Goal: Contribute content: Add original content to the website for others to see

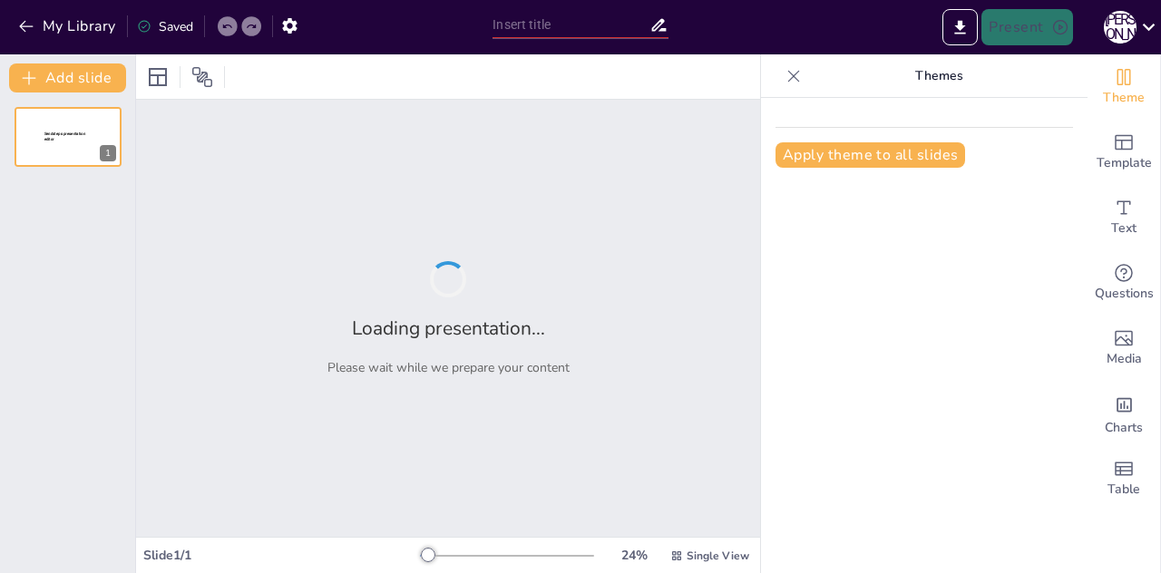
type input "Ukraine's Health Snapshot: Life Expectancy and Nutrition"
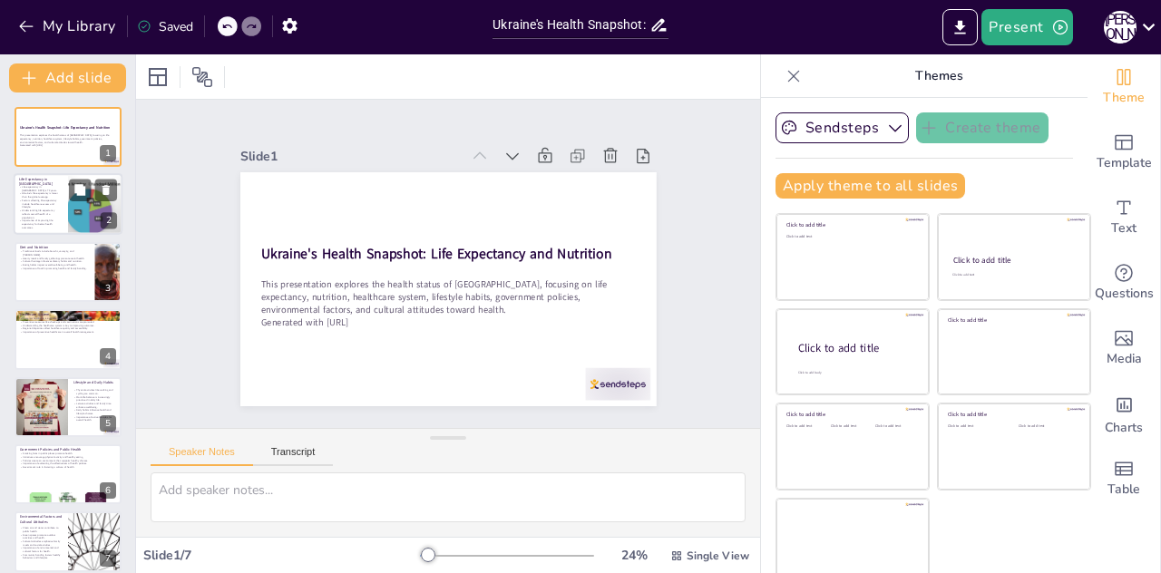
click at [60, 209] on p "Understanding life expectancy reflects overall health of a population." at bounding box center [41, 214] width 44 height 10
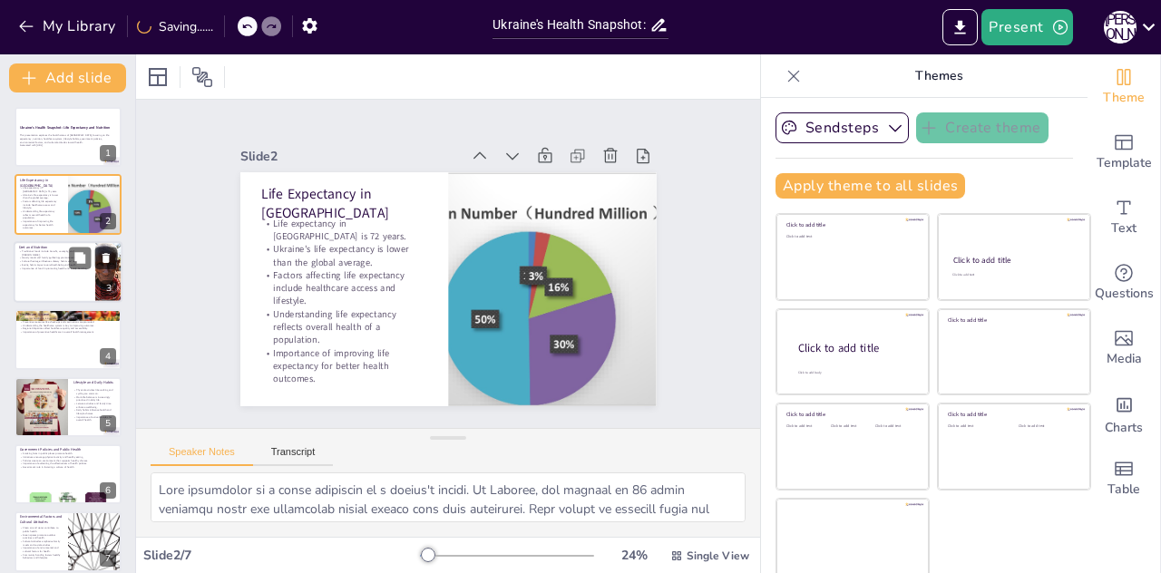
click at [50, 270] on div "Traditional foods include borscht, varenyky, and [PERSON_NAME]. Hearty meals an…" at bounding box center [54, 261] width 71 height 25
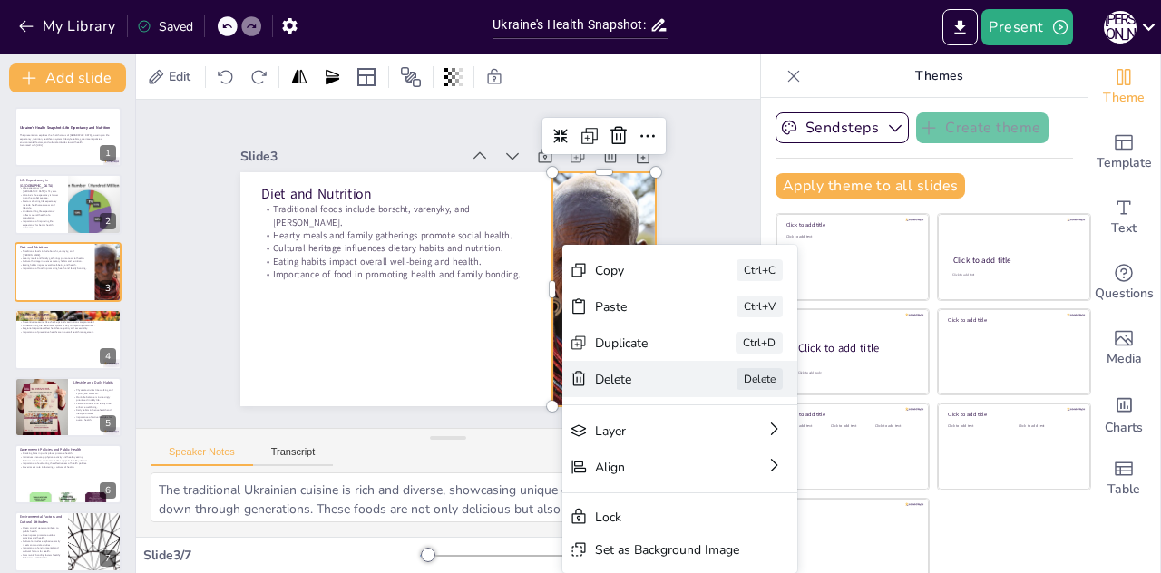
click at [187, 494] on div "Delete" at bounding box center [168, 540] width 35 height 93
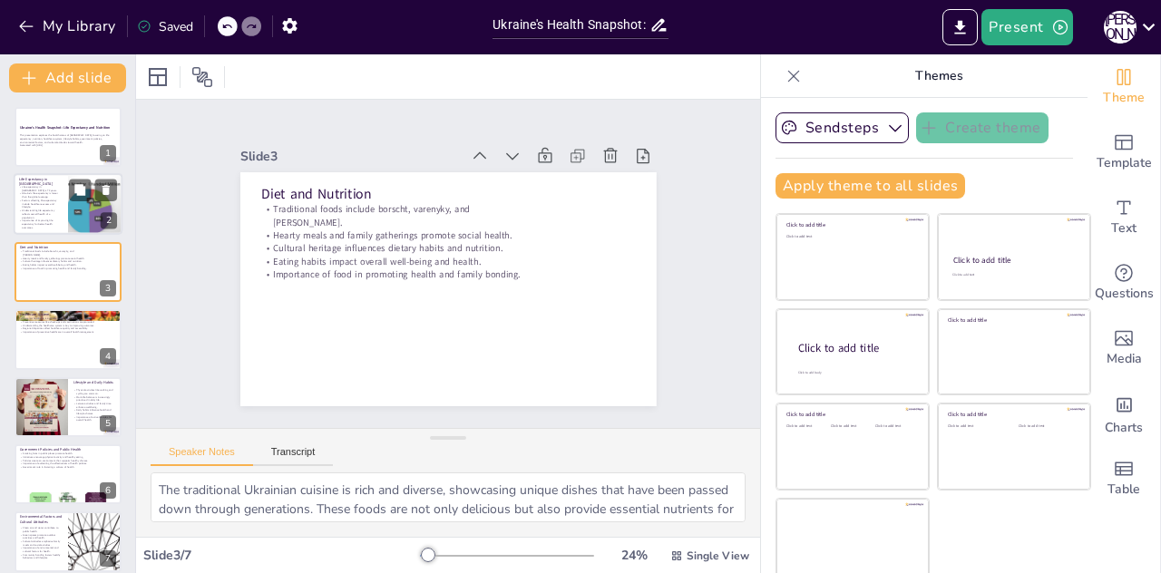
click at [45, 202] on p "Factors affecting life expectancy include healthcare access and lifestyle." at bounding box center [41, 205] width 44 height 10
type textarea "Life expectancy is a vital indicator of a nation's health. In [GEOGRAPHIC_DATA]…"
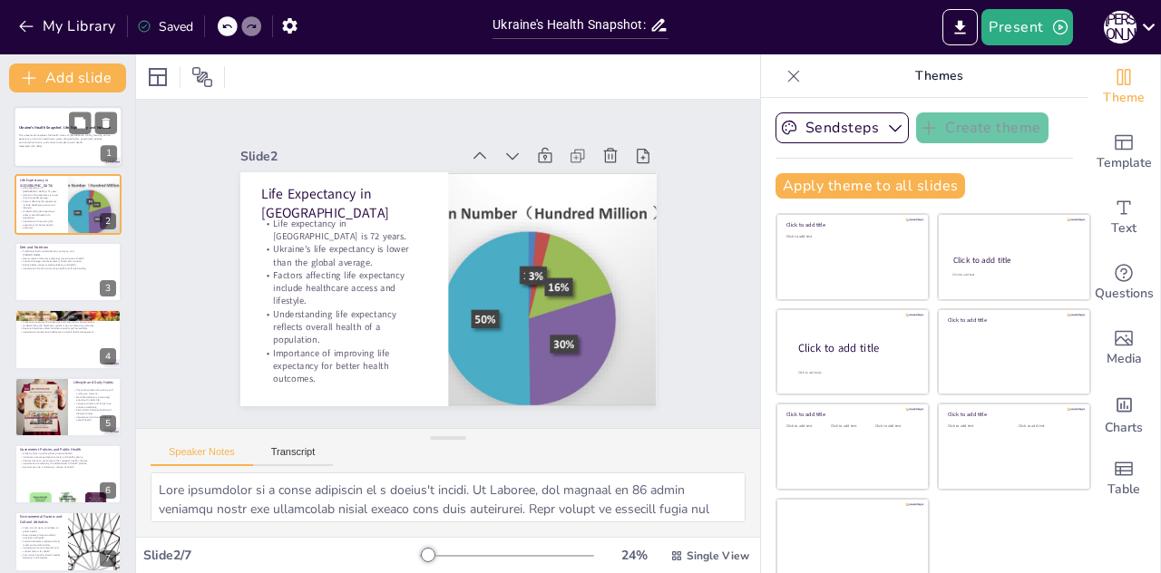
click at [24, 142] on p "This presentation explores the health status of [GEOGRAPHIC_DATA], focusing on …" at bounding box center [68, 139] width 98 height 10
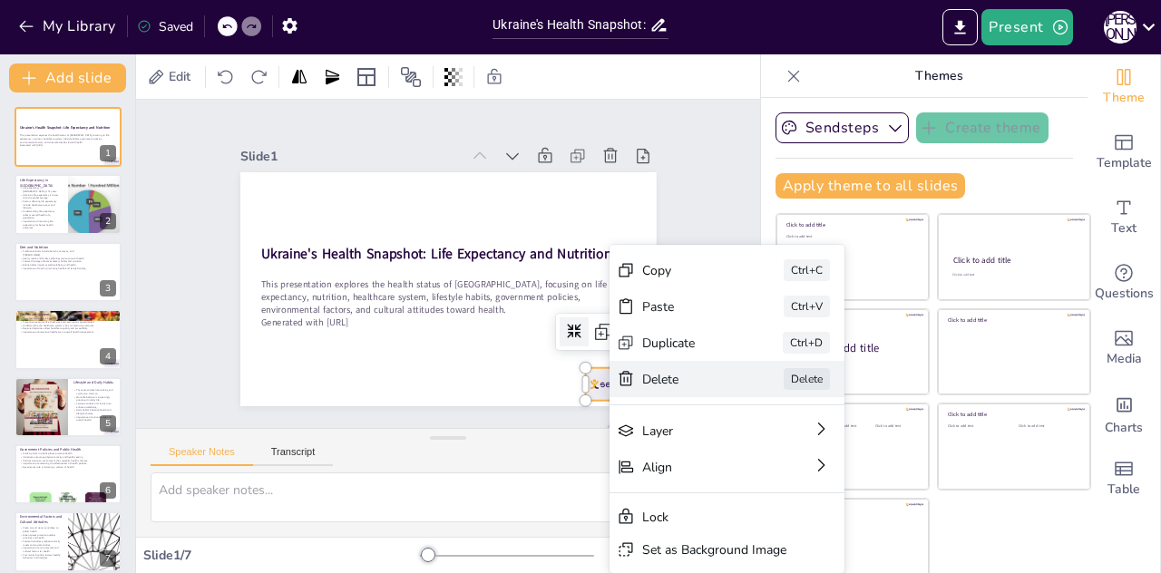
click at [781, 109] on icon at bounding box center [791, 99] width 20 height 19
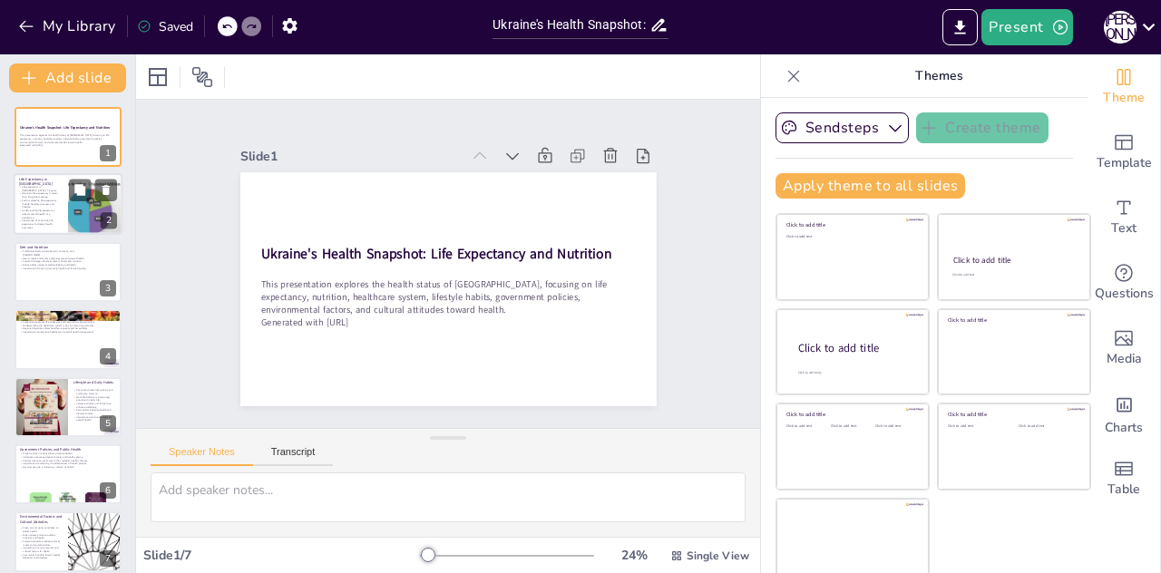
click at [45, 217] on p "Understanding life expectancy reflects overall health of a population." at bounding box center [41, 214] width 44 height 10
type textarea "Life expectancy is a vital indicator of a nation's health. In [GEOGRAPHIC_DATA]…"
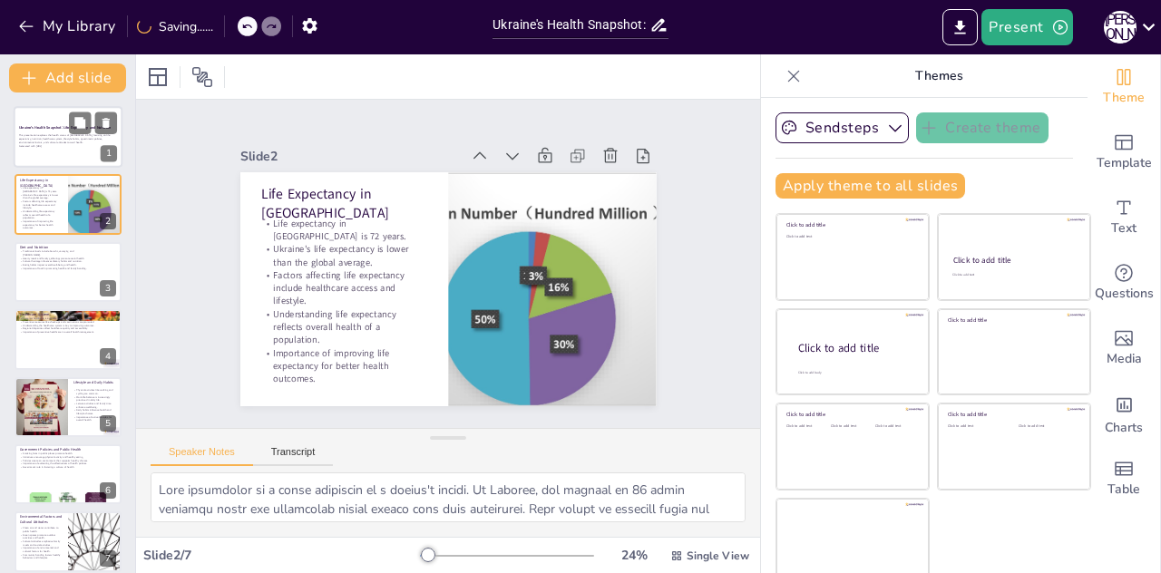
click at [45, 107] on div "Ukraine's Health Snapshot: Life Expectancy and Nutrition This presentation expl…" at bounding box center [68, 137] width 109 height 62
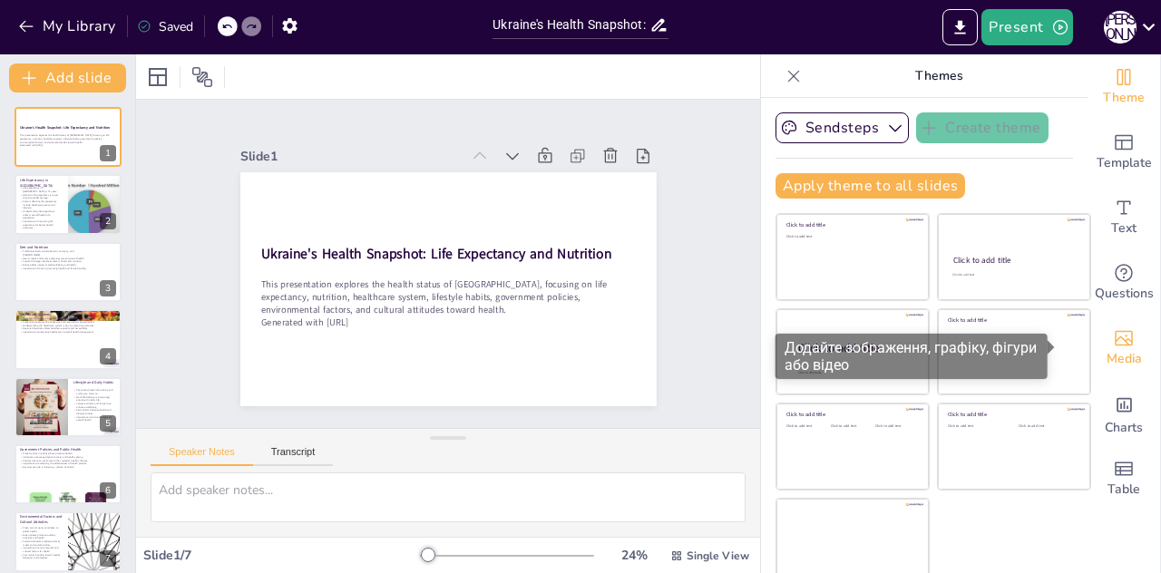
click at [1106, 352] on span "Media" at bounding box center [1123, 359] width 35 height 20
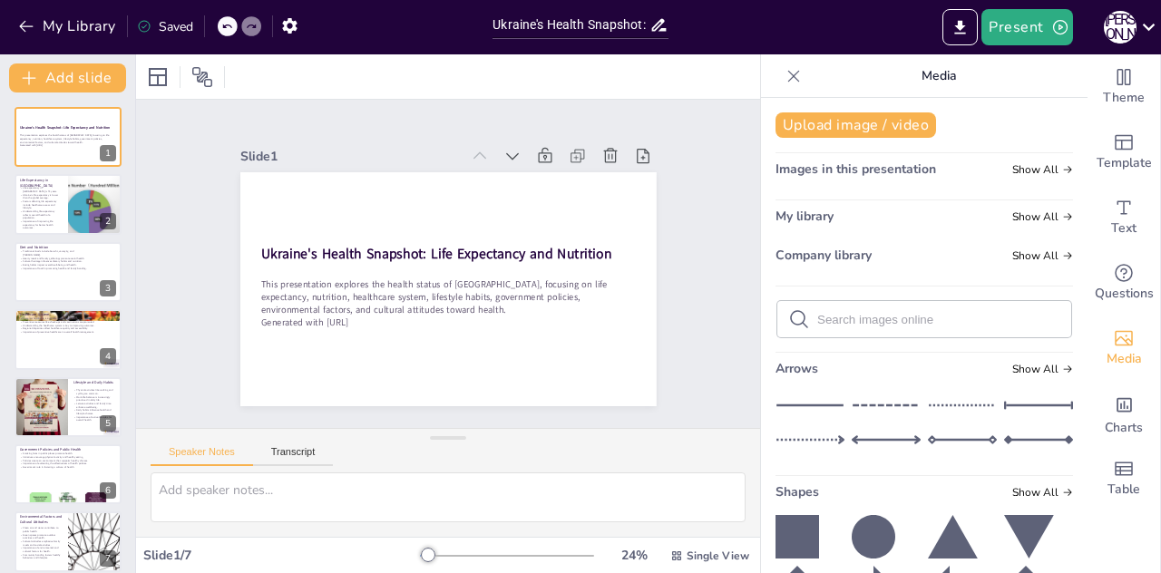
drag, startPoint x: 1063, startPoint y: 161, endPoint x: 1066, endPoint y: 193, distance: 31.9
click at [887, 128] on button "Upload image / video" at bounding box center [855, 124] width 161 height 25
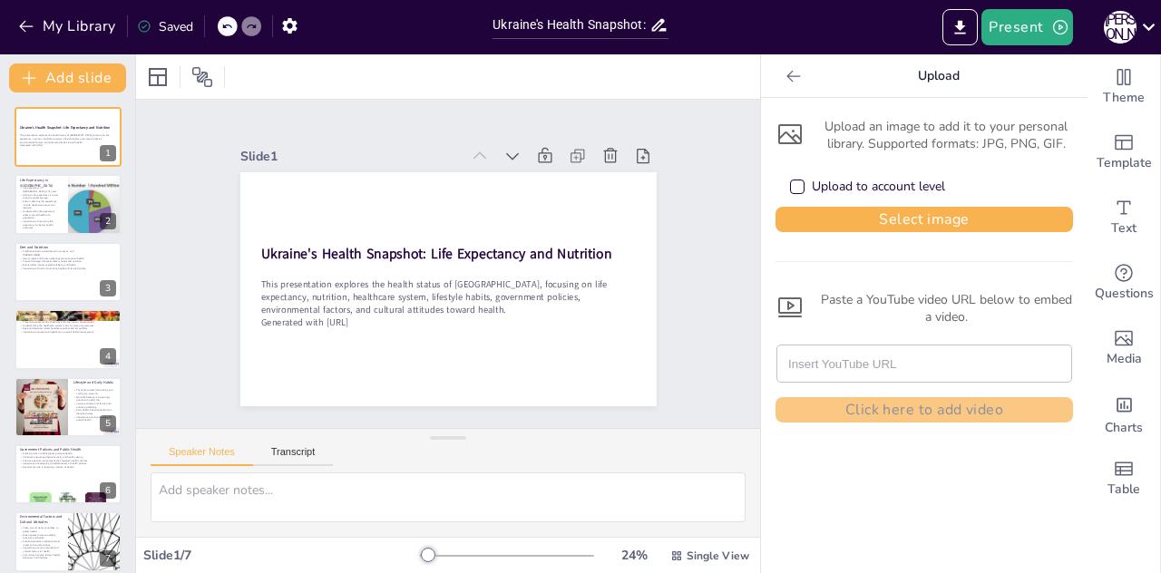
click at [819, 186] on div "Upload to account level" at bounding box center [878, 187] width 133 height 18
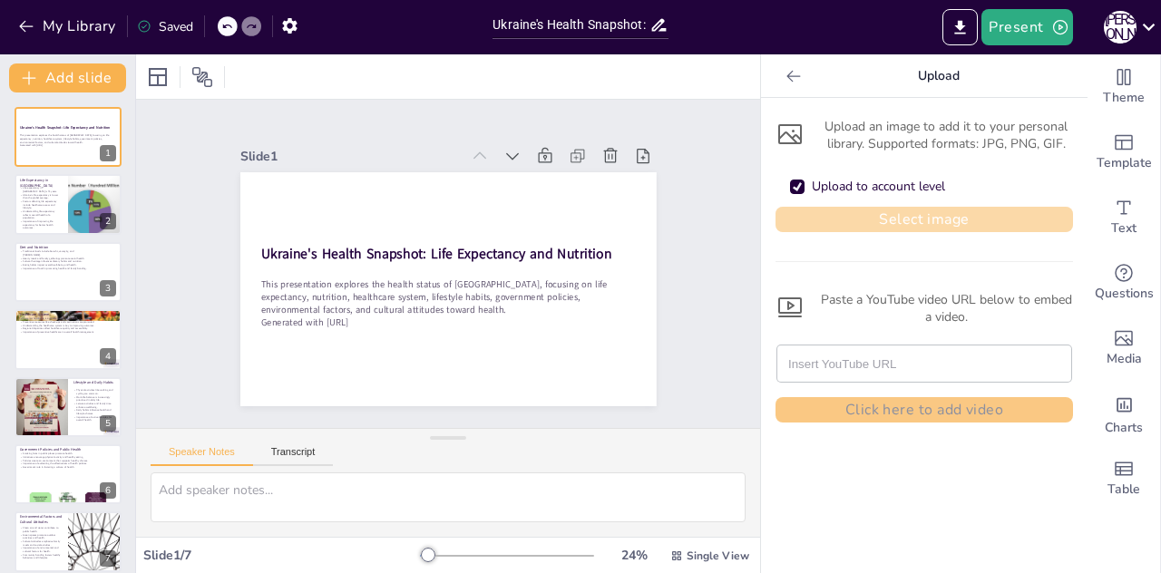
click at [859, 222] on button "Select image" at bounding box center [923, 219] width 297 height 25
click at [1000, 218] on button "Select image" at bounding box center [923, 219] width 297 height 25
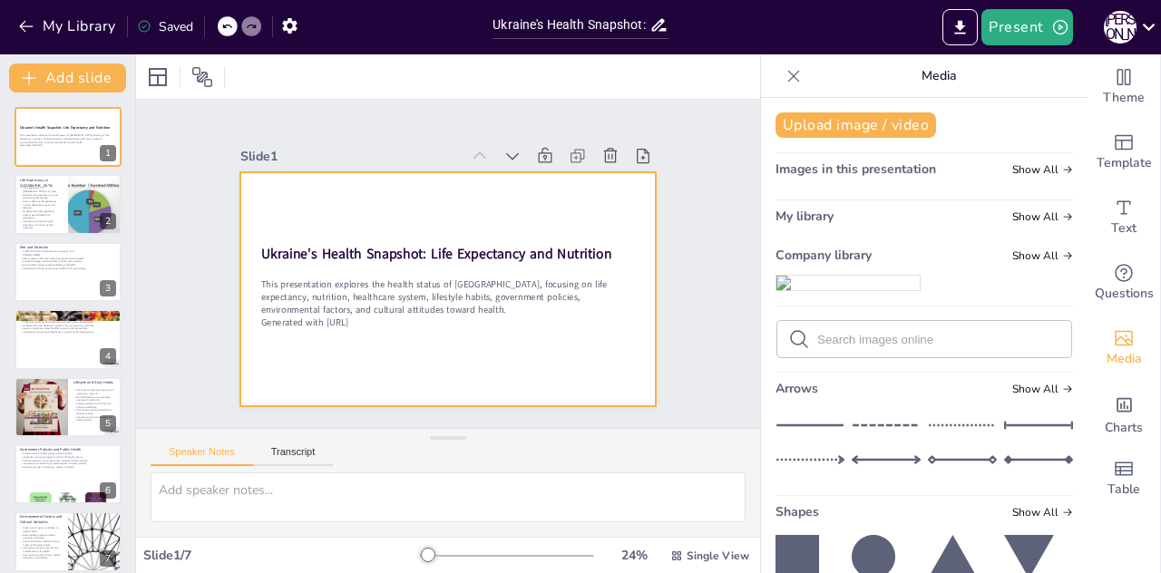
drag, startPoint x: 880, startPoint y: 386, endPoint x: 547, endPoint y: 331, distance: 337.4
click at [547, 331] on div "Document fonts Akatab Recently used Mulish Popular fonts Lato Montserrat Open S…" at bounding box center [580, 313] width 1161 height 519
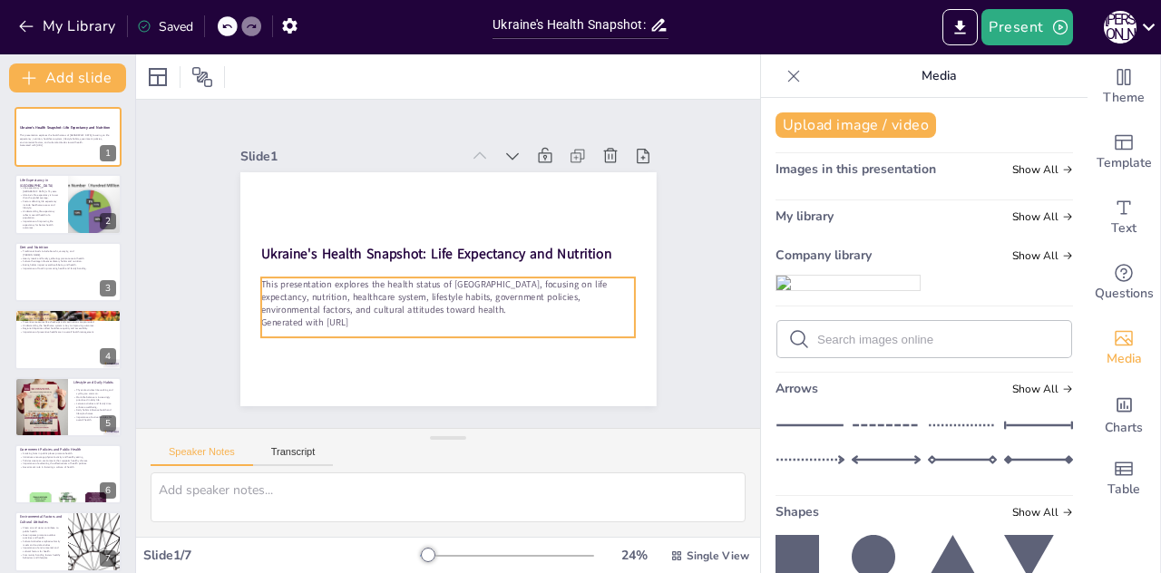
drag, startPoint x: 778, startPoint y: 369, endPoint x: 584, endPoint y: 323, distance: 199.5
click at [584, 323] on div "Document fonts Akatab Recently used Mulish Popular fonts Lato Montserrat Open S…" at bounding box center [580, 313] width 1161 height 519
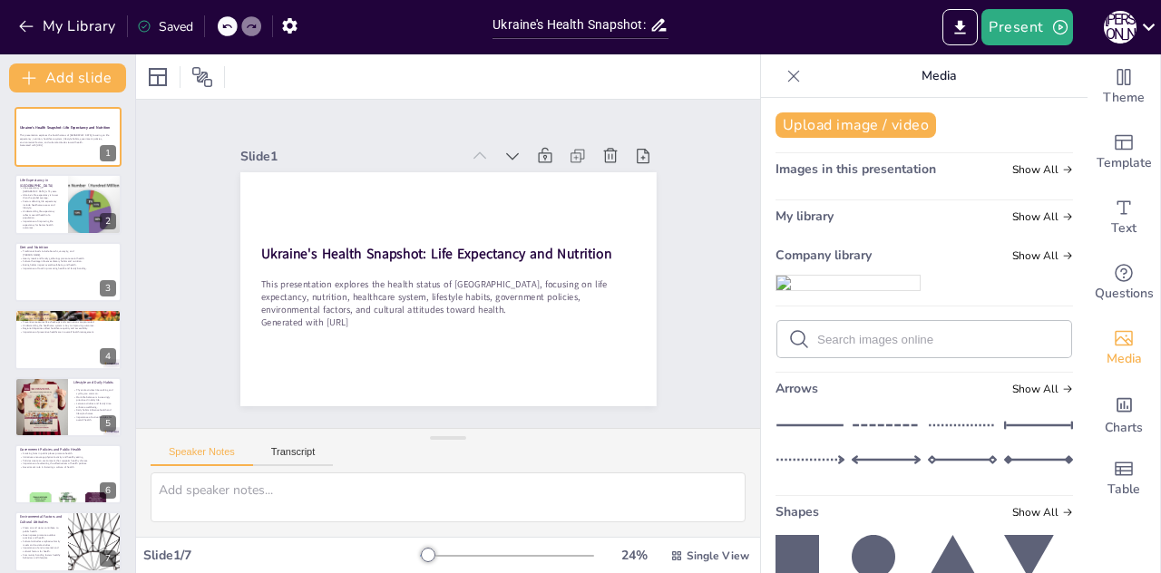
click at [807, 290] on img at bounding box center [847, 283] width 143 height 15
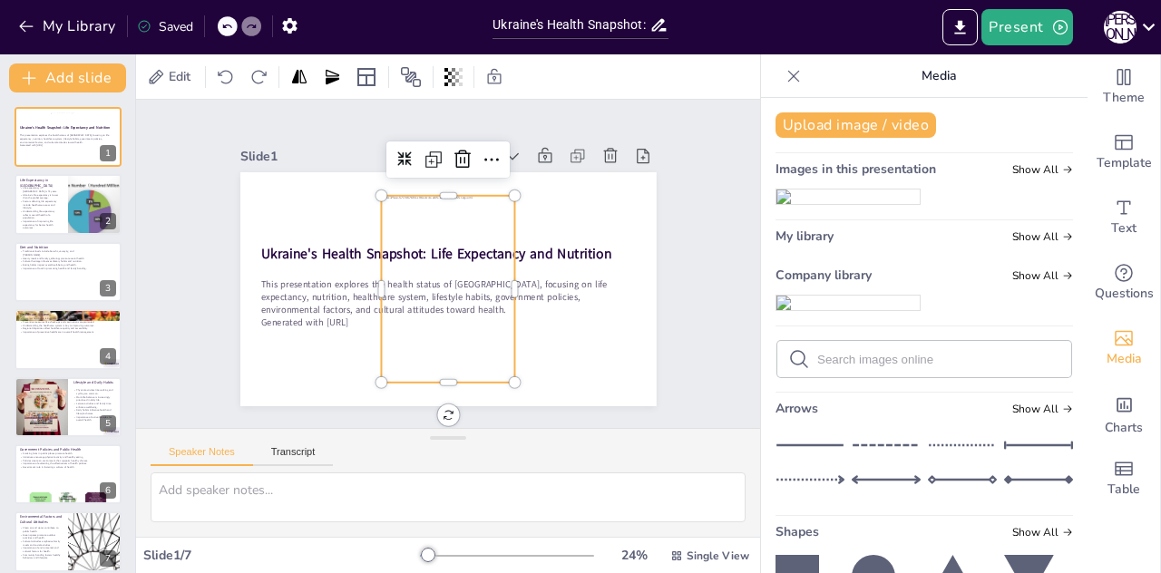
drag, startPoint x: 807, startPoint y: 325, endPoint x: 794, endPoint y: 323, distance: 12.8
click at [794, 204] on img at bounding box center [847, 197] width 143 height 15
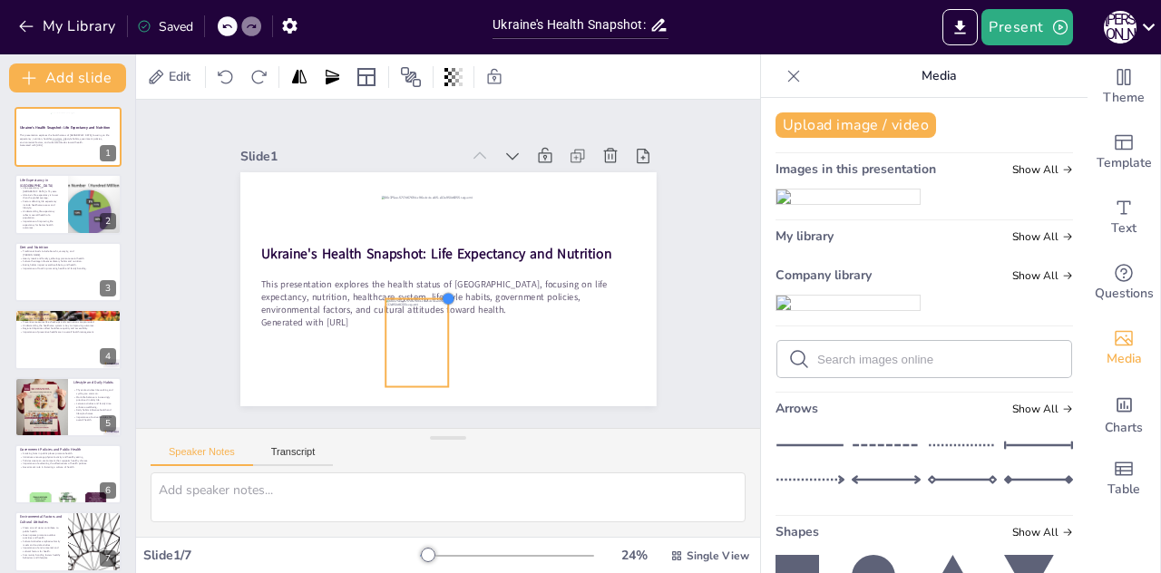
drag, startPoint x: 504, startPoint y: 199, endPoint x: 426, endPoint y: 315, distance: 139.9
click at [426, 315] on div "Ukraine's Health Snapshot: Life Expectancy and Nutrition This presentation expl…" at bounding box center [442, 290] width 455 height 316
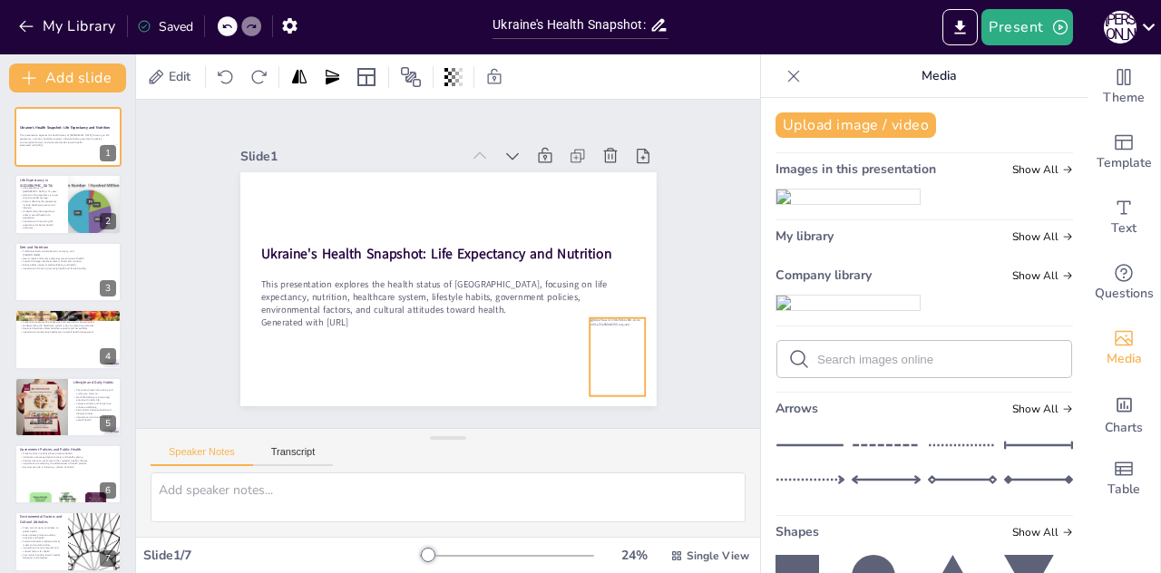
drag, startPoint x: 397, startPoint y: 342, endPoint x: 601, endPoint y: 351, distance: 204.3
click at [520, 410] on div at bounding box center [472, 456] width 96 height 92
click at [172, 274] on div "Slide 1 Ukraine's Health Snapshot: Life Expectancy and Nutrition This presentat…" at bounding box center [448, 263] width 684 height 661
click at [73, 355] on div at bounding box center [68, 339] width 109 height 62
type textarea "While Ukraine has a universal healthcare system, access to services can be inco…"
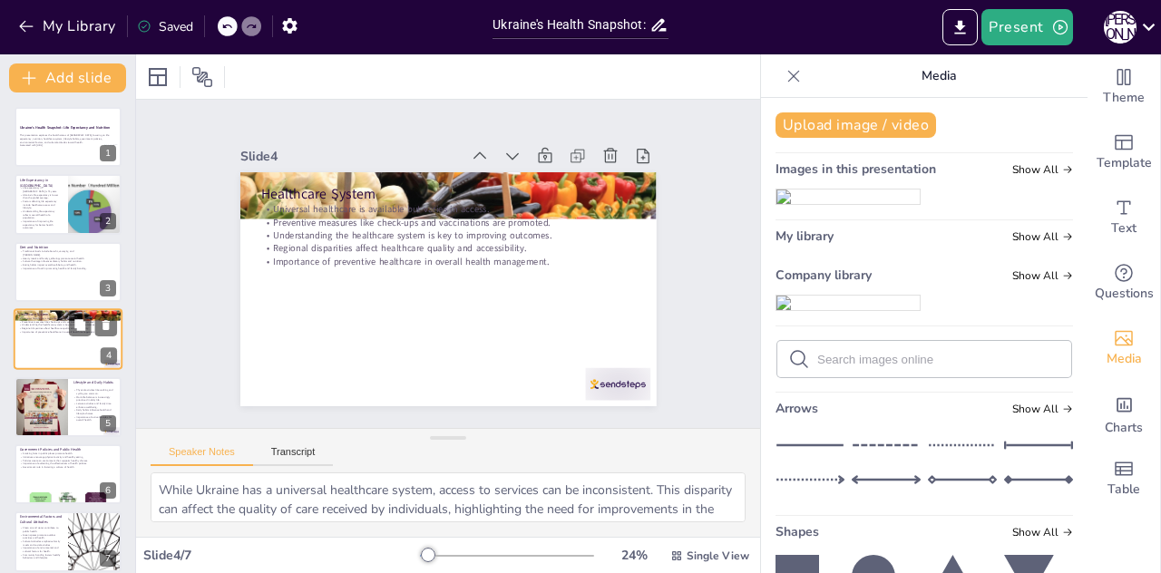
scroll to position [6, 0]
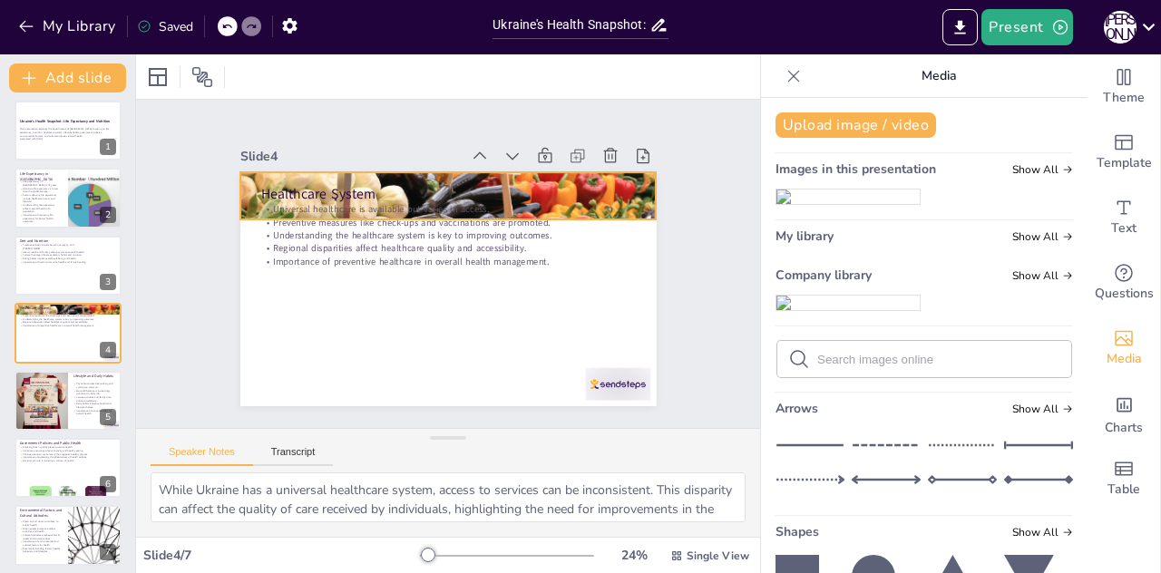
click at [629, 184] on div at bounding box center [516, 271] width 332 height 444
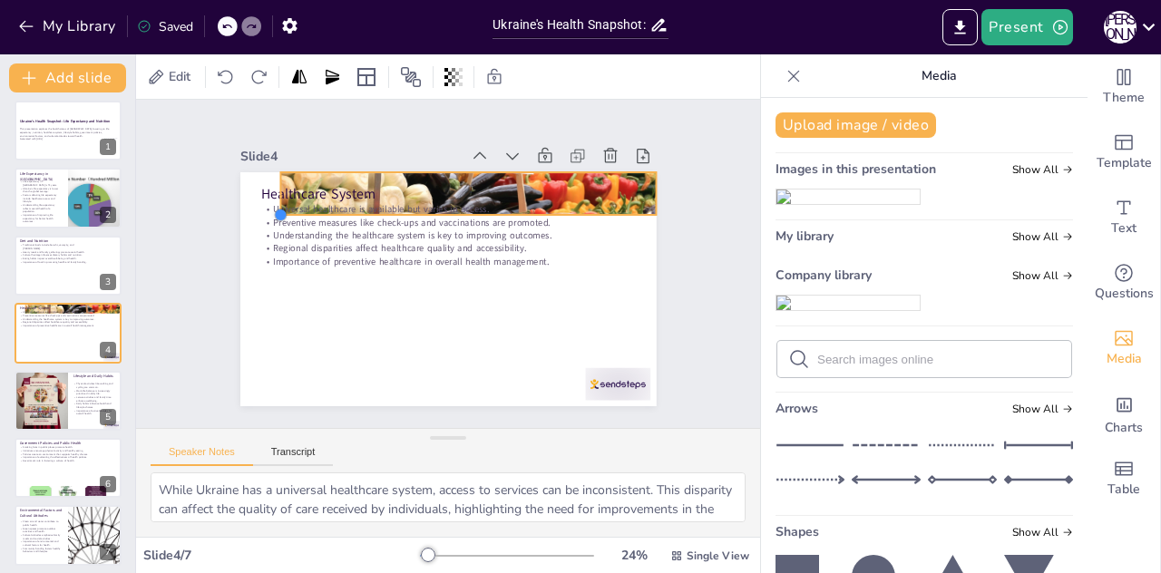
drag, startPoint x: 226, startPoint y: 212, endPoint x: 668, endPoint y: 208, distance: 442.6
click at [668, 208] on div "Slide 1 Ukraine's Health Snapshot: Life Expectancy and Nutrition This presentat…" at bounding box center [447, 264] width 589 height 471
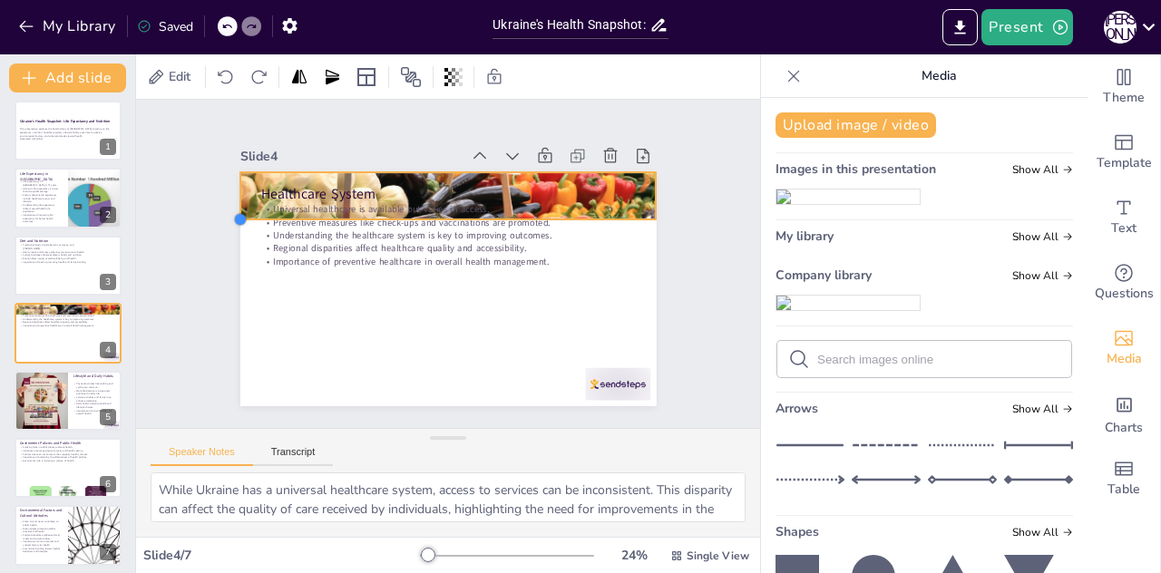
drag, startPoint x: 267, startPoint y: 209, endPoint x: 252, endPoint y: 214, distance: 15.2
click at [252, 214] on div "Healthcare System Universal healthcare is available but varies in access. Preve…" at bounding box center [440, 287] width 468 height 351
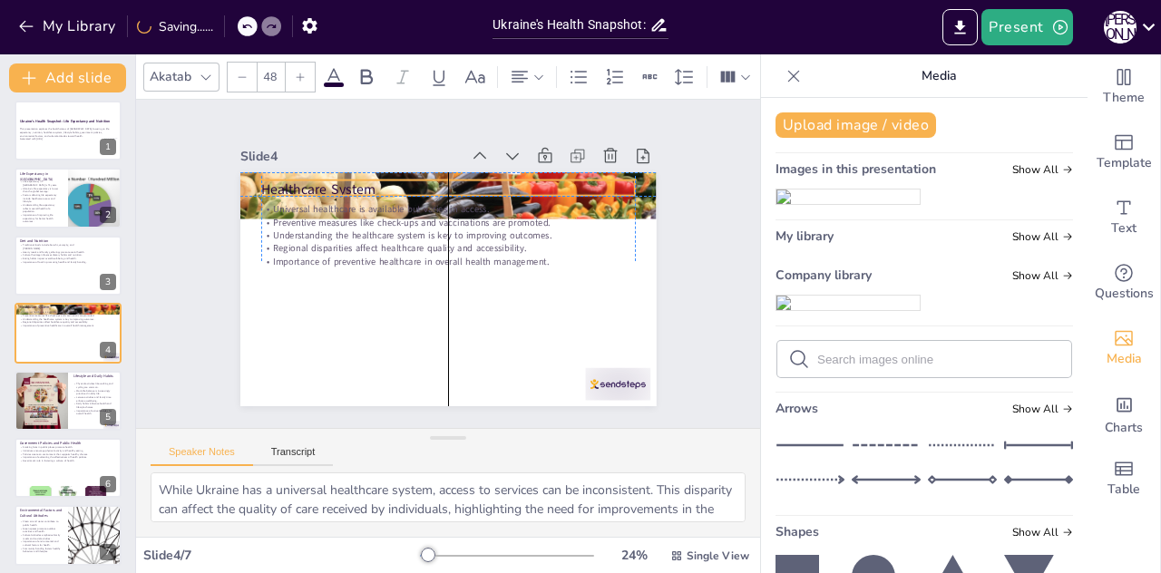
drag, startPoint x: 585, startPoint y: 194, endPoint x: 580, endPoint y: 186, distance: 9.8
click at [525, 186] on p "Healthcare System" at bounding box center [392, 214] width 265 height 291
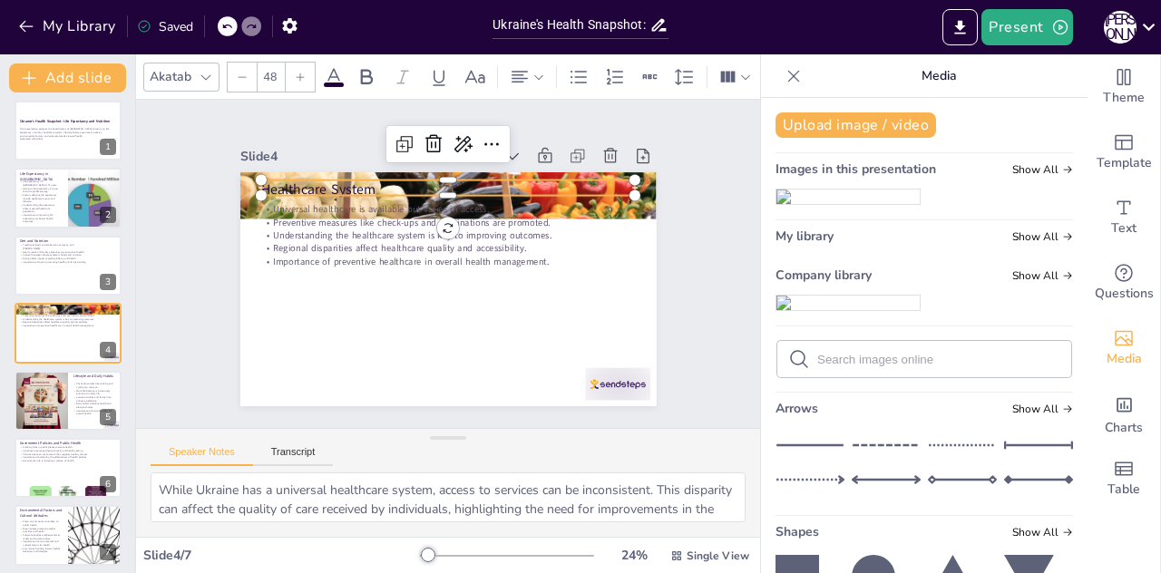
click at [579, 206] on p "Healthcare System" at bounding box center [492, 324] width 315 height 236
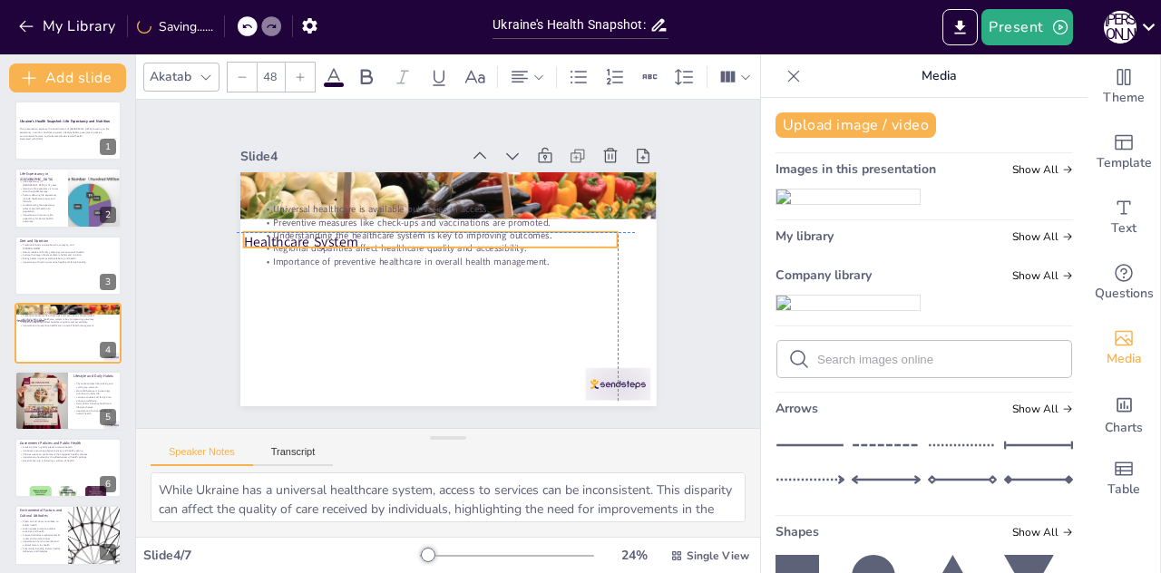
drag, startPoint x: 326, startPoint y: 182, endPoint x: 302, endPoint y: 237, distance: 59.7
click at [302, 263] on div "Healthcare System Universal healthcare is available but varies in access. Preve…" at bounding box center [486, 348] width 380 height 170
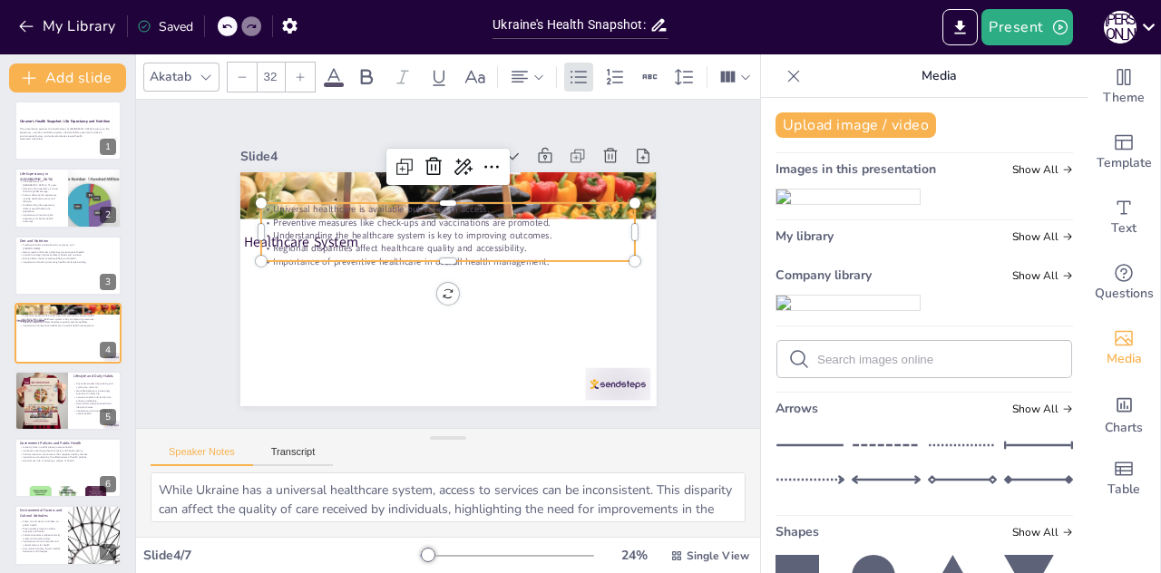
click at [357, 250] on p "Importance of preventive healthcare in overall health management." at bounding box center [450, 265] width 260 height 287
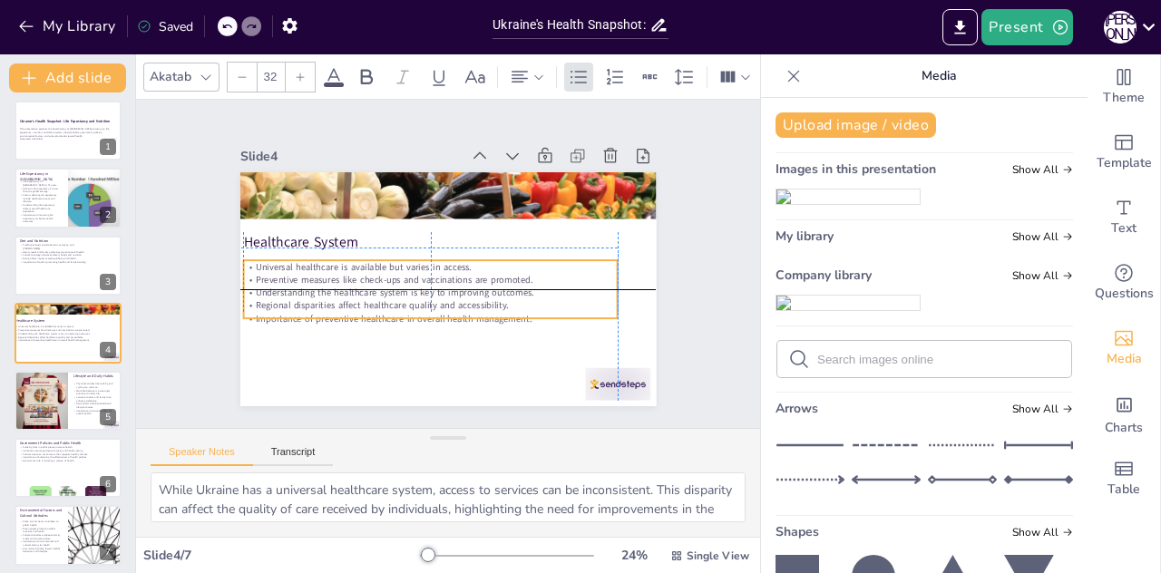
drag, startPoint x: 357, startPoint y: 250, endPoint x: 337, endPoint y: 301, distance: 54.6
click at [337, 301] on div "Universal healthcare is available but varies in access. Preventive measures lik…" at bounding box center [476, 244] width 368 height 211
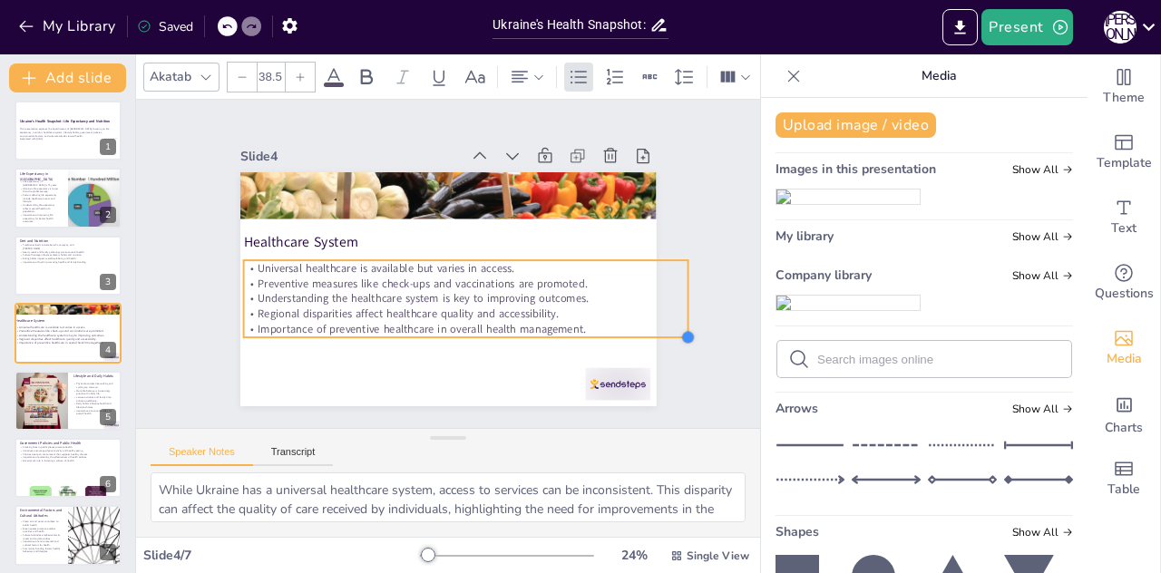
type input "38"
drag, startPoint x: 605, startPoint y: 310, endPoint x: 600, endPoint y: 321, distance: 11.8
click at [600, 321] on div "Healthcare System Universal healthcare is available but varies in access. Preve…" at bounding box center [435, 286] width 477 height 411
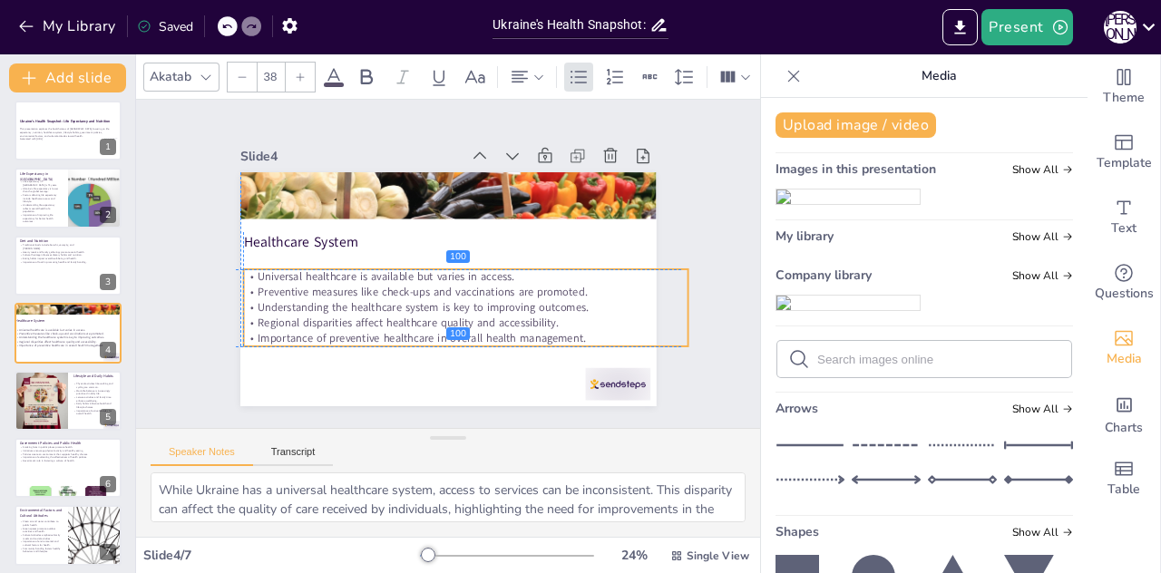
drag, startPoint x: 512, startPoint y: 284, endPoint x: 504, endPoint y: 292, distance: 10.9
click at [449, 292] on p "Preventive measures like check-ups and vaccinations are promoted." at bounding box center [418, 278] width 62 height 444
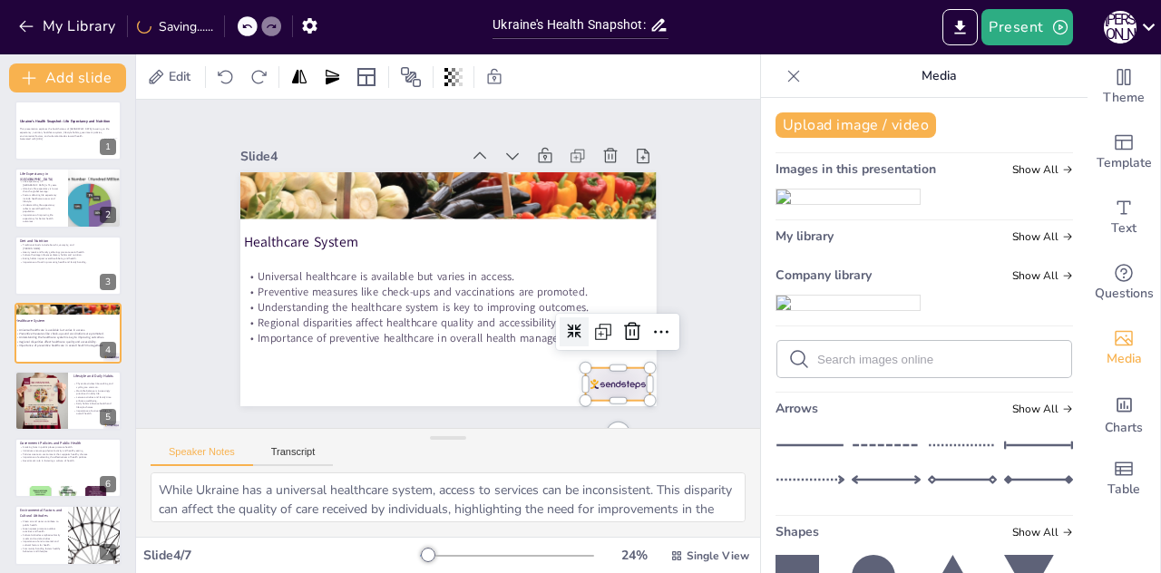
click at [571, 423] on div at bounding box center [535, 453] width 73 height 61
click at [589, 400] on icon at bounding box center [574, 415] width 30 height 30
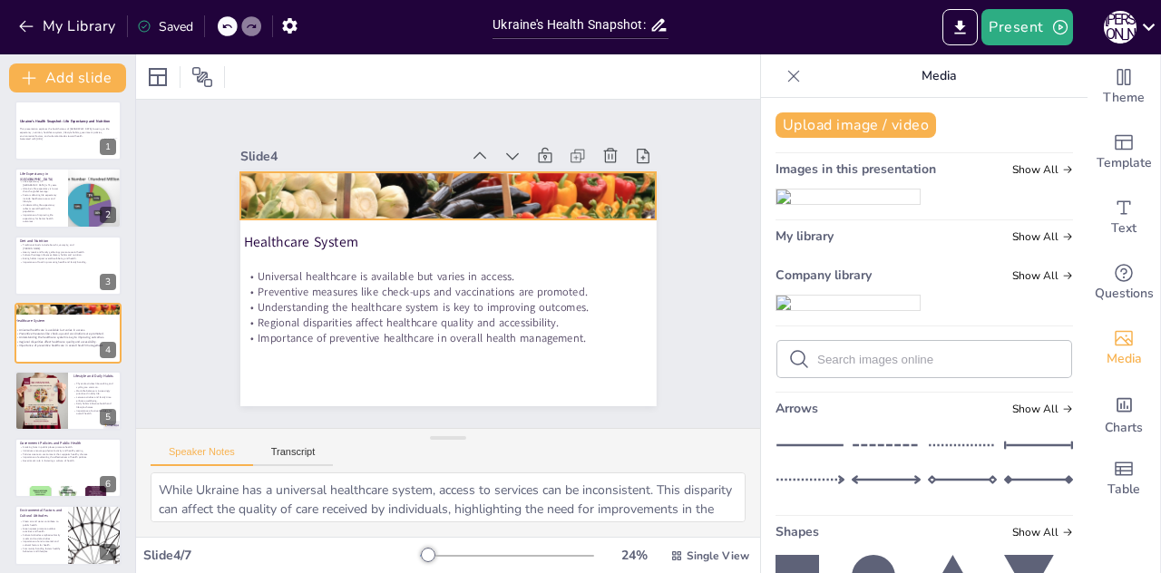
click at [404, 195] on div at bounding box center [476, 202] width 498 height 434
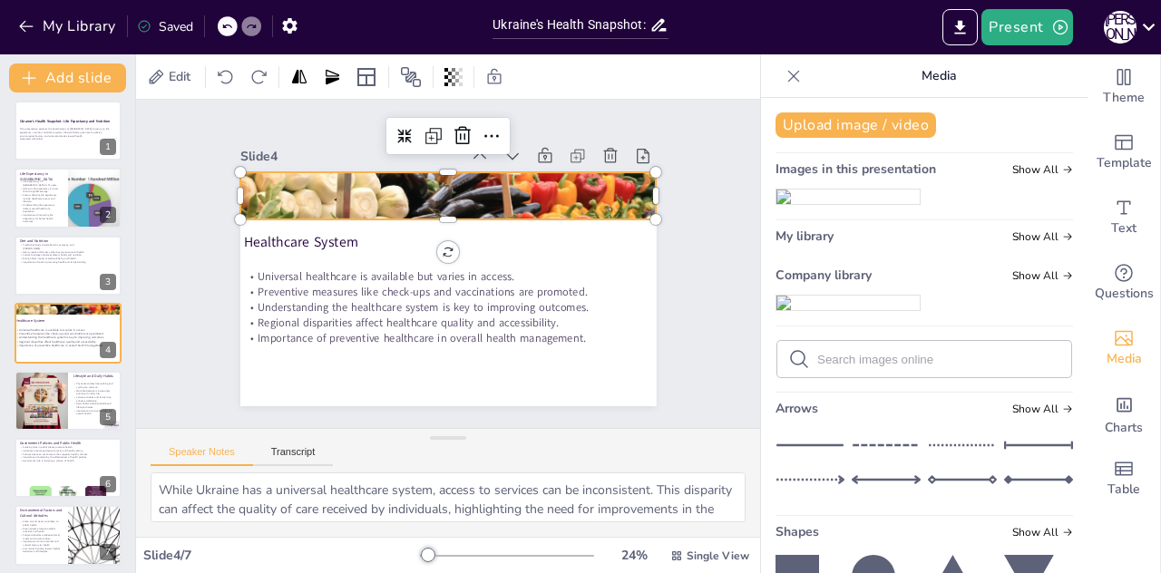
click at [436, 206] on div at bounding box center [493, 213] width 503 height 494
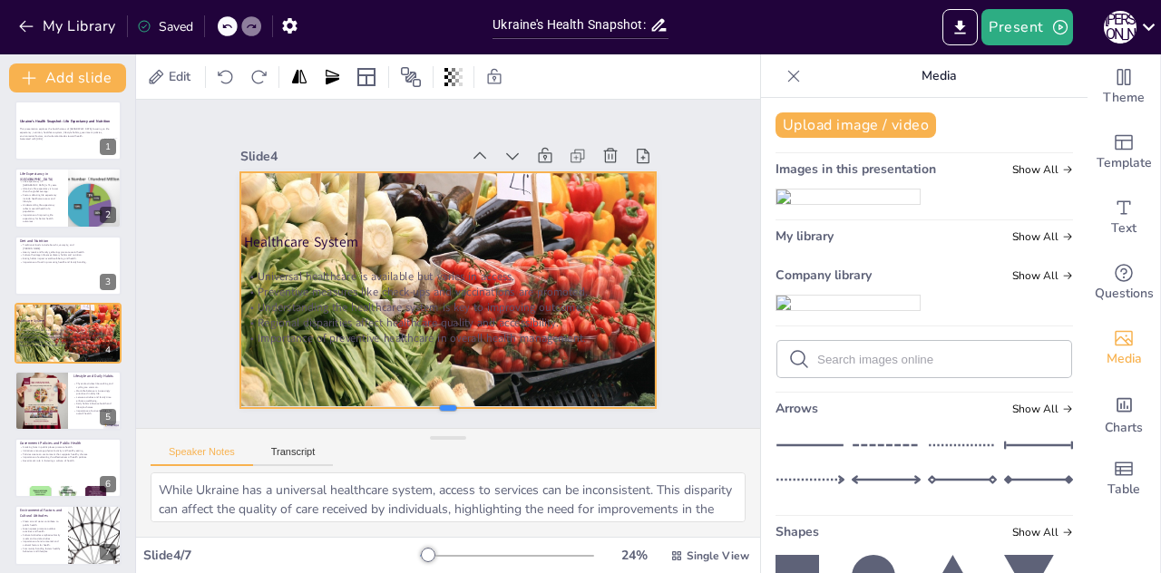
drag, startPoint x: 435, startPoint y: 215, endPoint x: 468, endPoint y: 402, distance: 189.7
click at [351, 402] on div at bounding box center [300, 232] width 101 height 410
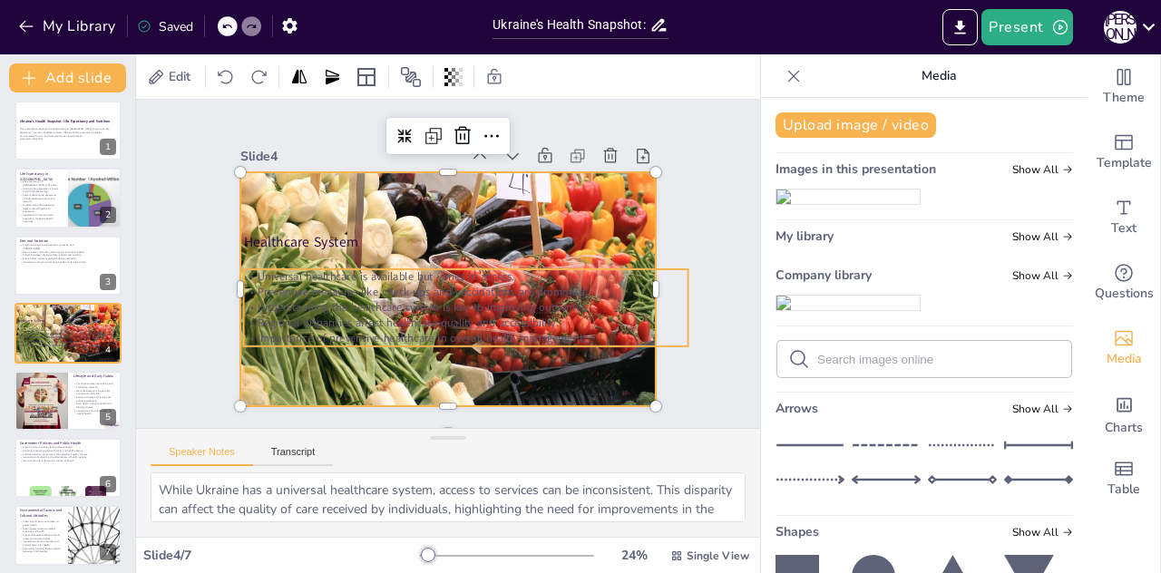
click at [449, 249] on p "Understanding the healthcare system is key to improving outcomes." at bounding box center [435, 219] width 444 height 62
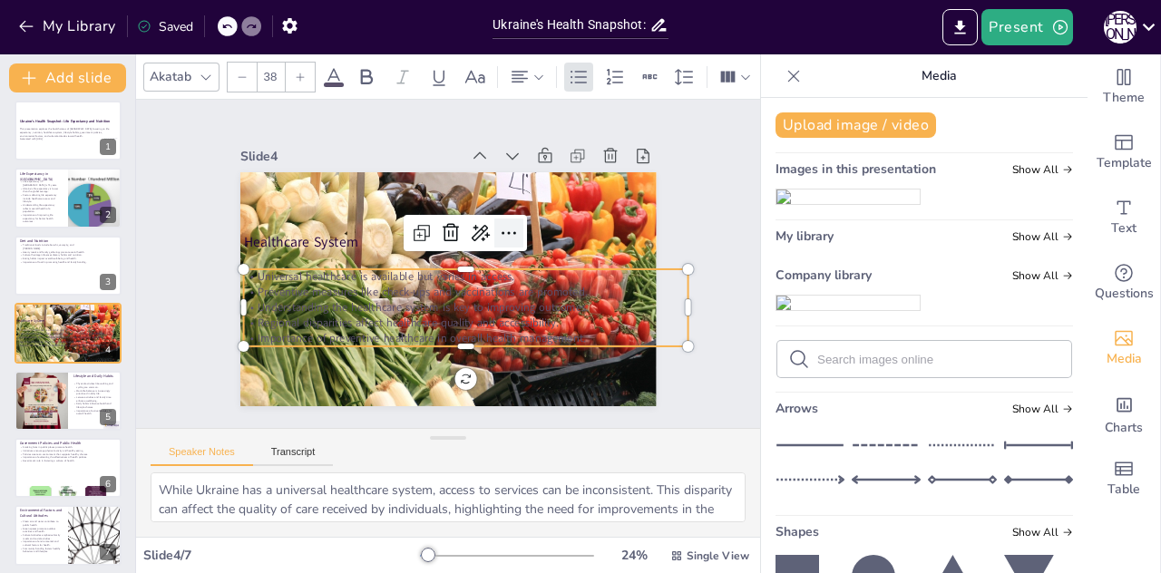
click at [466, 318] on icon at bounding box center [451, 332] width 29 height 29
click at [421, 307] on p "Understanding the healthcare system is key to improving outcomes." at bounding box center [419, 300] width 236 height 393
click at [512, 299] on p "Understanding the healthcare system is key to improving outcomes." at bounding box center [414, 298] width 195 height 413
click at [561, 299] on p "Understanding the healthcare system is key to improving outcomes." at bounding box center [454, 218] width 393 height 236
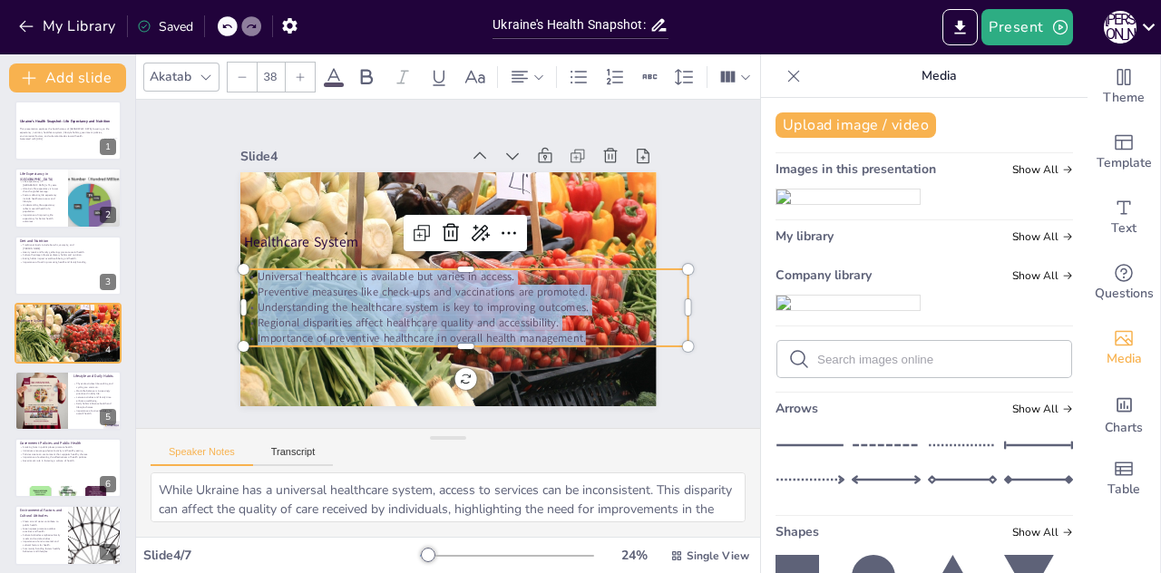
click at [326, 73] on icon at bounding box center [334, 77] width 22 height 22
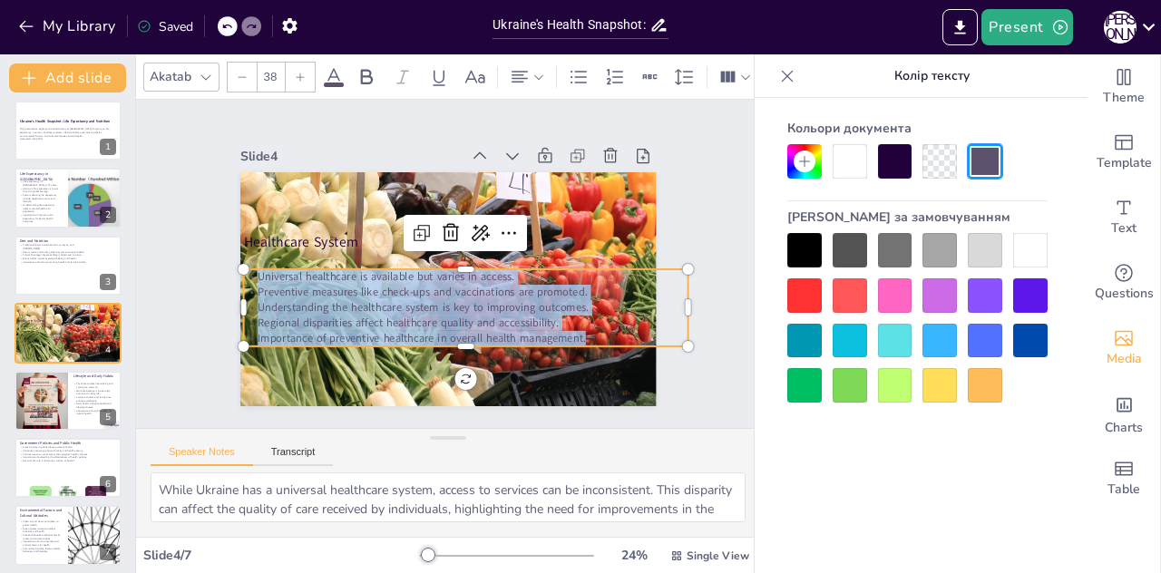
click at [1028, 246] on div at bounding box center [1030, 250] width 34 height 34
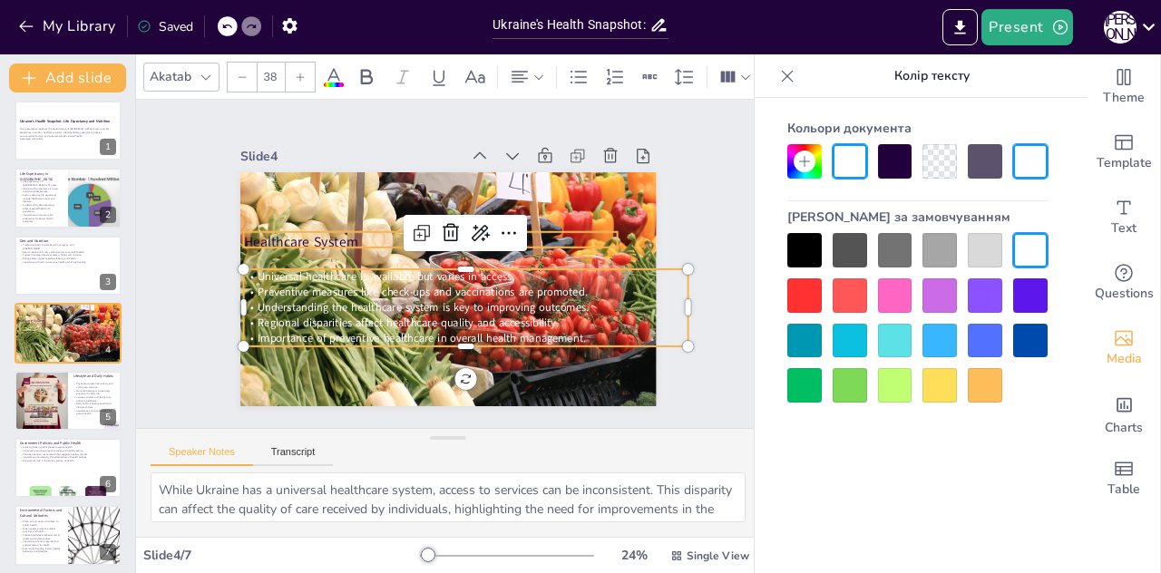
click at [337, 239] on p "Healthcare System" at bounding box center [455, 237] width 236 height 315
type input "48"
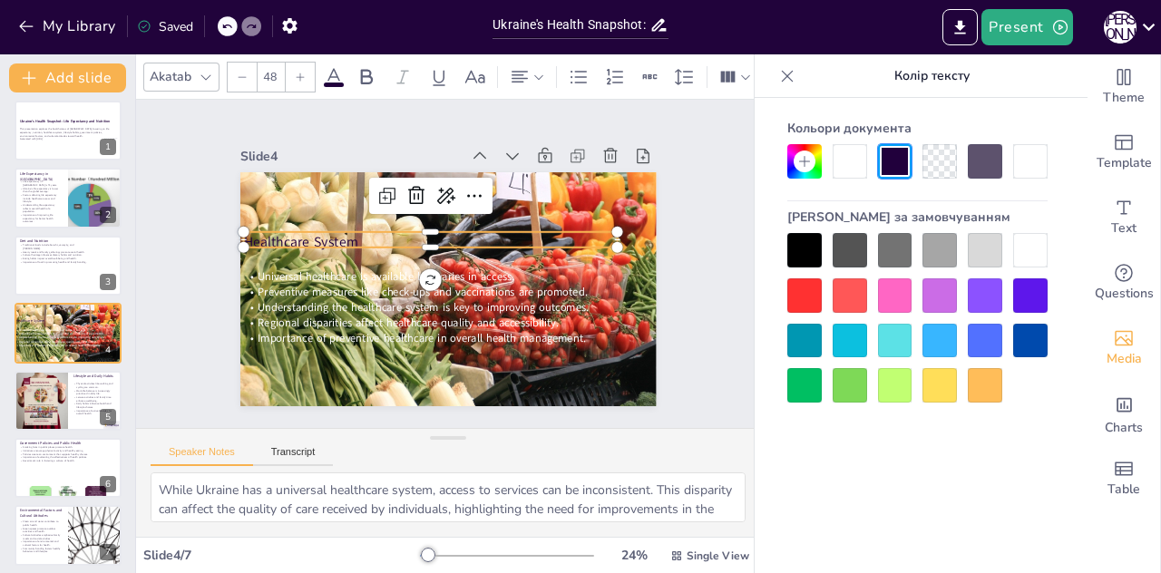
click at [285, 239] on p "Healthcare System" at bounding box center [470, 282] width 370 height 97
click at [296, 229] on p "Healthcare System" at bounding box center [439, 236] width 362 height 134
click at [339, 229] on p "Healthcare System" at bounding box center [457, 235] width 236 height 315
drag, startPoint x: 1023, startPoint y: 239, endPoint x: 1011, endPoint y: 246, distance: 13.8
click at [1011, 246] on div at bounding box center [917, 318] width 260 height 170
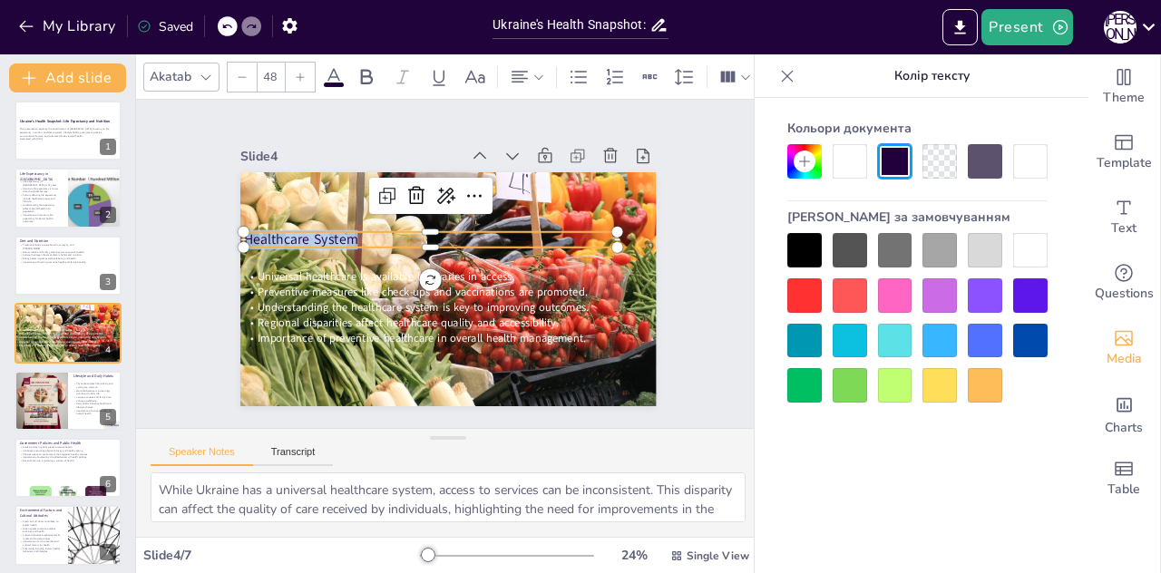
click at [1022, 239] on div at bounding box center [1030, 250] width 34 height 34
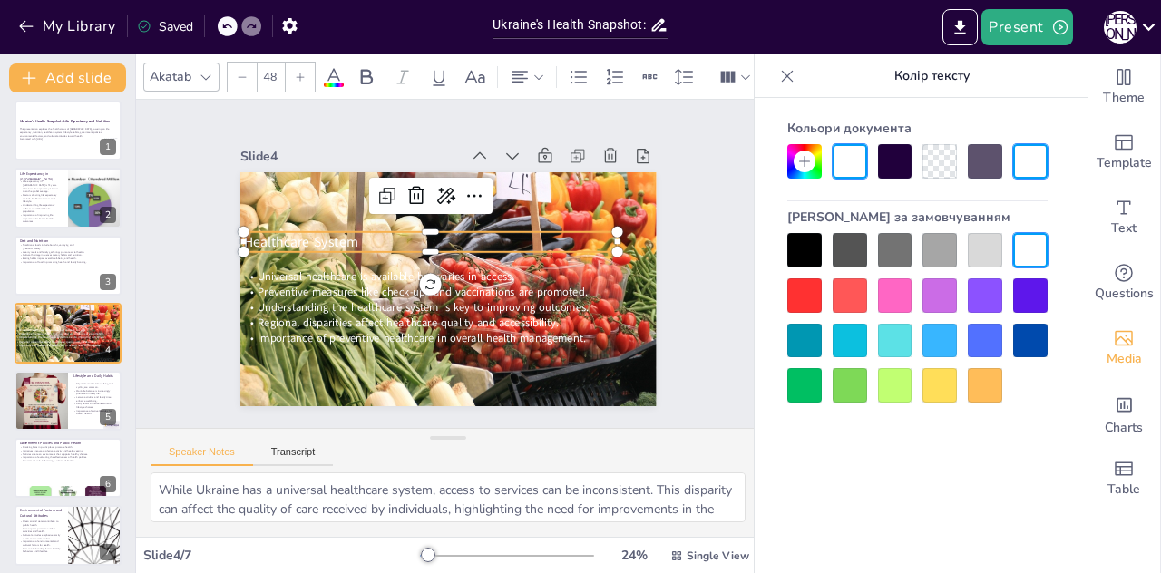
click at [779, 231] on div "Кольори документа Кольори за замовчуванням" at bounding box center [917, 257] width 297 height 290
click at [698, 297] on div "Slide 1 Ukraine's Health Snapshot: Life Expectancy and Nutrition This presentat…" at bounding box center [447, 263] width 661 height 683
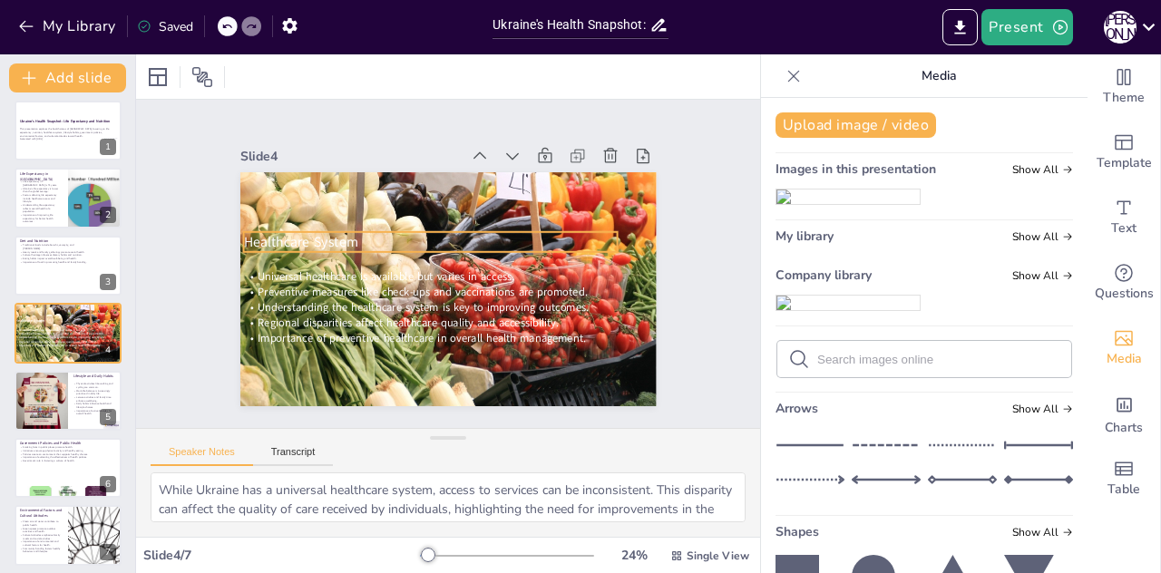
click at [407, 235] on p "Healthcare System" at bounding box center [474, 254] width 134 height 362
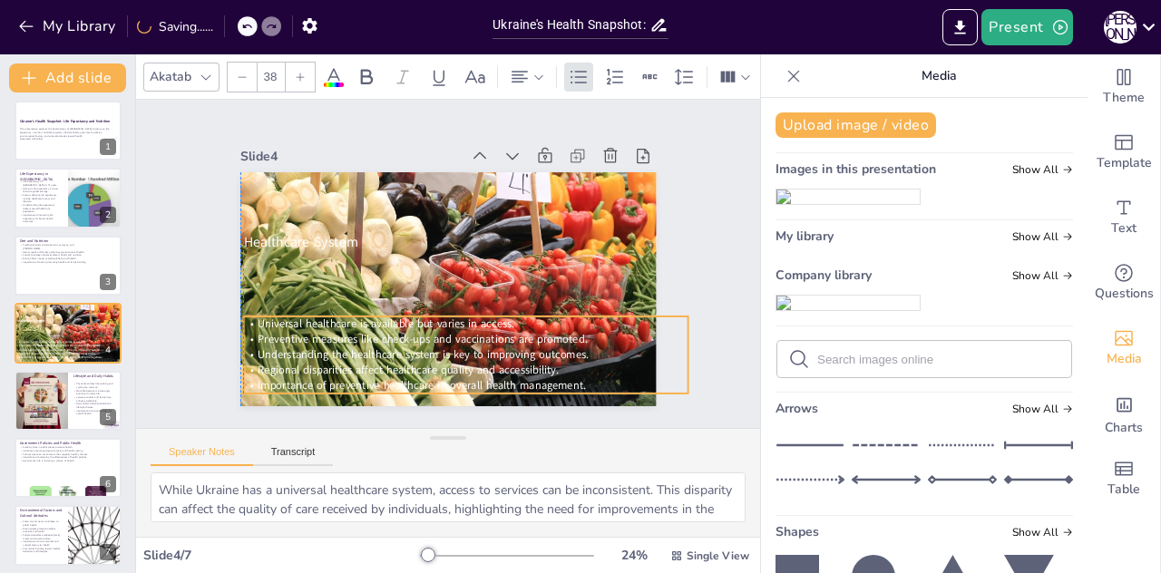
drag, startPoint x: 363, startPoint y: 293, endPoint x: 361, endPoint y: 340, distance: 47.2
click at [361, 196] on span "Understanding the healthcare system is key to improving outcomes." at bounding box center [463, 171] width 330 height 50
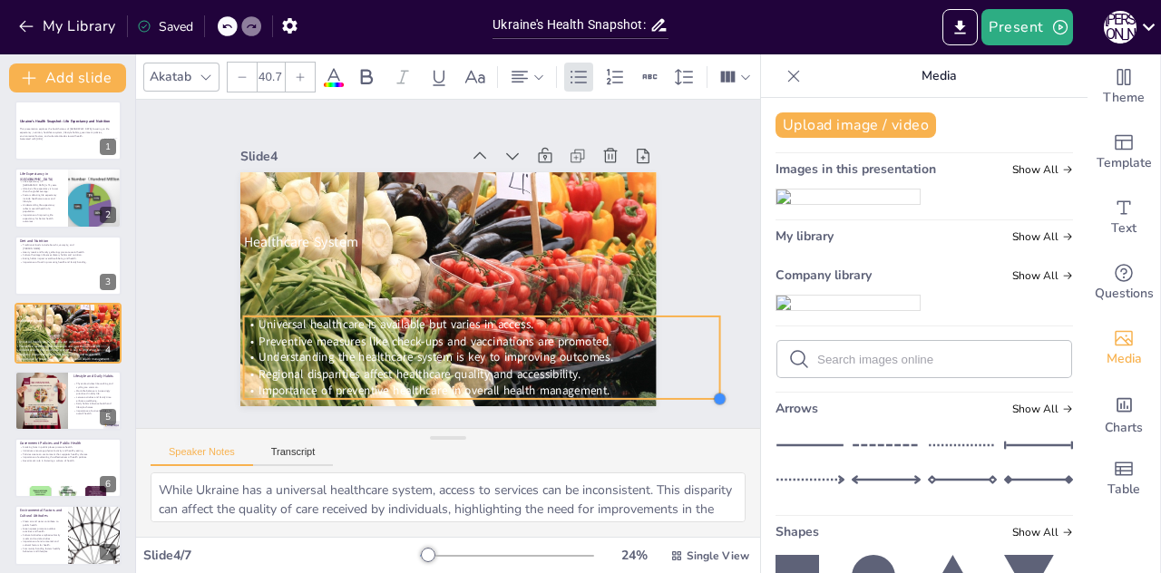
drag, startPoint x: 671, startPoint y: 385, endPoint x: 695, endPoint y: 391, distance: 24.2
click at [695, 391] on div "Slide 1 Ukraine's Health Snapshot: Life Expectancy and Nutrition This presentat…" at bounding box center [448, 264] width 695 height 505
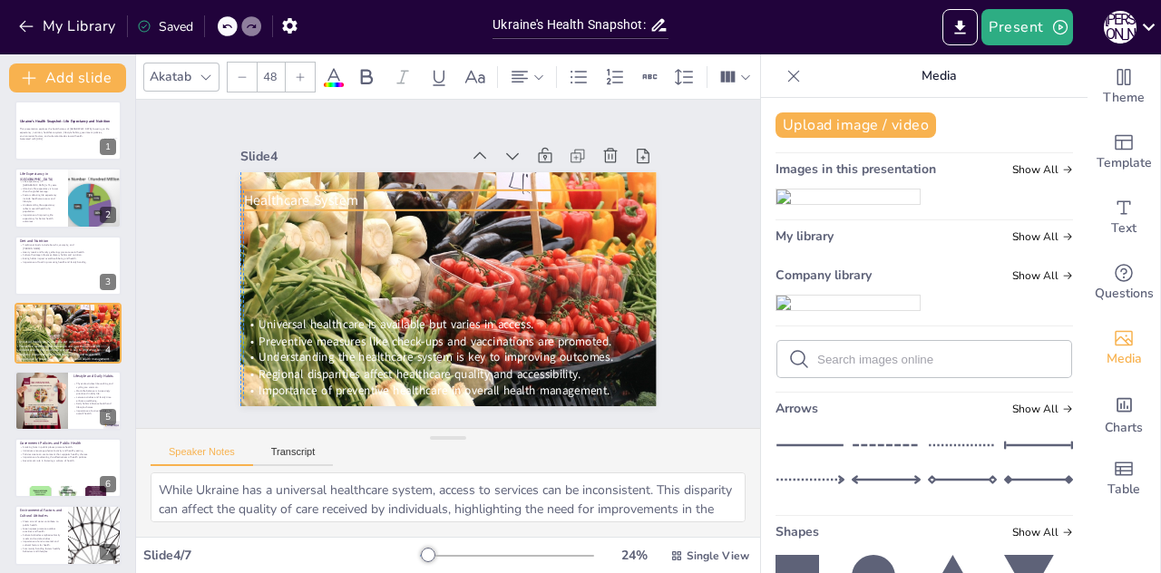
drag, startPoint x: 324, startPoint y: 235, endPoint x: 319, endPoint y: 193, distance: 42.0
click at [372, 159] on span "Healthcare System" at bounding box center [413, 106] width 83 height 103
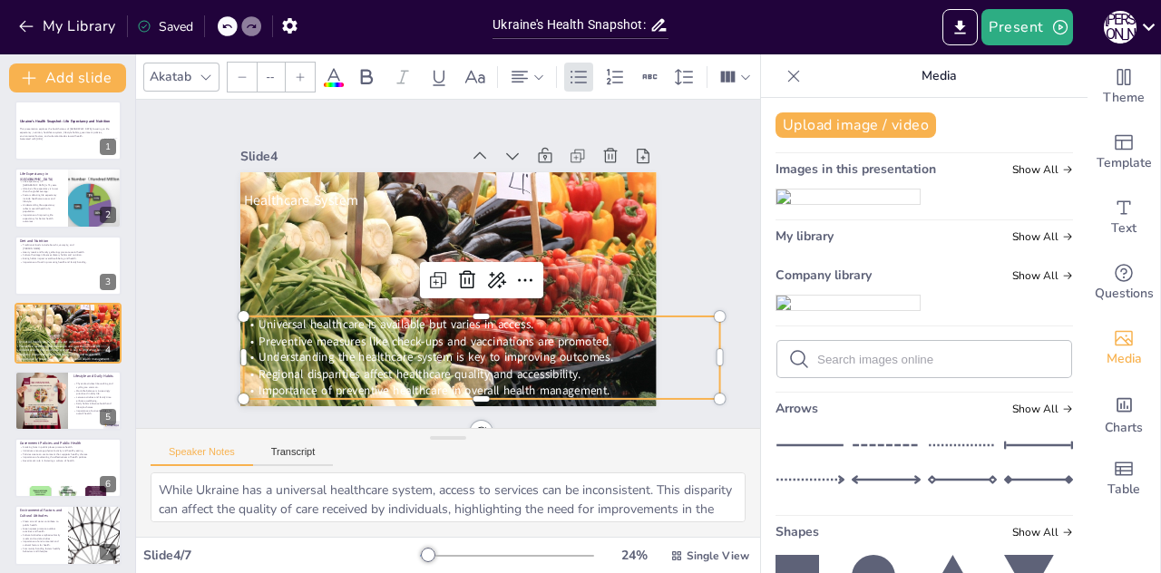
type input "40.7"
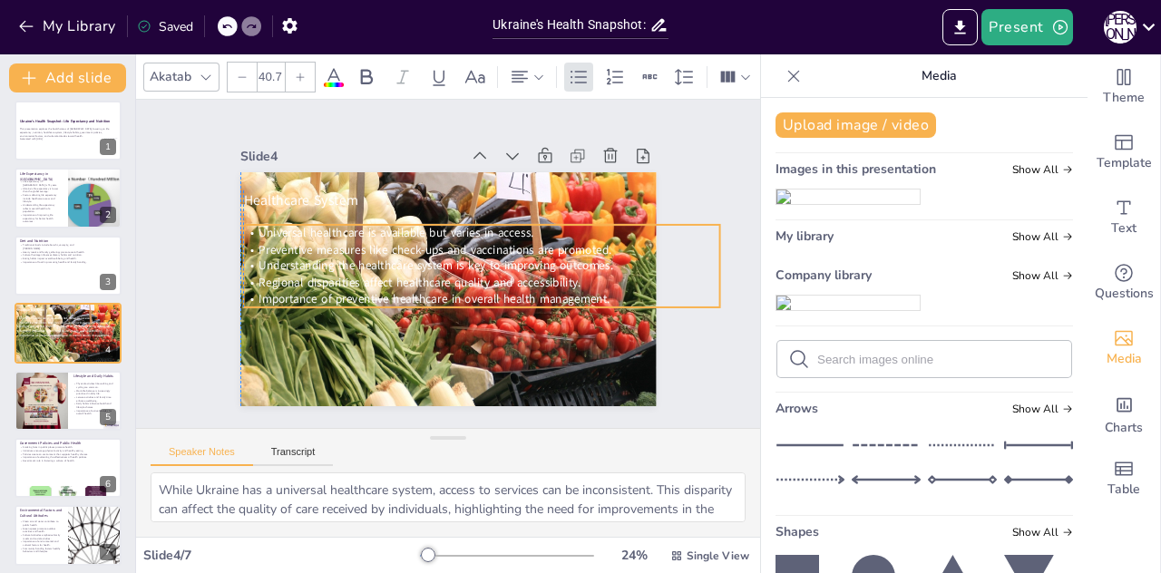
drag, startPoint x: 341, startPoint y: 353, endPoint x: 334, endPoint y: 262, distance: 91.0
click at [345, 262] on span "Understanding the healthcare system is key to improving outcomes." at bounding box center [440, 254] width 191 height 315
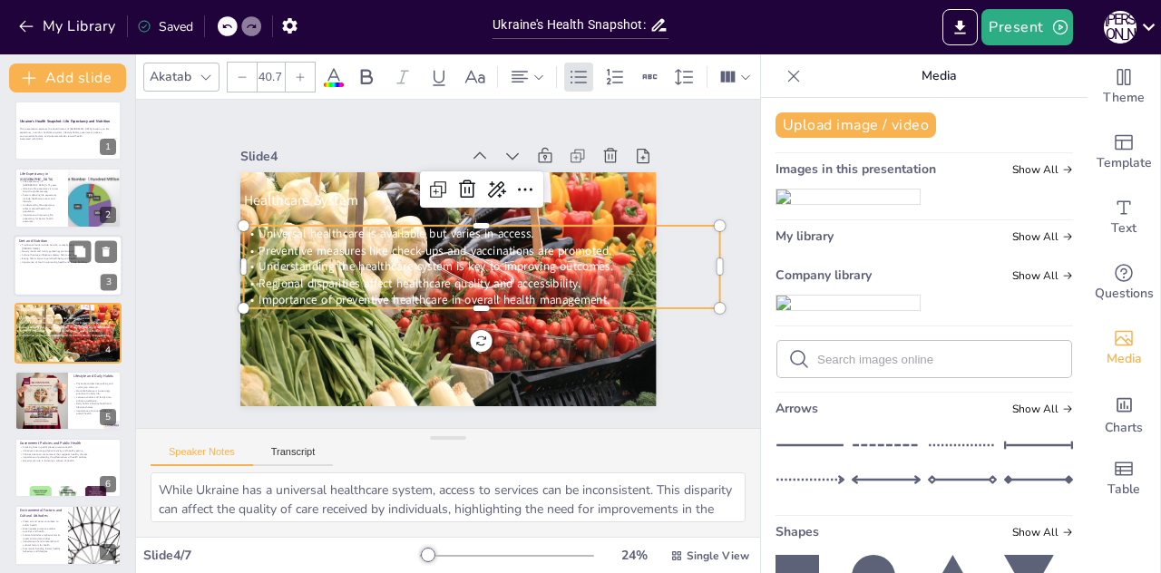
click at [76, 273] on div at bounding box center [68, 266] width 109 height 62
type textarea "The traditional Ukrainian cuisine is rich and diverse, showcasing unique dishes…"
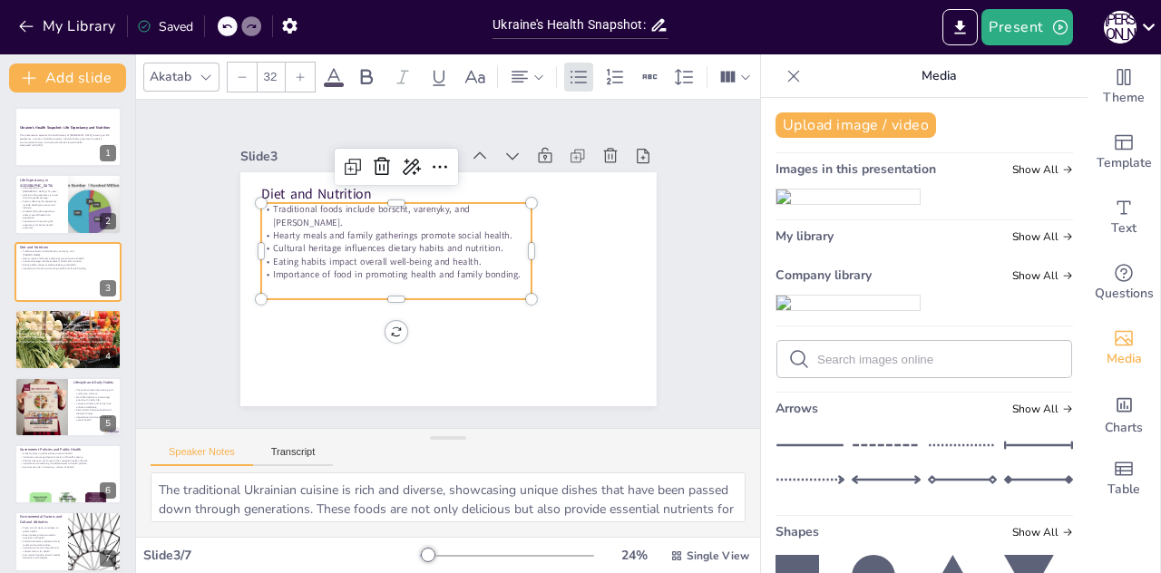
click at [485, 262] on div "Traditional foods include borscht, varenyky, and [PERSON_NAME]. Hearty meals an…" at bounding box center [411, 302] width 219 height 282
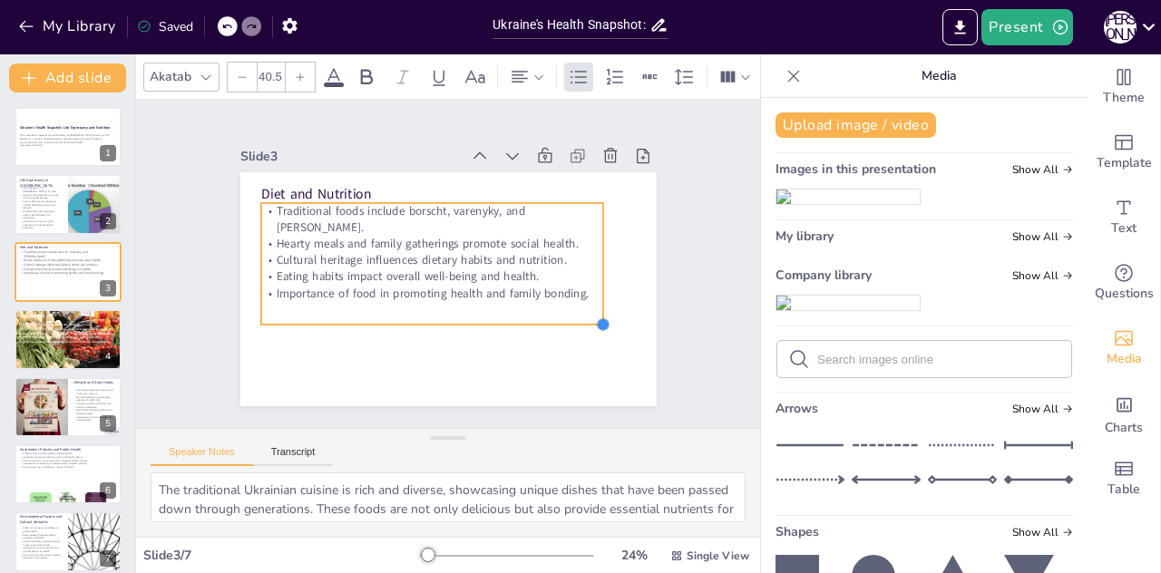
drag, startPoint x: 518, startPoint y: 297, endPoint x: 533, endPoint y: 322, distance: 29.7
click at [533, 322] on div "Diet and Nutrition Traditional foods include borscht, varenyky, and [PERSON_NAM…" at bounding box center [423, 256] width 351 height 468
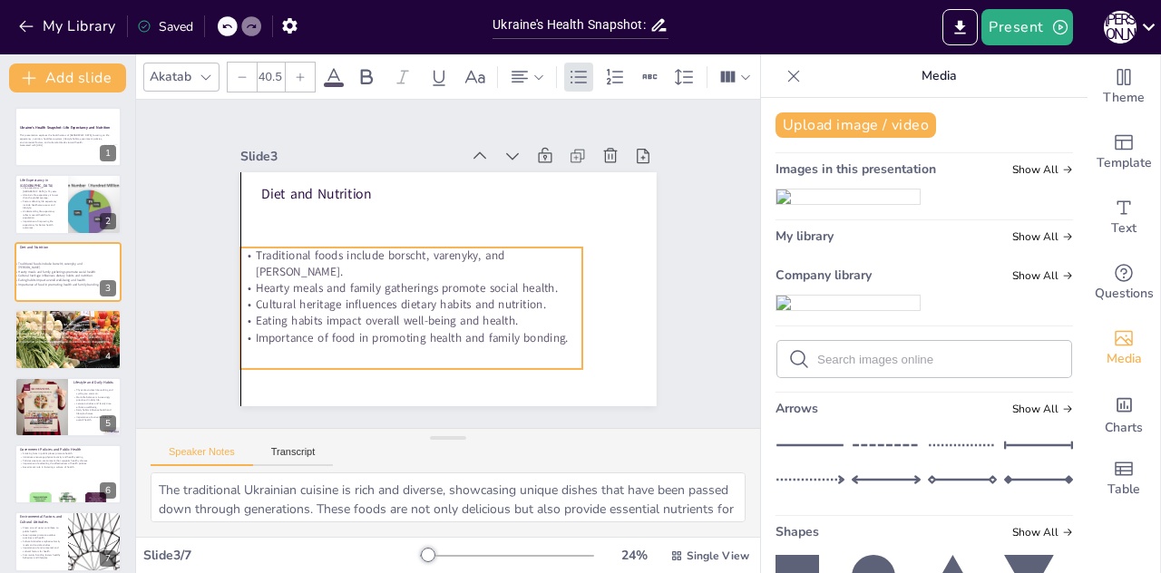
drag, startPoint x: 463, startPoint y: 243, endPoint x: 442, endPoint y: 286, distance: 47.9
click at [442, 286] on p "Cultural heritage influences dietary habits and nutrition." at bounding box center [426, 213] width 154 height 319
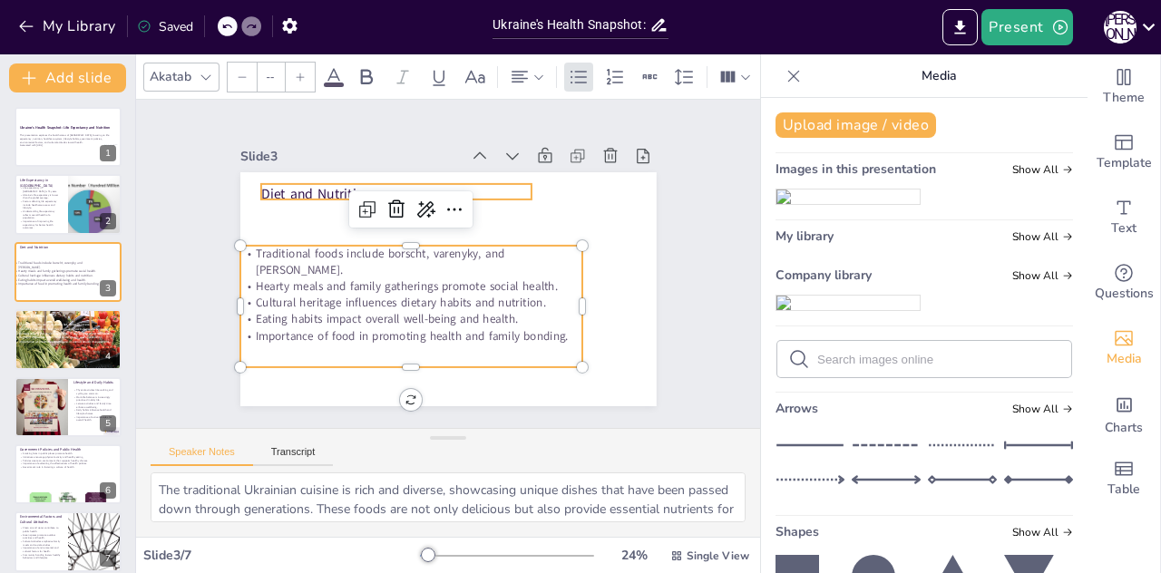
click at [396, 243] on p "Diet and Nutrition" at bounding box center [523, 307] width 255 height 128
type input "48"
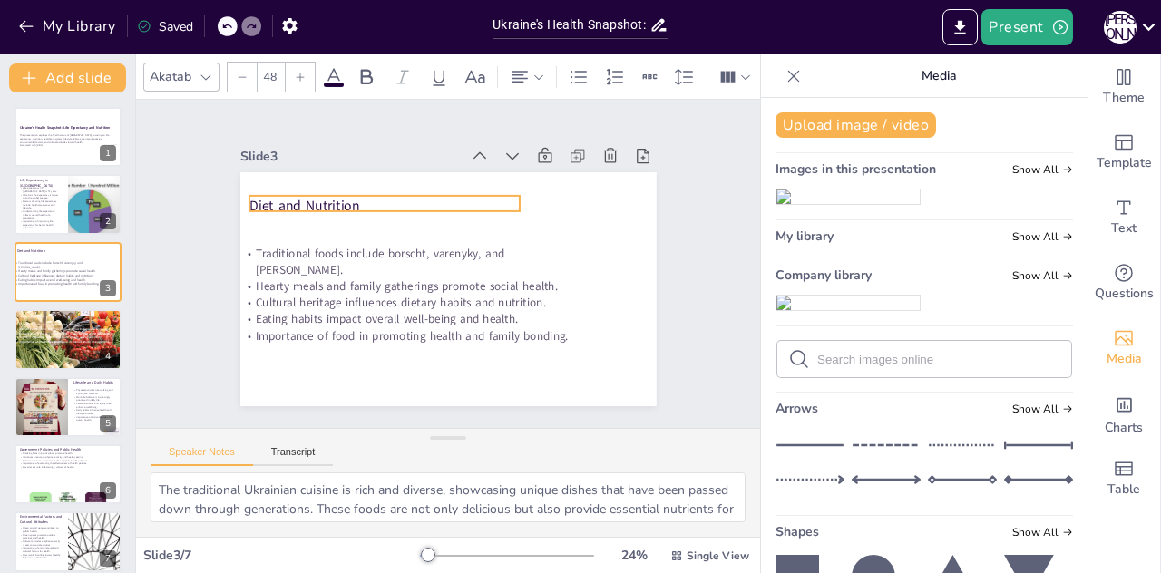
drag, startPoint x: 298, startPoint y: 186, endPoint x: 287, endPoint y: 198, distance: 16.7
click at [403, 228] on p "Diet and Nutrition" at bounding box center [530, 292] width 255 height 128
click at [676, 110] on div "Slide 1 Ukraine's Health Snapshot: Life Expectancy and Nutrition This presentat…" at bounding box center [448, 264] width 505 height 695
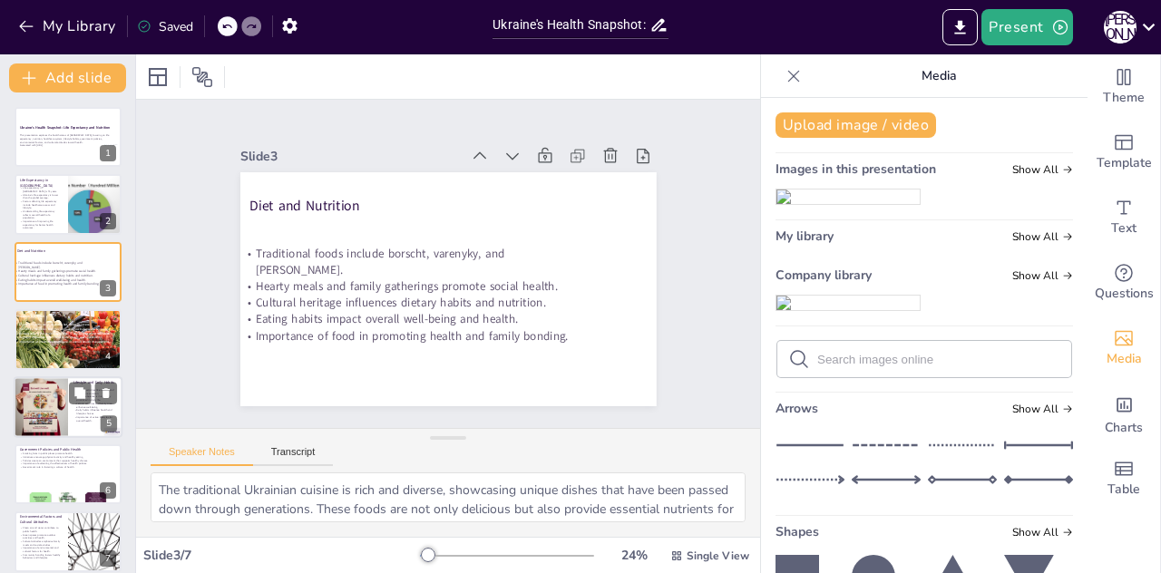
click at [52, 400] on div at bounding box center [41, 407] width 93 height 62
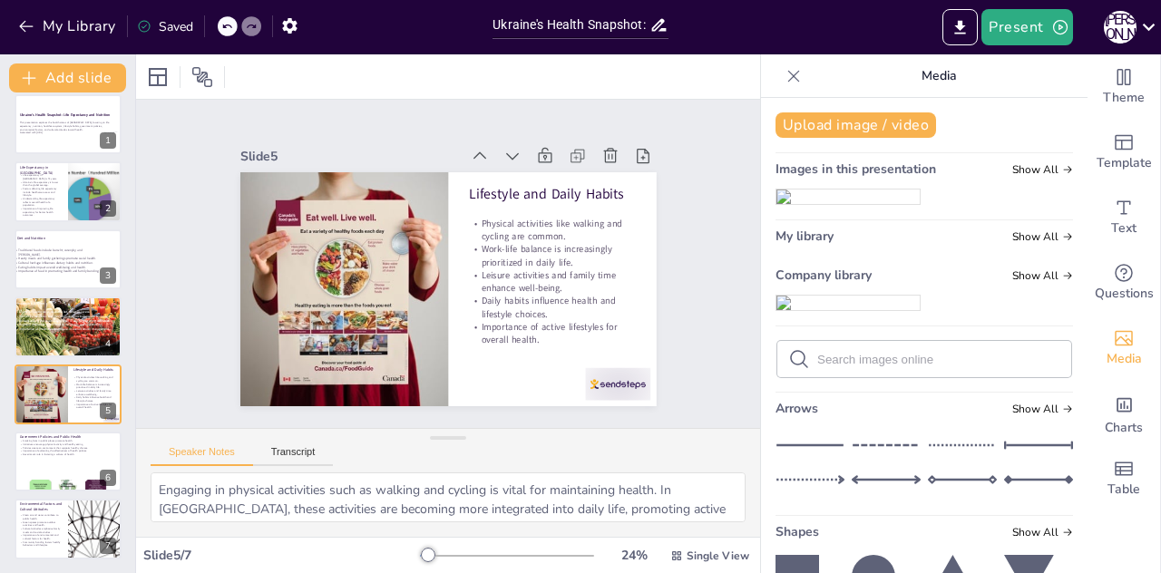
click at [40, 494] on div "Ukraine's Health Snapshot: Life Expectancy and Nutrition This presentation expl…" at bounding box center [67, 326] width 135 height 465
click at [41, 471] on div at bounding box center [68, 462] width 109 height 62
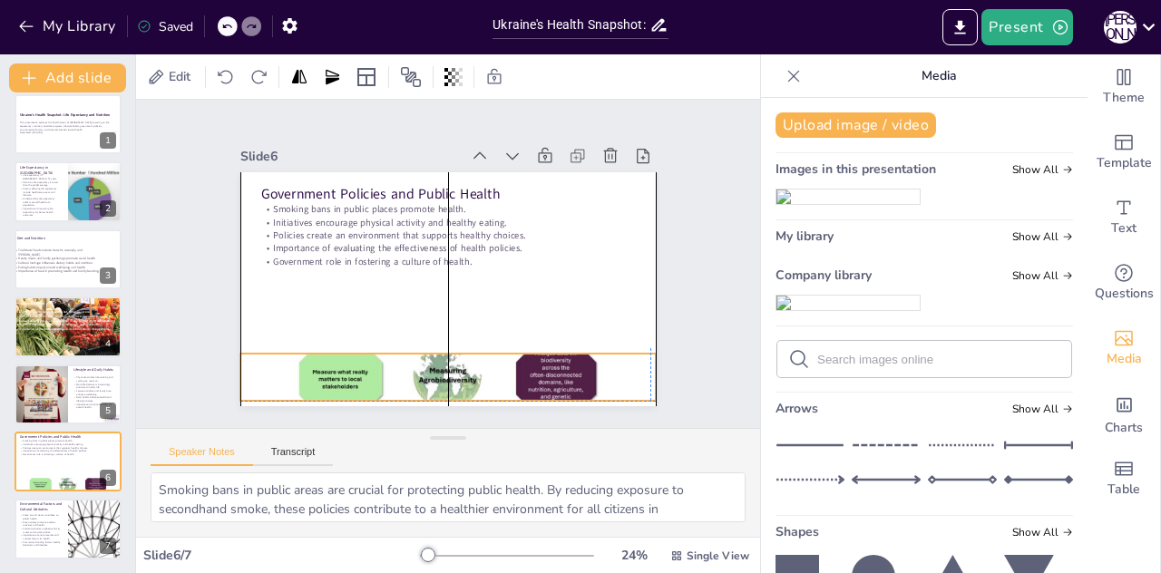
drag, startPoint x: 413, startPoint y: 365, endPoint x: 413, endPoint y: 356, distance: 10.0
click at [413, 356] on div at bounding box center [401, 367] width 475 height 383
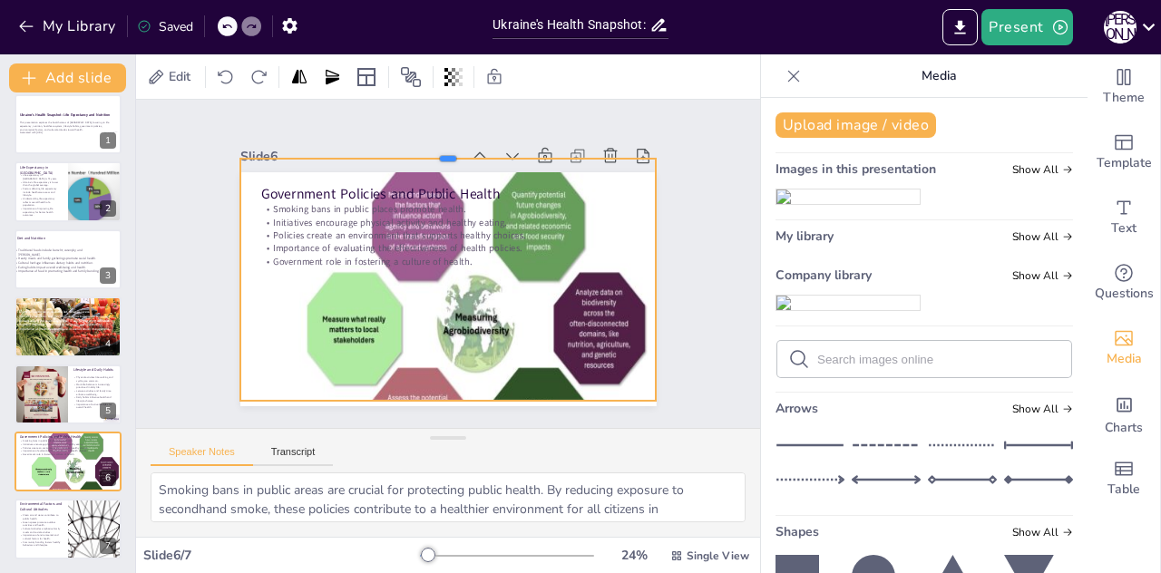
drag, startPoint x: 434, startPoint y: 341, endPoint x: 469, endPoint y: 146, distance: 198.0
click at [469, 146] on div at bounding box center [551, 217] width 182 height 385
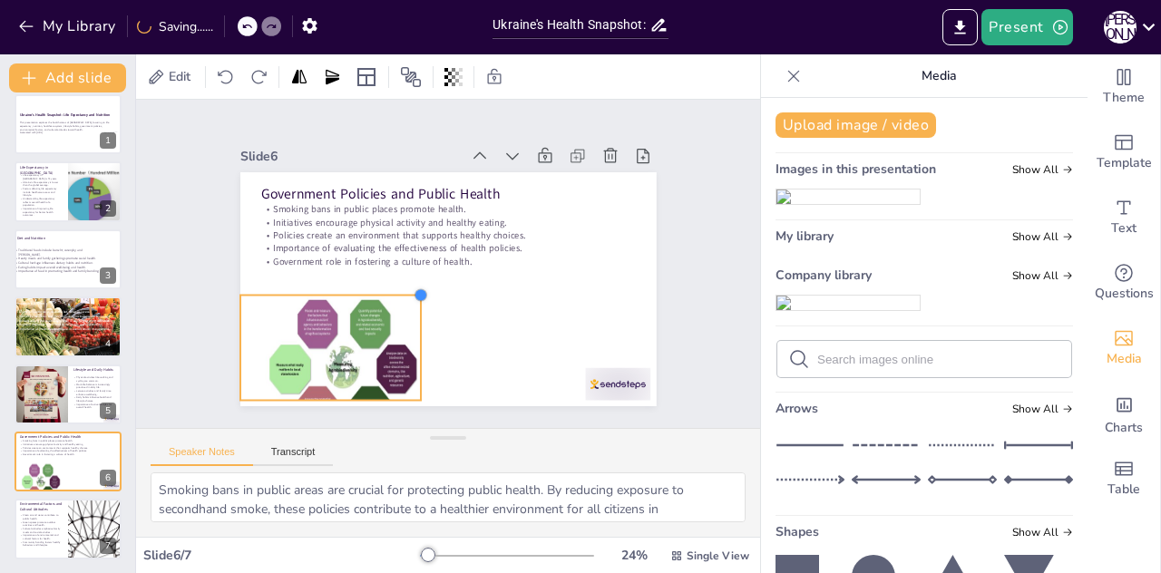
drag, startPoint x: 646, startPoint y: 153, endPoint x: 410, endPoint y: 395, distance: 338.0
click at [410, 395] on div "Government Policies and Public Health Smoking bans in public places promote hea…" at bounding box center [427, 249] width 434 height 474
drag, startPoint x: 311, startPoint y: 396, endPoint x: 318, endPoint y: 425, distance: 29.9
click at [318, 425] on div "Slide 1 Ukraine's Health Snapshot: Life Expectancy and Nutrition This presentat…" at bounding box center [447, 263] width 697 height 632
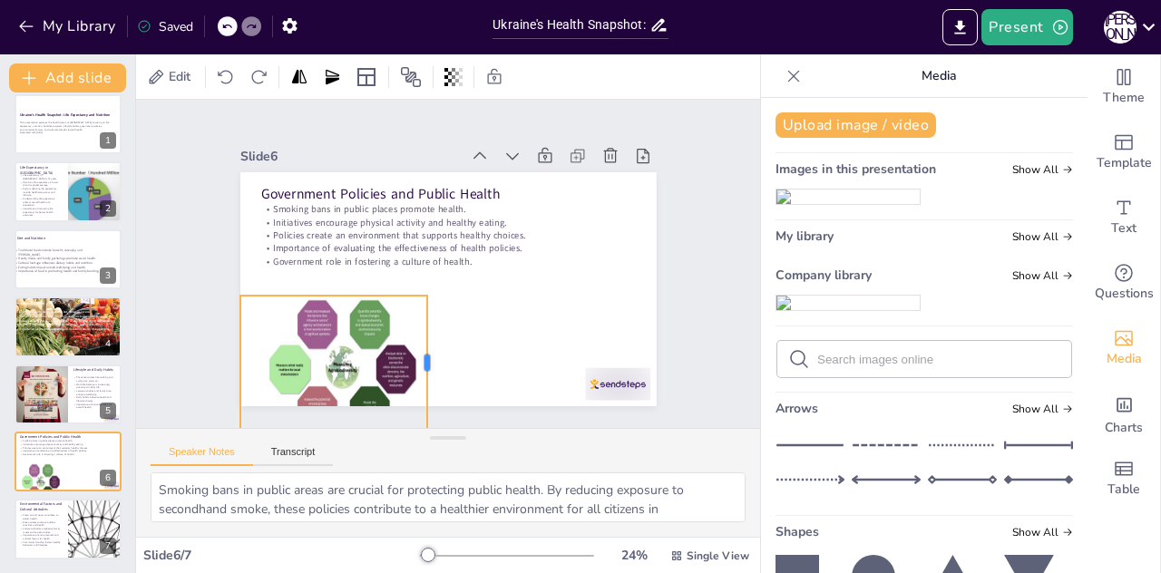
drag, startPoint x: 411, startPoint y: 353, endPoint x: 422, endPoint y: 347, distance: 12.2
click at [422, 347] on div at bounding box center [387, 342] width 80 height 123
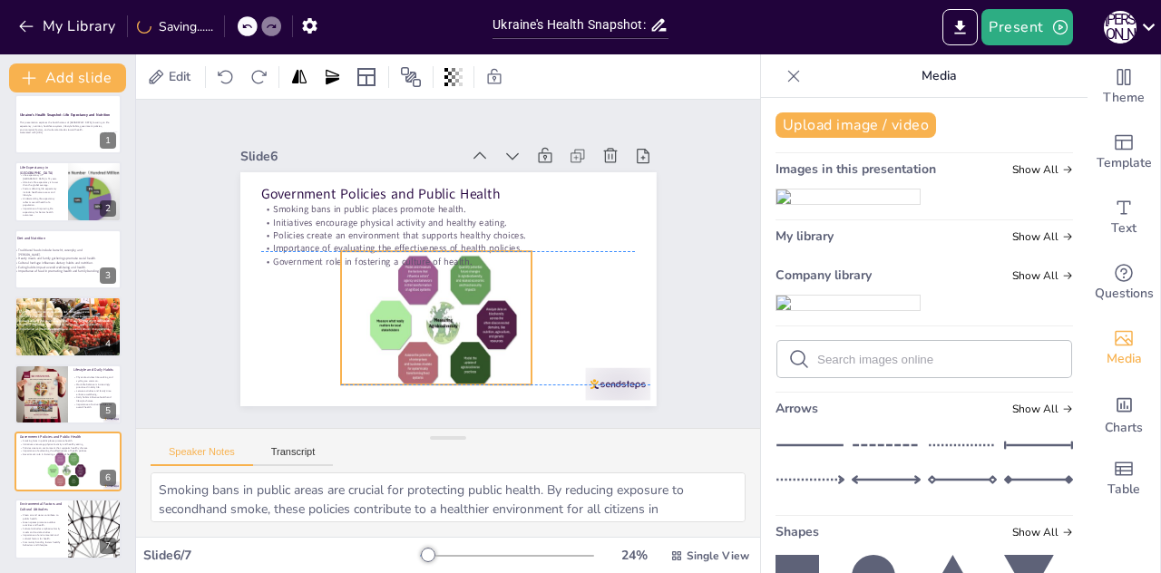
drag, startPoint x: 341, startPoint y: 374, endPoint x: 442, endPoint y: 330, distance: 109.7
click at [442, 287] on div at bounding box center [459, 205] width 219 height 166
drag, startPoint x: 417, startPoint y: 382, endPoint x: 417, endPoint y: 395, distance: 12.7
click at [417, 395] on div at bounding box center [379, 388] width 180 height 91
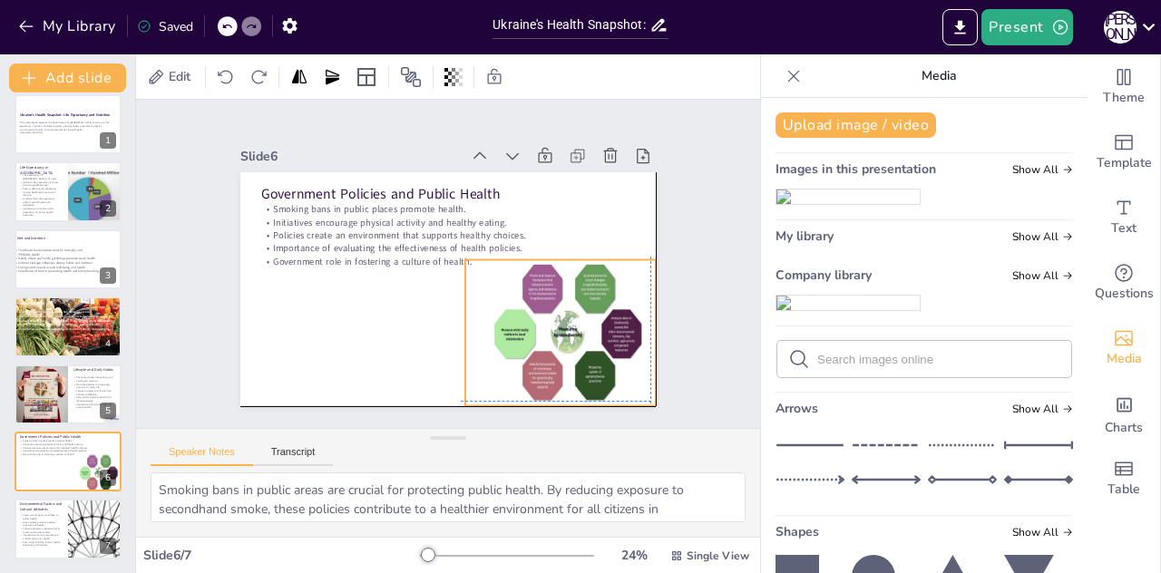
drag, startPoint x: 428, startPoint y: 315, endPoint x: 548, endPoint y: 320, distance: 119.8
click at [548, 251] on div at bounding box center [447, 125] width 229 height 251
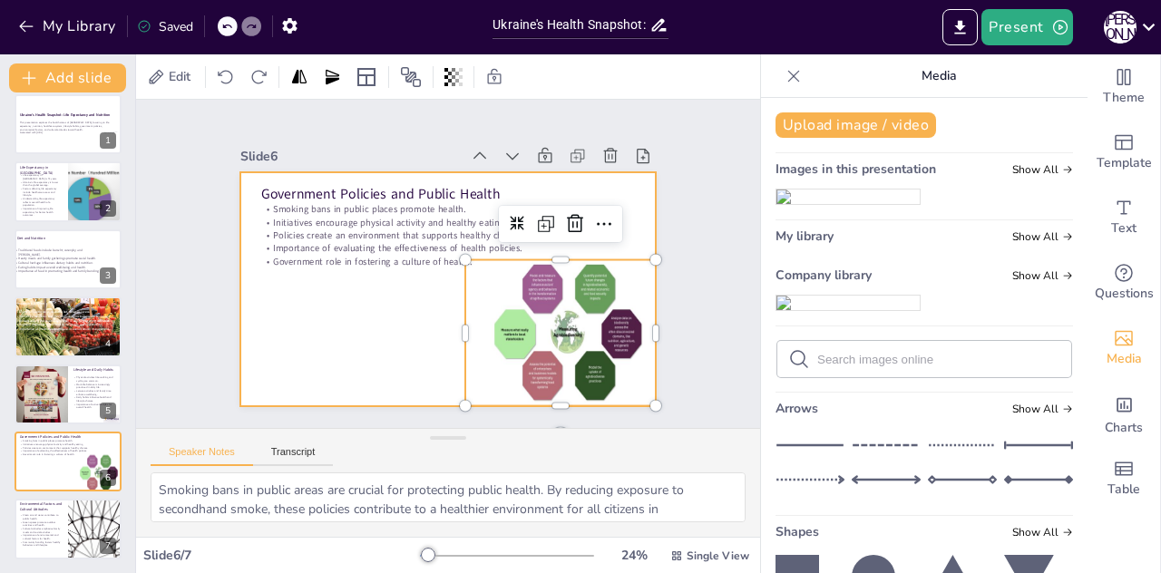
click at [386, 314] on div at bounding box center [435, 241] width 477 height 411
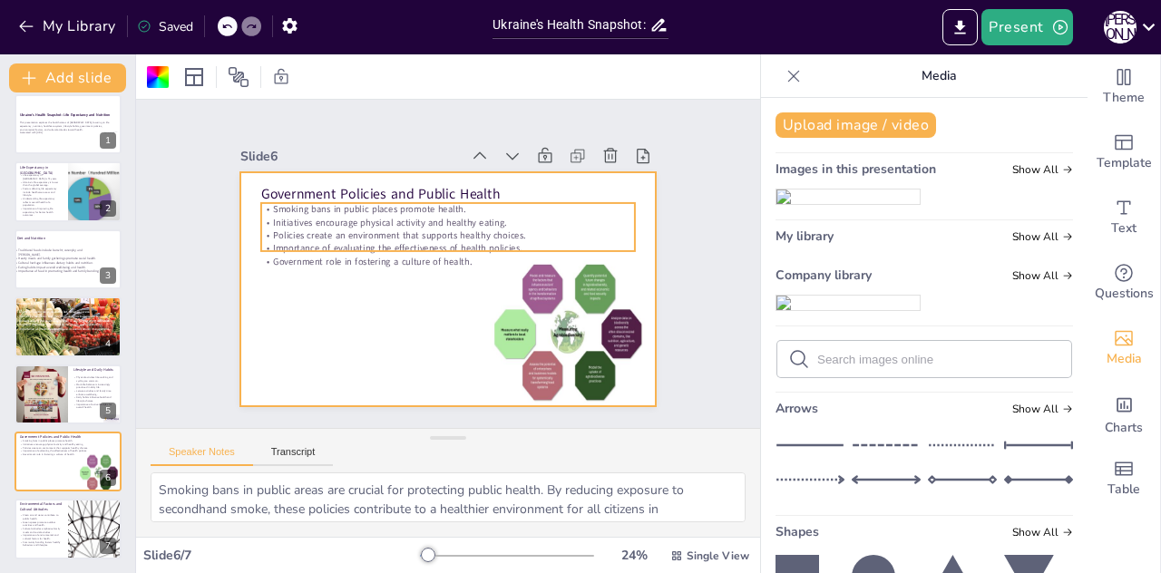
click at [356, 223] on p "Policies create an environment that supports healthy choices." at bounding box center [469, 245] width 260 height 287
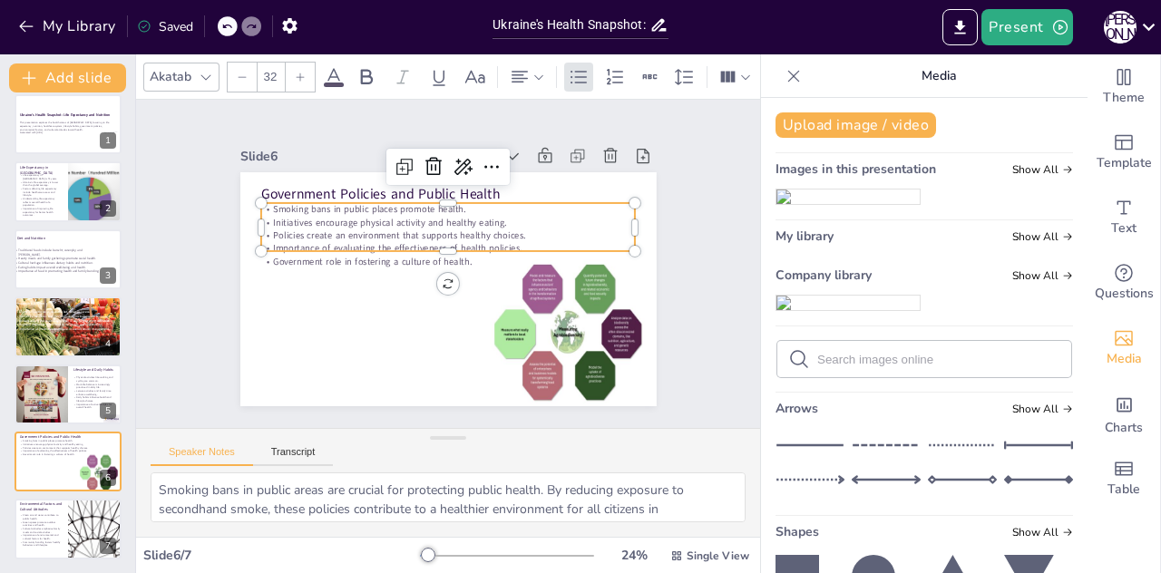
click at [437, 273] on p "Importance of evaluating the effectiveness of health policies." at bounding box center [448, 279] width 375 height 13
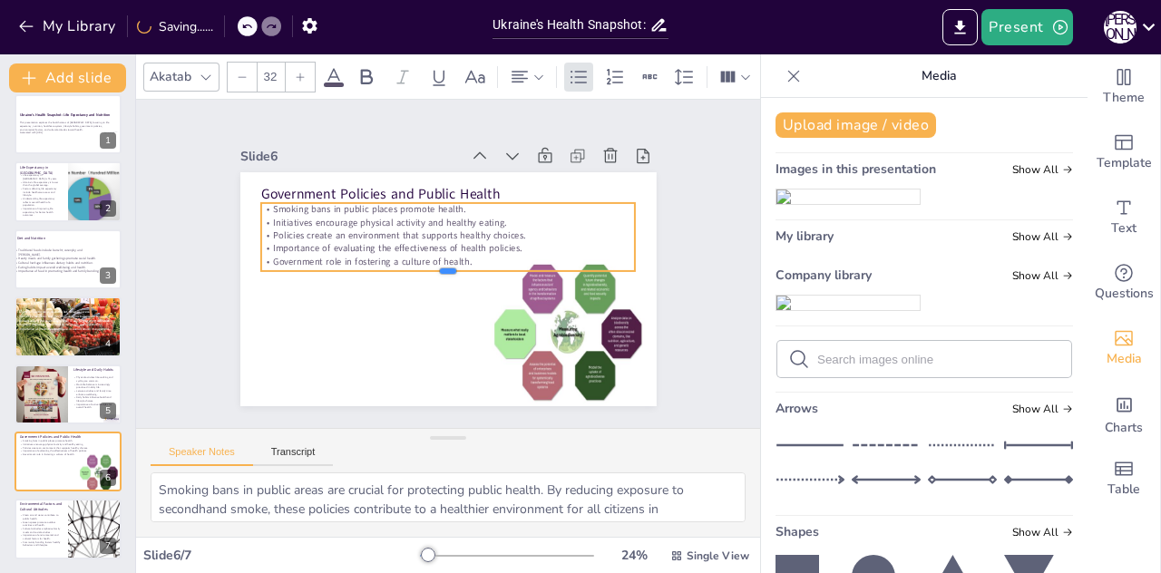
drag, startPoint x: 437, startPoint y: 249, endPoint x: 414, endPoint y: 268, distance: 29.7
click at [414, 268] on div at bounding box center [443, 278] width 361 height 130
drag, startPoint x: 624, startPoint y: 233, endPoint x: 521, endPoint y: 248, distance: 104.4
click at [521, 296] on div at bounding box center [523, 321] width 63 height 51
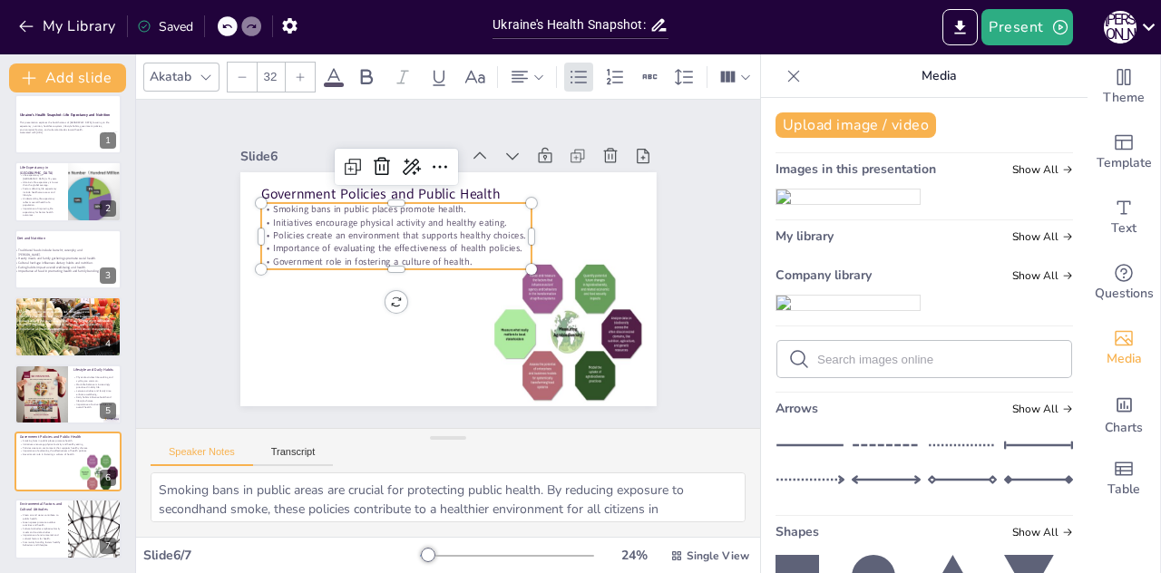
click at [513, 227] on p "Policies create an environment that supports healthy choices." at bounding box center [434, 207] width 190 height 210
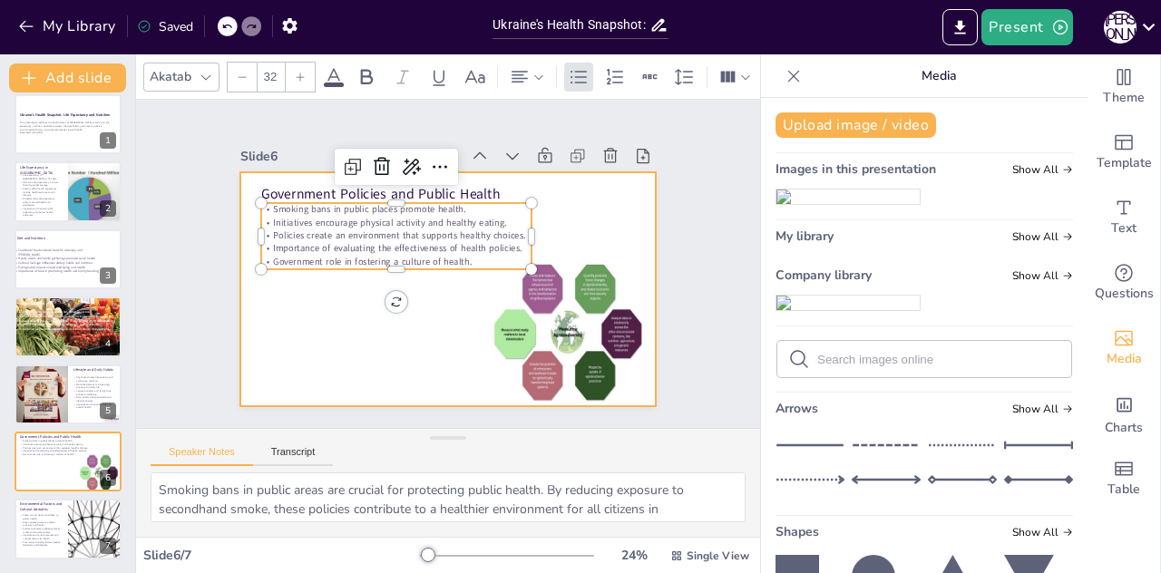
click at [526, 227] on div at bounding box center [435, 241] width 477 height 411
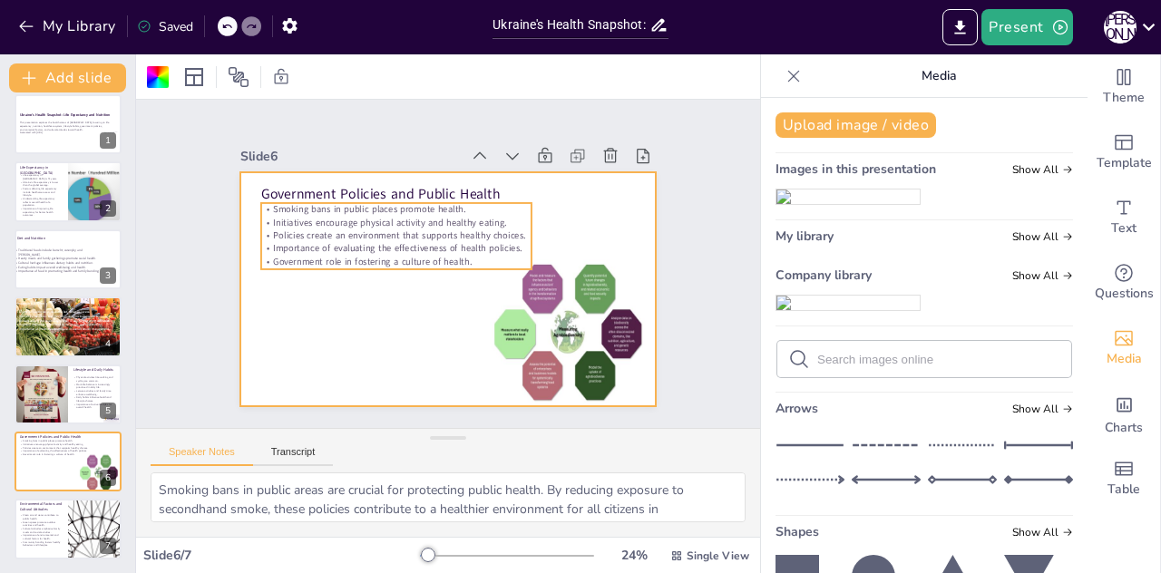
click at [500, 227] on p "Policies create an environment that supports healthy choices." at bounding box center [465, 207] width 69 height 268
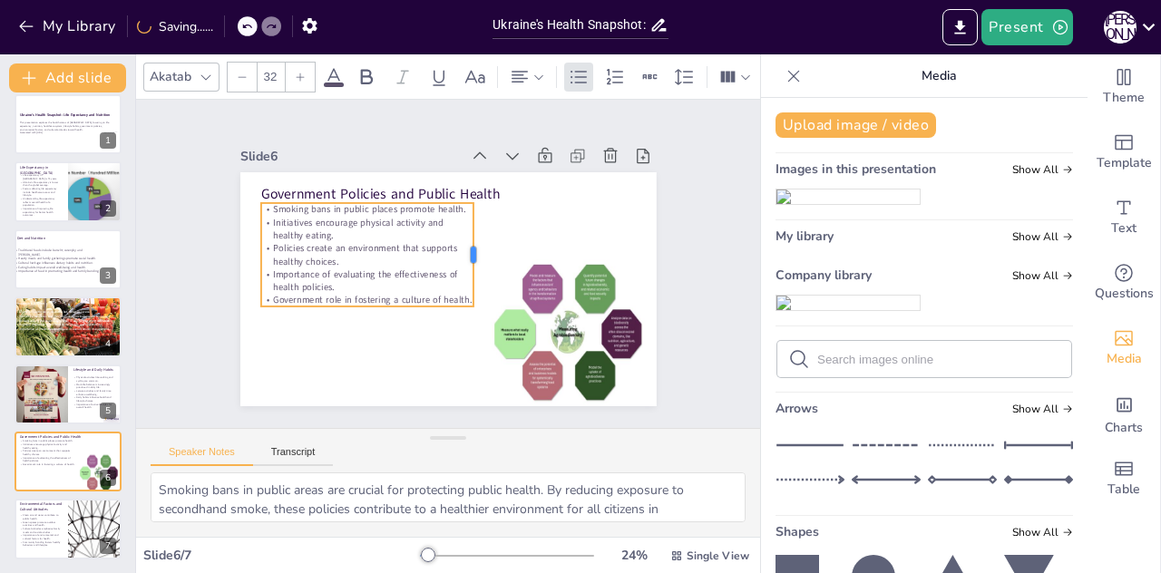
drag, startPoint x: 524, startPoint y: 227, endPoint x: 466, endPoint y: 229, distance: 58.1
click at [466, 275] on div at bounding box center [446, 298] width 103 height 46
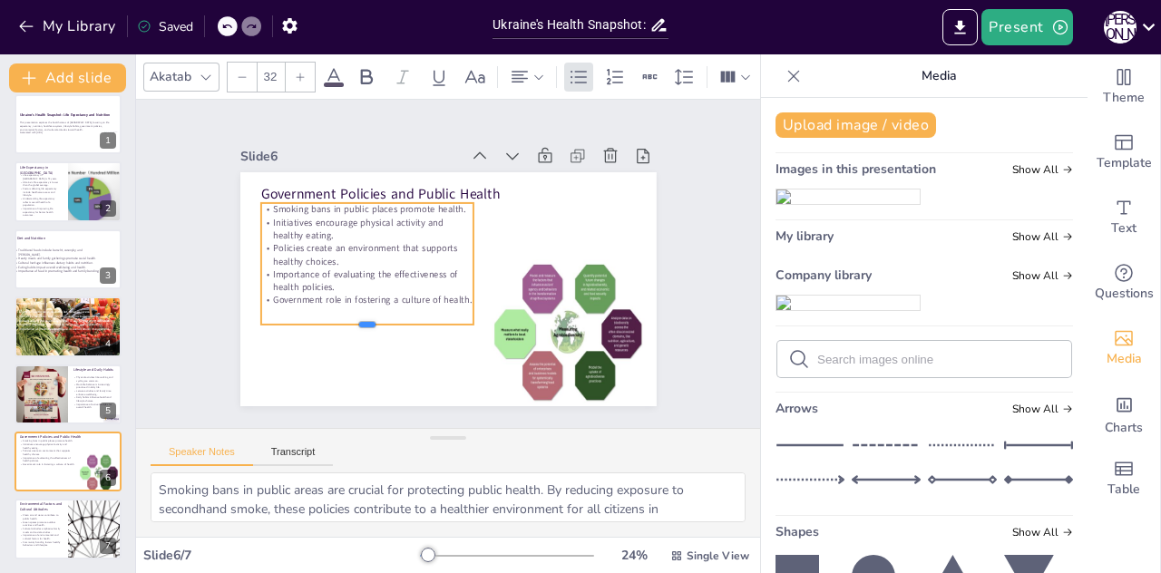
drag, startPoint x: 356, startPoint y: 301, endPoint x: 357, endPoint y: 319, distance: 18.2
click at [357, 319] on div at bounding box center [343, 250] width 153 height 168
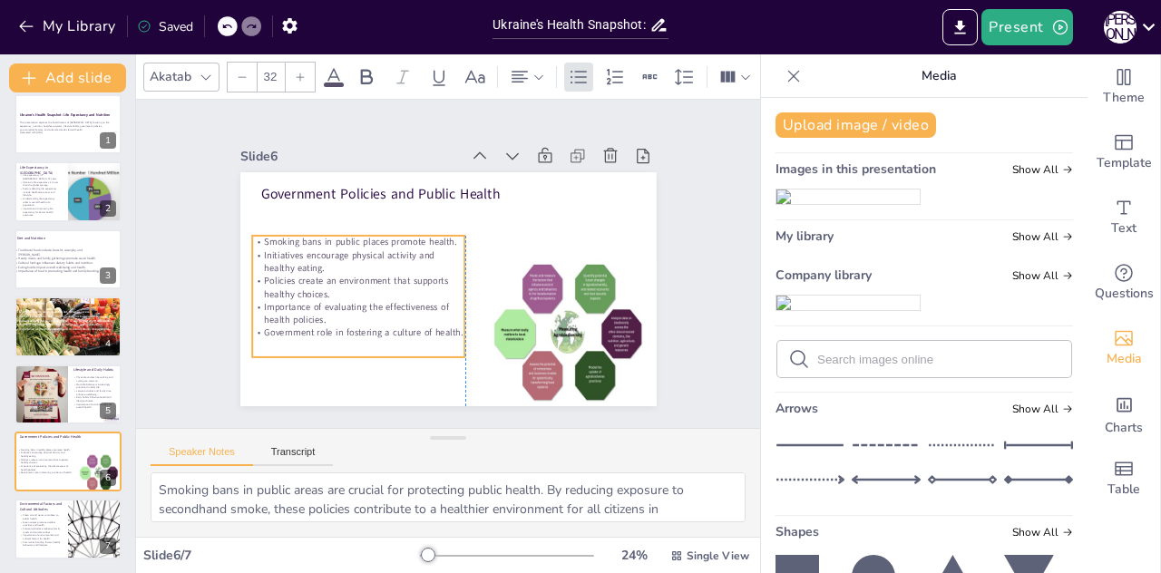
drag, startPoint x: 337, startPoint y: 264, endPoint x: 328, endPoint y: 297, distance: 33.9
click at [481, 297] on p "Importance of evaluating the effectiveness of health policies." at bounding box center [516, 341] width 70 height 214
click at [345, 334] on div "Smoking bans in public places promote health. Initiatives encourage physical ac…" at bounding box center [355, 287] width 225 height 143
click at [345, 291] on div "Smoking bans in public places promote health. Initiatives encourage physical ac…" at bounding box center [406, 178] width 143 height 225
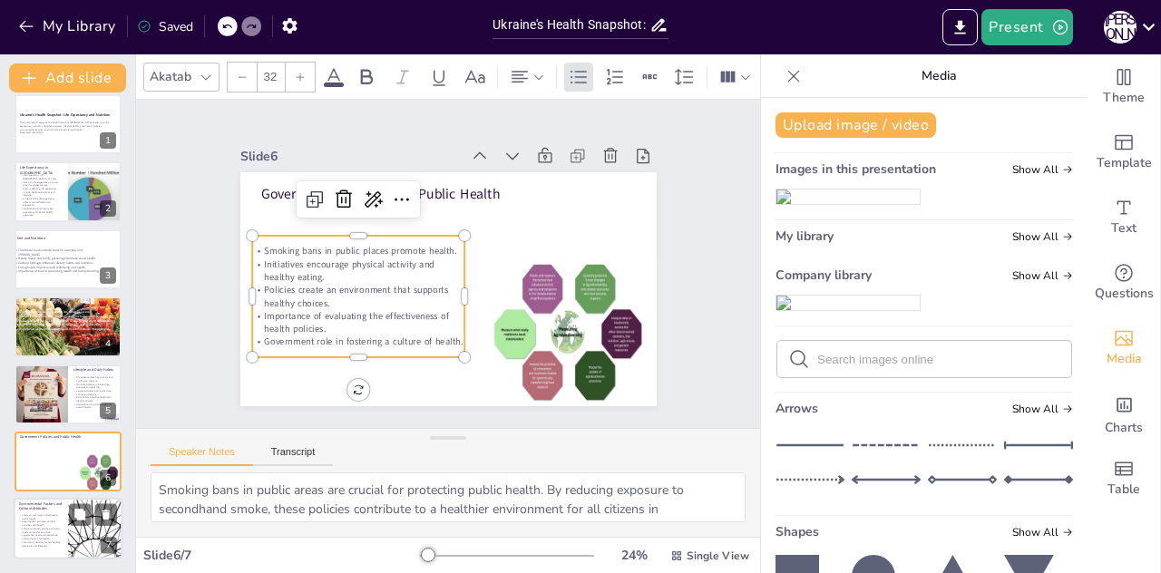
click at [63, 516] on div at bounding box center [68, 530] width 109 height 62
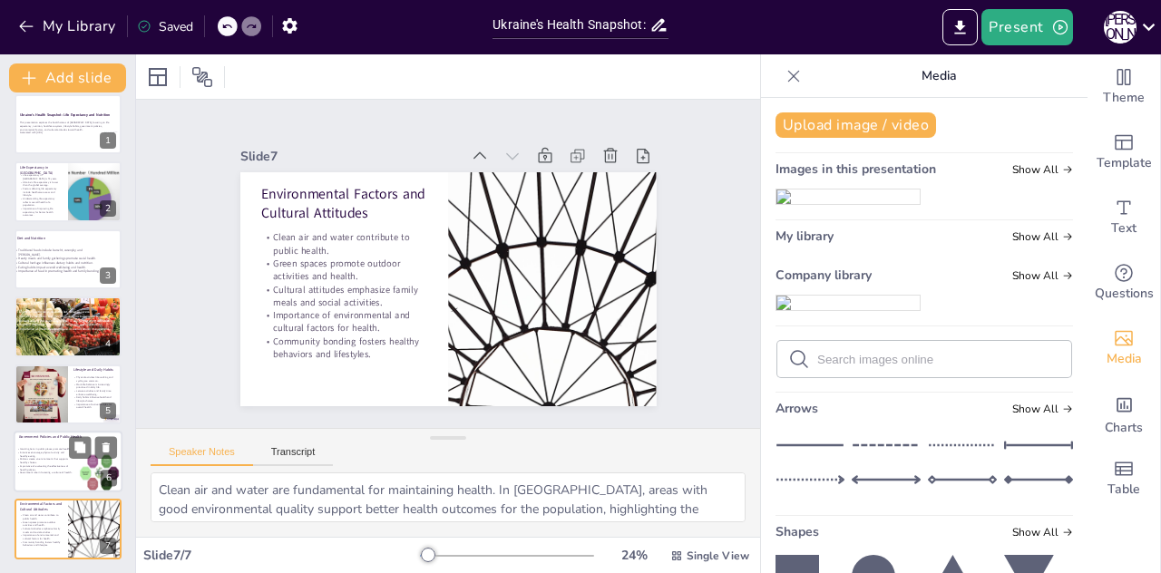
click at [120, 454] on div "Government Policies and Public Health Smoking bans in public places promote hea…" at bounding box center [68, 462] width 109 height 62
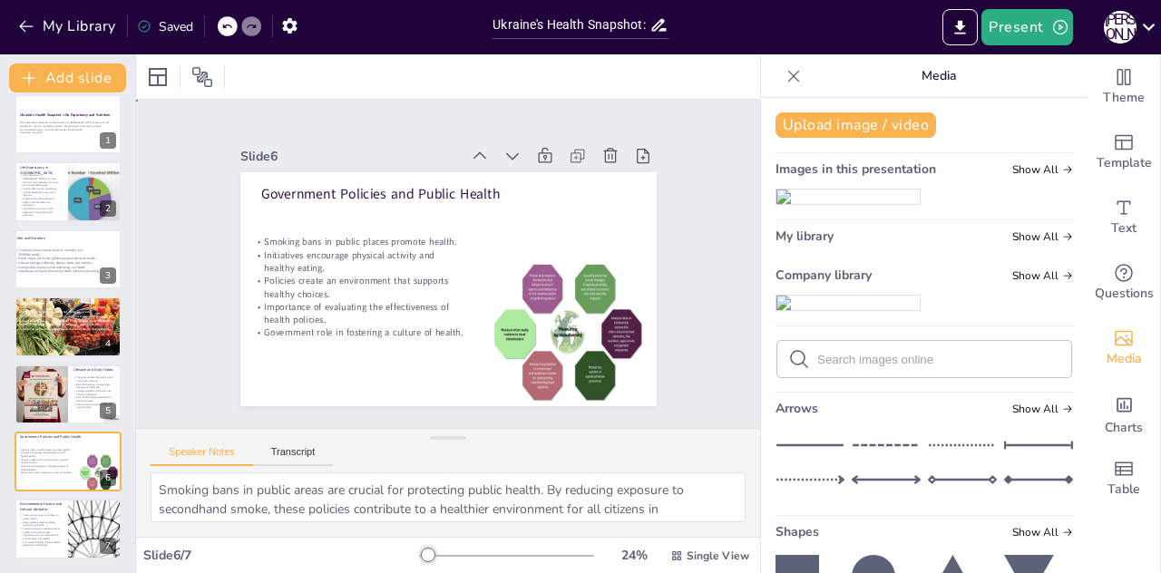
click at [165, 342] on div "Slide 1 Ukraine's Health Snapshot: Life Expectancy and Nutrition This presentat…" at bounding box center [448, 263] width 632 height 697
click at [69, 543] on div at bounding box center [95, 530] width 109 height 62
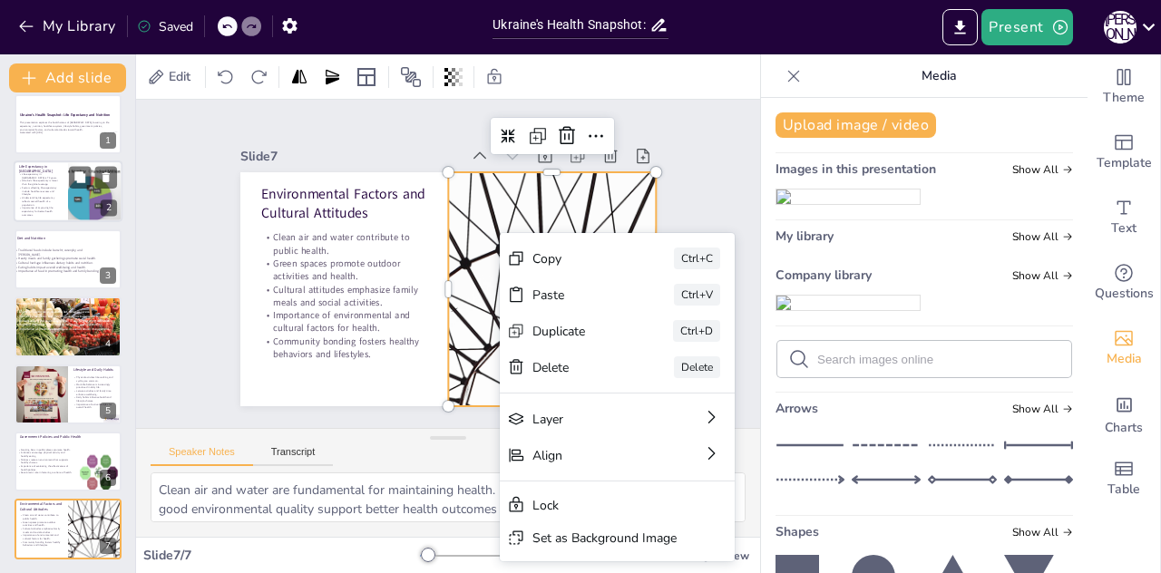
click at [60, 219] on div at bounding box center [68, 192] width 109 height 62
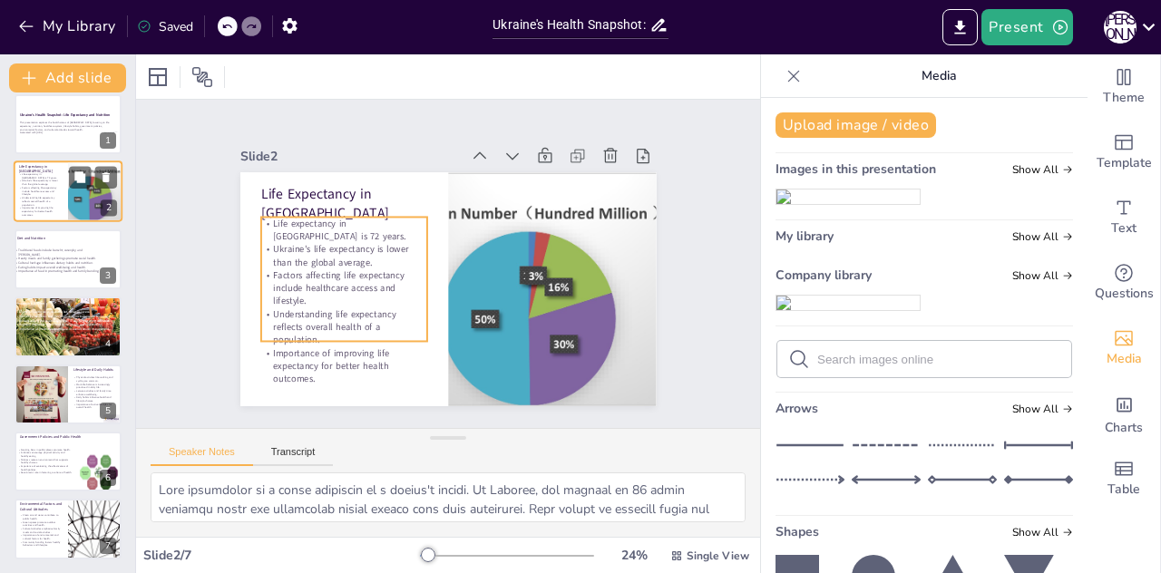
scroll to position [0, 0]
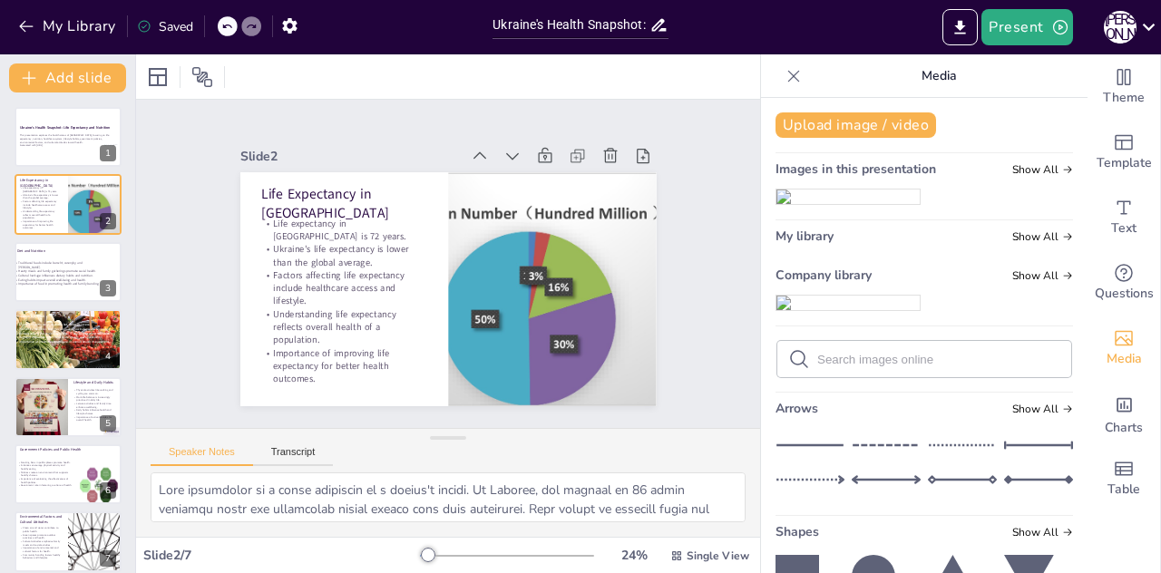
click at [85, 307] on div "Ukraine's Health Snapshot: Life Expectancy and Nutrition This presentation expl…" at bounding box center [67, 339] width 135 height 465
click at [75, 274] on p "Cultural heritage influences dietary habits and nutrition." at bounding box center [59, 276] width 90 height 5
type textarea "The traditional Ukrainian cuisine is rich and diverse, showcasing unique dishes…"
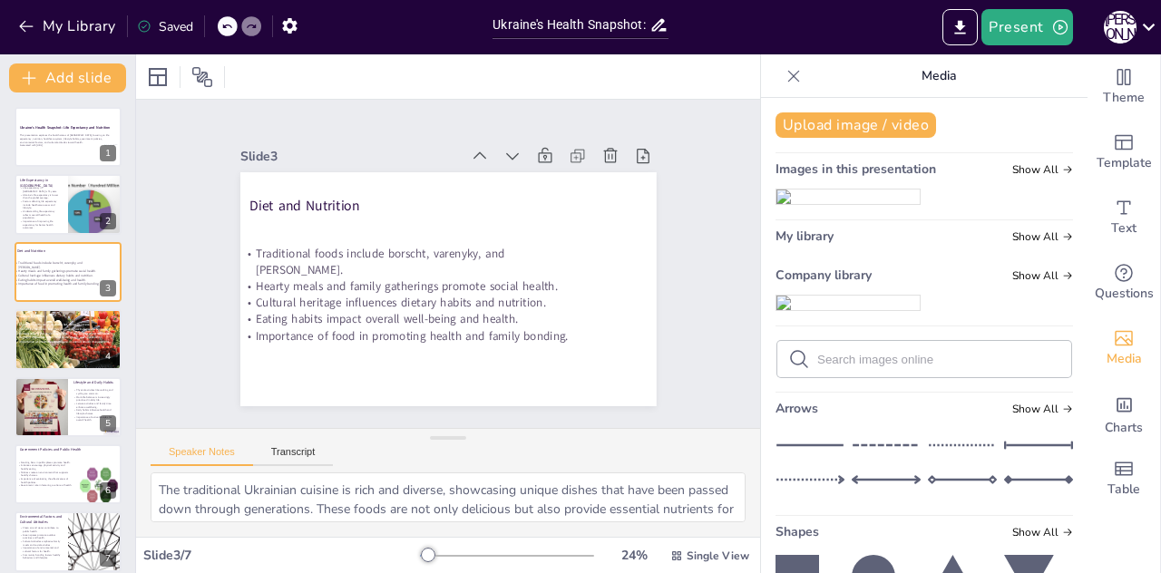
click at [788, 72] on icon at bounding box center [794, 76] width 12 height 12
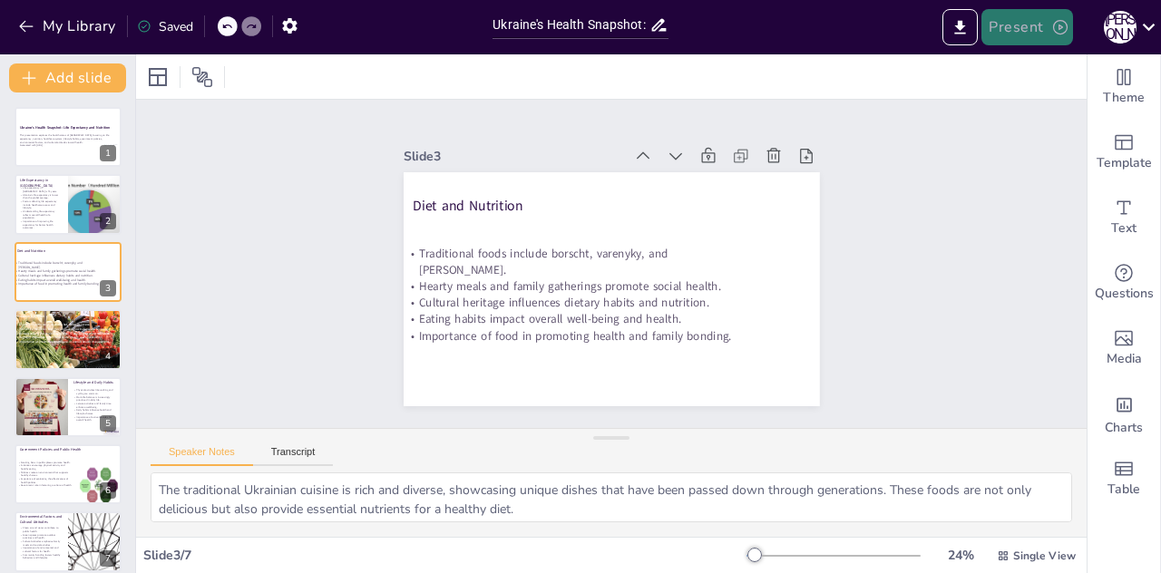
click at [1024, 19] on button "Present" at bounding box center [1026, 27] width 91 height 36
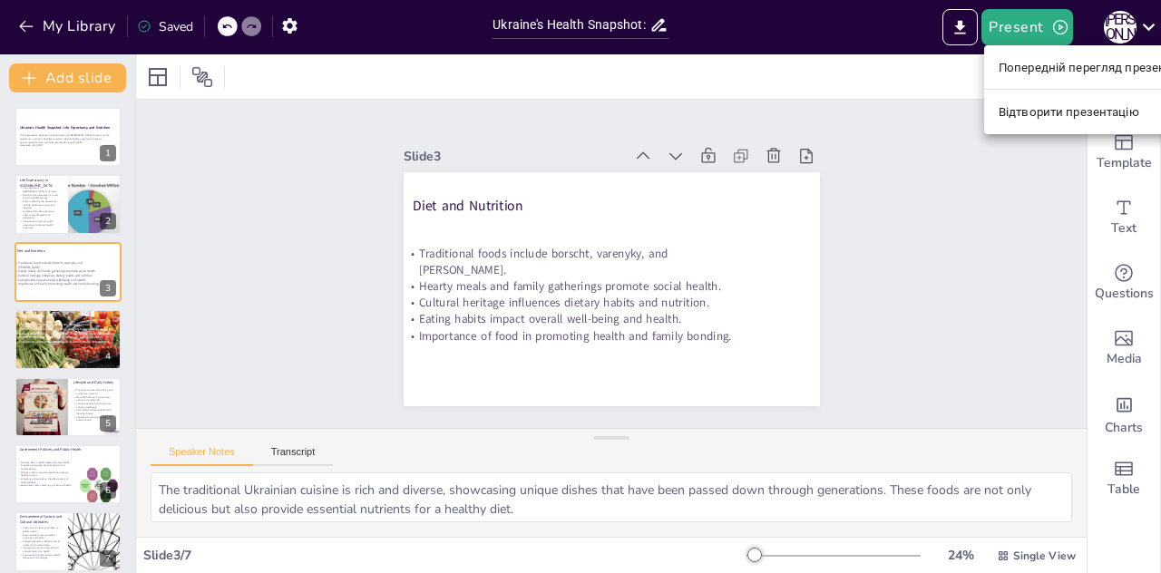
click at [1021, 28] on div at bounding box center [580, 286] width 1161 height 573
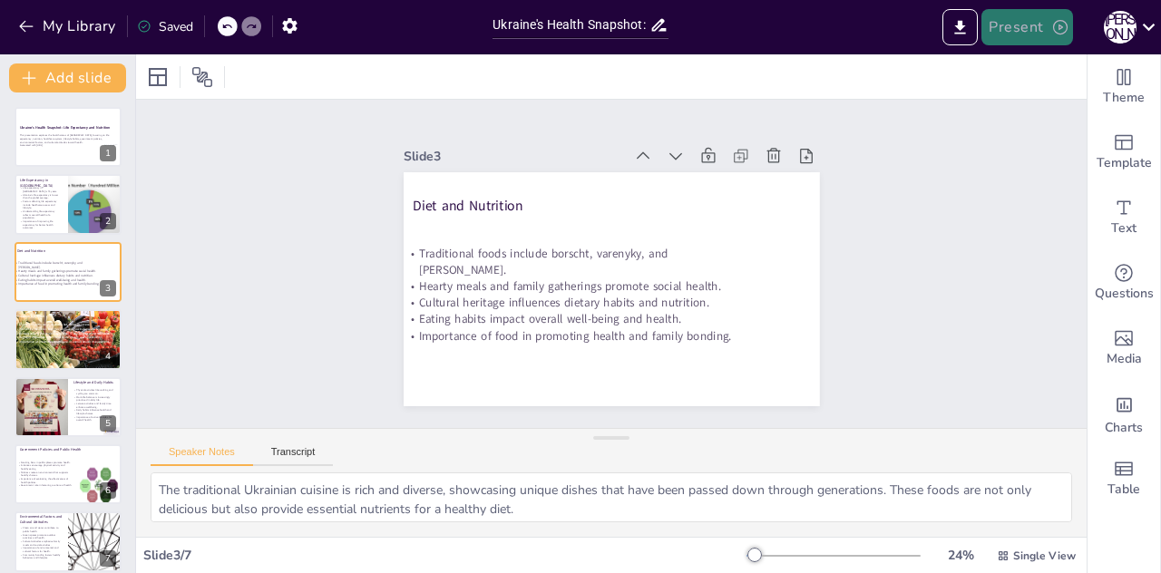
click at [1068, 28] on icon "button" at bounding box center [1060, 27] width 18 height 18
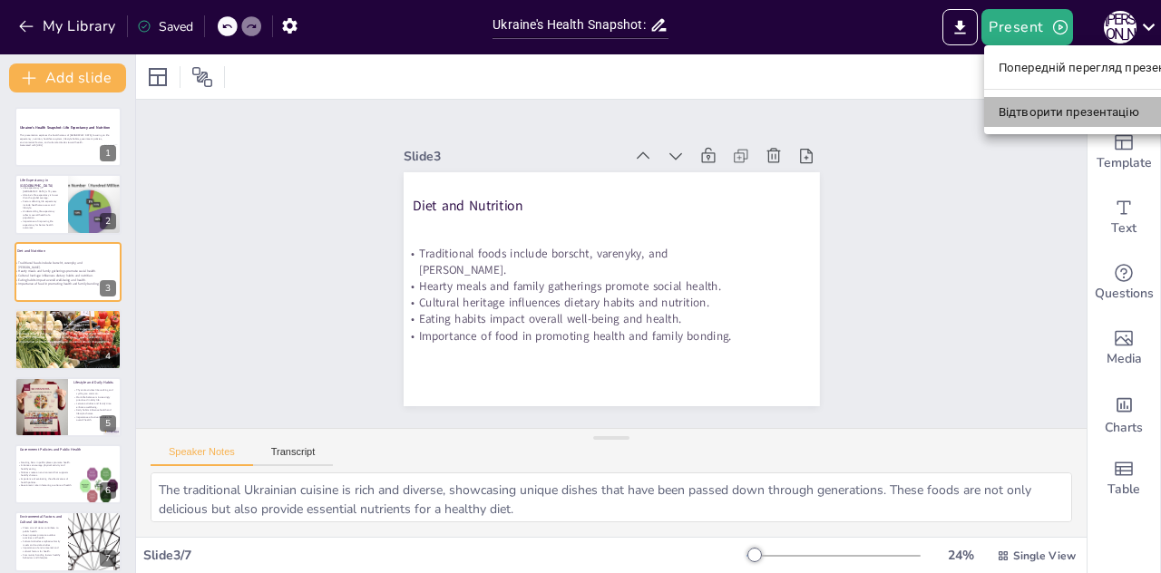
click at [1023, 112] on font "Відтворити презентацію" at bounding box center [1069, 112] width 141 height 14
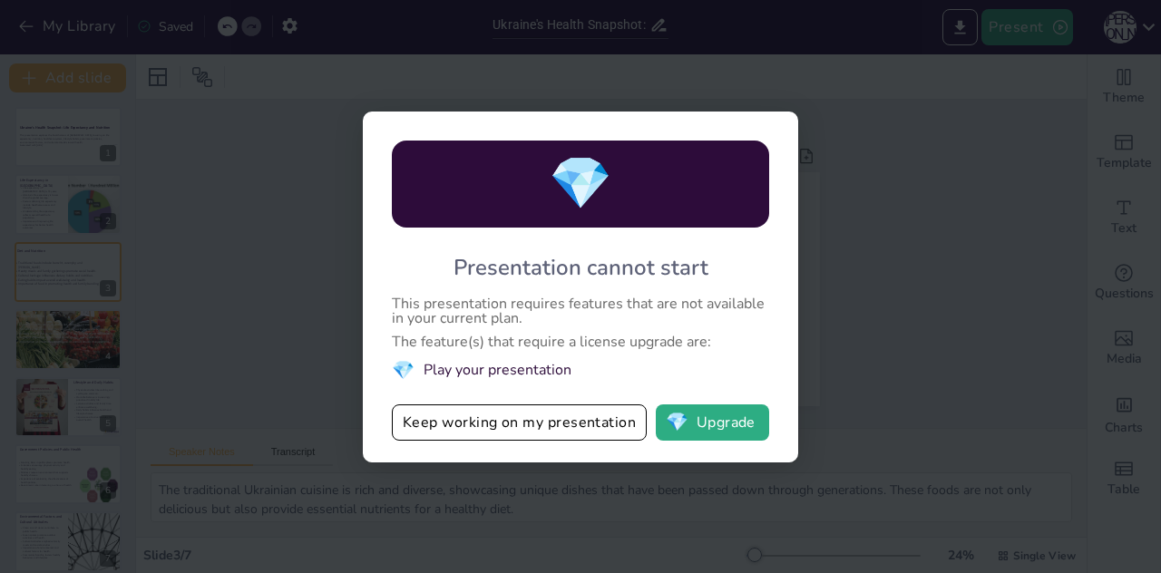
click at [858, 265] on div "💎 Presentation cannot start This presentation requires features that are not av…" at bounding box center [580, 286] width 1161 height 573
click at [463, 433] on button "Keep working on my presentation" at bounding box center [519, 422] width 255 height 36
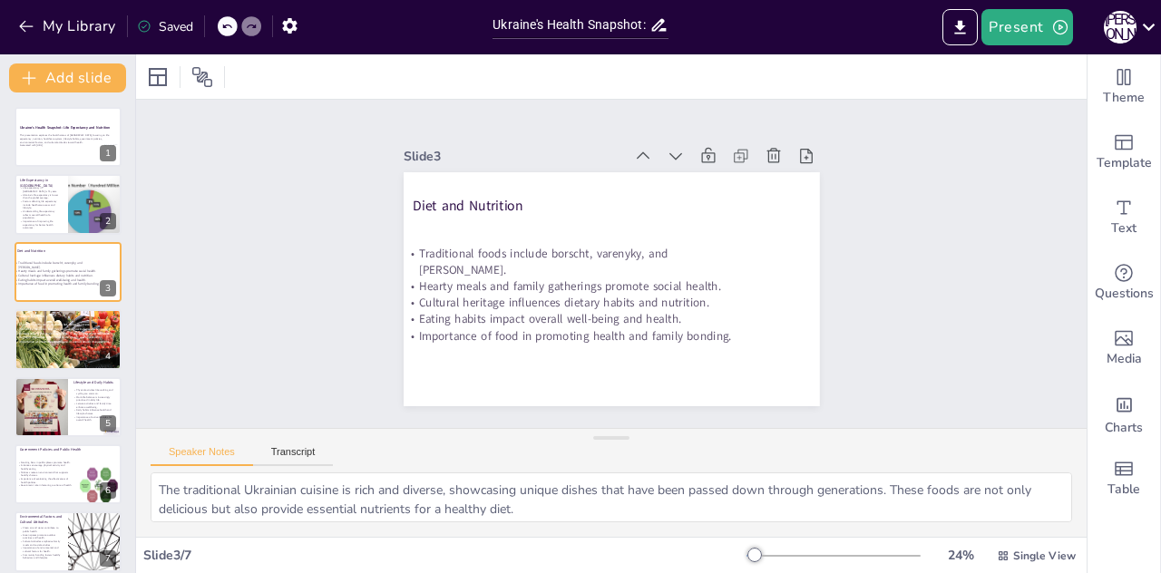
click at [508, 400] on div "Slide 1 Ukraine's Health Snapshot: Life Expectancy and Nutrition This presentat…" at bounding box center [612, 264] width 988 height 760
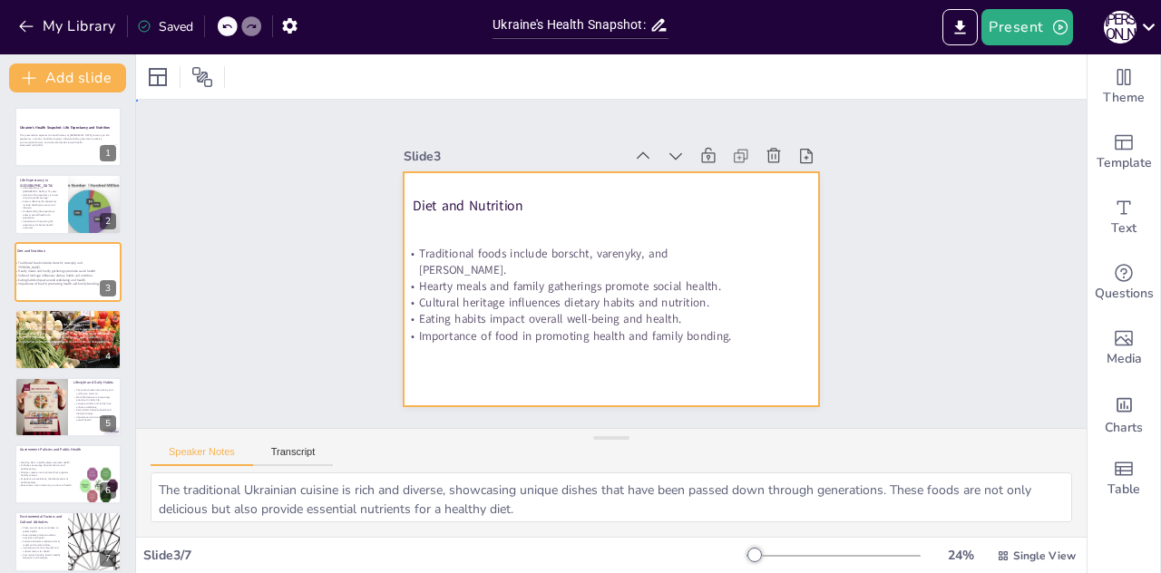
click at [801, 393] on div at bounding box center [598, 286] width 477 height 411
click at [1048, 26] on button "Present" at bounding box center [1026, 27] width 91 height 36
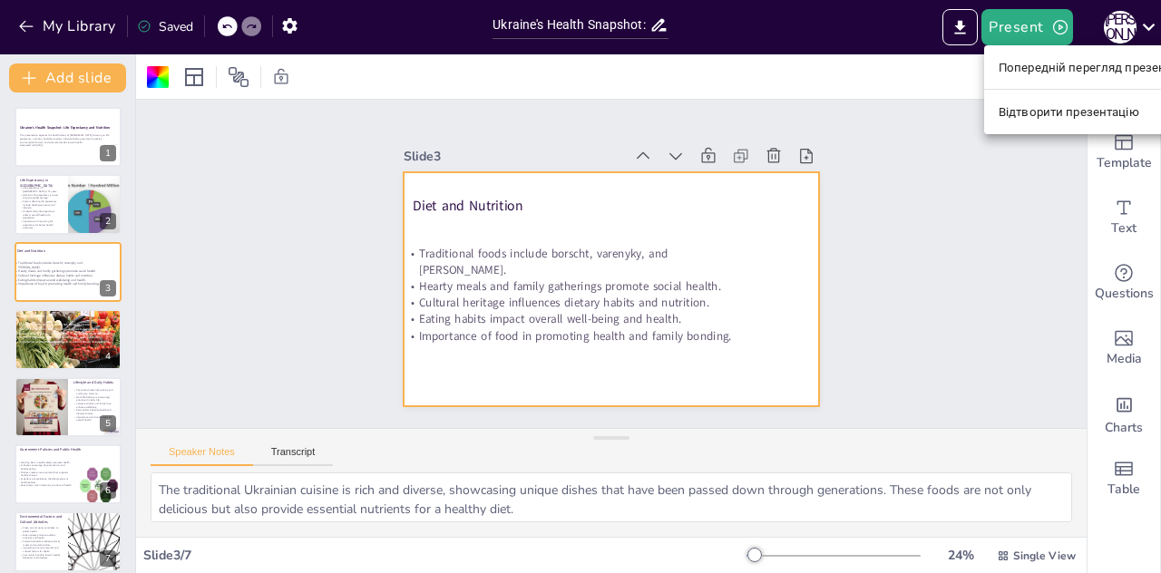
click at [1018, 61] on font "Попередній перегляд презентації" at bounding box center [1095, 68] width 192 height 14
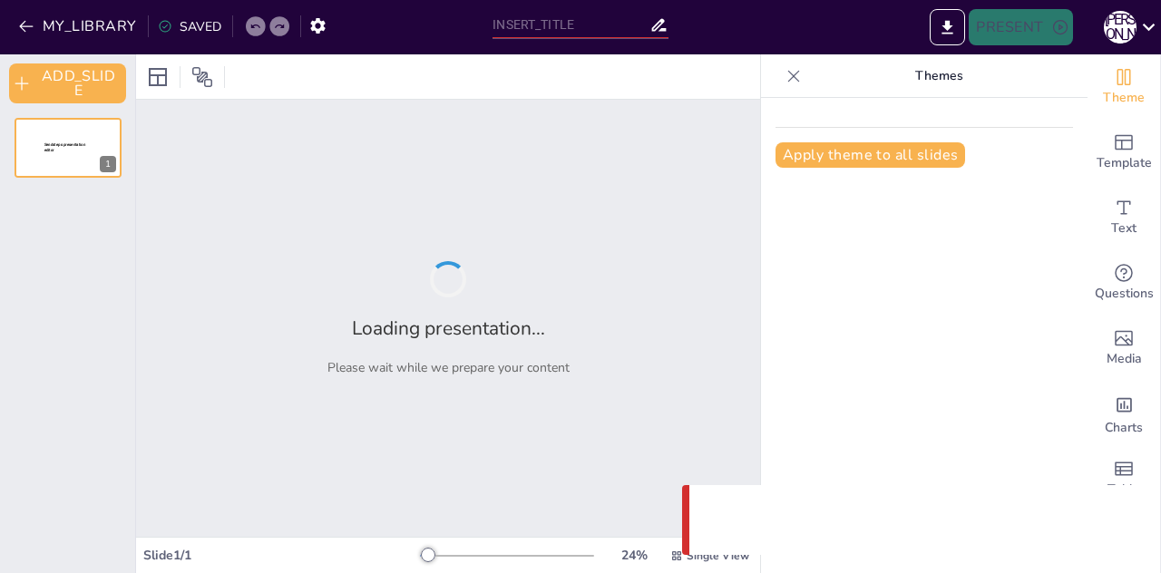
type input "Ukraine's Health Snapshot: Life Expectancy and Nutrition"
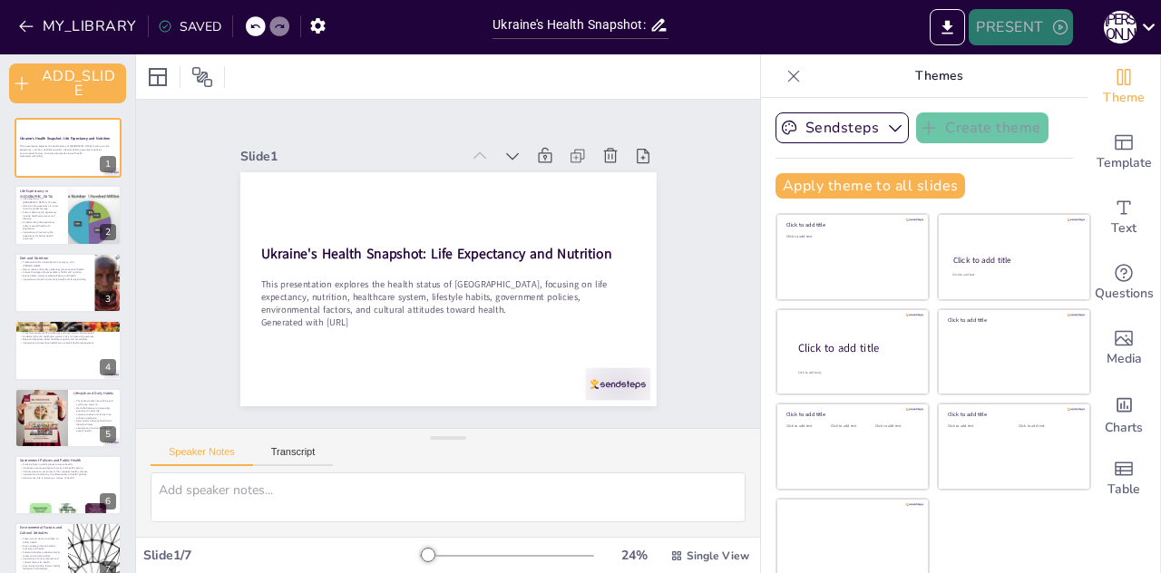
click at [985, 23] on button "PRESENT" at bounding box center [1020, 27] width 103 height 36
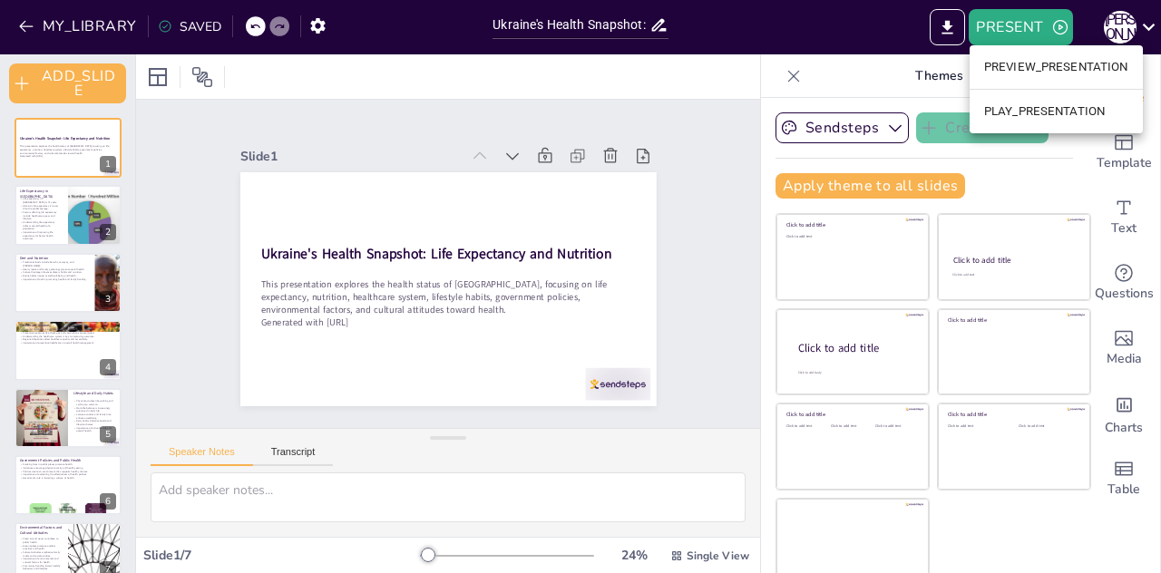
click at [1014, 124] on li "PLAY_PRESENTATION" at bounding box center [1055, 111] width 173 height 29
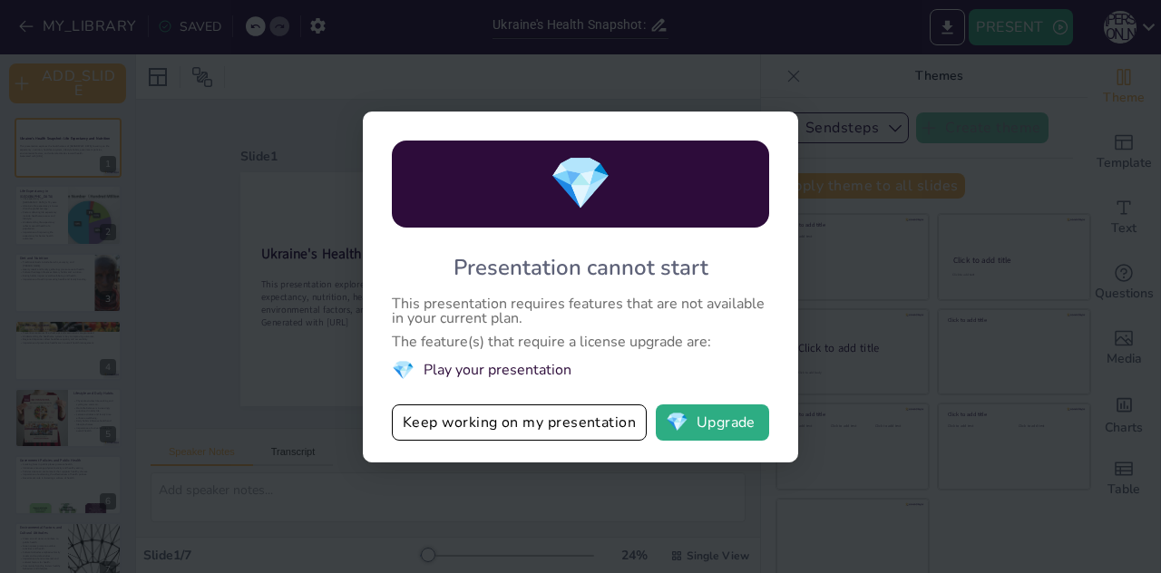
click at [954, 82] on div "💎 Presentation cannot start This presentation requires features that are not av…" at bounding box center [580, 286] width 1161 height 573
click at [508, 402] on div "💎 Presentation cannot start This presentation requires features that are not av…" at bounding box center [580, 287] width 435 height 351
click at [506, 416] on button "Keep working on my presentation" at bounding box center [519, 422] width 255 height 36
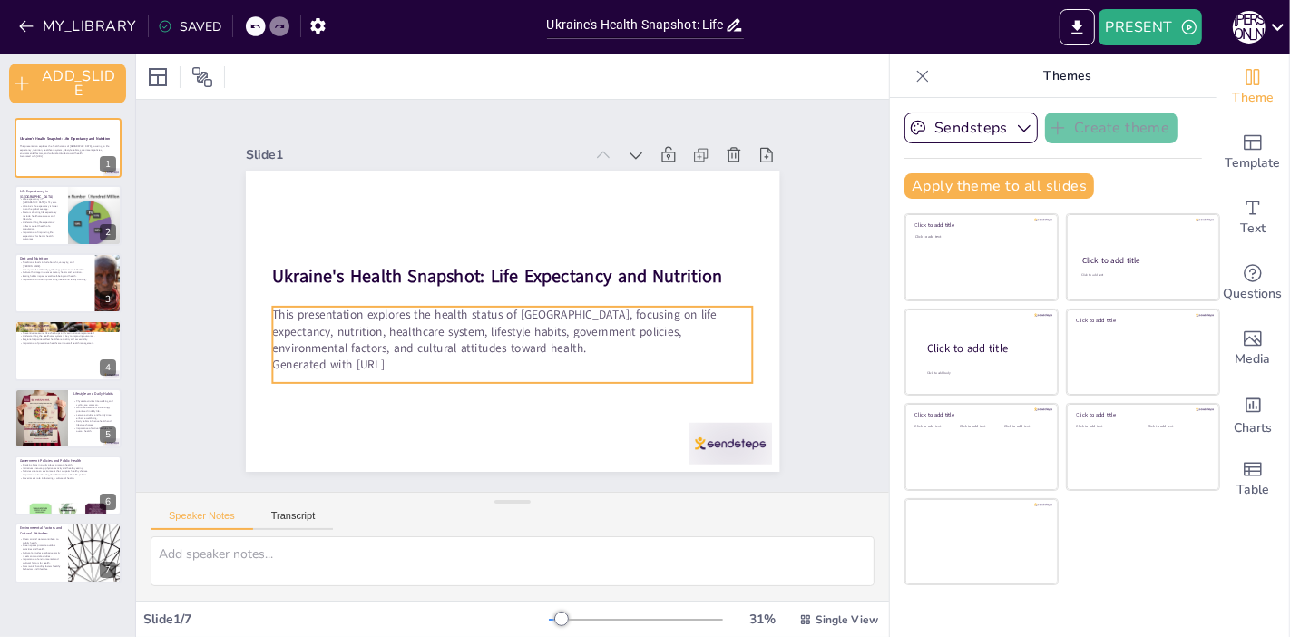
click at [459, 299] on p "This presentation explores the health status of [GEOGRAPHIC_DATA], focusing on …" at bounding box center [489, 321] width 390 height 358
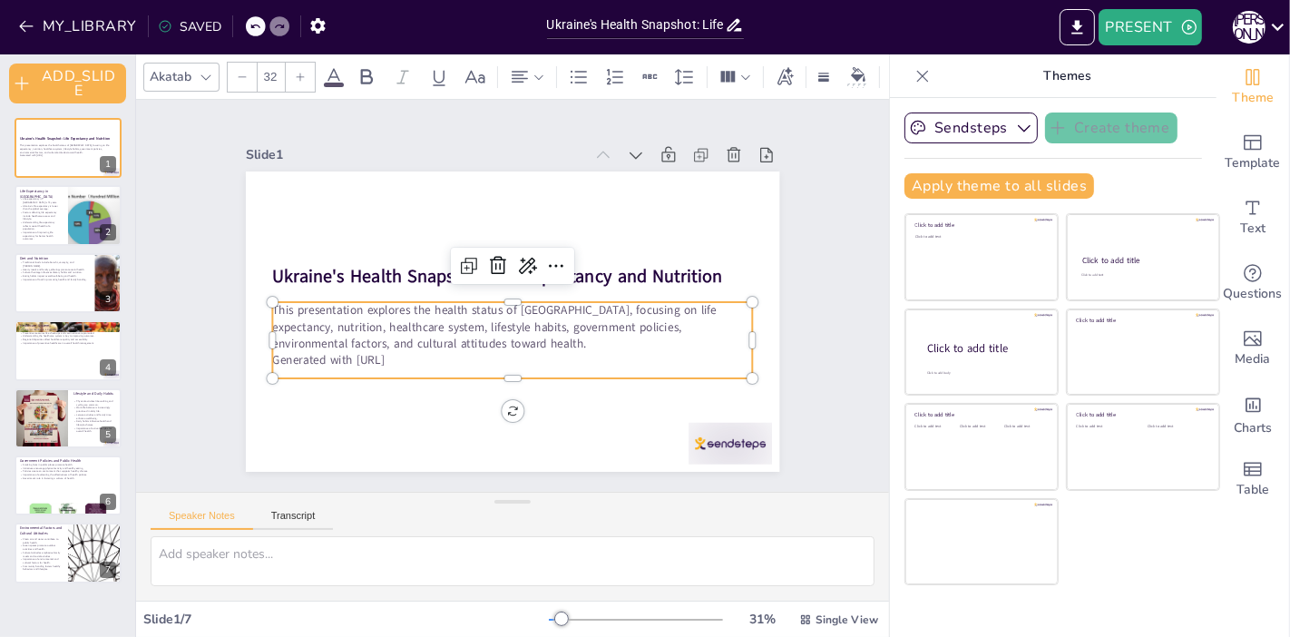
click at [459, 299] on p "This presentation explores the health status of [GEOGRAPHIC_DATA], focusing on …" at bounding box center [485, 280] width 283 height 441
drag, startPoint x: 437, startPoint y: 360, endPoint x: 258, endPoint y: 307, distance: 186.5
click at [297, 307] on div "This presentation explores the health status of Ukraine, focusing on life expec…" at bounding box center [529, 336] width 465 height 257
click at [262, 73] on input "32" at bounding box center [270, 77] width 25 height 29
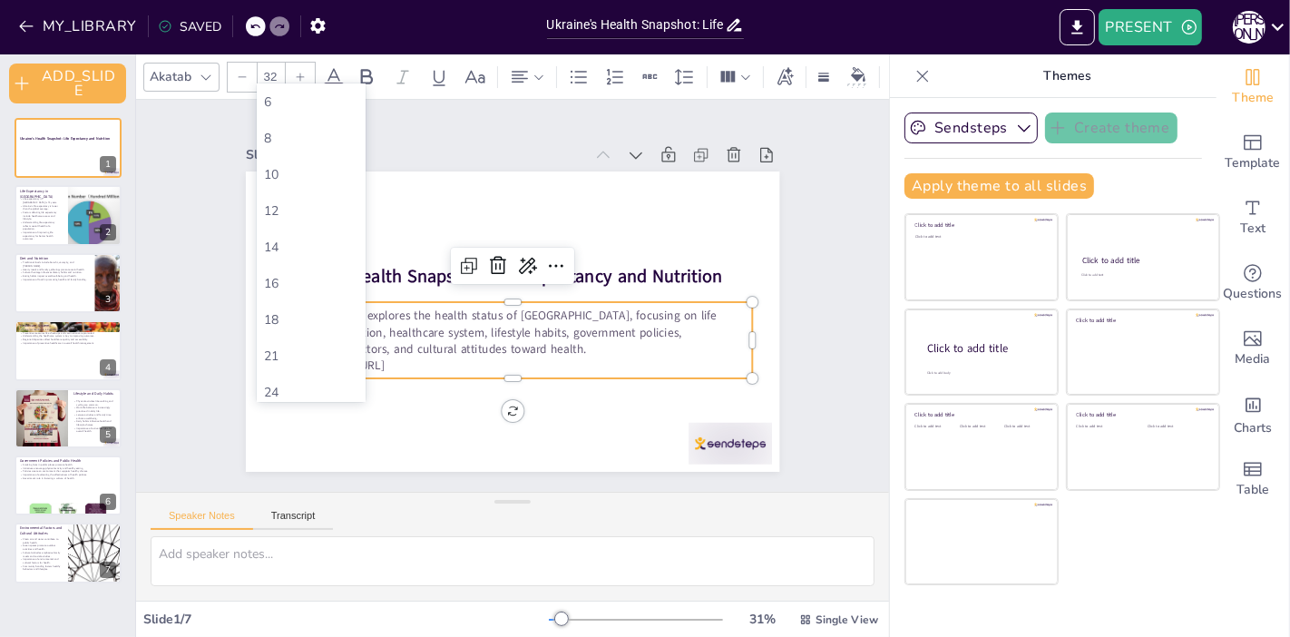
type input "3"
type input "32"
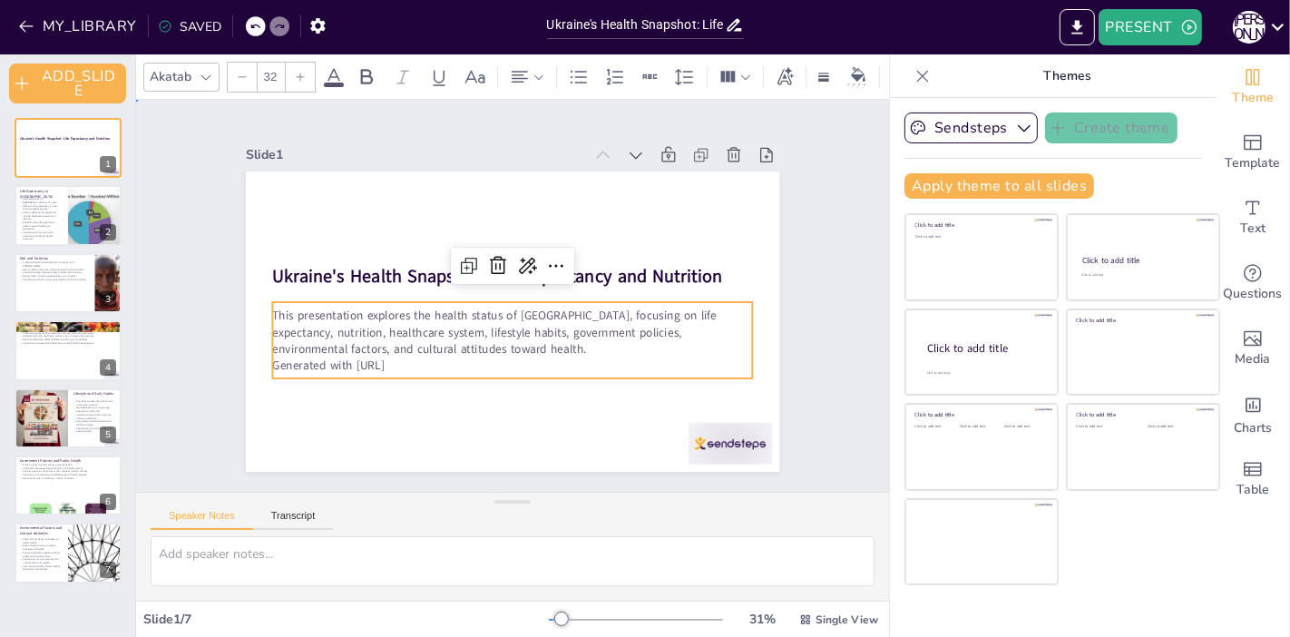
click at [305, 134] on div "Slide 1 Ukraine's Health Snapshot: Life Expectancy and Nutrition This presentat…" at bounding box center [512, 295] width 415 height 668
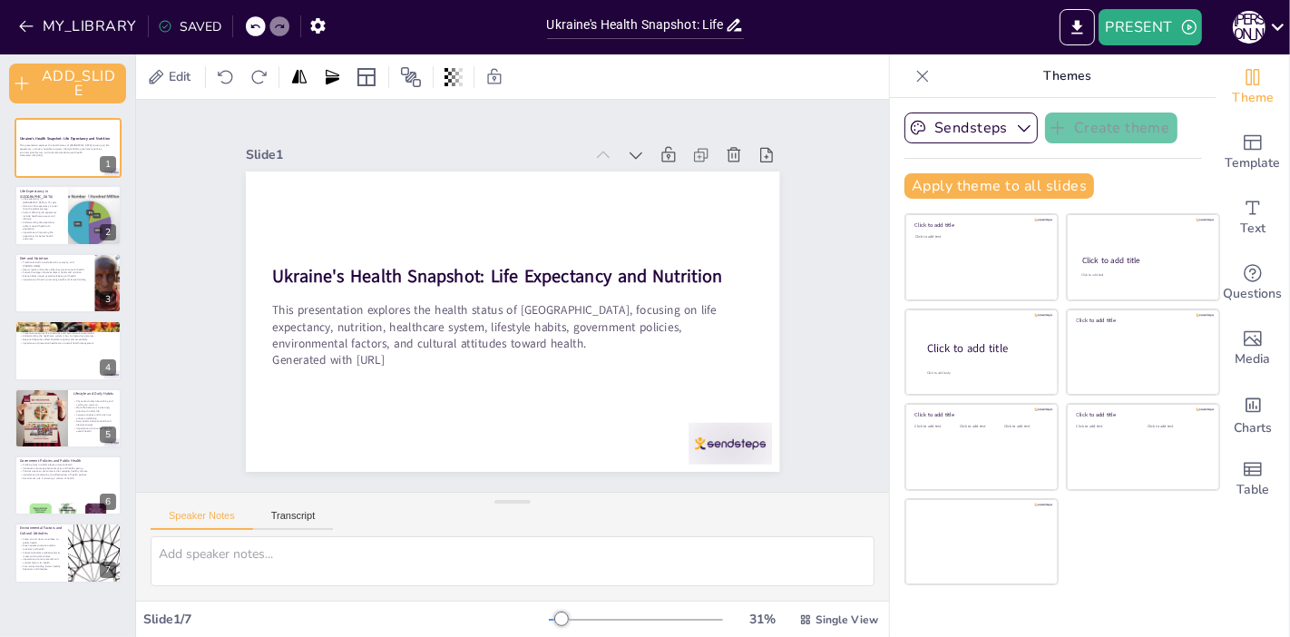
click at [695, 76] on div "Edit" at bounding box center [512, 76] width 753 height 44
click at [892, 73] on div "Themes" at bounding box center [1053, 76] width 326 height 44
click at [301, 404] on div at bounding box center [257, 359] width 87 height 90
click at [319, 415] on icon at bounding box center [303, 430] width 31 height 31
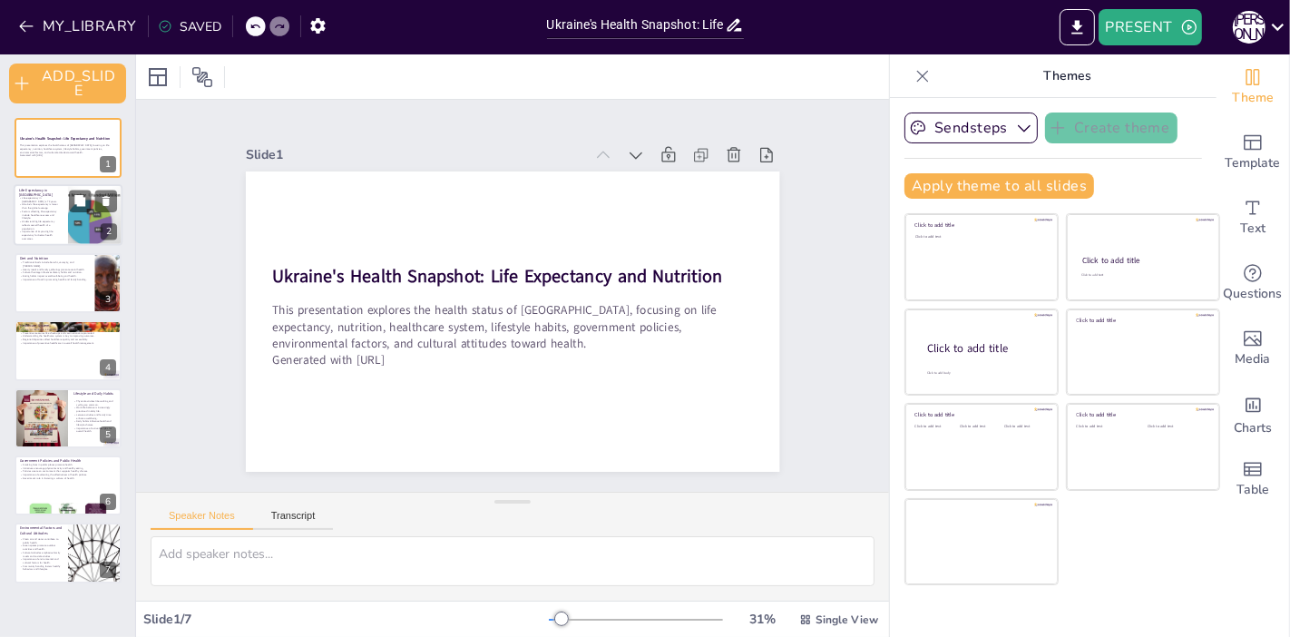
click at [41, 210] on p "Factors affecting life expectancy include healthcare access and lifestyle." at bounding box center [41, 215] width 44 height 10
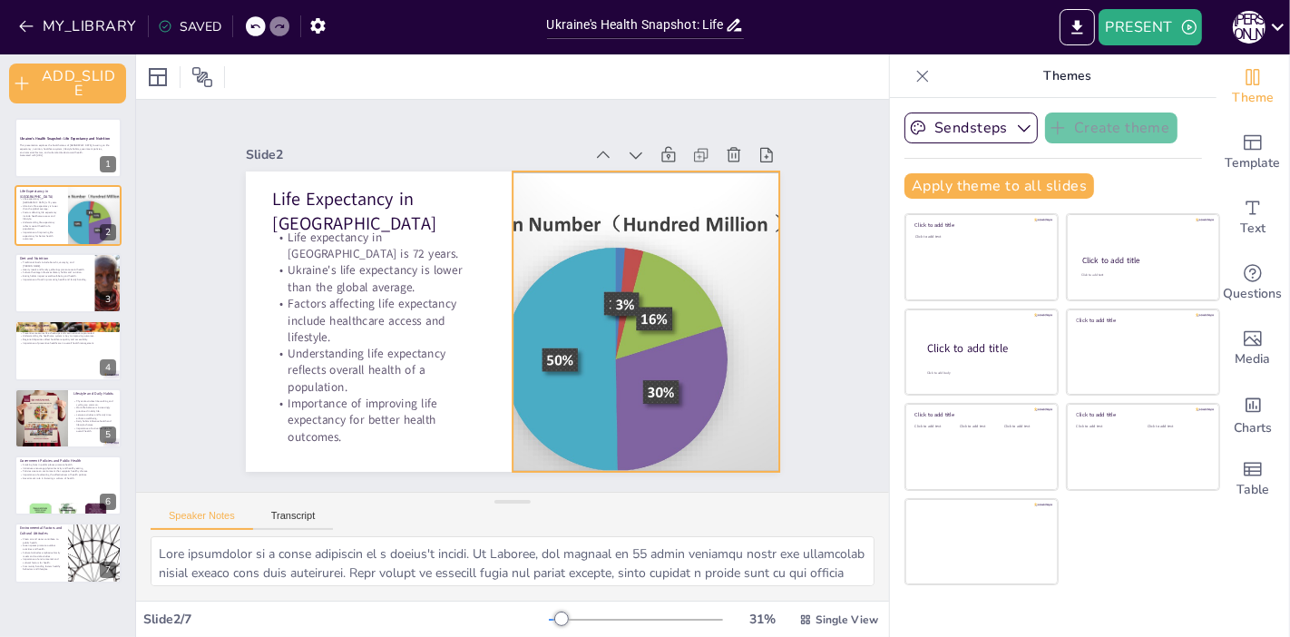
click at [515, 286] on div at bounding box center [583, 411] width 638 height 661
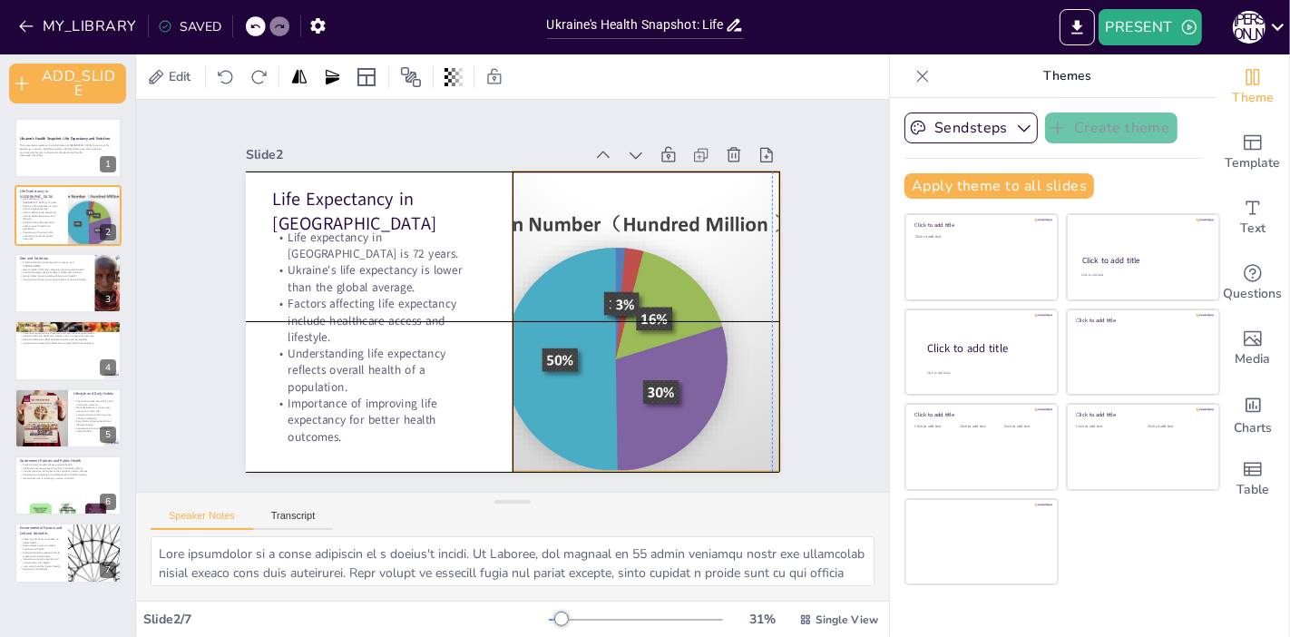
click at [387, 309] on div "Life Expectancy in Ukraine Life expectancy in Ukraine is 72 years. Ukraine's li…" at bounding box center [387, 295] width 0 height 533
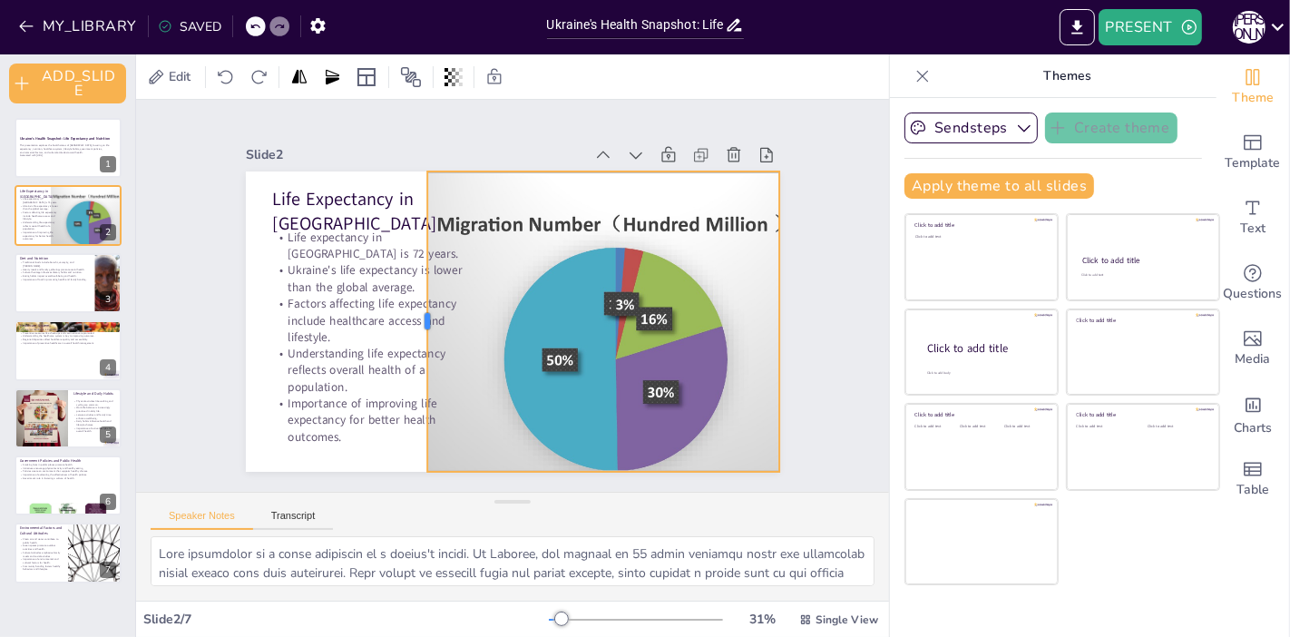
drag, startPoint x: 494, startPoint y: 312, endPoint x: 409, endPoint y: 354, distance: 94.9
click at [409, 354] on div at bounding box center [417, 281] width 135 height 280
drag, startPoint x: 764, startPoint y: 312, endPoint x: 793, endPoint y: 306, distance: 29.7
click at [313, 289] on div at bounding box center [245, 149] width 135 height 280
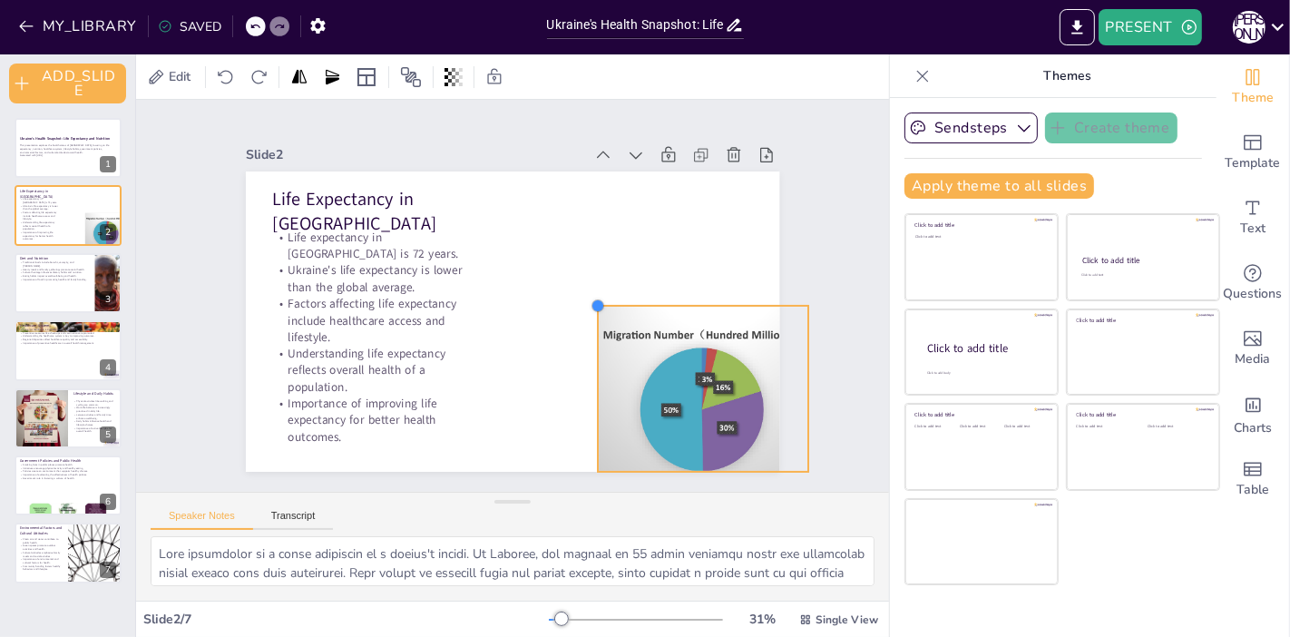
drag, startPoint x: 414, startPoint y: 167, endPoint x: 622, endPoint y: 302, distance: 247.8
click at [622, 302] on div "Life Expectancy in Ukraine Life expectancy in Ukraine is 72 years. Ukraine's li…" at bounding box center [525, 317] width 612 height 527
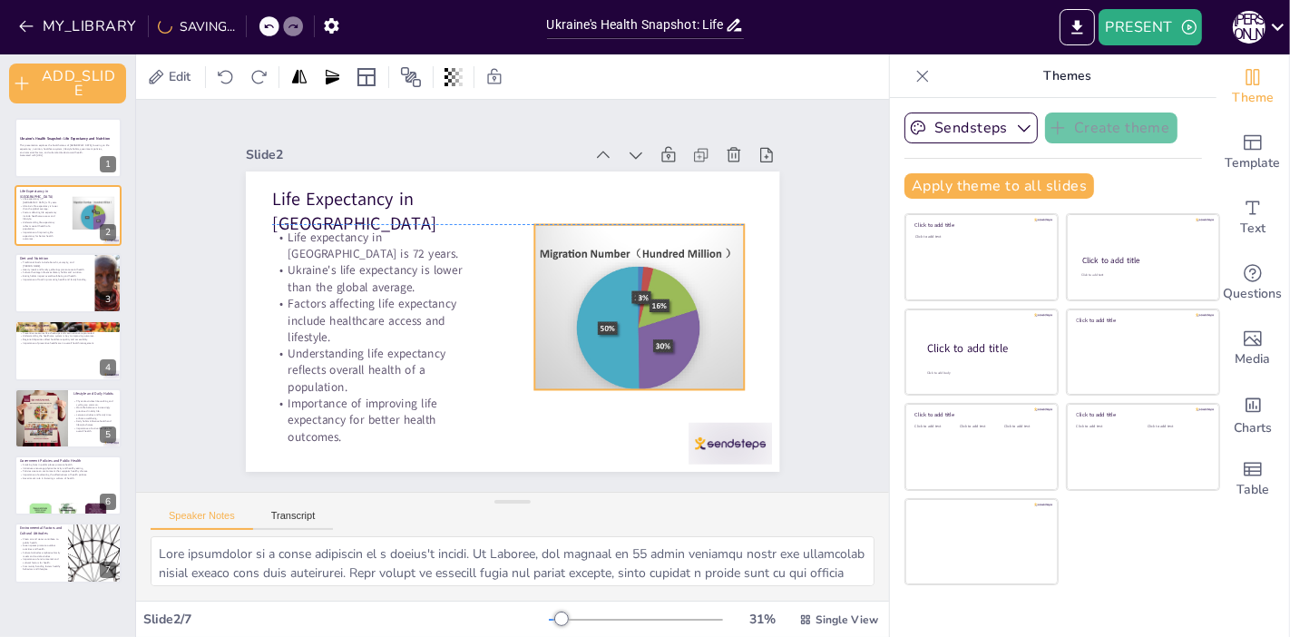
drag, startPoint x: 730, startPoint y: 371, endPoint x: 666, endPoint y: 283, distance: 109.0
click at [576, 283] on div at bounding box center [387, 227] width 378 height 289
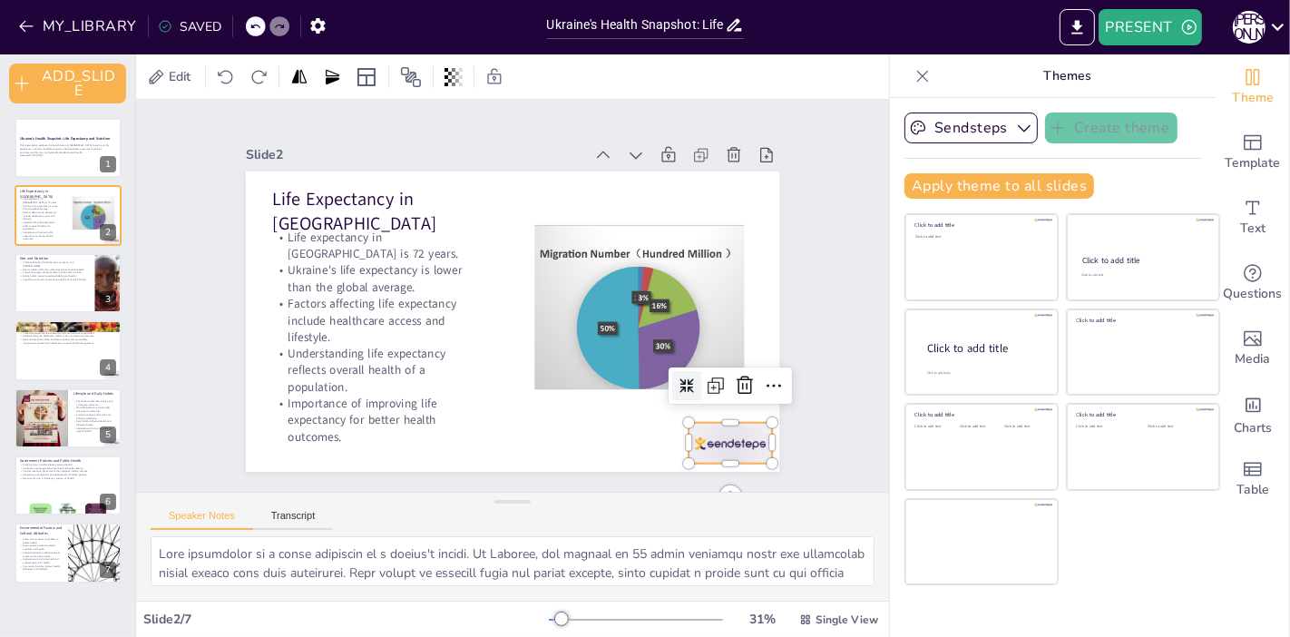
click at [520, 81] on div at bounding box center [476, 36] width 87 height 90
click at [721, 154] on icon at bounding box center [706, 139] width 30 height 30
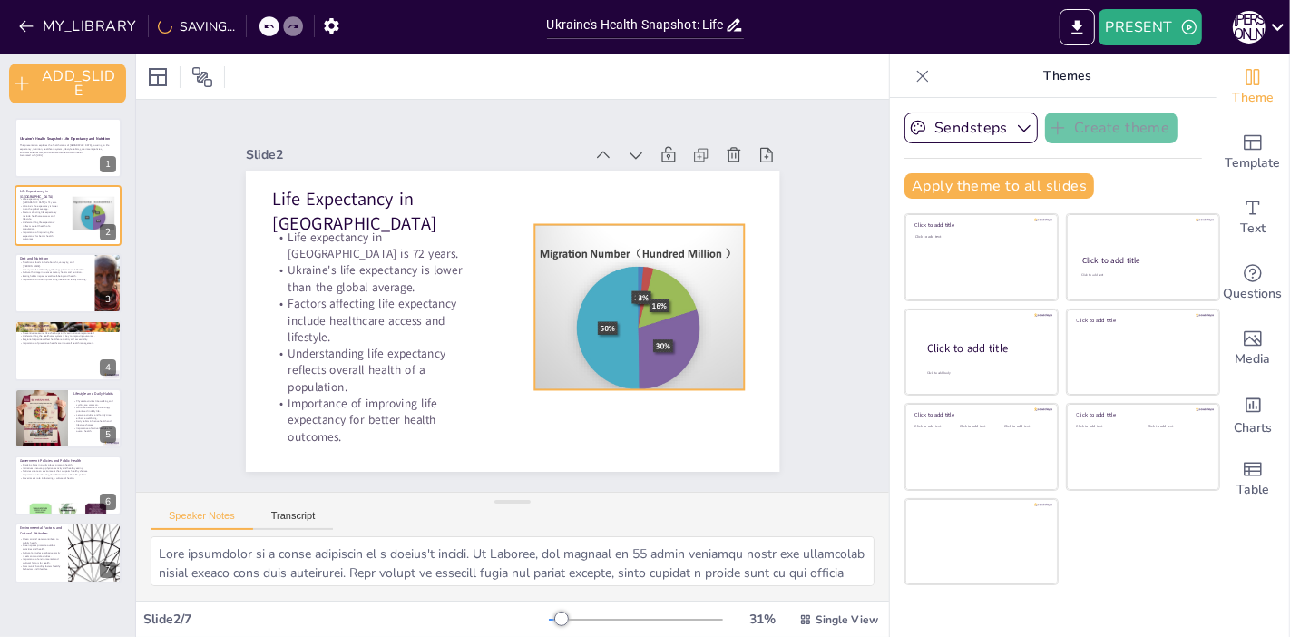
click at [723, 374] on div "Life Expectancy in Ukraine Life expectancy in Ukraine is 72 years. Ukraine's li…" at bounding box center [497, 275] width 609 height 557
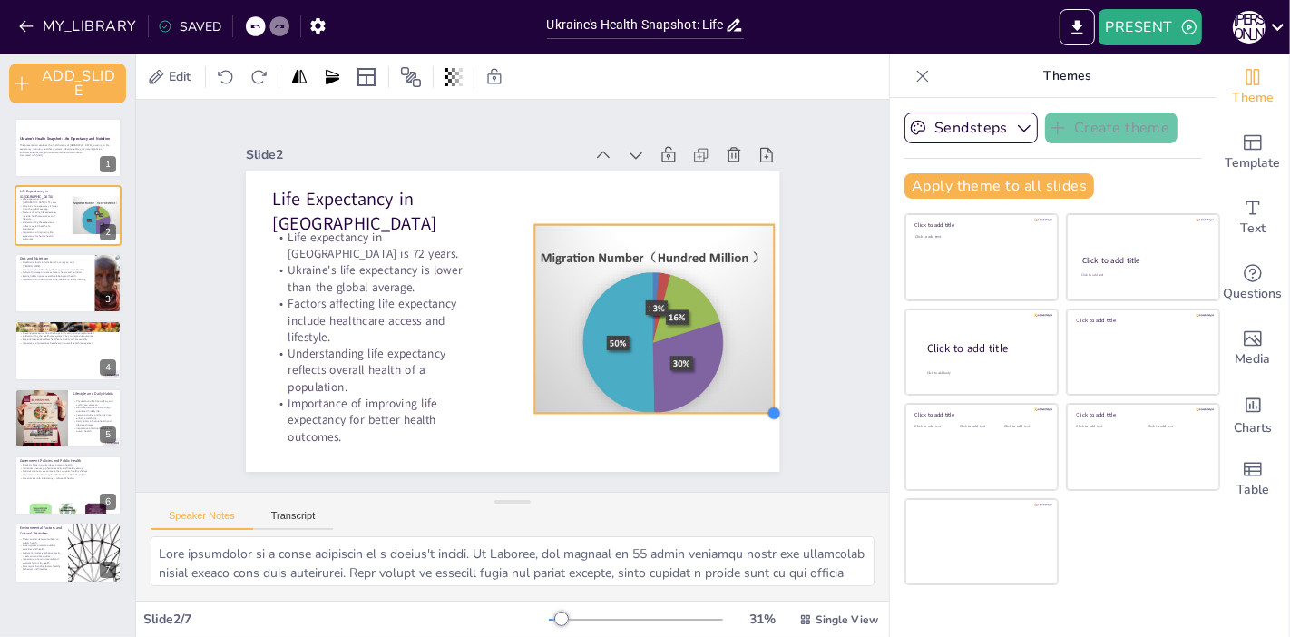
drag, startPoint x: 730, startPoint y: 385, endPoint x: 741, endPoint y: 408, distance: 26.0
click at [741, 408] on div "Life Expectancy in Ukraine Life expectancy in Ukraine is 72 years. Ukraine's li…" at bounding box center [522, 319] width 609 height 492
click at [478, 207] on div at bounding box center [358, 187] width 239 height 40
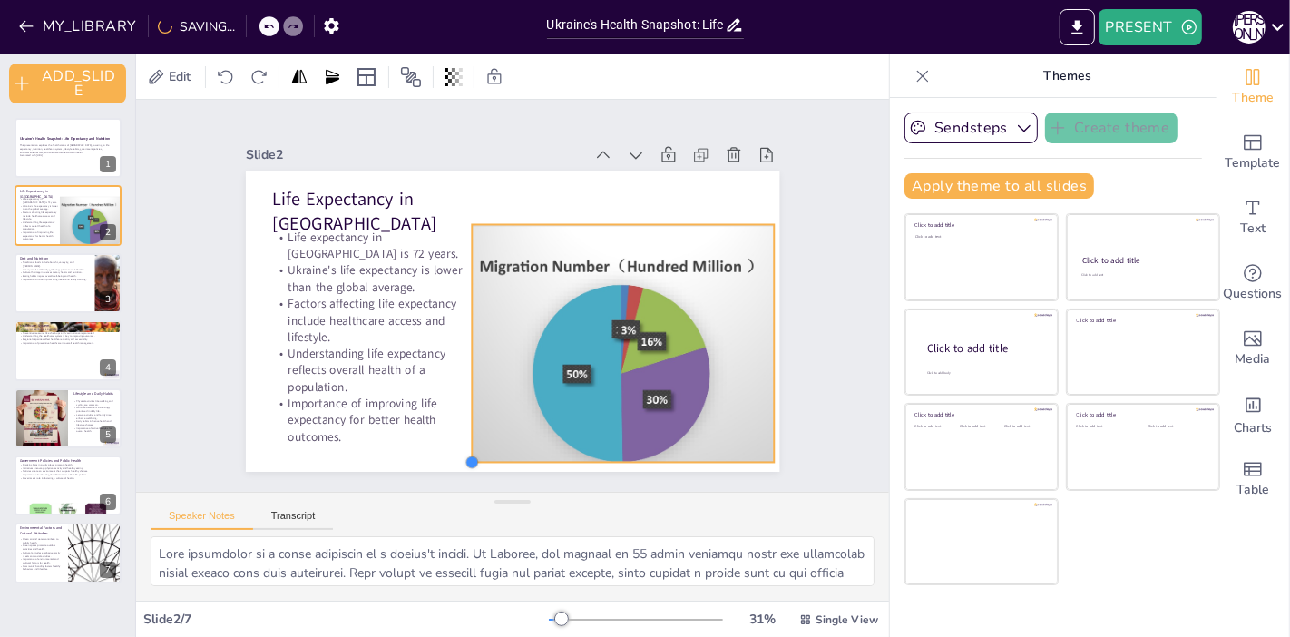
drag, startPoint x: 520, startPoint y: 405, endPoint x: 457, endPoint y: 421, distance: 64.4
click at [457, 421] on div "Life Expectancy in Ukraine Life expectancy in Ukraine is 72 years. Ukraine's li…" at bounding box center [488, 287] width 451 height 600
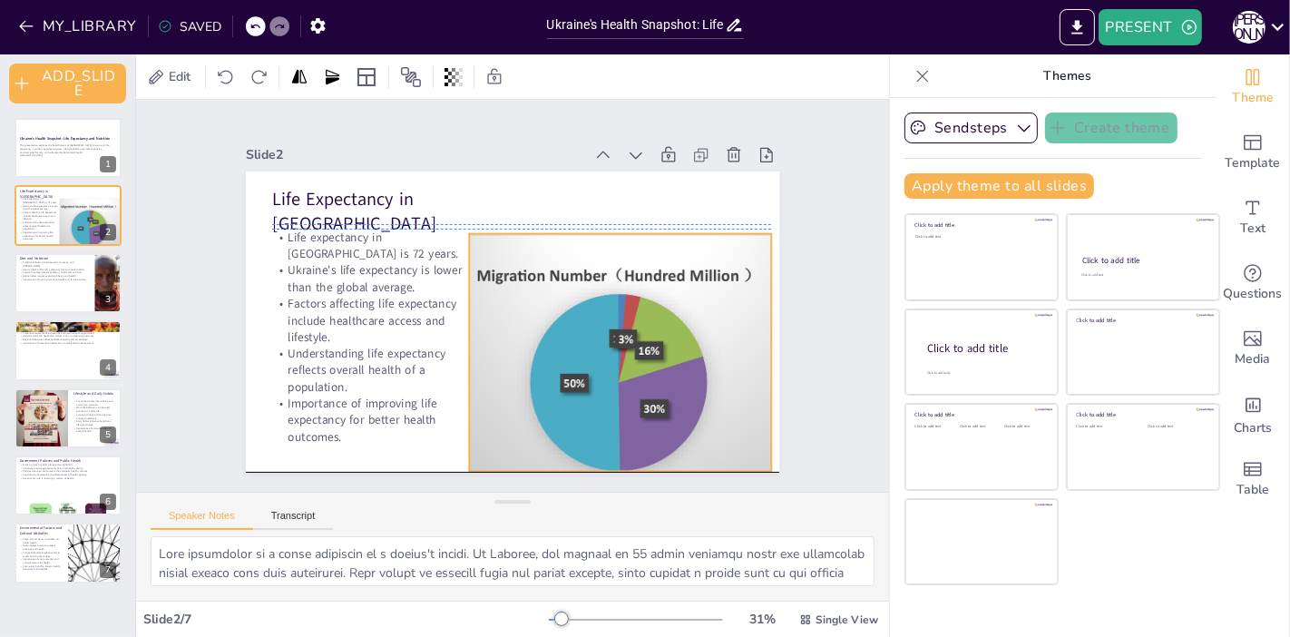
click at [536, 263] on div at bounding box center [372, 312] width 544 height 452
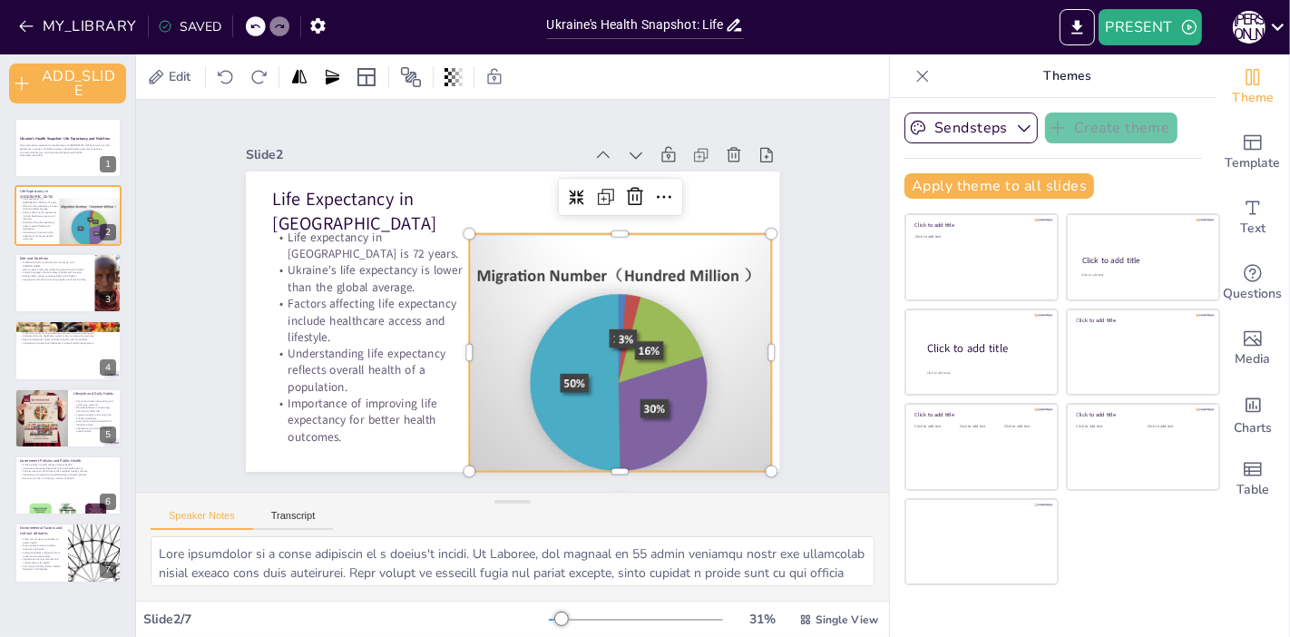
click at [603, 427] on div at bounding box center [496, 155] width 452 height 544
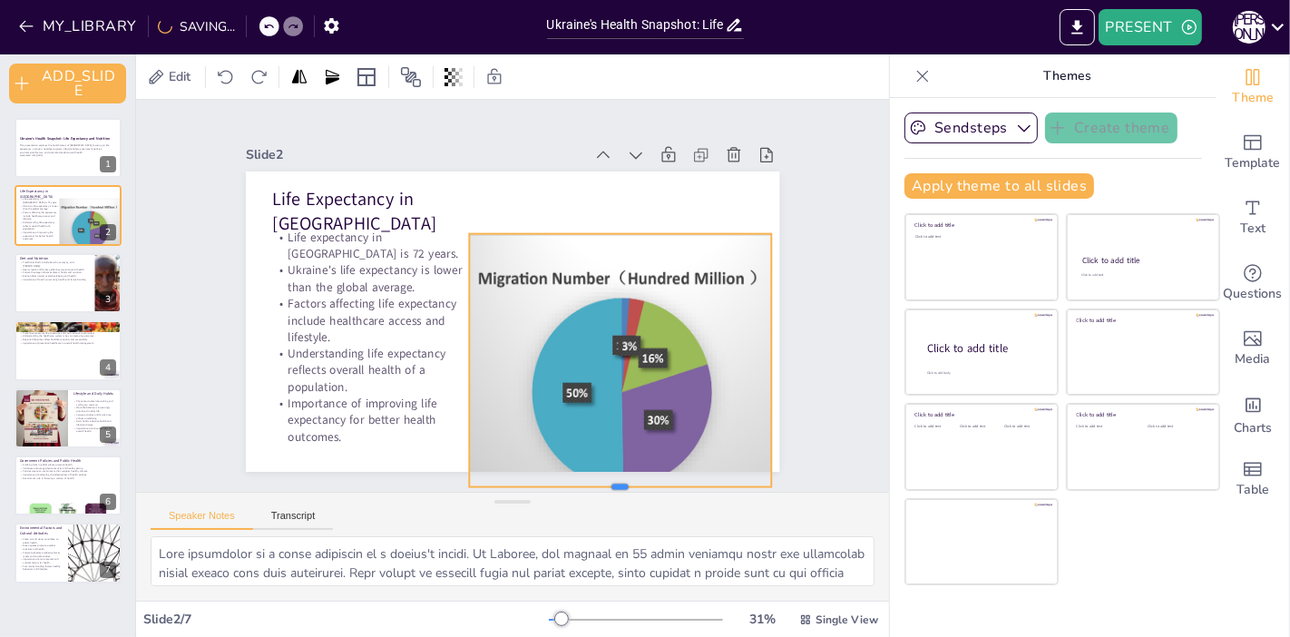
drag, startPoint x: 603, startPoint y: 466, endPoint x: 603, endPoint y: 482, distance: 16.3
click at [603, 482] on div "Slide 1 Ukraine's Health Snapshot: Life Expectancy and Nutrition This presentat…" at bounding box center [512, 296] width 794 height 822
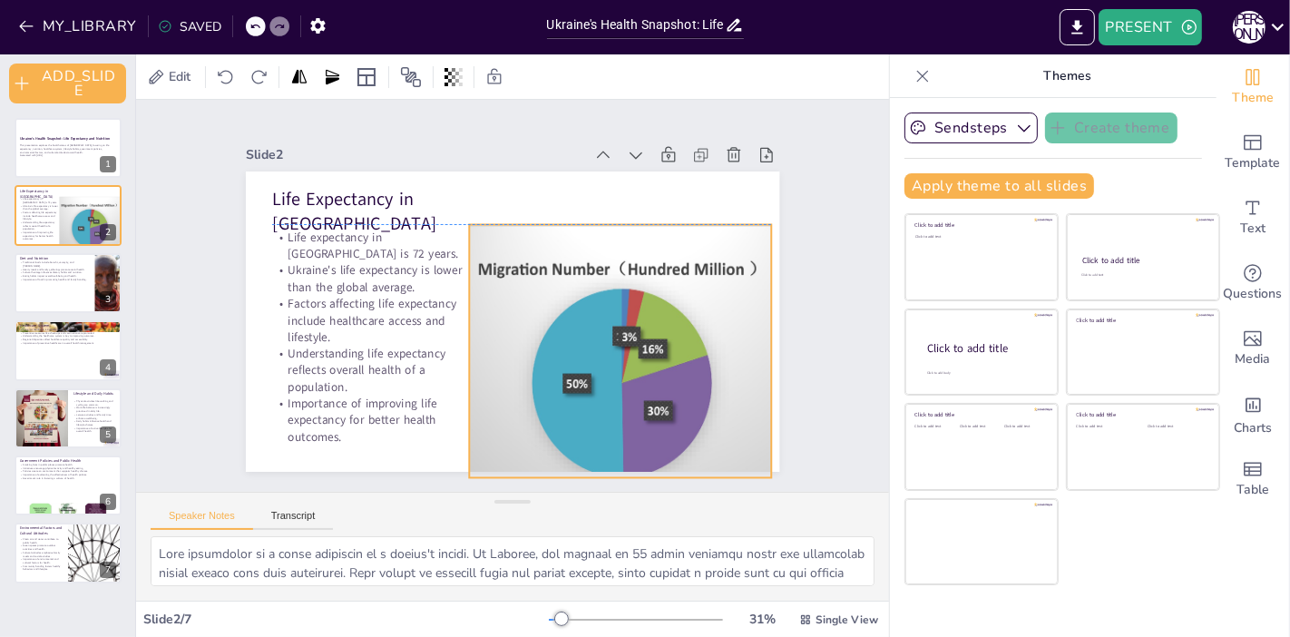
drag, startPoint x: 601, startPoint y: 378, endPoint x: 601, endPoint y: 364, distance: 14.5
click at [601, 364] on div at bounding box center [376, 344] width 541 height 522
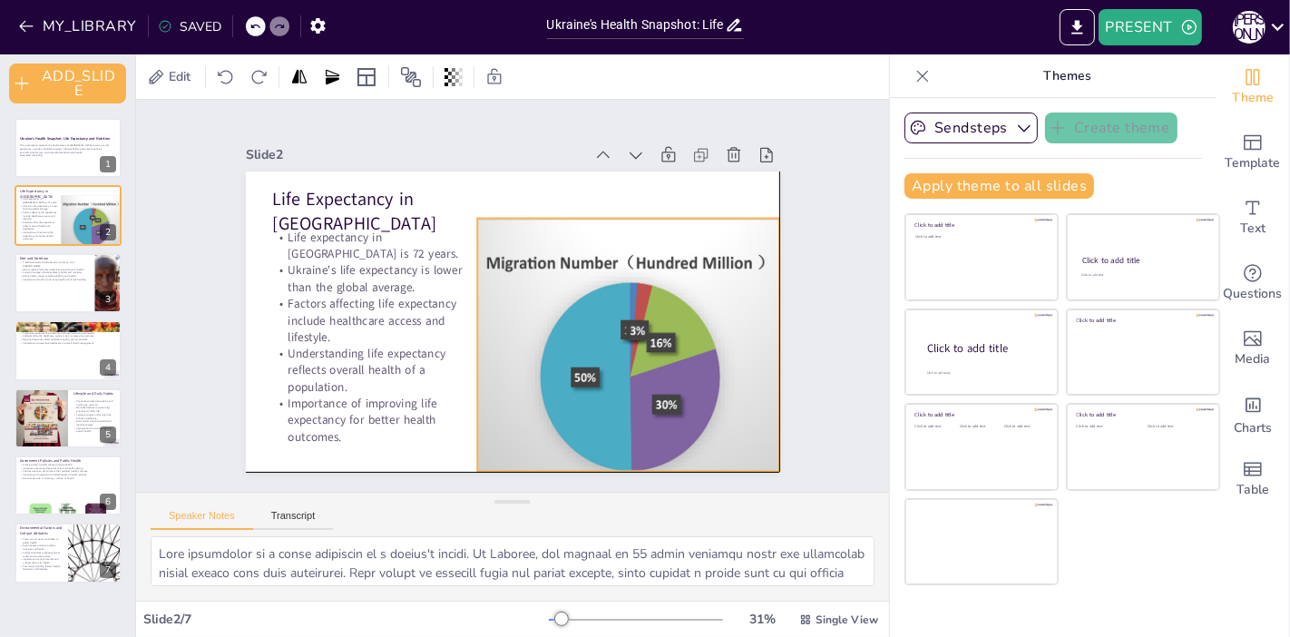
drag, startPoint x: 599, startPoint y: 368, endPoint x: 606, endPoint y: 359, distance: 11.1
click at [590, 359] on div at bounding box center [463, 437] width 254 height 499
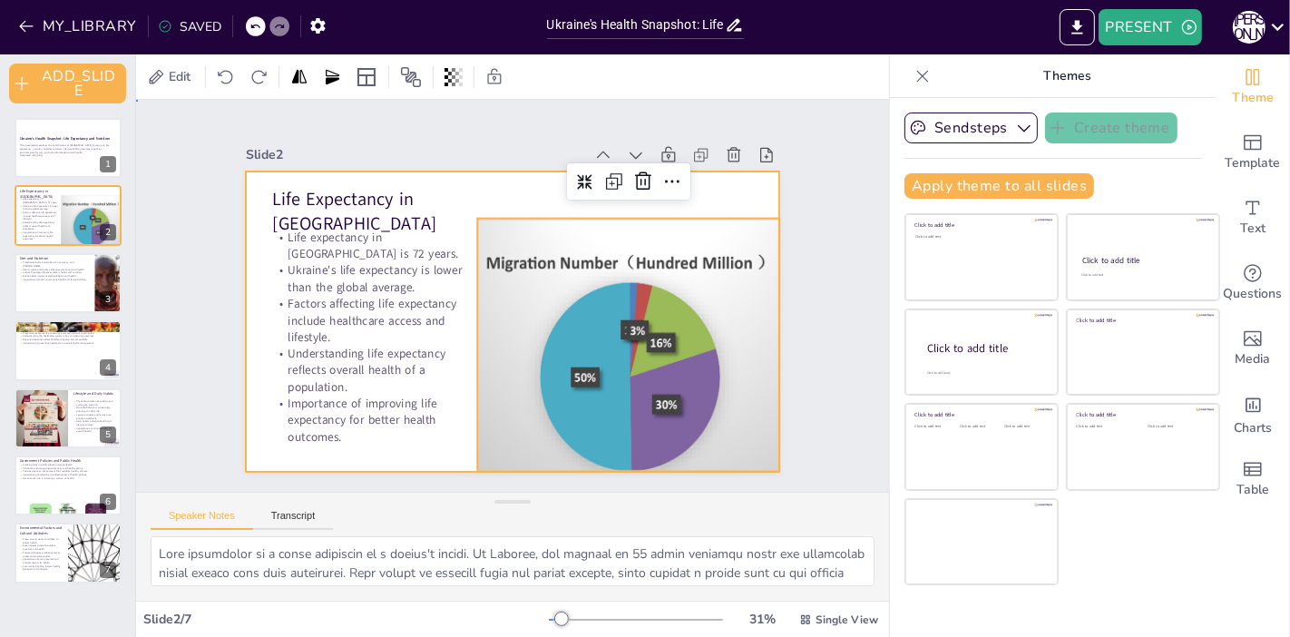
click at [500, 187] on div at bounding box center [513, 270] width 534 height 300
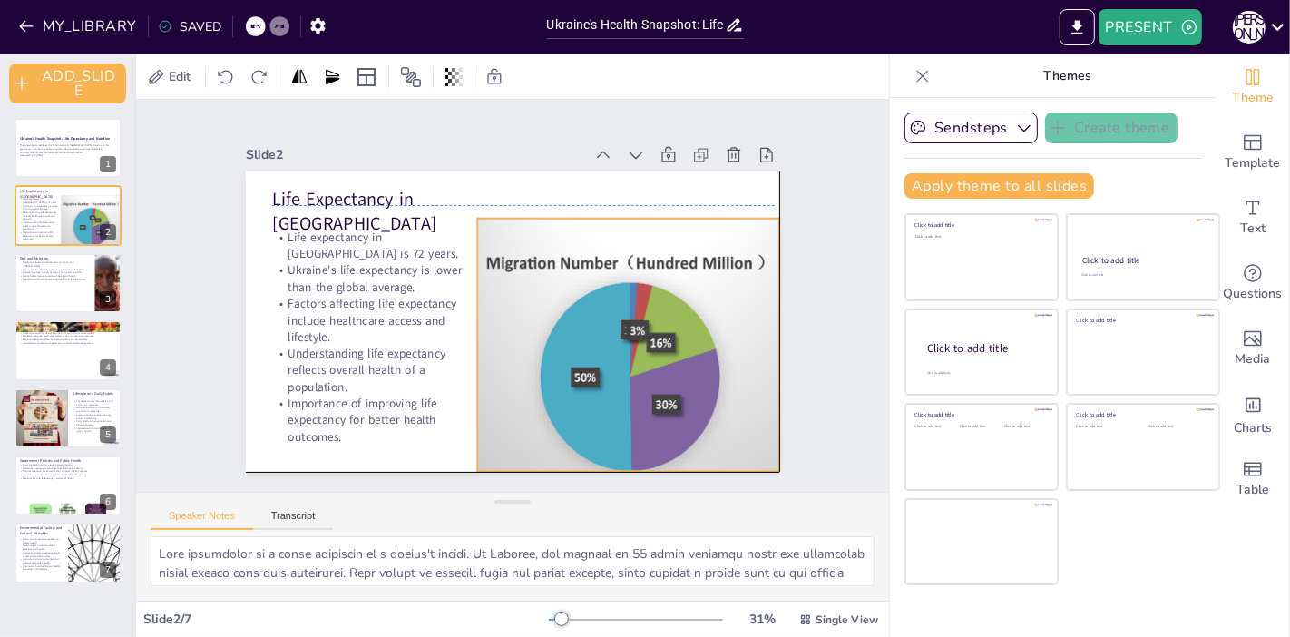
click at [523, 263] on div at bounding box center [514, 145] width 395 height 552
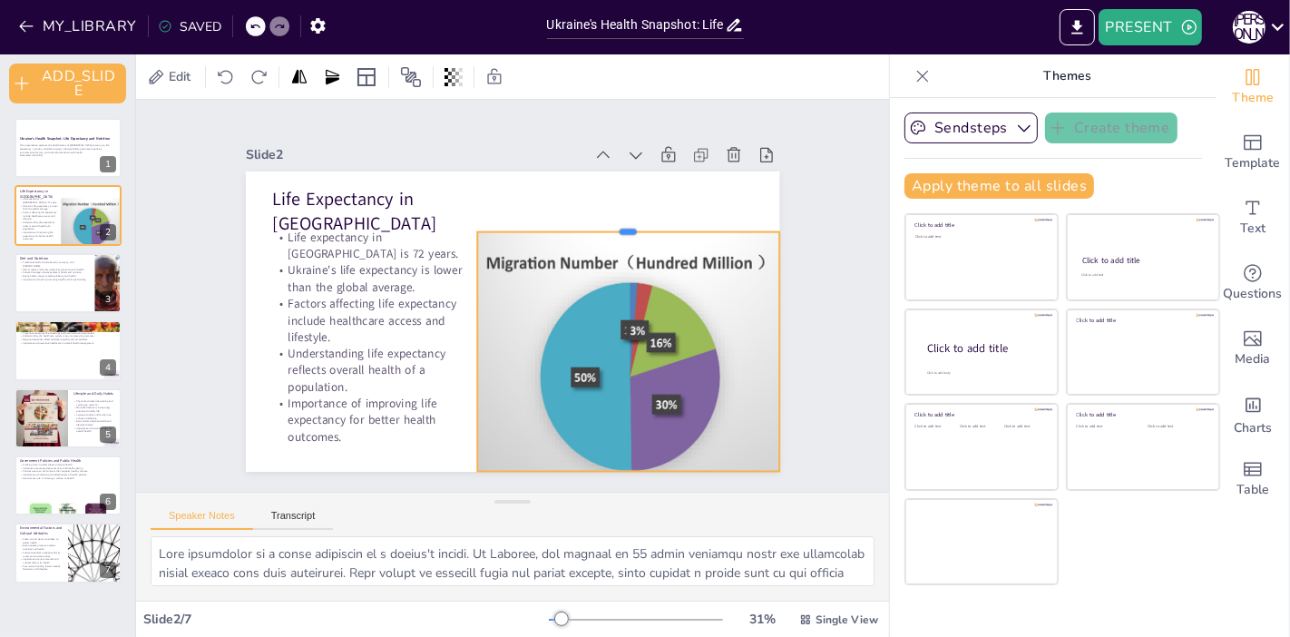
drag, startPoint x: 616, startPoint y: 209, endPoint x: 621, endPoint y: 222, distance: 14.7
click at [621, 222] on div at bounding box center [536, 161] width 213 height 234
click at [37, 274] on p "Eating habits impact overall well-being and health." at bounding box center [54, 276] width 71 height 4
type textarea "The traditional Ukrainian cuisine is rich and diverse, showcasing unique dishes…"
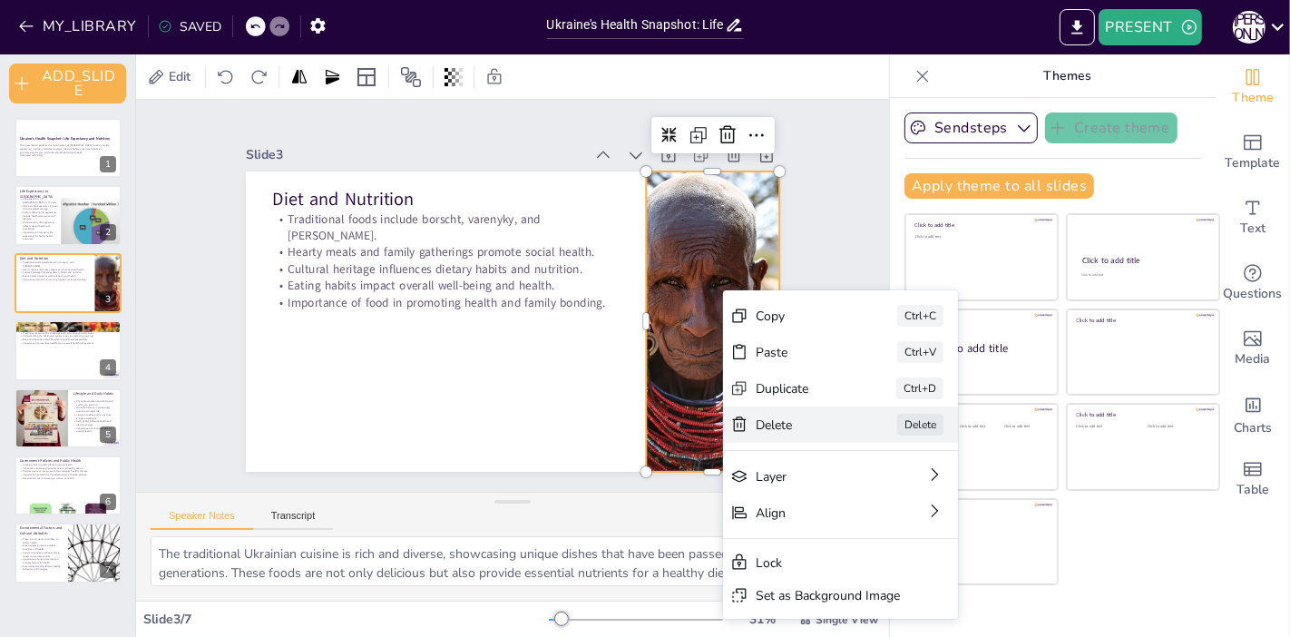
click at [76, 394] on div "Delete" at bounding box center [34, 359] width 83 height 67
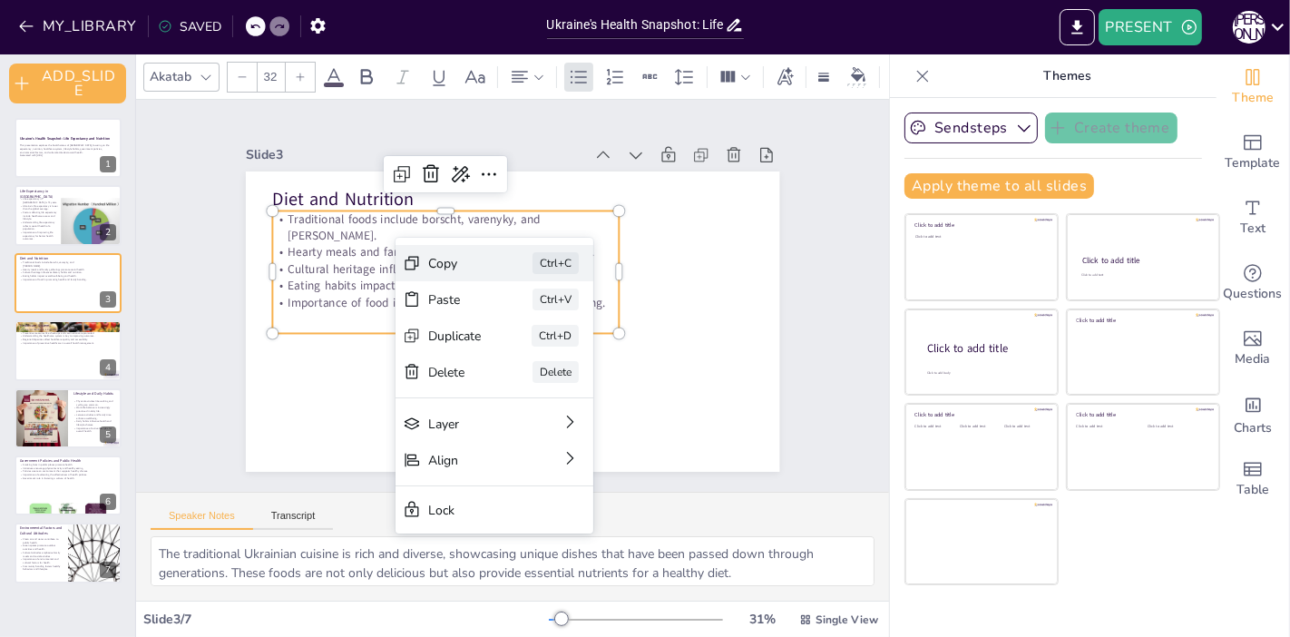
click at [563, 251] on div "Copy Ctrl+C" at bounding box center [591, 185] width 57 height 200
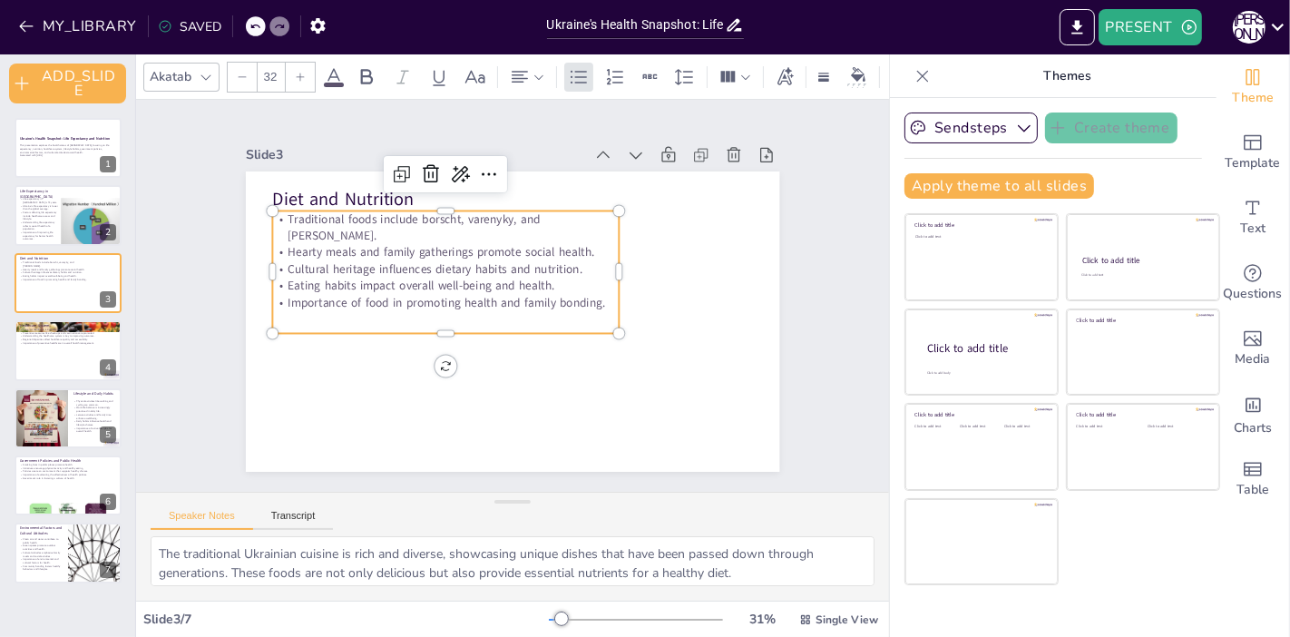
click at [484, 268] on p "Eating habits impact overall well-being and health." at bounding box center [495, 361] width 53 height 346
click at [484, 268] on p "Eating habits impact overall well-being and health." at bounding box center [543, 355] width 218 height 290
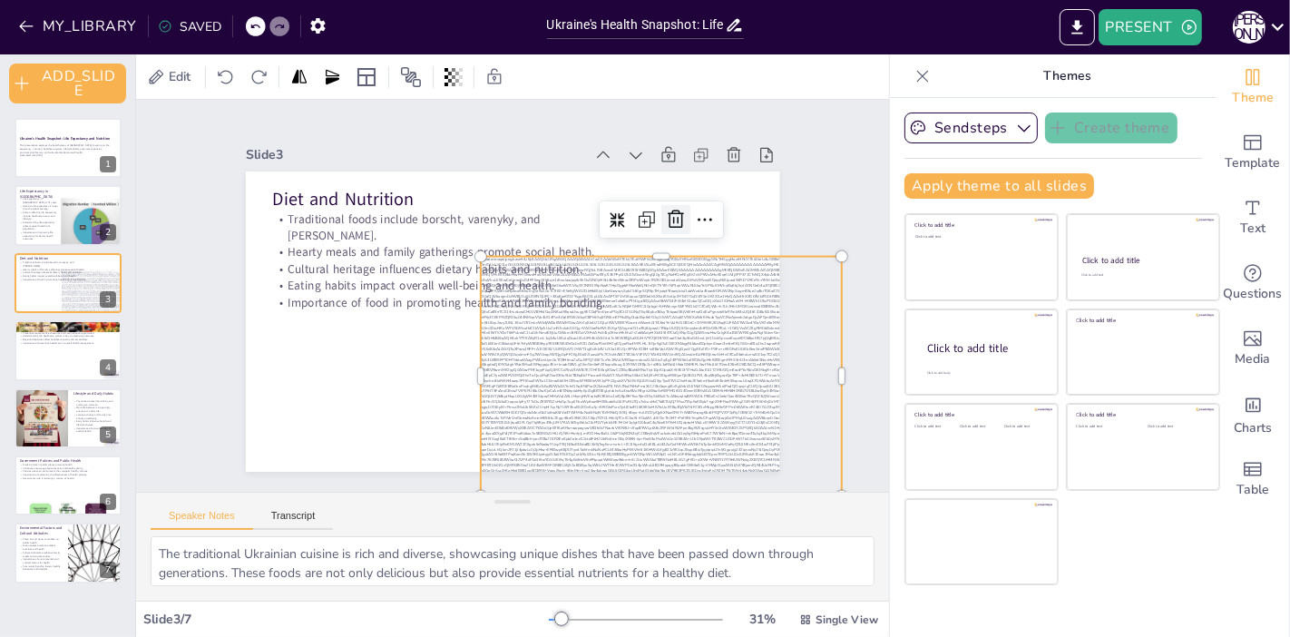
click at [523, 131] on icon at bounding box center [508, 116] width 29 height 29
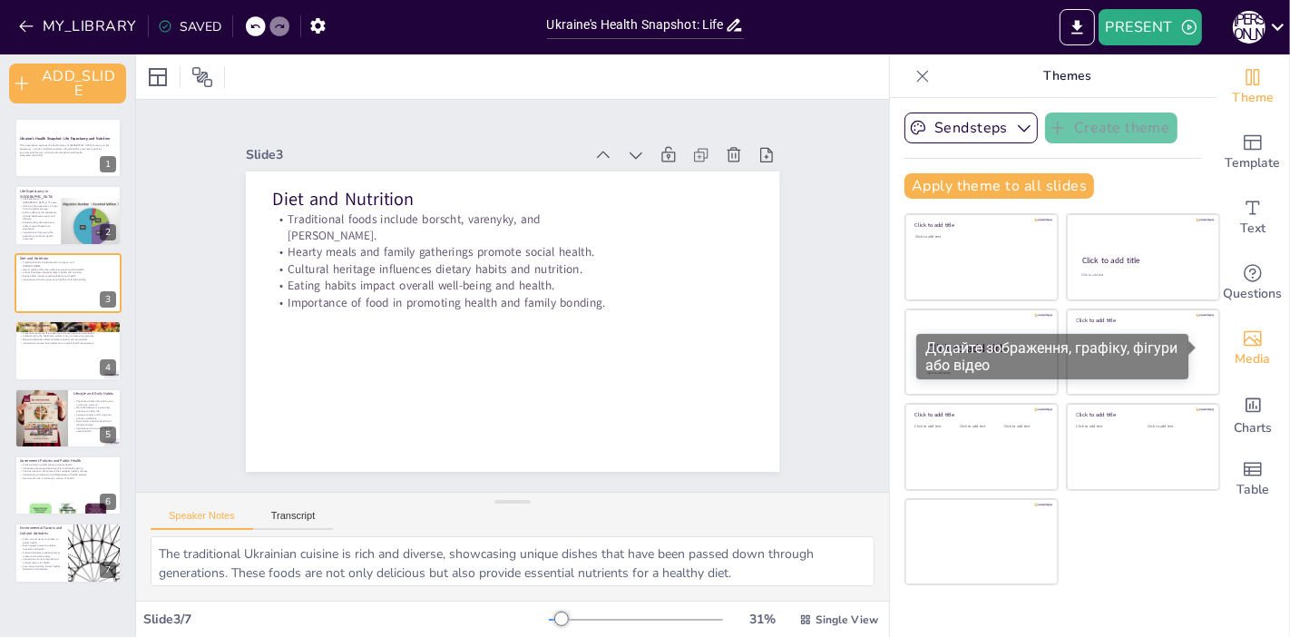
click at [1160, 346] on icon "Add images, graphics, shapes or video" at bounding box center [1253, 338] width 22 height 22
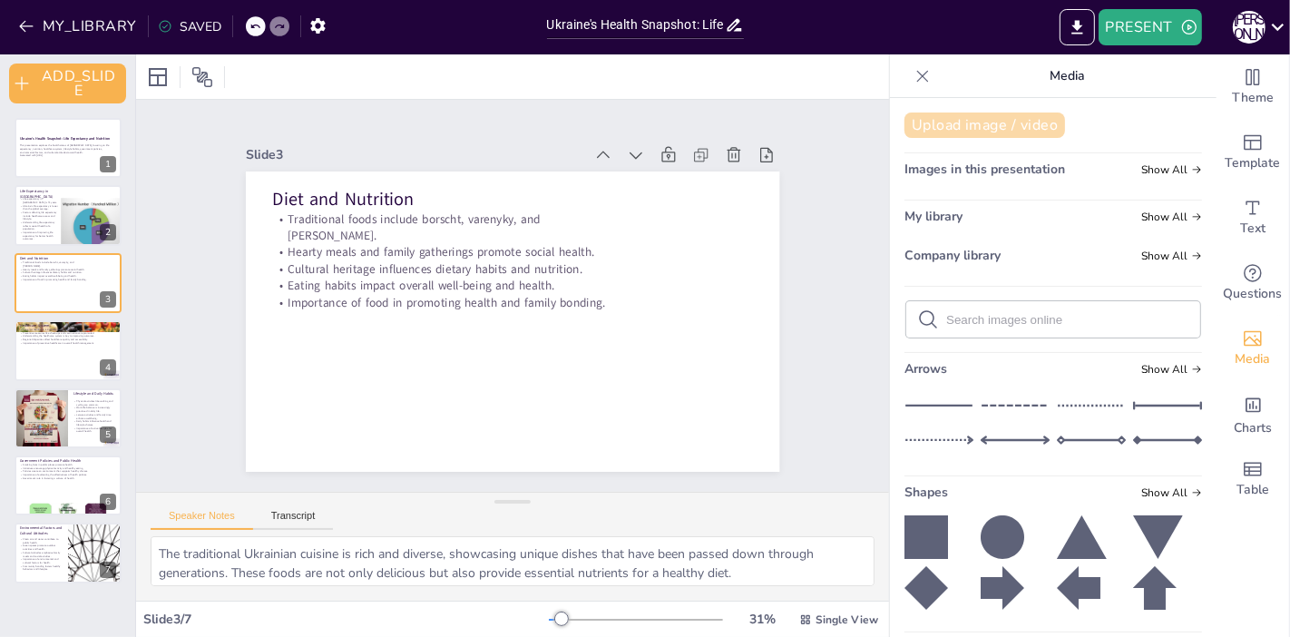
click at [972, 123] on button "Upload image / video" at bounding box center [984, 124] width 161 height 25
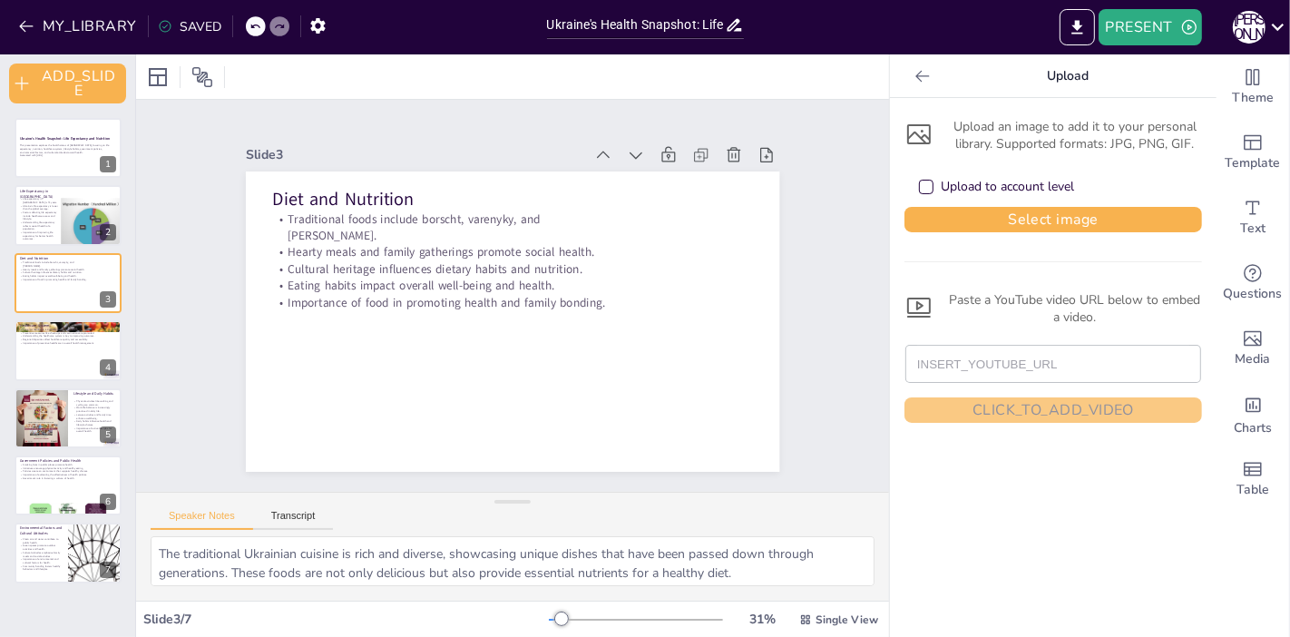
click at [940, 185] on div "Upload to account level" at bounding box center [1006, 187] width 133 height 18
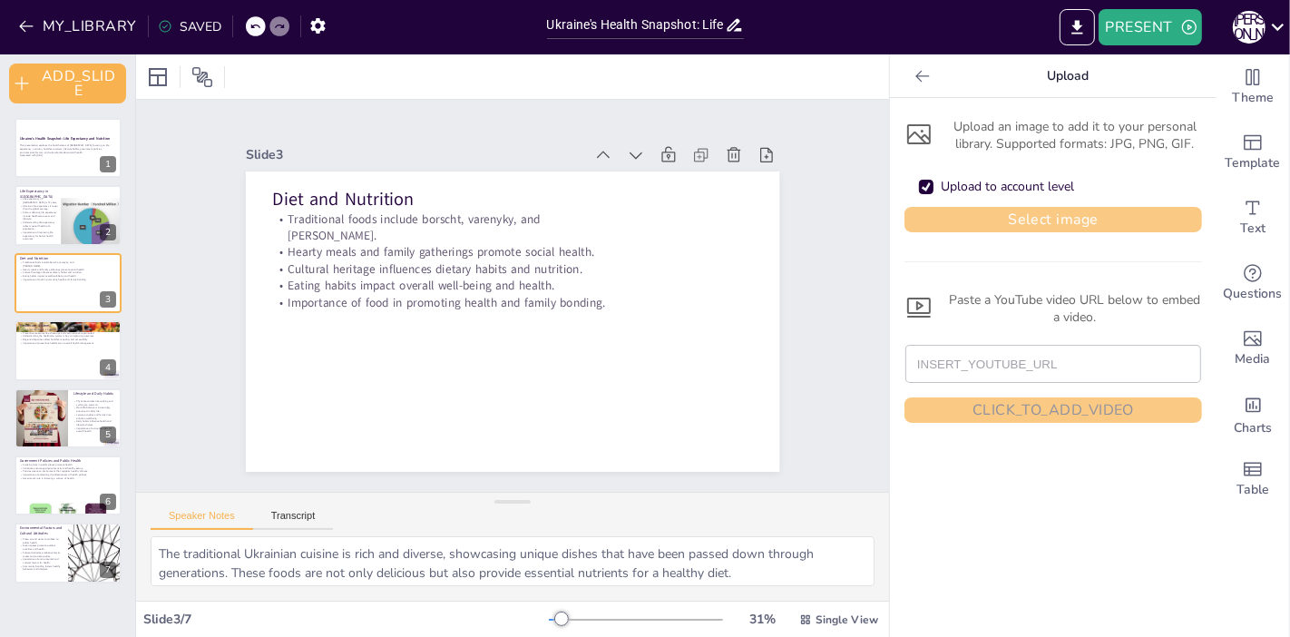
click at [963, 220] on button "Select image" at bounding box center [1052, 219] width 297 height 25
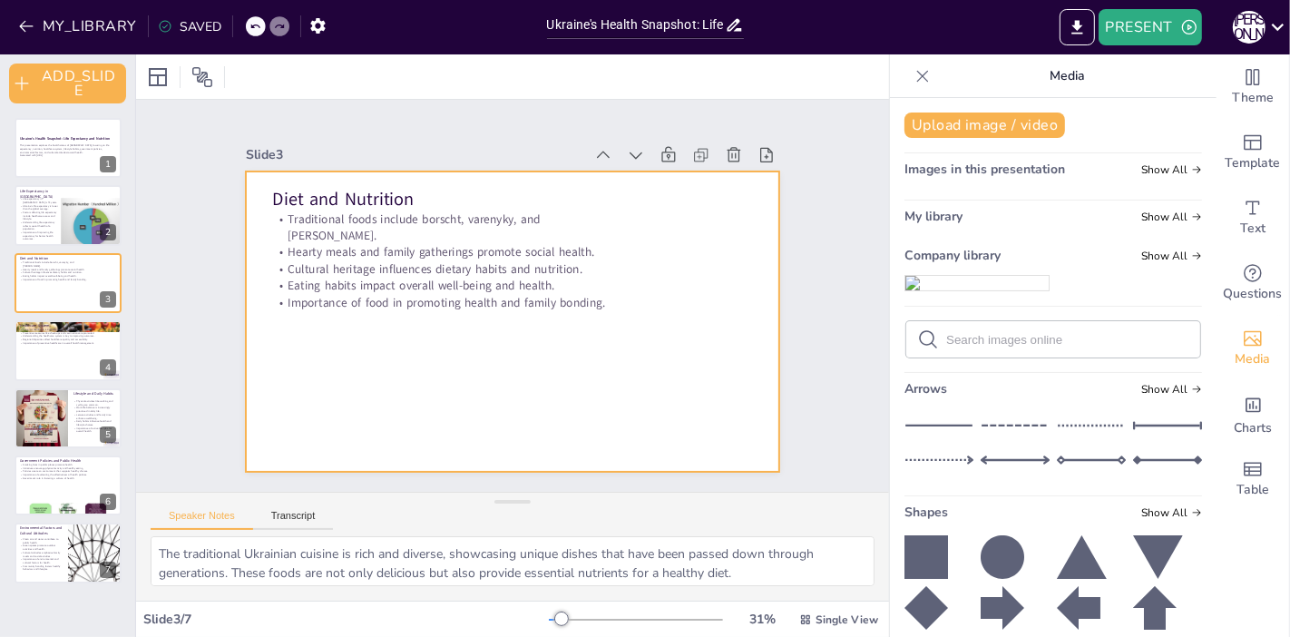
drag, startPoint x: 966, startPoint y: 330, endPoint x: 694, endPoint y: 329, distance: 272.1
click at [694, 329] on div "Document fonts Akatab Recently used Mulish Popular fonts Lato Montserrat Open S…" at bounding box center [645, 345] width 1290 height 582
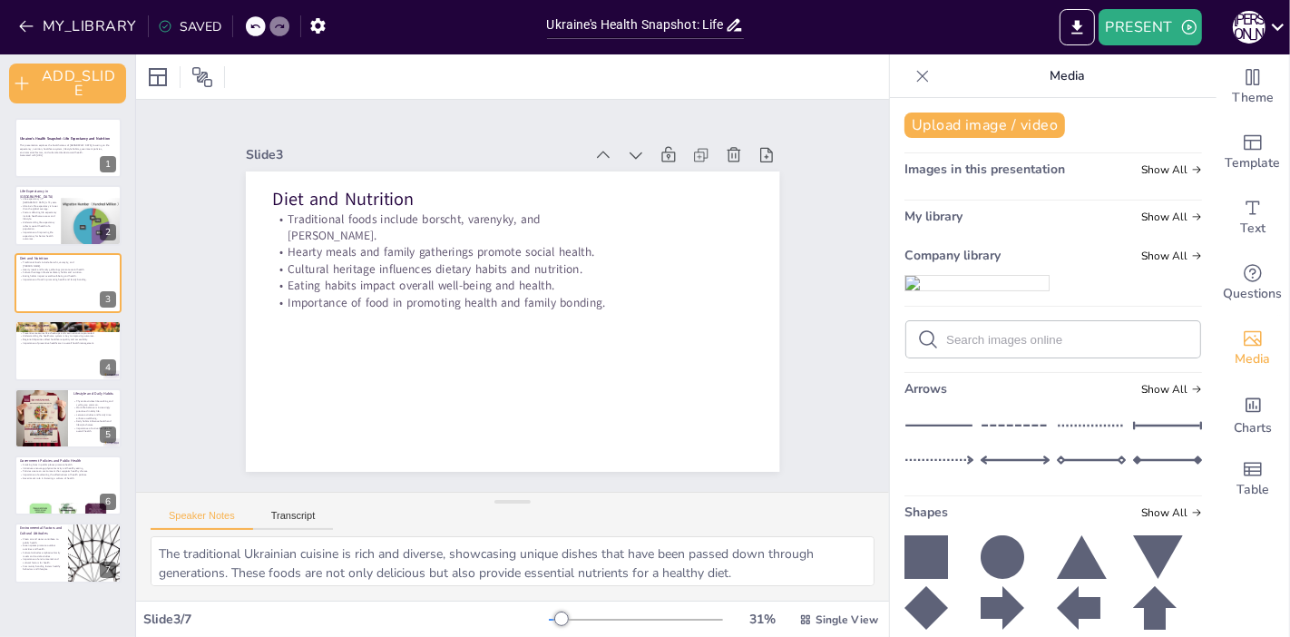
click at [989, 290] on img at bounding box center [976, 283] width 143 height 15
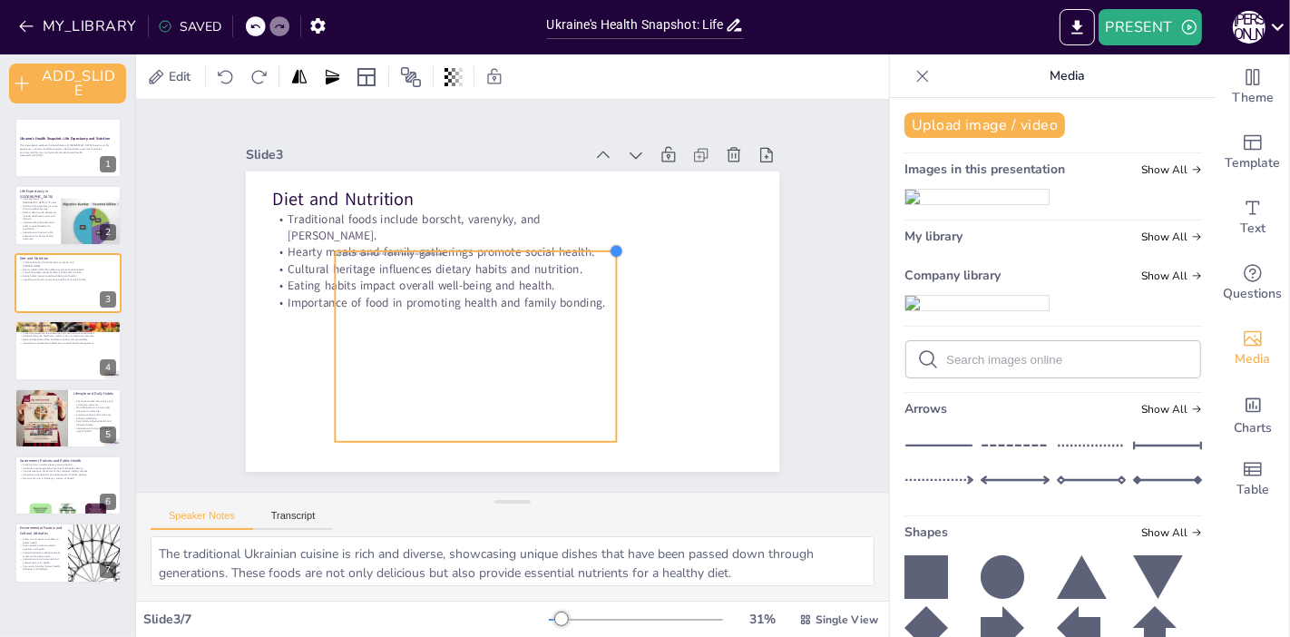
drag, startPoint x: 671, startPoint y: 194, endPoint x: 598, endPoint y: 268, distance: 104.5
click at [598, 268] on div "Diet and Nutrition Traditional foods include borscht, varenyky, and [PERSON_NAM…" at bounding box center [522, 319] width 609 height 492
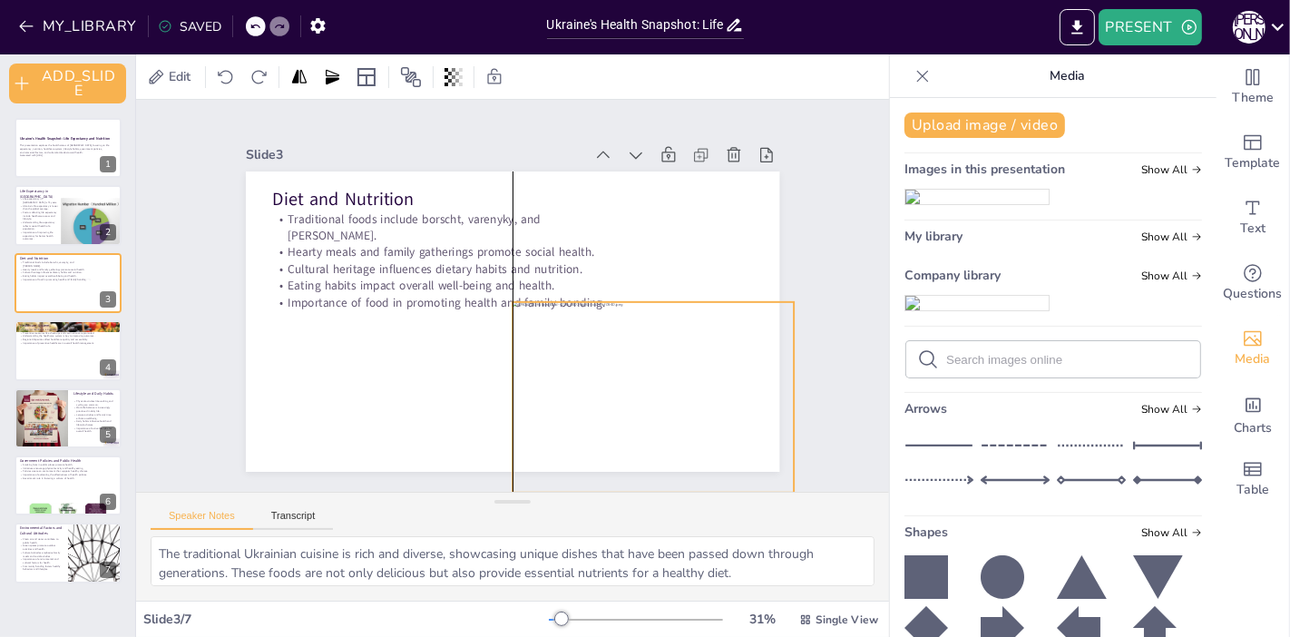
drag, startPoint x: 466, startPoint y: 331, endPoint x: 653, endPoint y: 392, distance: 196.5
click at [653, 294] on div at bounding box center [582, 136] width 245 height 315
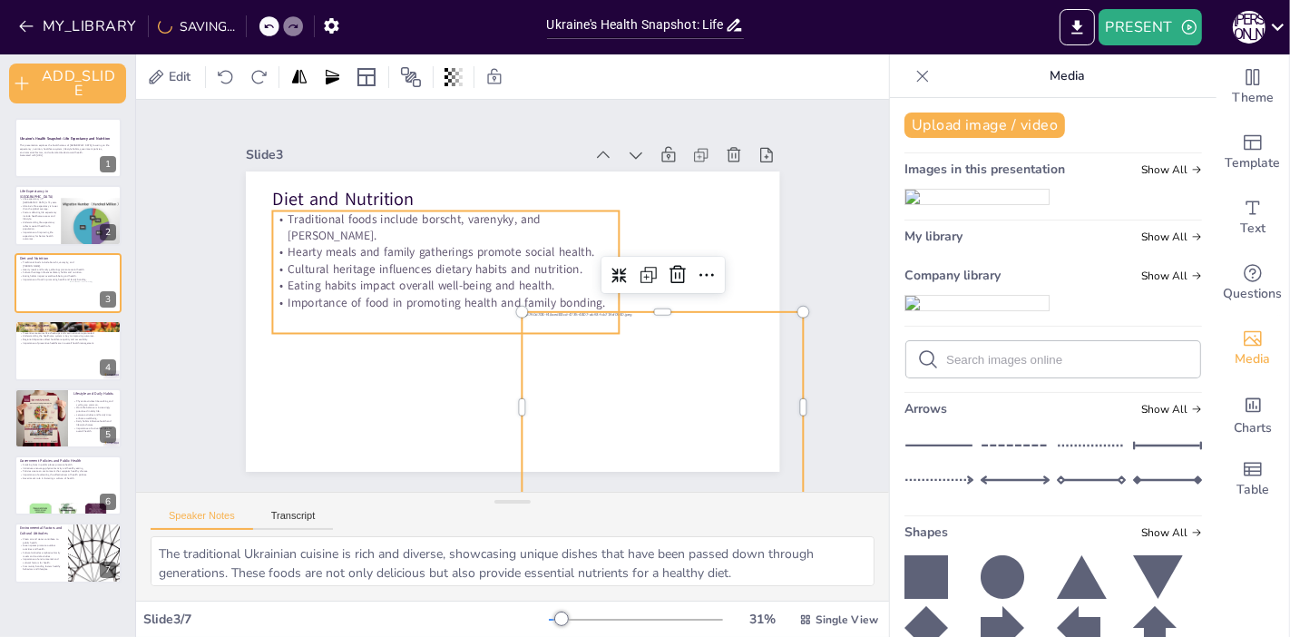
click at [416, 243] on p "Cultural heritage influences dietary habits and nutrition." at bounding box center [456, 340] width 188 height 309
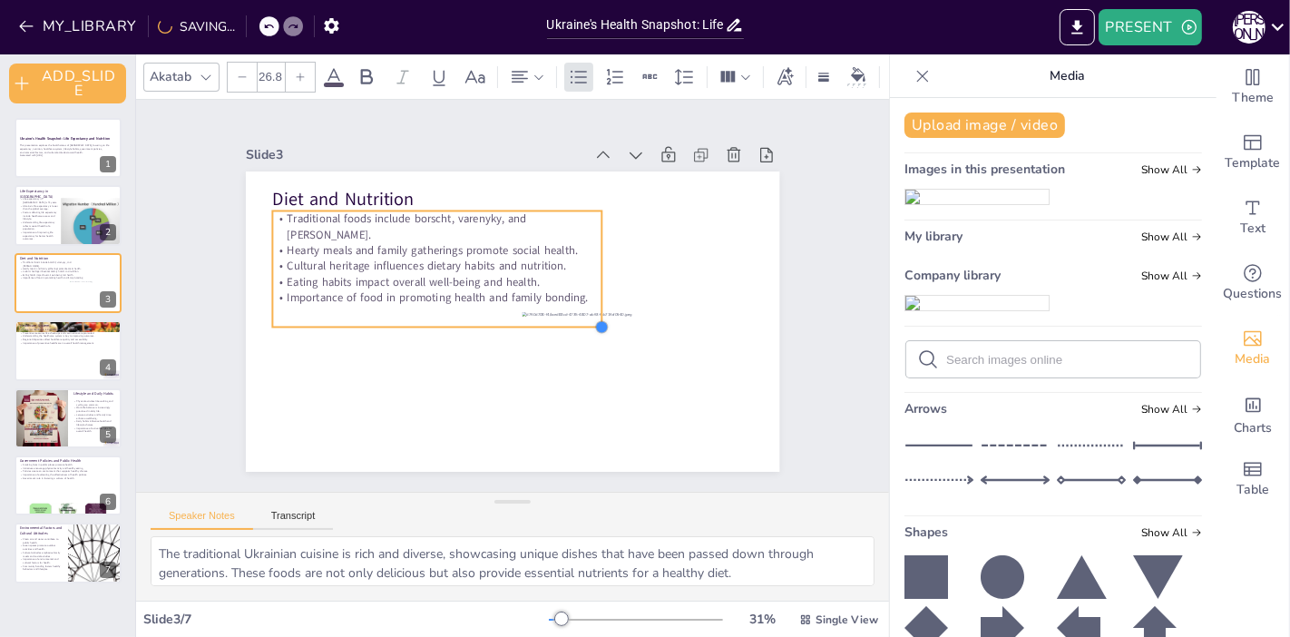
type input "26.6"
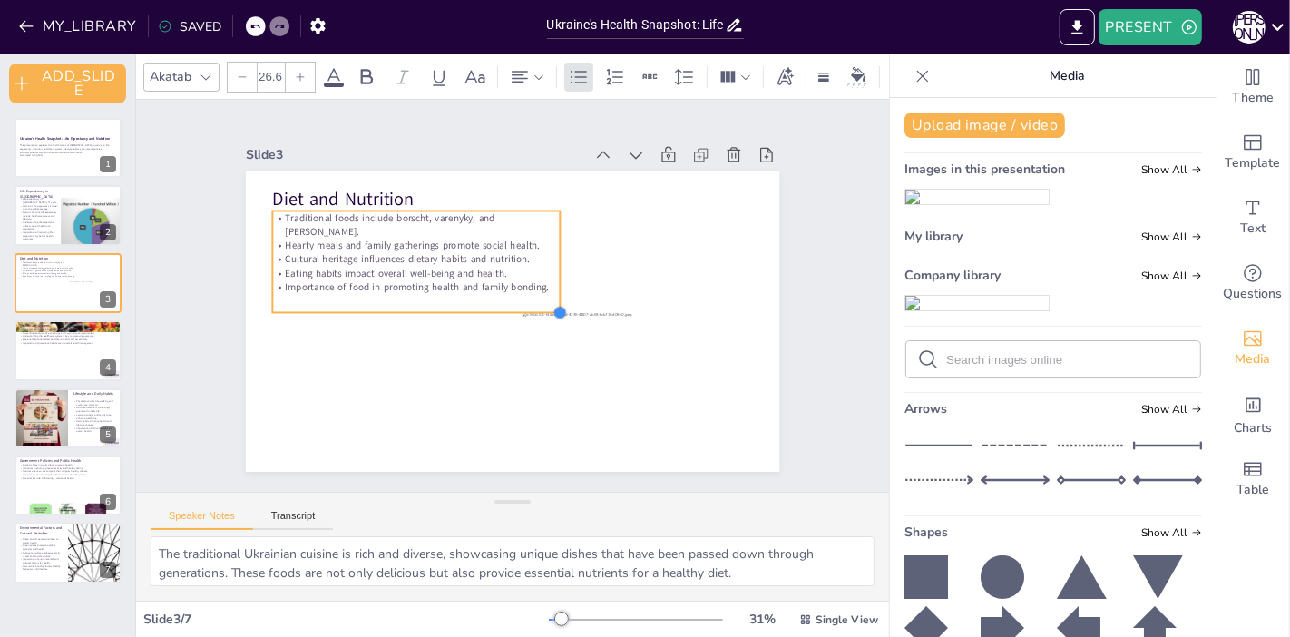
drag, startPoint x: 601, startPoint y: 328, endPoint x: 479, endPoint y: 307, distance: 124.2
click at [479, 307] on div "Diet and Nutrition Traditional foods include borscht, varenyky, and [PERSON_NAM…" at bounding box center [490, 282] width 527 height 612
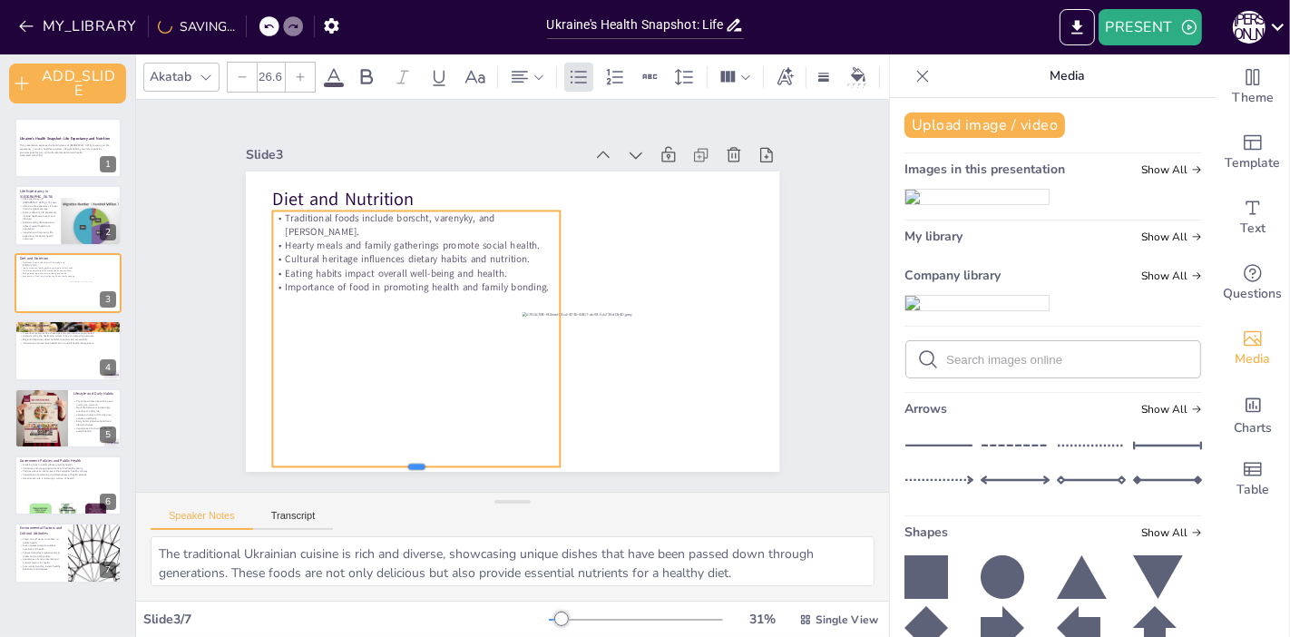
drag, startPoint x: 404, startPoint y: 306, endPoint x: 396, endPoint y: 459, distance: 153.4
click at [396, 459] on div at bounding box center [339, 402] width 257 height 157
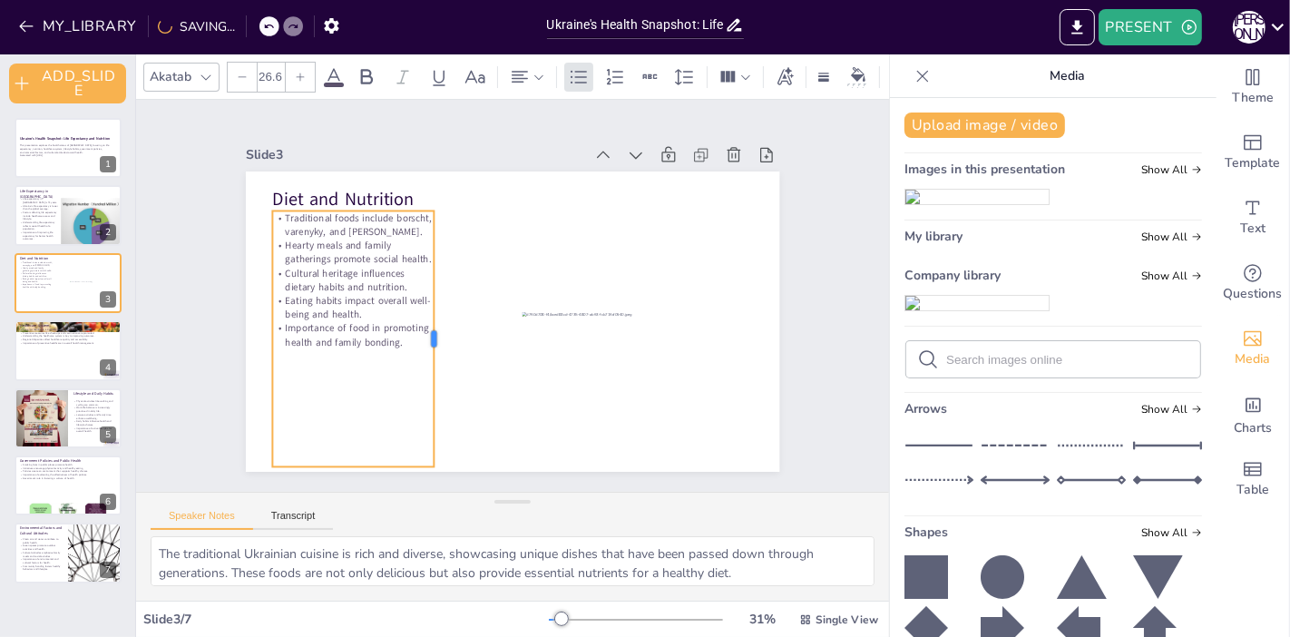
drag, startPoint x: 551, startPoint y: 327, endPoint x: 424, endPoint y: 339, distance: 127.5
click at [501, 339] on div at bounding box center [560, 228] width 118 height 240
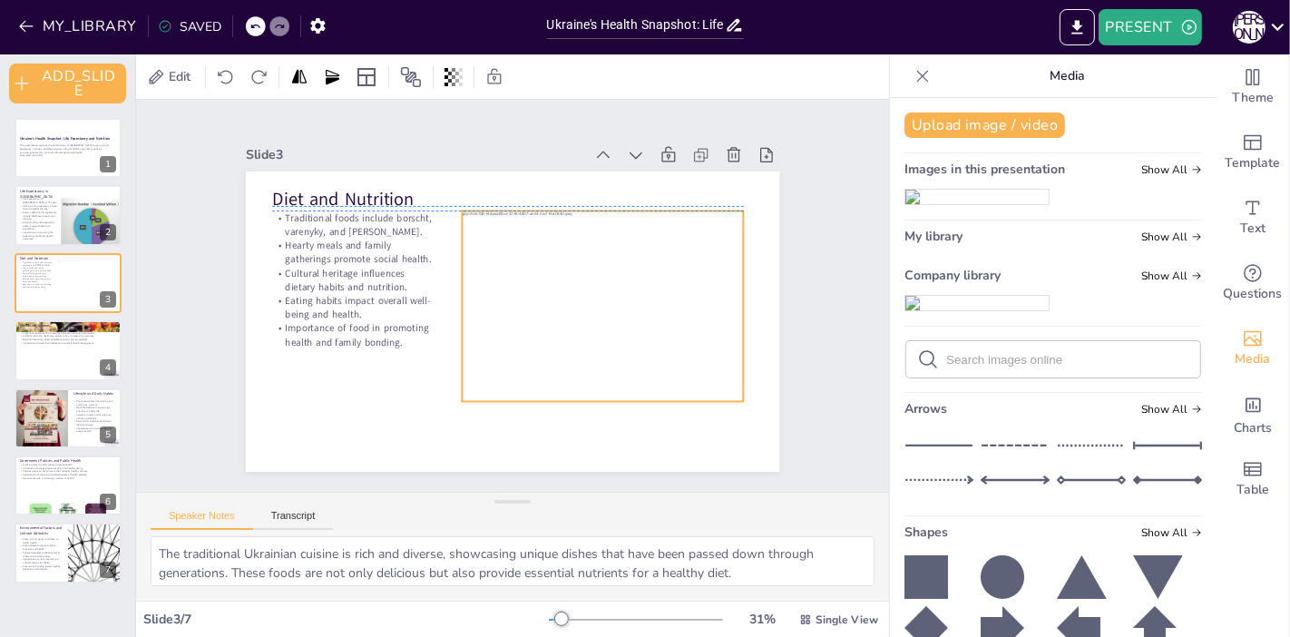
drag, startPoint x: 658, startPoint y: 380, endPoint x: 599, endPoint y: 278, distance: 117.9
click at [599, 278] on div at bounding box center [591, 341] width 335 height 288
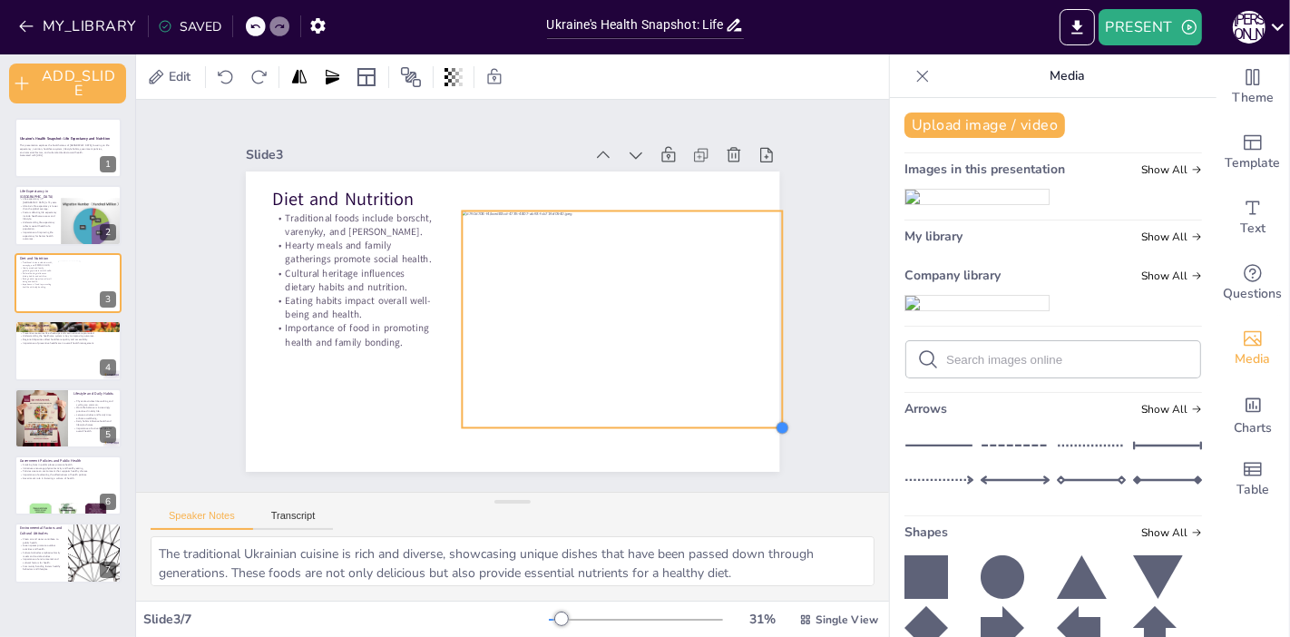
drag, startPoint x: 720, startPoint y: 391, endPoint x: 740, endPoint y: 417, distance: 33.0
click at [740, 417] on div "Diet and Nutrition Traditional foods include borscht, varenyky, and [PERSON_NAM…" at bounding box center [504, 319] width 600 height 451
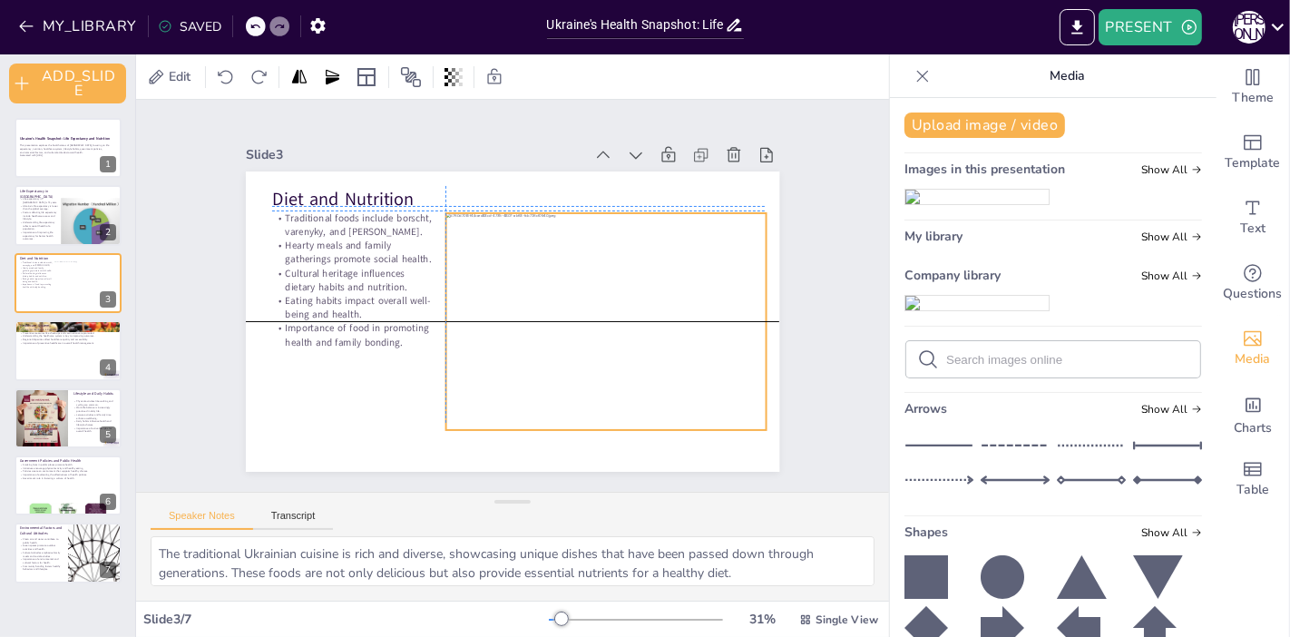
drag, startPoint x: 634, startPoint y: 320, endPoint x: 616, endPoint y: 316, distance: 18.7
click at [616, 316] on div at bounding box center [603, 330] width 342 height 249
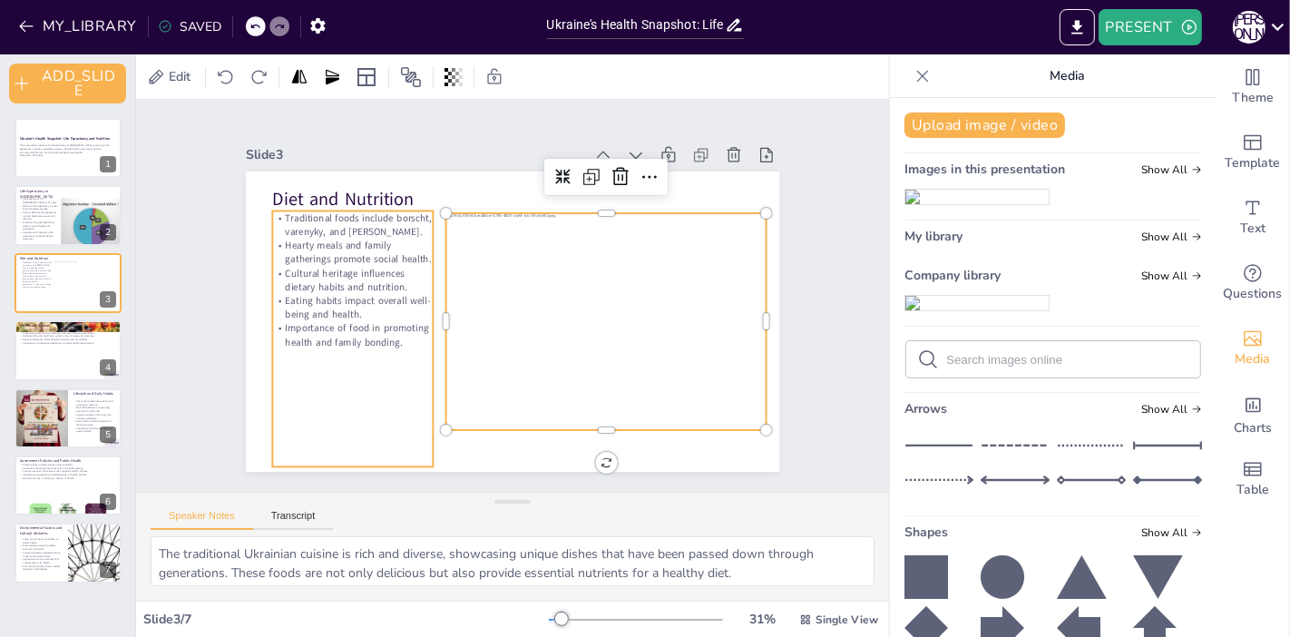
click at [404, 374] on div "Traditional foods include borscht, varenyky, and [PERSON_NAME]. Hearty meals an…" at bounding box center [353, 253] width 268 height 303
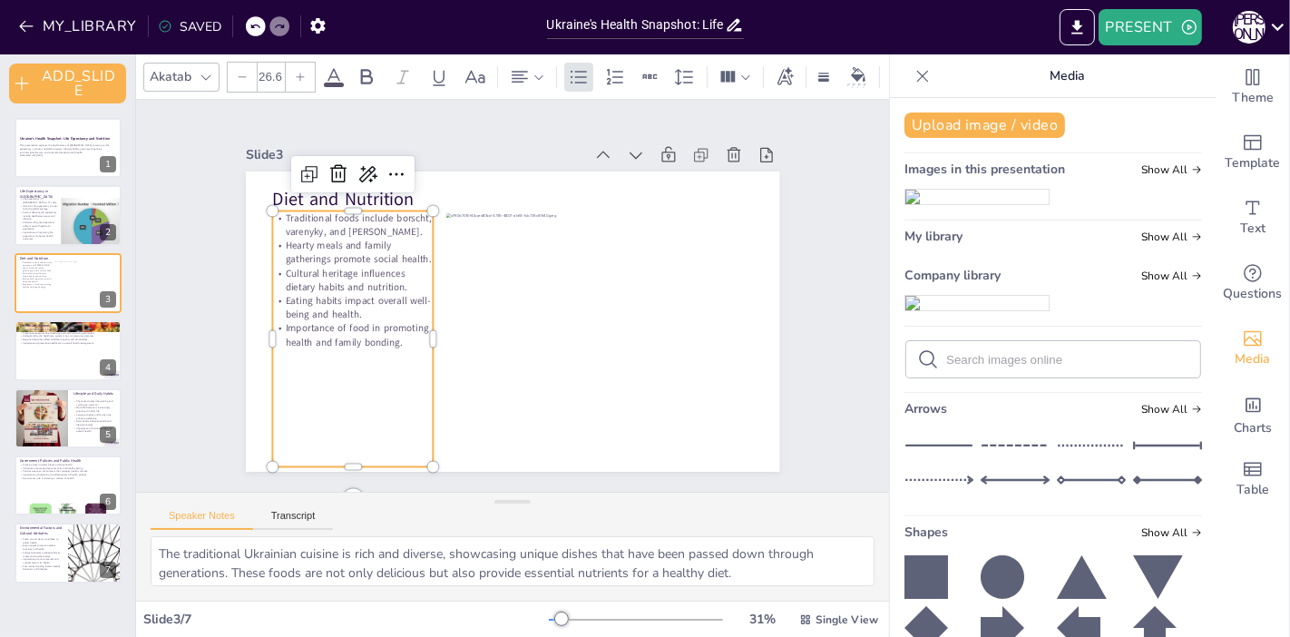
click at [404, 374] on div "Traditional foods include borscht, varenyky, and [PERSON_NAME]. Hearty meals an…" at bounding box center [348, 271] width 251 height 300
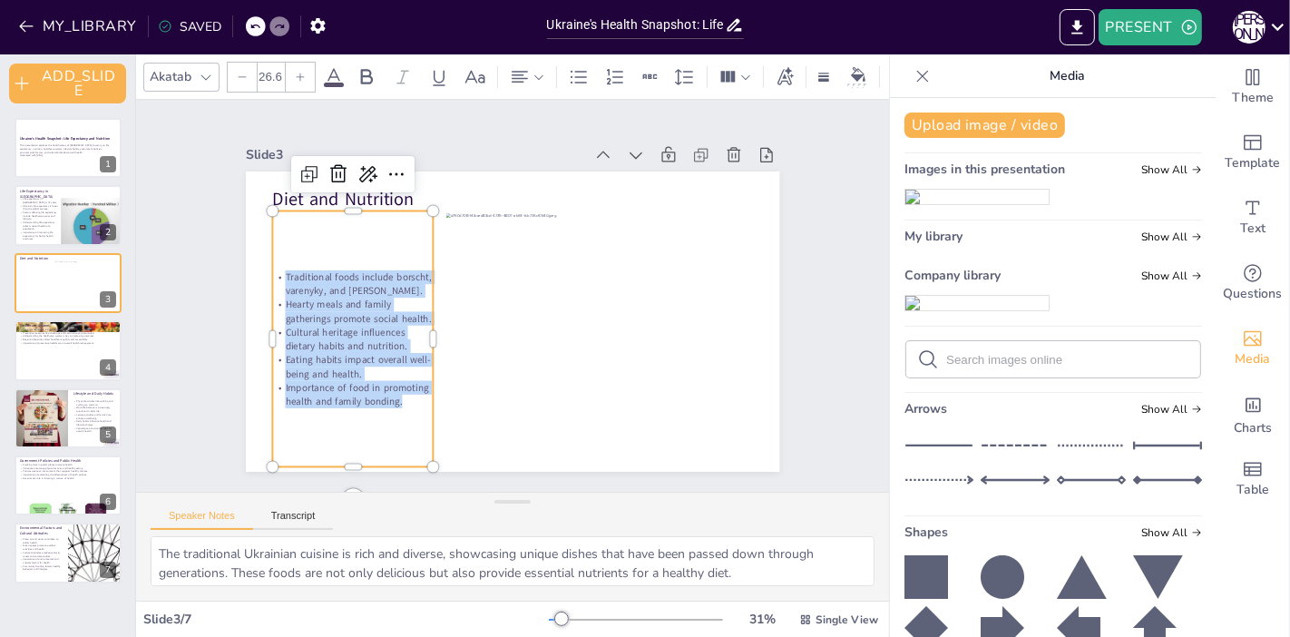
drag, startPoint x: 395, startPoint y: 397, endPoint x: 262, endPoint y: 270, distance: 184.1
click at [414, 363] on div "Traditional foods include borscht, varenyky, and [PERSON_NAME]. Hearty meals an…" at bounding box center [504, 461] width 181 height 196
click at [295, 72] on icon at bounding box center [300, 77] width 11 height 11
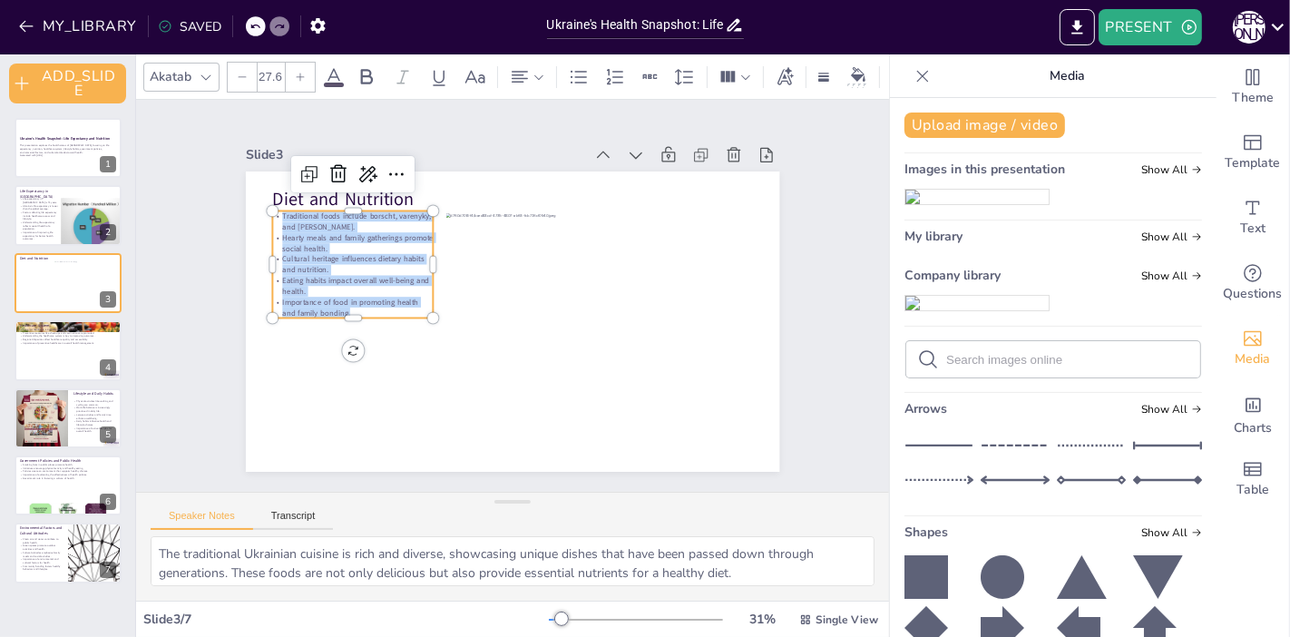
click at [295, 72] on icon at bounding box center [300, 77] width 11 height 11
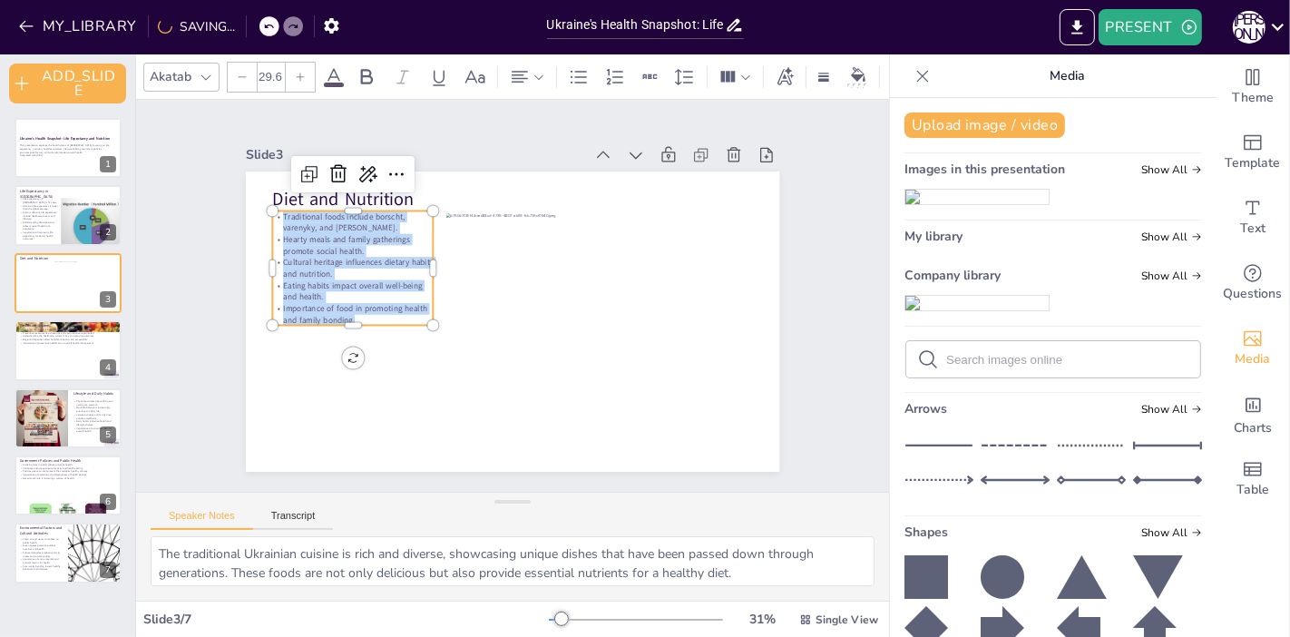
click at [295, 72] on icon at bounding box center [300, 77] width 11 height 11
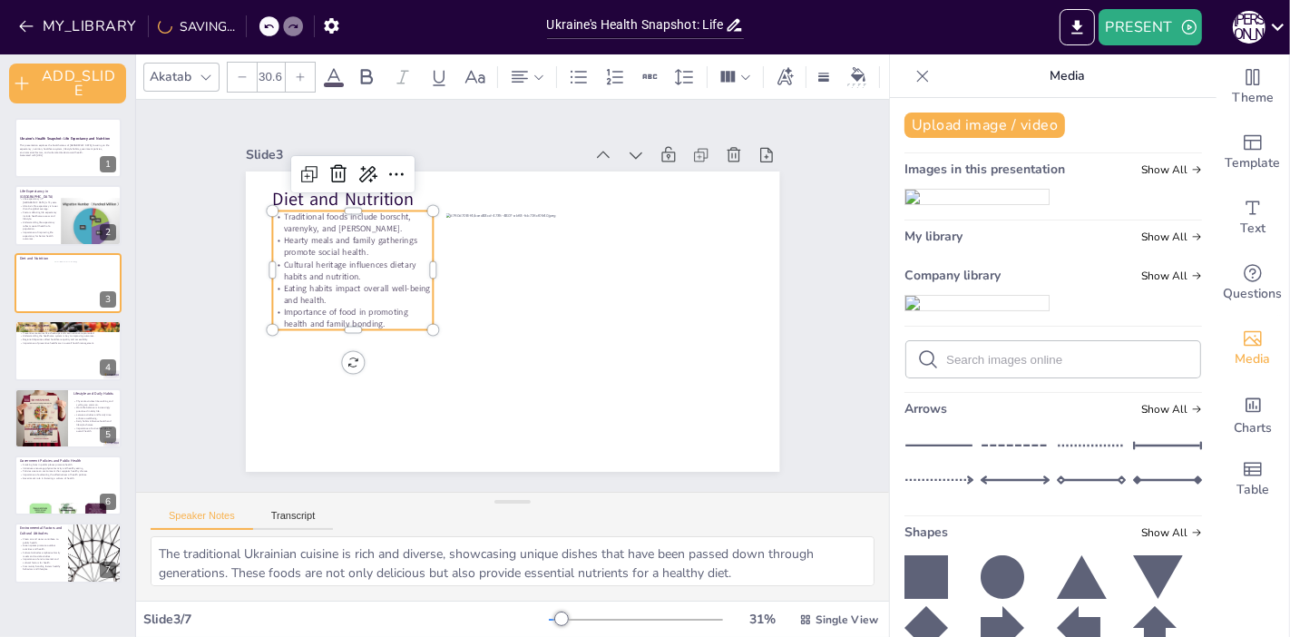
click at [295, 72] on icon at bounding box center [300, 77] width 11 height 11
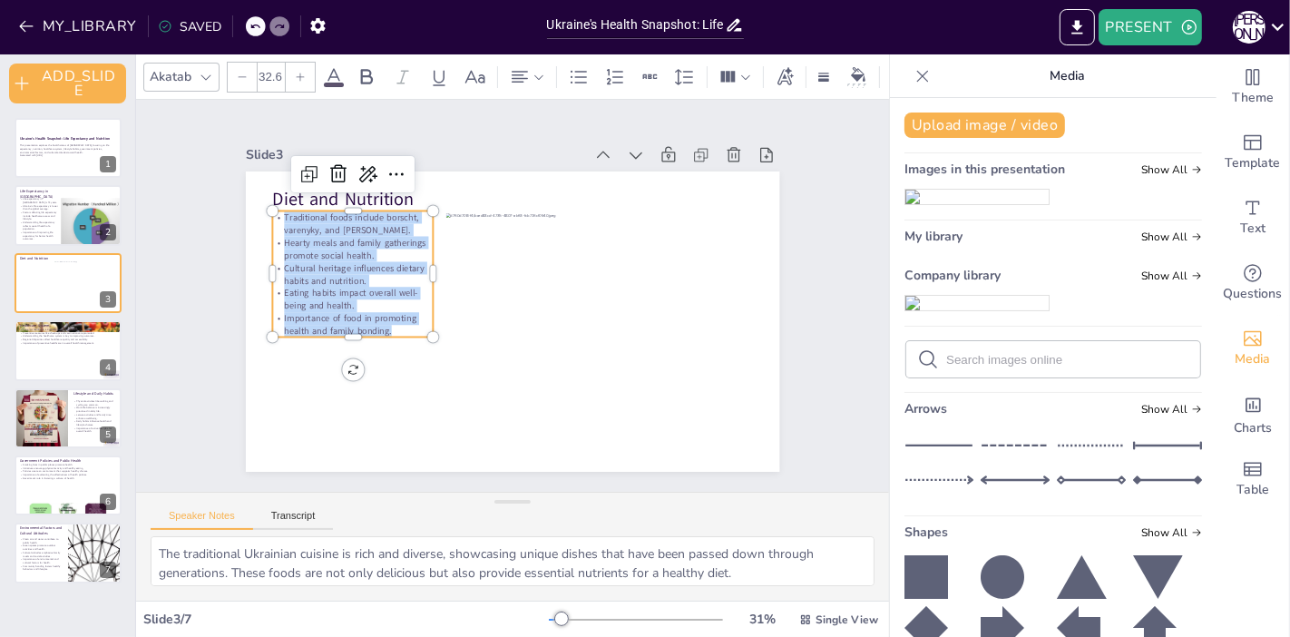
click at [295, 72] on icon at bounding box center [300, 77] width 11 height 11
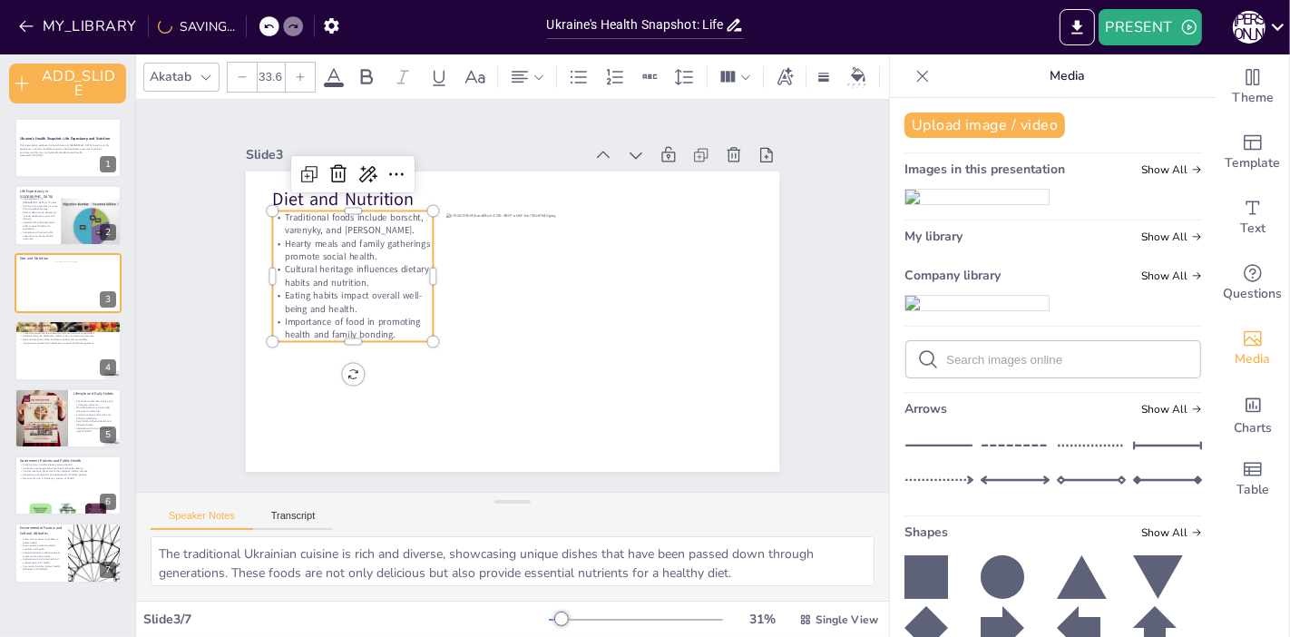
click at [295, 72] on icon at bounding box center [300, 77] width 11 height 11
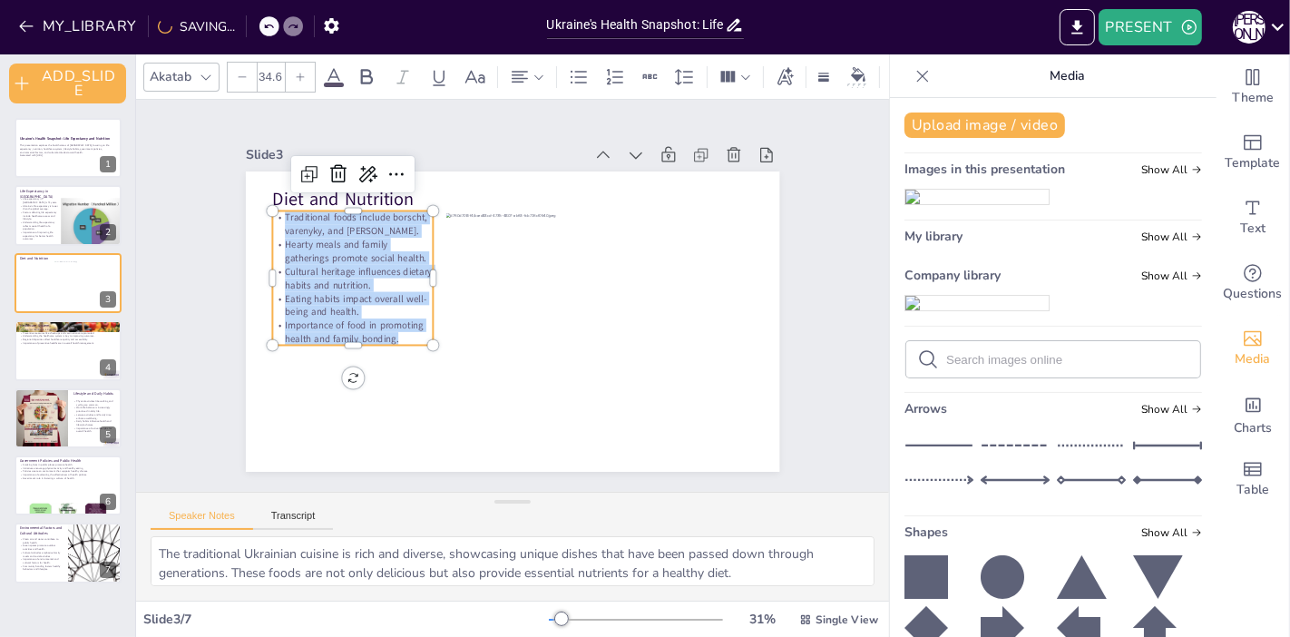
click at [295, 72] on icon at bounding box center [300, 77] width 11 height 11
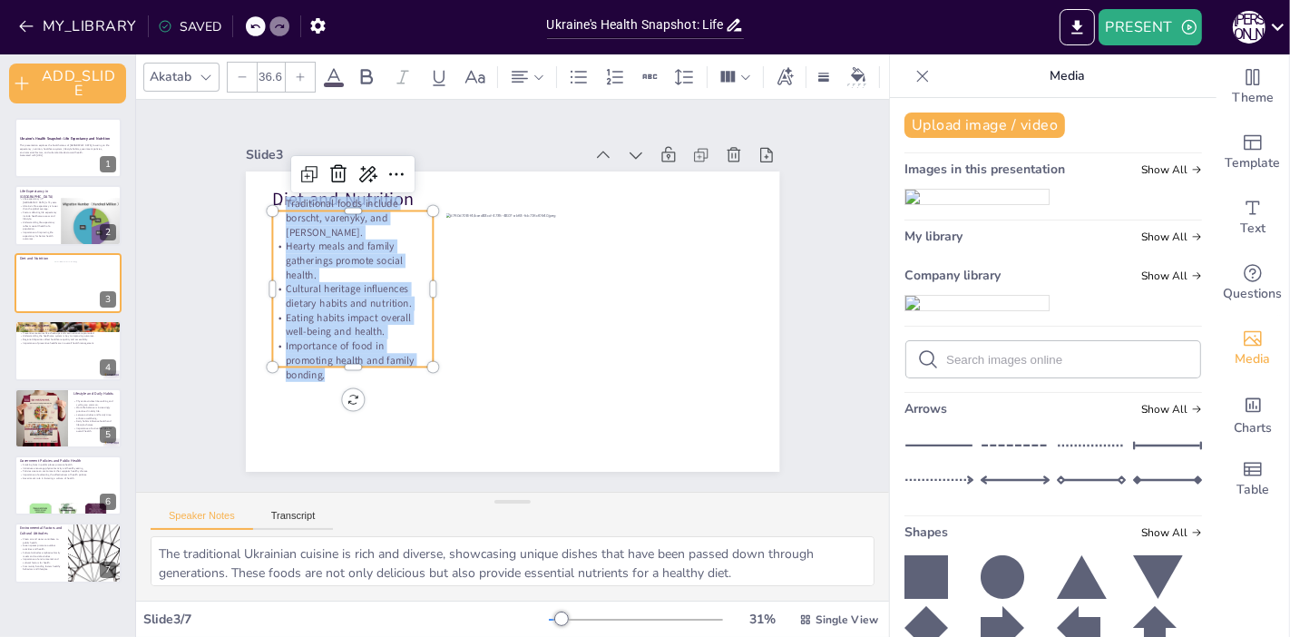
click at [295, 72] on icon at bounding box center [300, 77] width 11 height 11
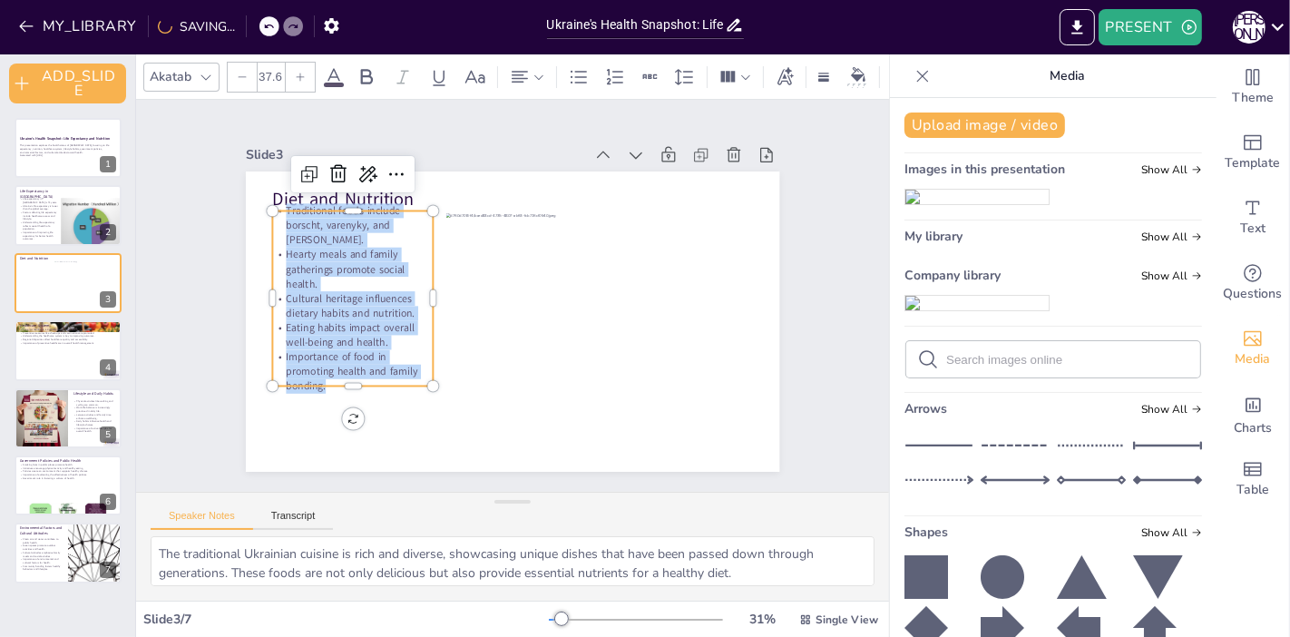
click at [295, 72] on icon at bounding box center [300, 77] width 11 height 11
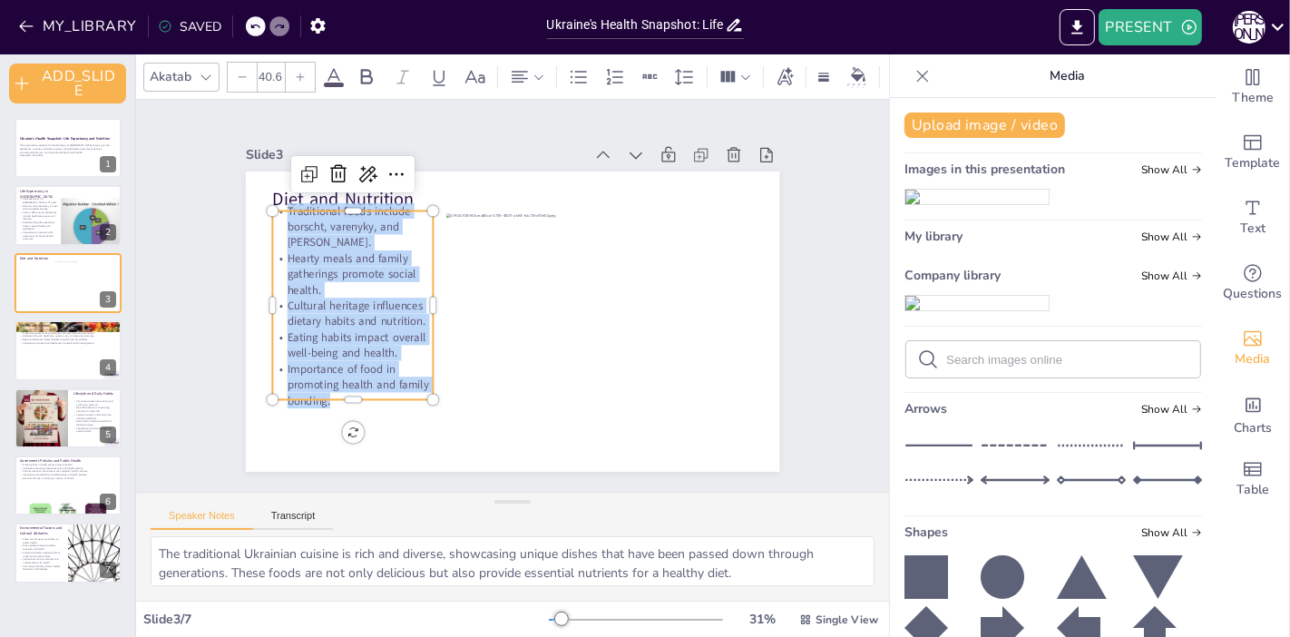
click at [280, 73] on input "40.6" at bounding box center [270, 77] width 25 height 29
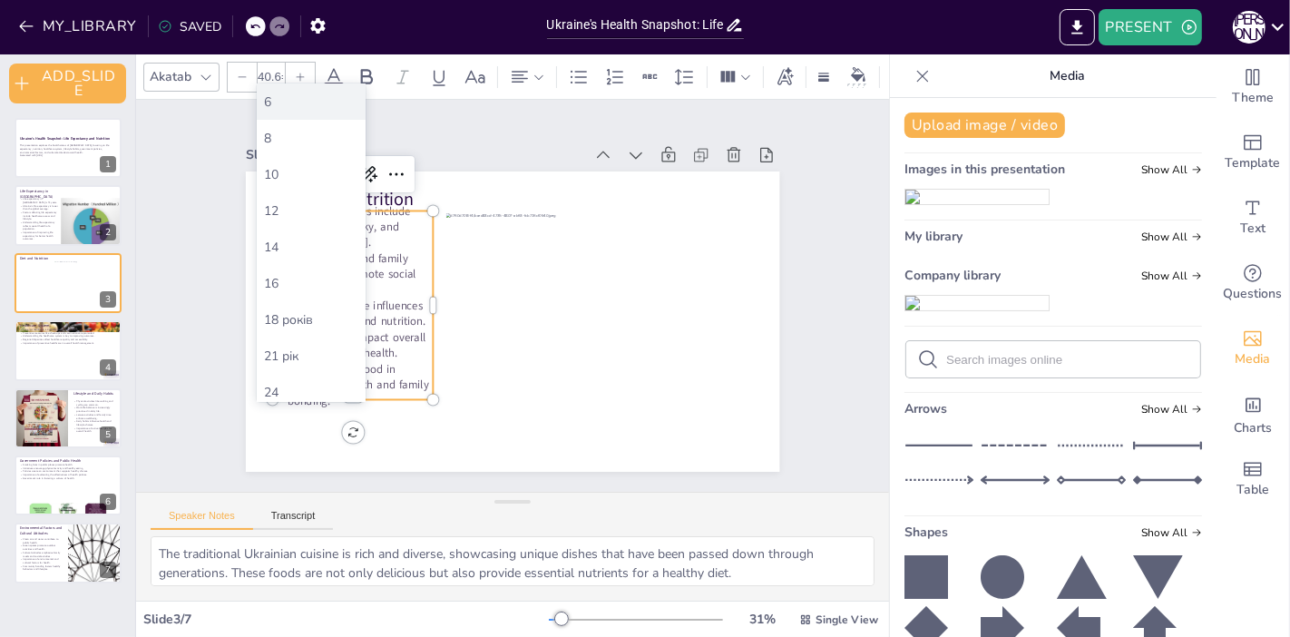
scroll to position [0, 5]
type input "40.6"
click at [443, 118] on div "Slide 1 Ukraine's Health Snapshot: Life Expectancy and Nutrition This presentat…" at bounding box center [512, 295] width 499 height 616
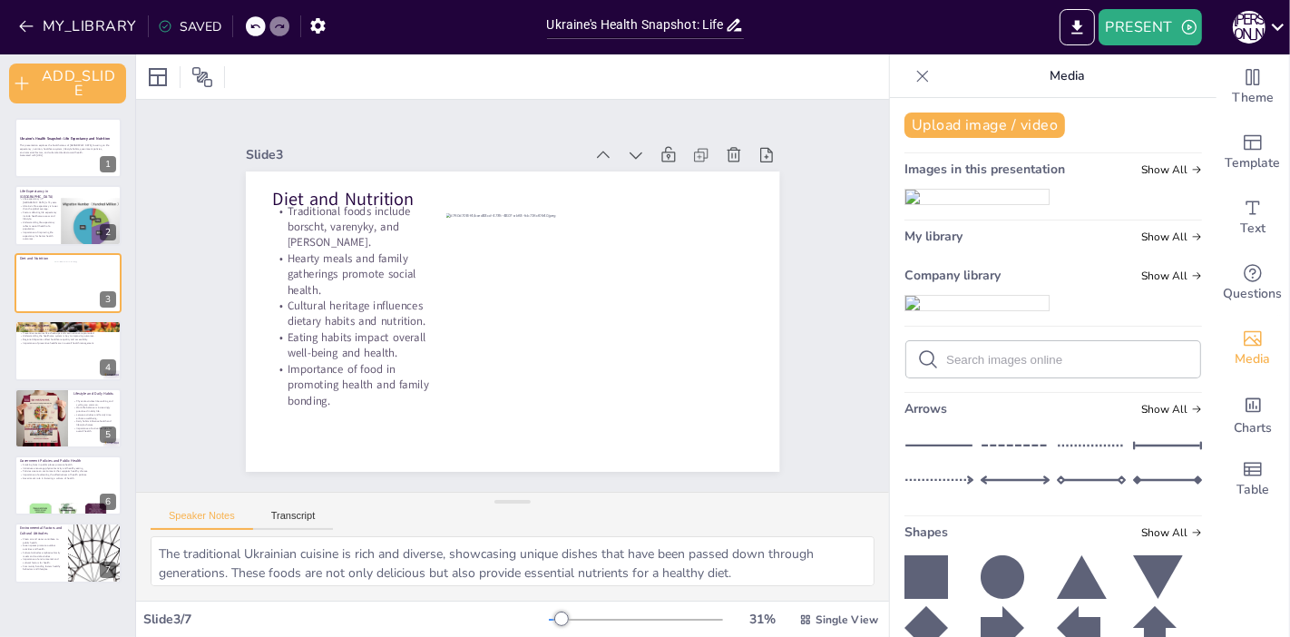
click at [308, 276] on p "Cultural heritage influences dietary habits and nutrition." at bounding box center [372, 216] width 149 height 120
click at [558, 334] on p "Hearty meals and family gatherings promote social health." at bounding box center [639, 395] width 163 height 122
click at [527, 229] on p "Hearty meals and family gatherings promote social health." at bounding box center [567, 145] width 80 height 168
click at [521, 379] on p "Traditional foods include borscht, varenyky, and [PERSON_NAME]." at bounding box center [600, 445] width 158 height 133
click at [375, 354] on p "Traditional foods include borscht, varenyky, and [PERSON_NAME]." at bounding box center [412, 438] width 80 height 168
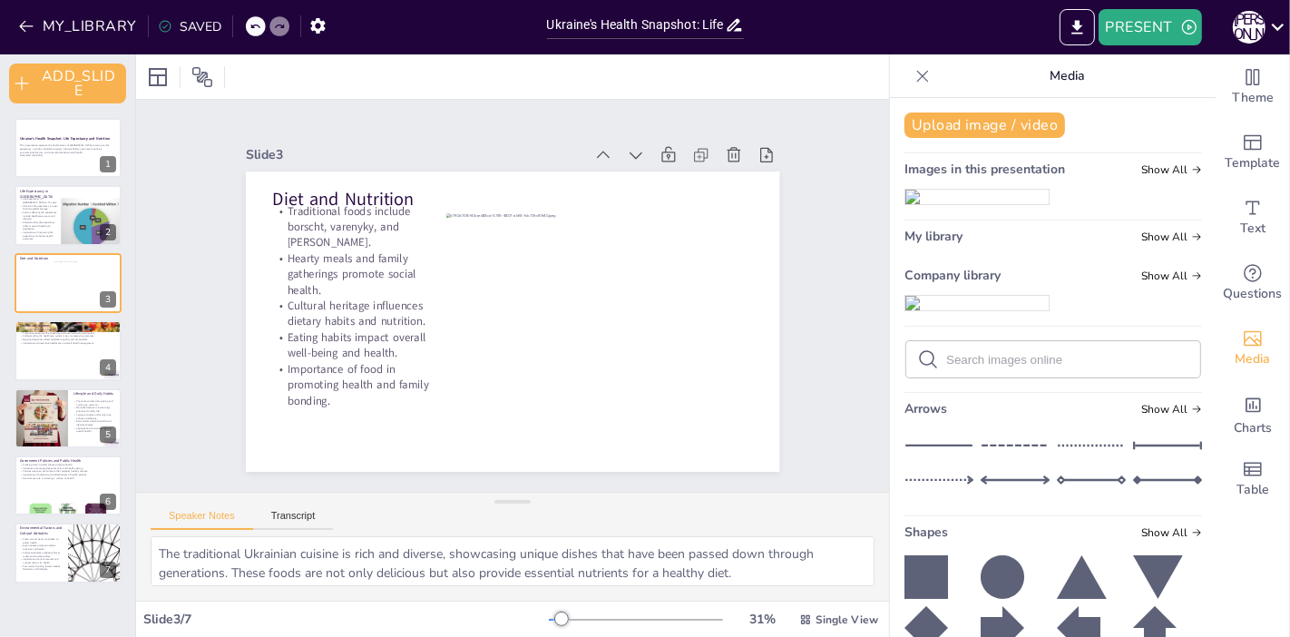
click at [512, 364] on p "Hearty meals and family gatherings promote social health." at bounding box center [573, 445] width 122 height 163
click at [591, 341] on p "Traditional foods include borscht, varenyky, and [PERSON_NAME]." at bounding box center [671, 364] width 161 height 47
click at [394, 365] on p "Cultural heritage influences dietary habits and nutrition." at bounding box center [448, 442] width 108 height 155
click at [30, 154] on p "Generated with [URL]" at bounding box center [68, 156] width 98 height 4
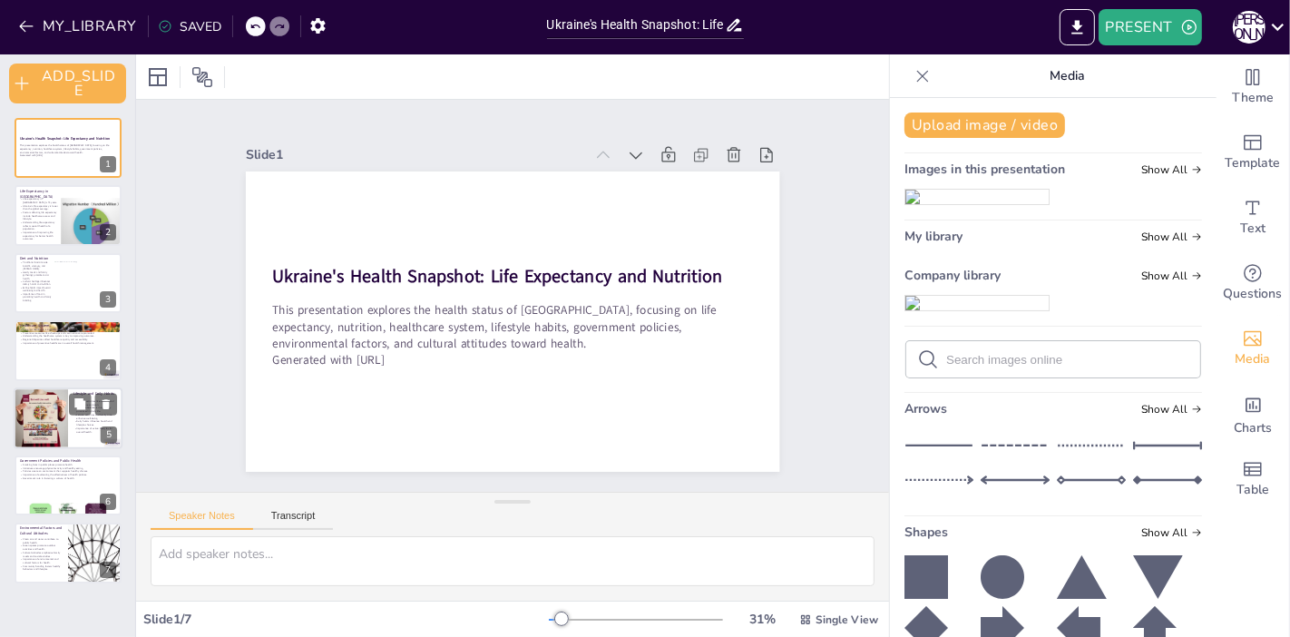
click at [36, 426] on div at bounding box center [41, 418] width 93 height 62
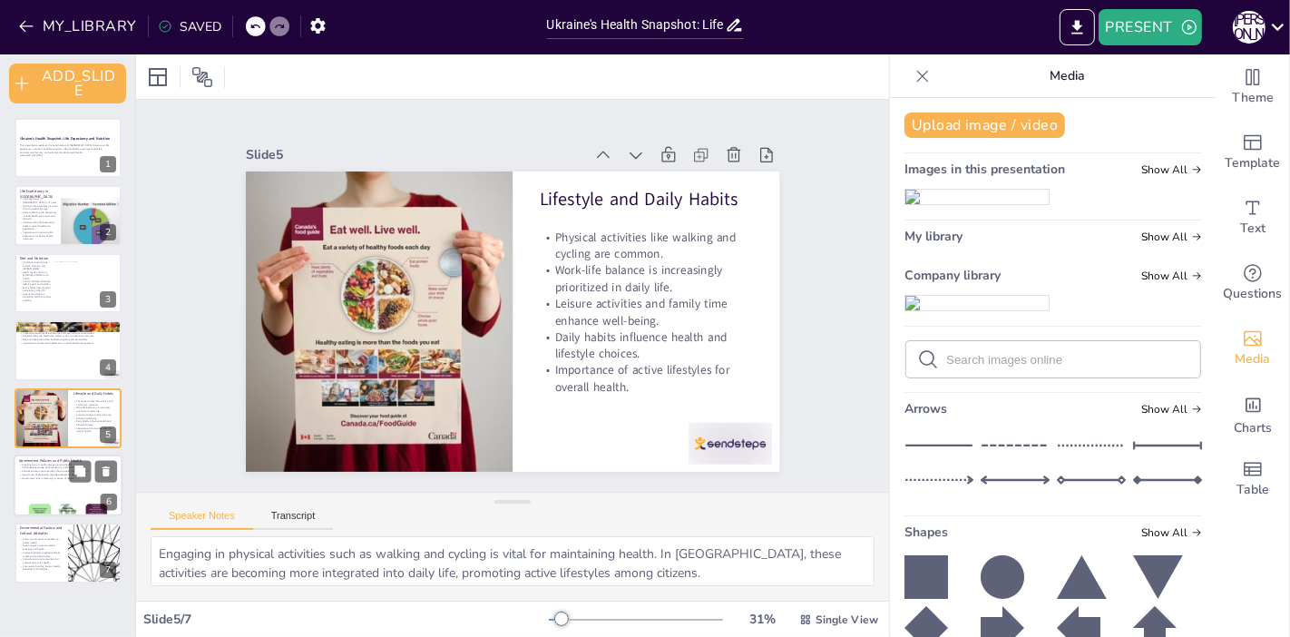
click at [41, 466] on p "Initiatives encourage physical activity and healthy eating." at bounding box center [68, 468] width 98 height 4
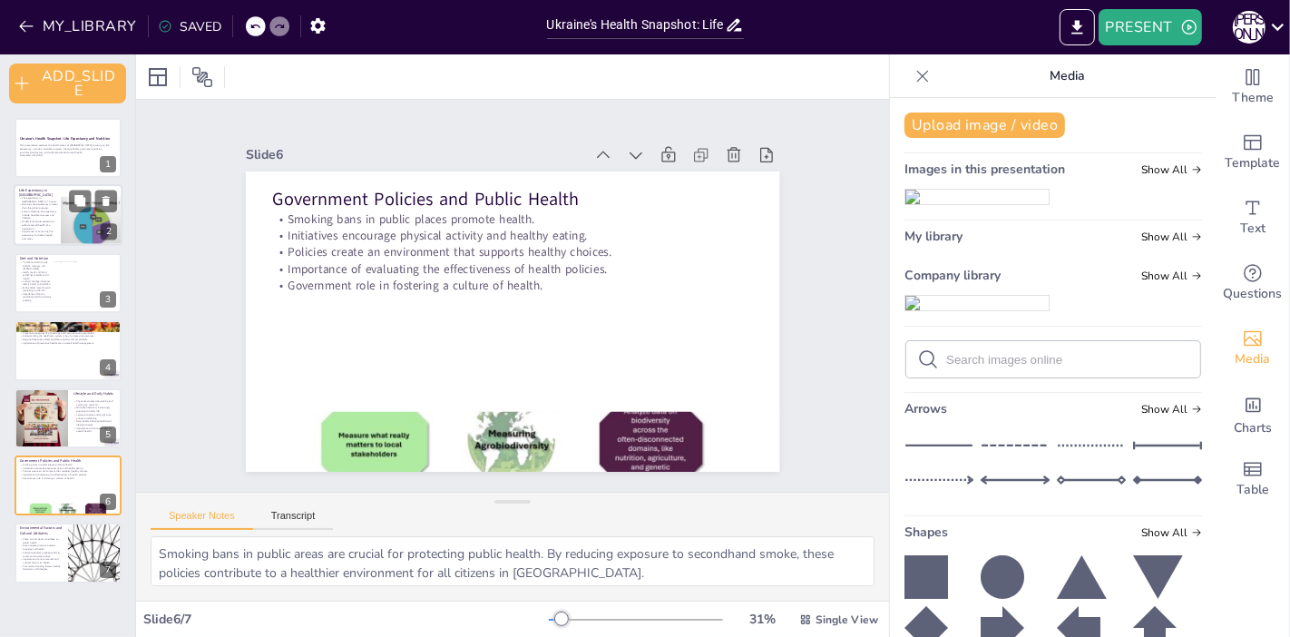
click at [40, 204] on p "Ukraine's life expectancy is lower than the global average." at bounding box center [41, 206] width 44 height 6
type textarea "Life expectancy is a vital indicator of a nation's health. In [GEOGRAPHIC_DATA]…"
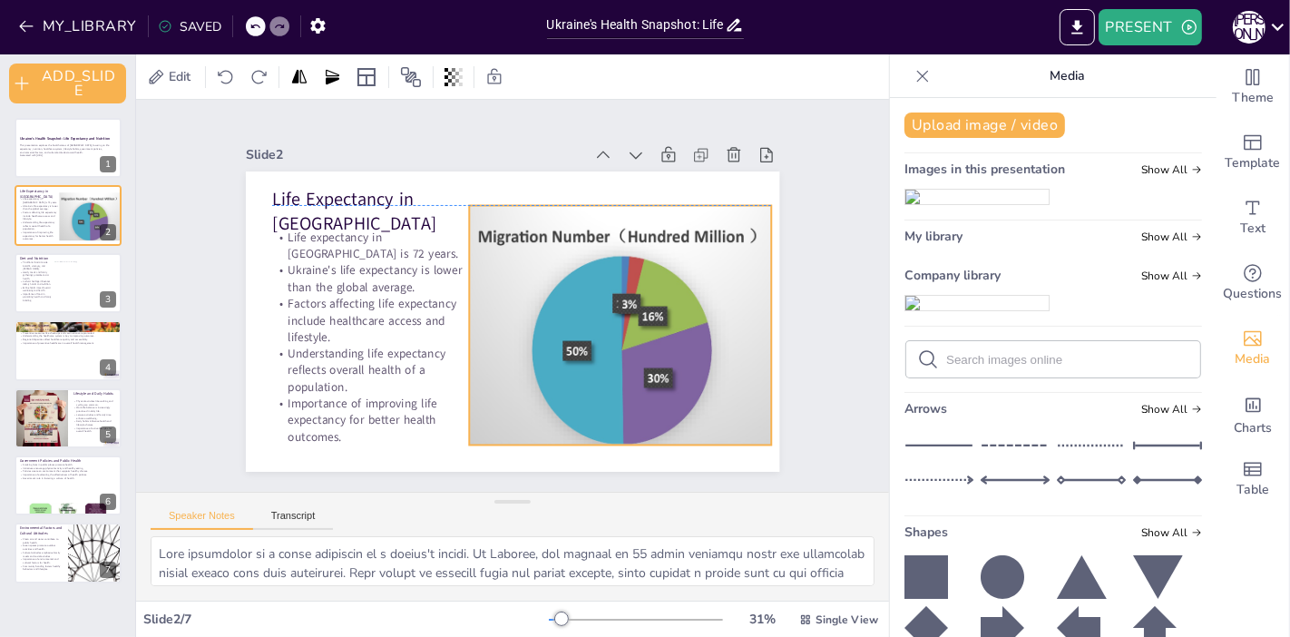
drag, startPoint x: 627, startPoint y: 365, endPoint x: 619, endPoint y: 344, distance: 22.4
click at [619, 344] on div at bounding box center [377, 287] width 522 height 304
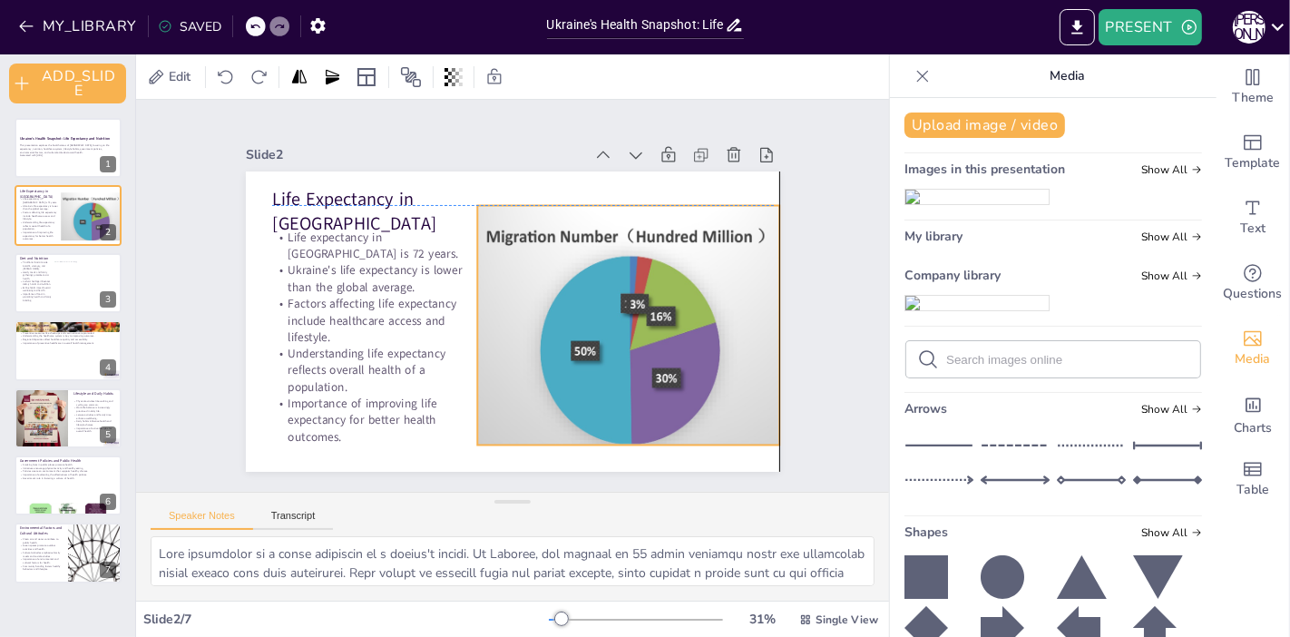
click at [621, 344] on div at bounding box center [577, 423] width 498 height 552
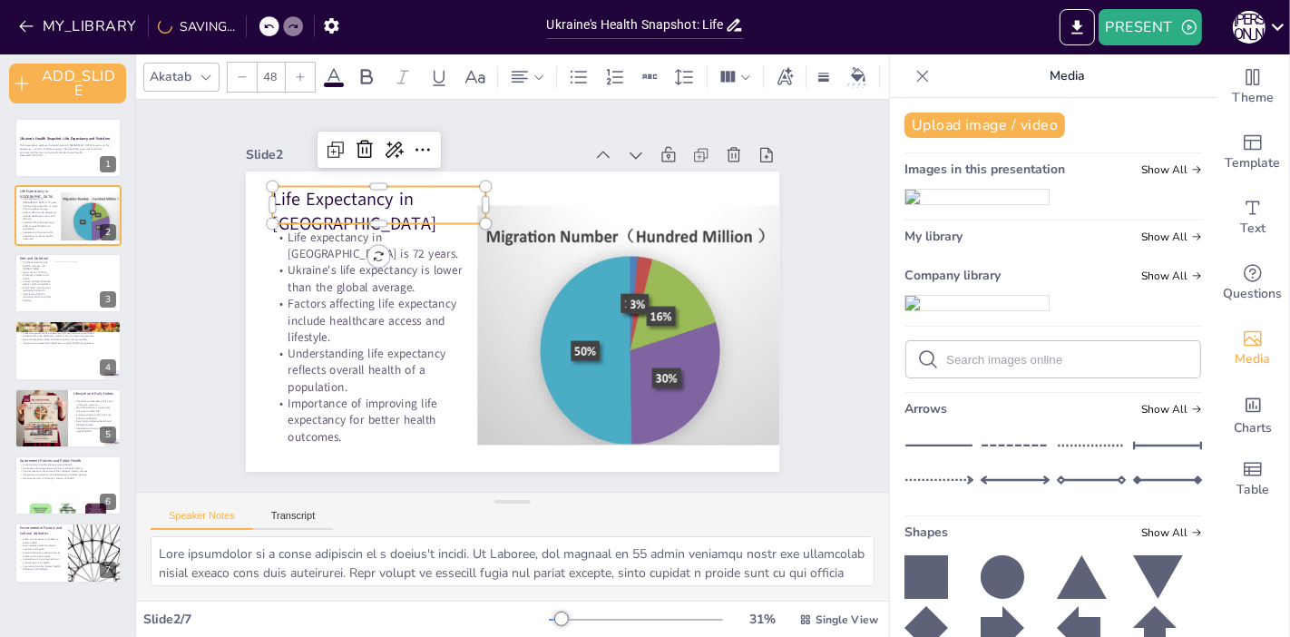
click at [406, 287] on p "Life Expectancy in [GEOGRAPHIC_DATA]" at bounding box center [390, 396] width 113 height 219
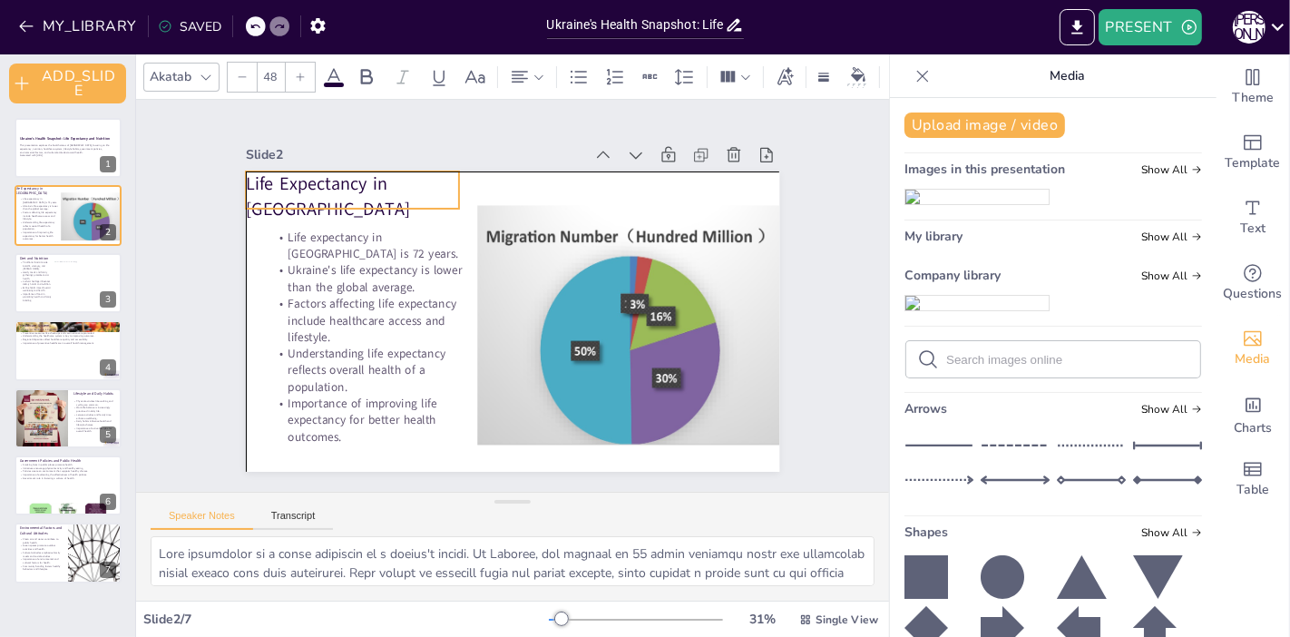
drag, startPoint x: 406, startPoint y: 195, endPoint x: 381, endPoint y: 184, distance: 27.6
click at [381, 239] on p "Life Expectancy in [GEOGRAPHIC_DATA]" at bounding box center [326, 329] width 192 height 180
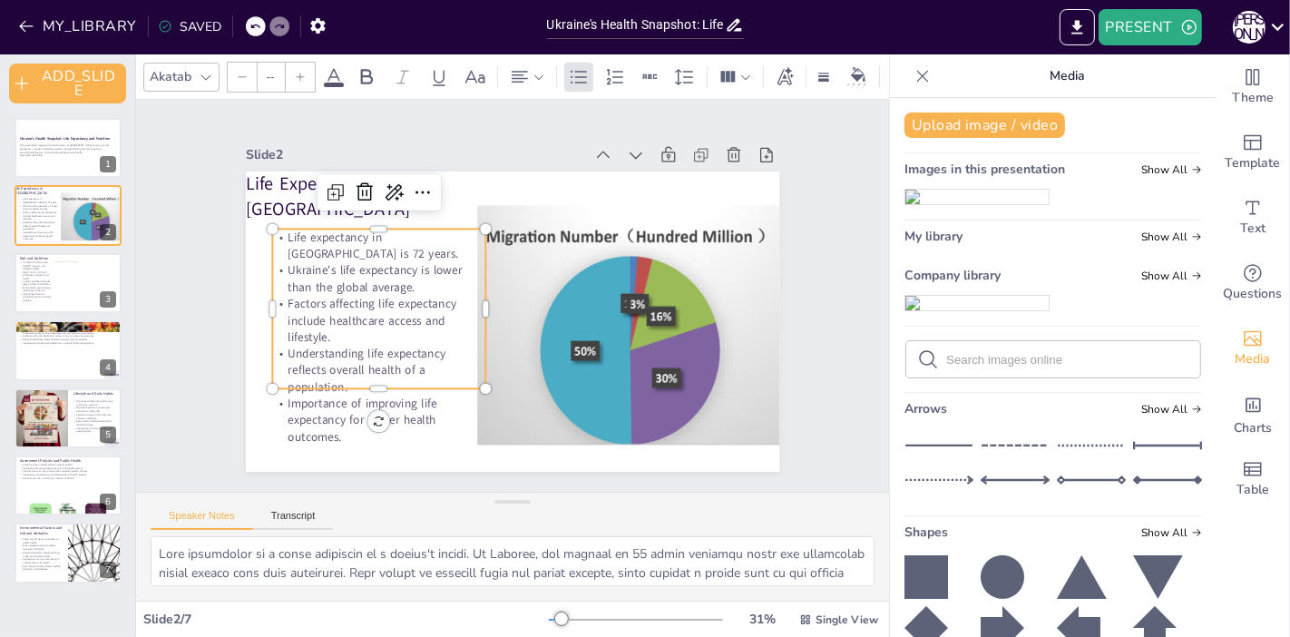
type input "32"
click at [373, 284] on p "Ukraine's life expectancy is lower than the global average." at bounding box center [387, 346] width 201 height 135
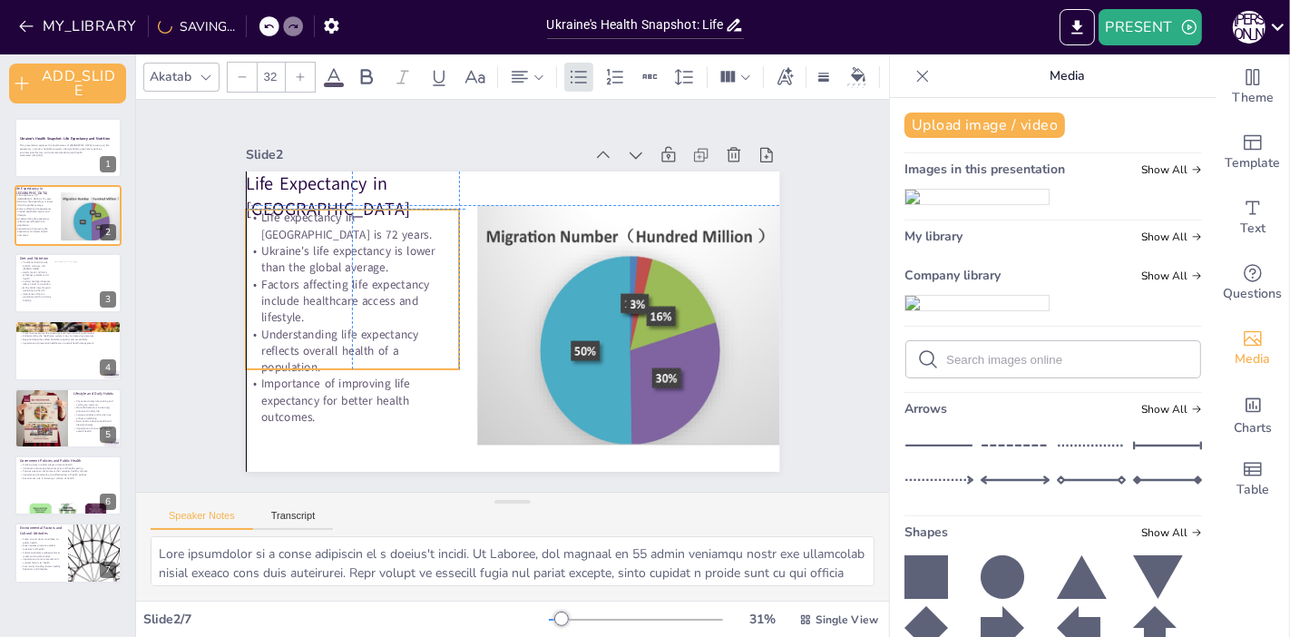
drag, startPoint x: 373, startPoint y: 284, endPoint x: 352, endPoint y: 265, distance: 28.2
click at [352, 256] on p "Ukraine's life expectancy is lower than the global average." at bounding box center [381, 197] width 209 height 117
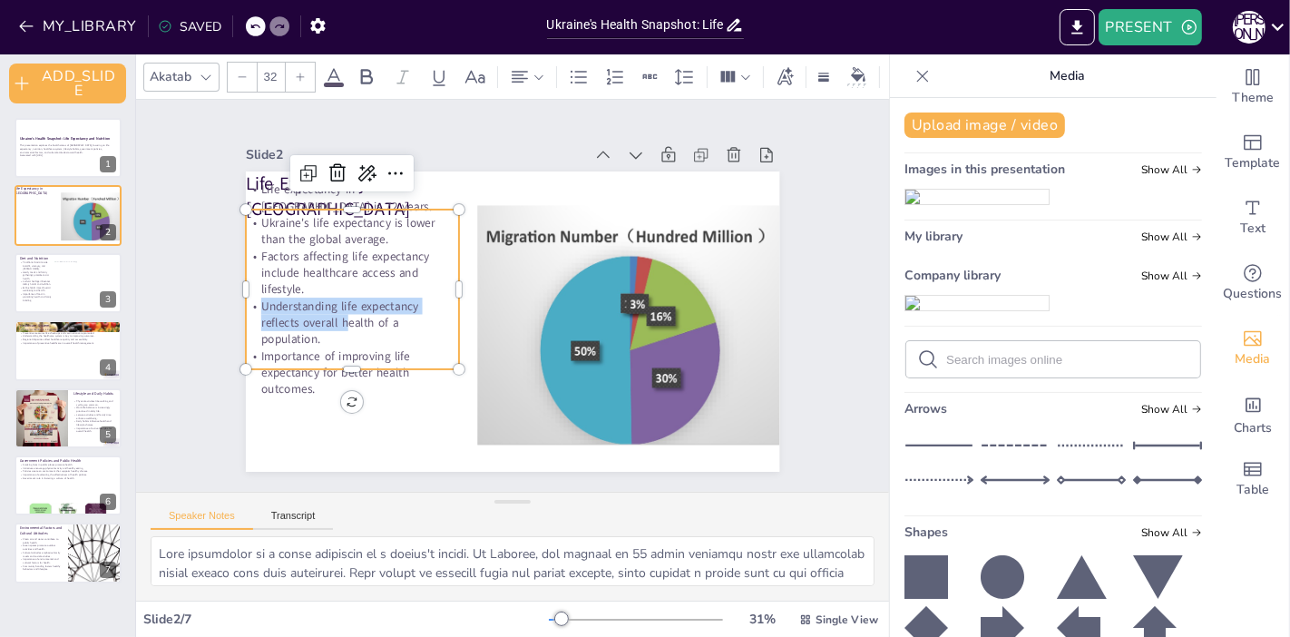
drag, startPoint x: 328, startPoint y: 279, endPoint x: 332, endPoint y: 311, distance: 31.9
click at [514, 311] on div "Life expectancy in Ukraine is 72 years. Ukraine's life expectancy is lower than…" at bounding box center [655, 367] width 283 height 284
click at [420, 288] on p "Factors affecting life expectancy include healthcare access and lifestyle." at bounding box center [369, 371] width 202 height 166
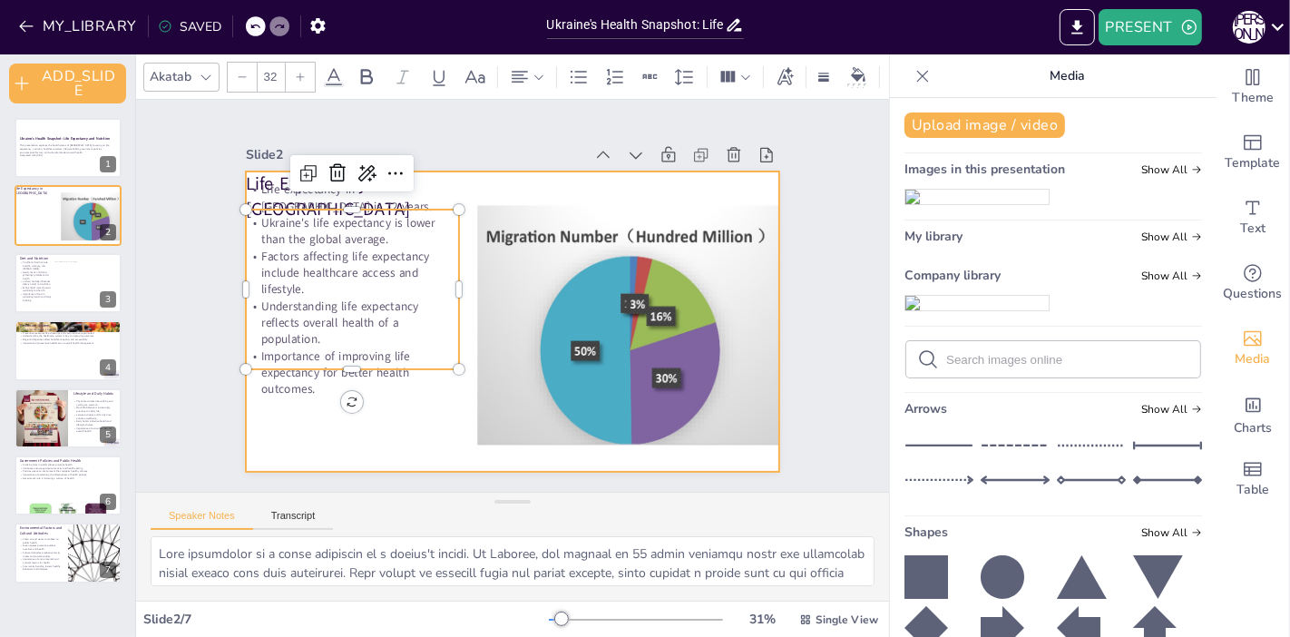
click at [470, 172] on div at bounding box center [496, 276] width 598 height 580
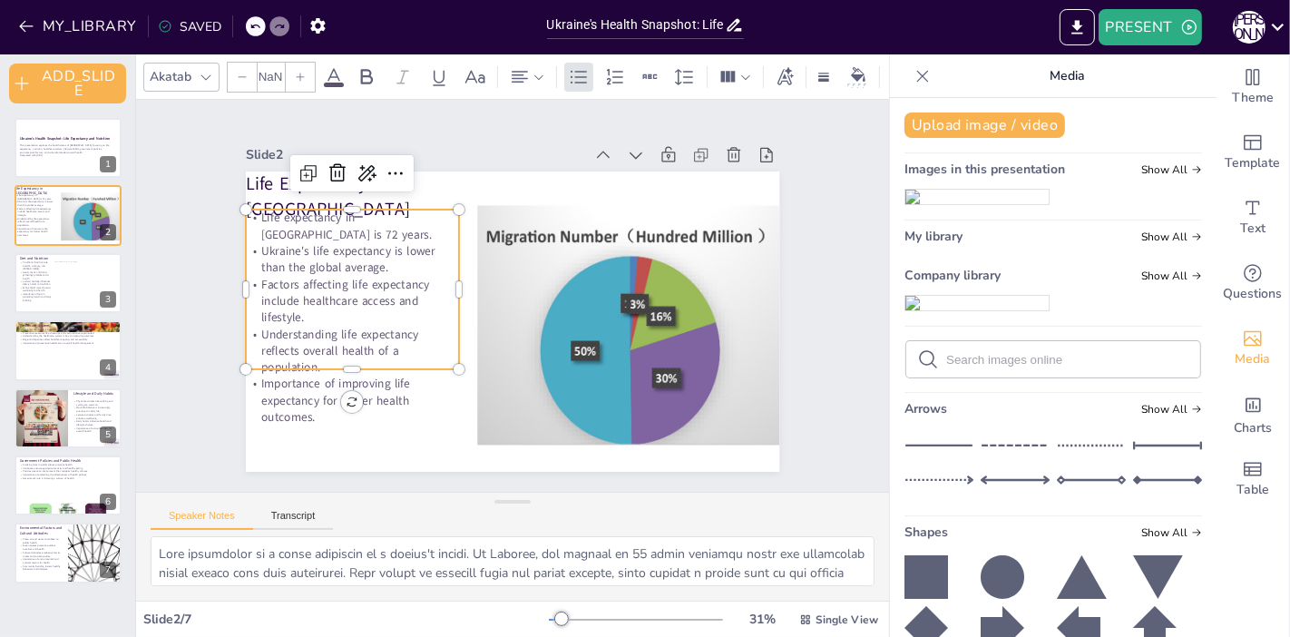
type input "32"
click at [347, 287] on p "Factors affecting life expectancy include healthcare access and lifestyle." at bounding box center [357, 333] width 219 height 93
click at [163, 306] on div "Slide 1 Ukraine's Health Snapshot: Life Expectancy and Nutrition This presentat…" at bounding box center [512, 295] width 839 height 759
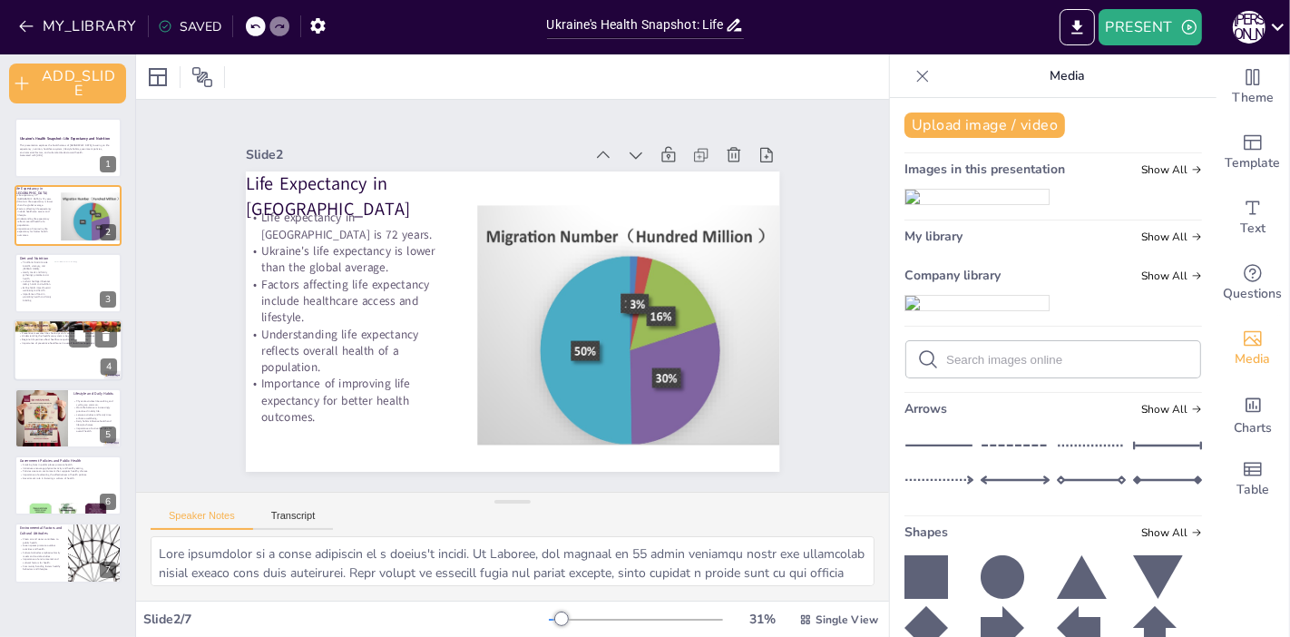
click at [40, 340] on p "Regional disparities affect healthcare quality and accessibility." at bounding box center [68, 340] width 98 height 4
type textarea "While Ukraine has a universal healthcare system, access to services can be inco…"
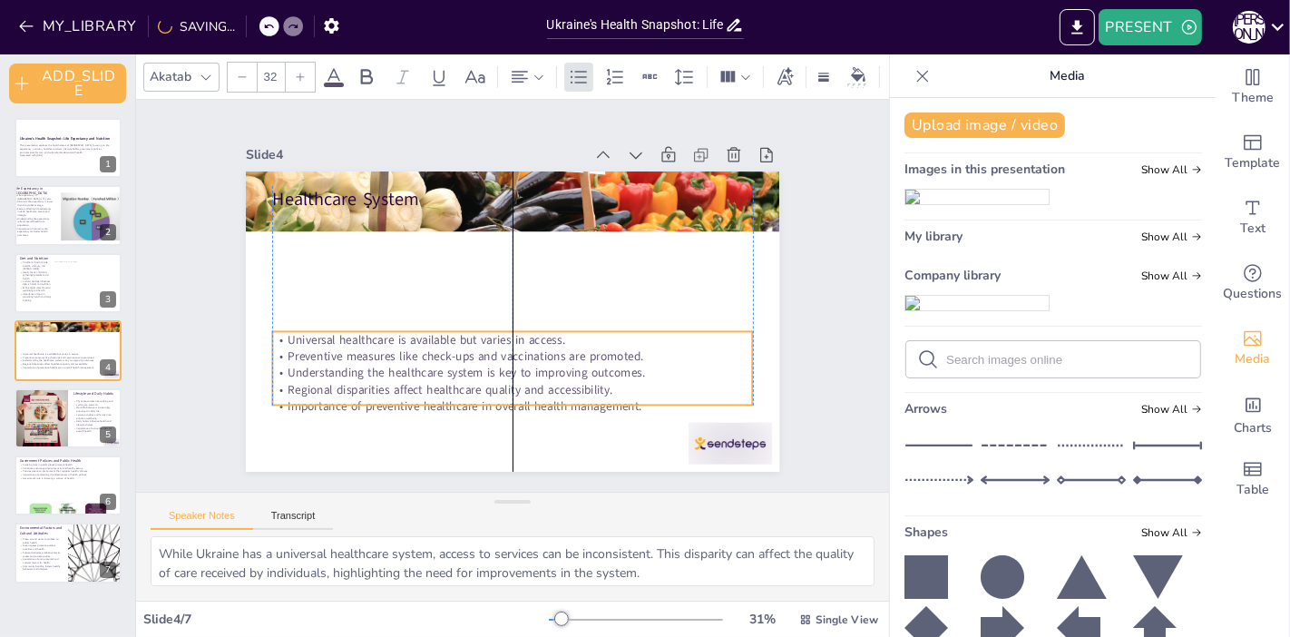
drag, startPoint x: 339, startPoint y: 258, endPoint x: 336, endPoint y: 379, distance: 121.6
click at [336, 316] on p "Regional disparities affect healthcare quality and accessibility." at bounding box center [549, 210] width 445 height 210
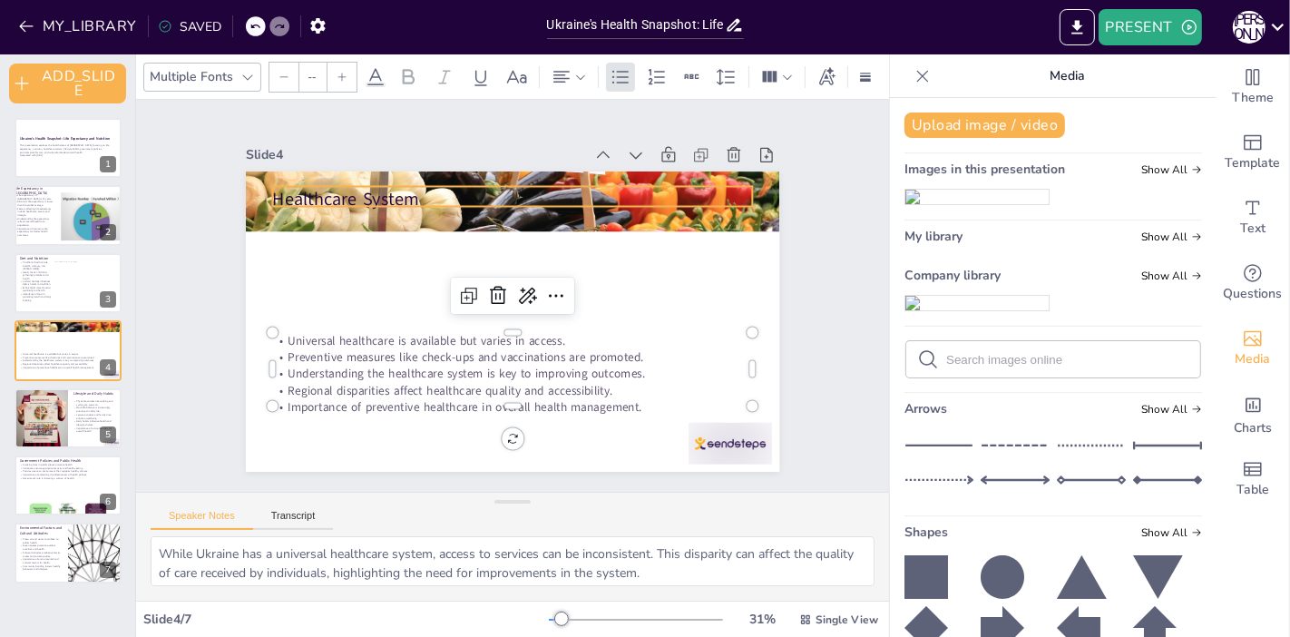
type input "48"
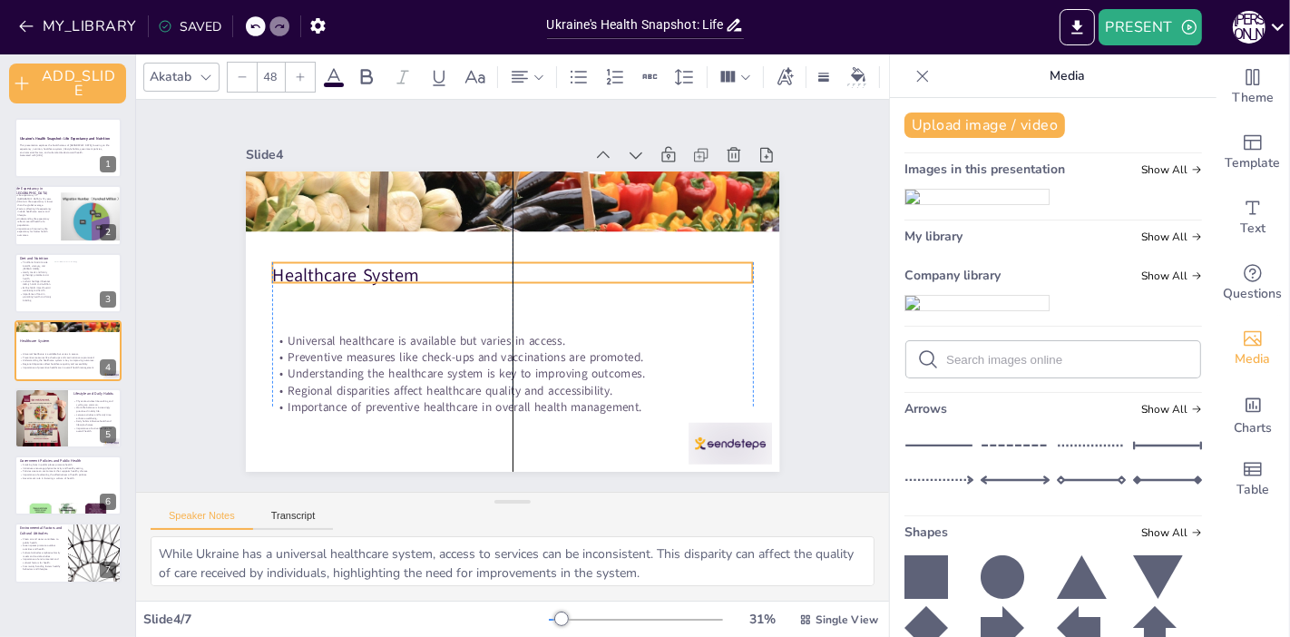
drag, startPoint x: 317, startPoint y: 200, endPoint x: 313, endPoint y: 267, distance: 67.3
click at [471, 267] on p "Healthcare System" at bounding box center [533, 300] width 124 height 475
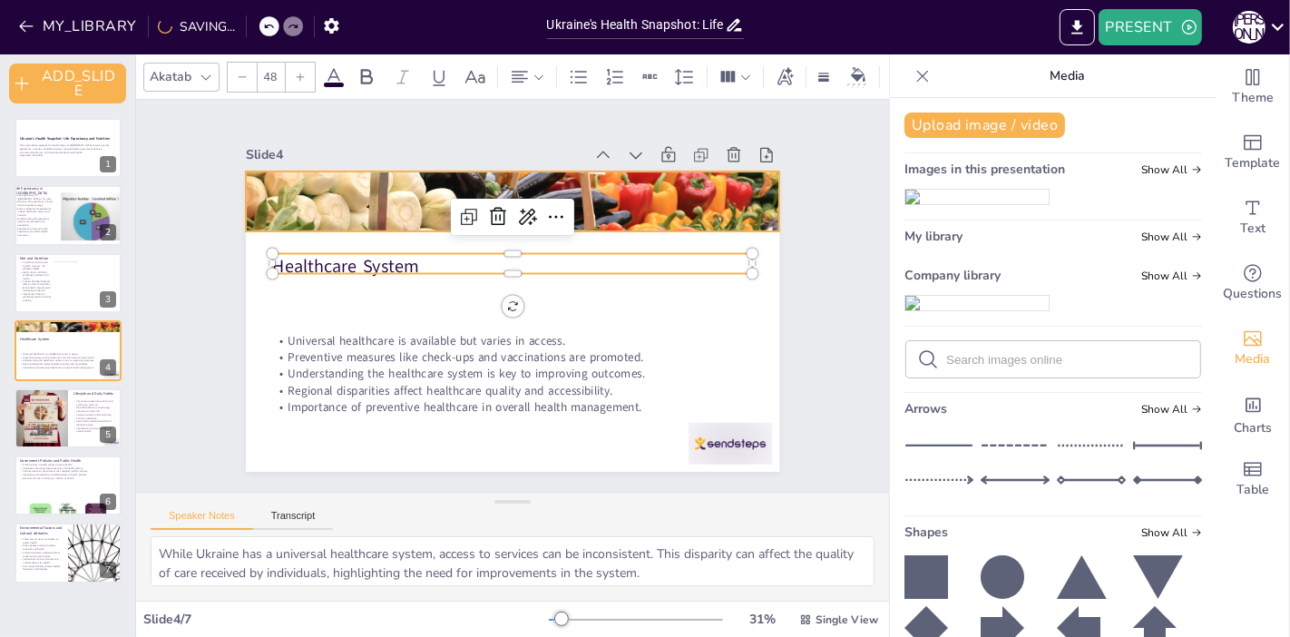
click at [367, 210] on div at bounding box center [576, 225] width 646 height 634
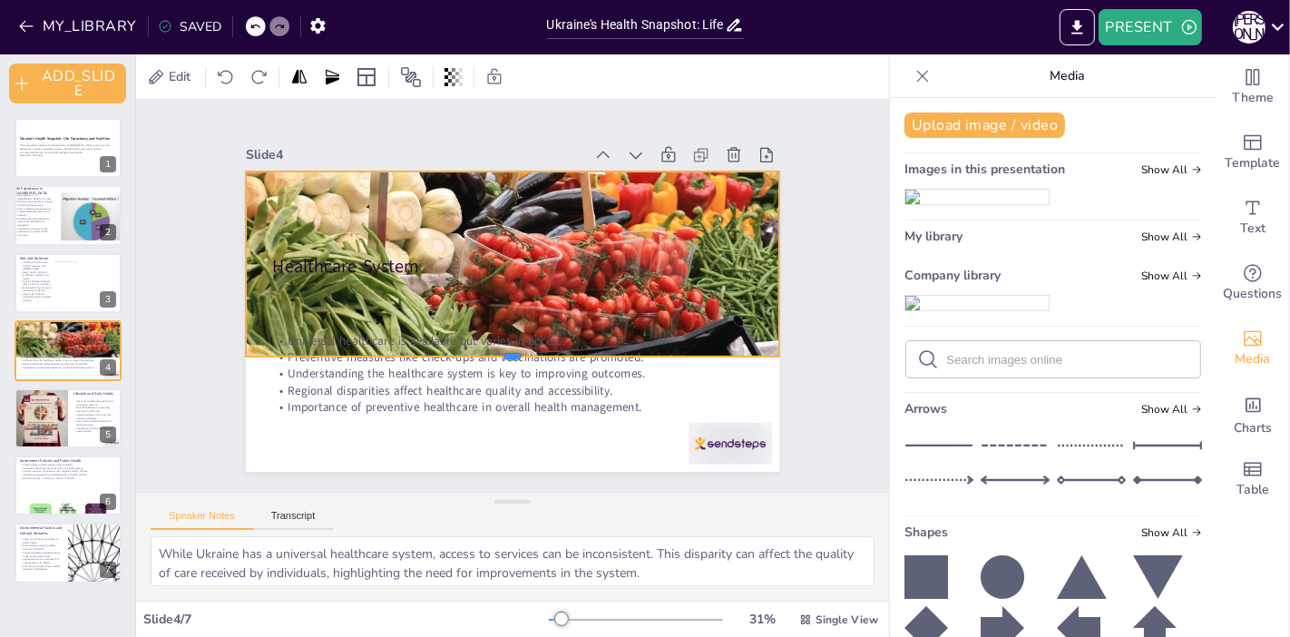
drag, startPoint x: 497, startPoint y: 229, endPoint x: 503, endPoint y: 352, distance: 122.6
click at [503, 352] on div at bounding box center [462, 250] width 368 height 406
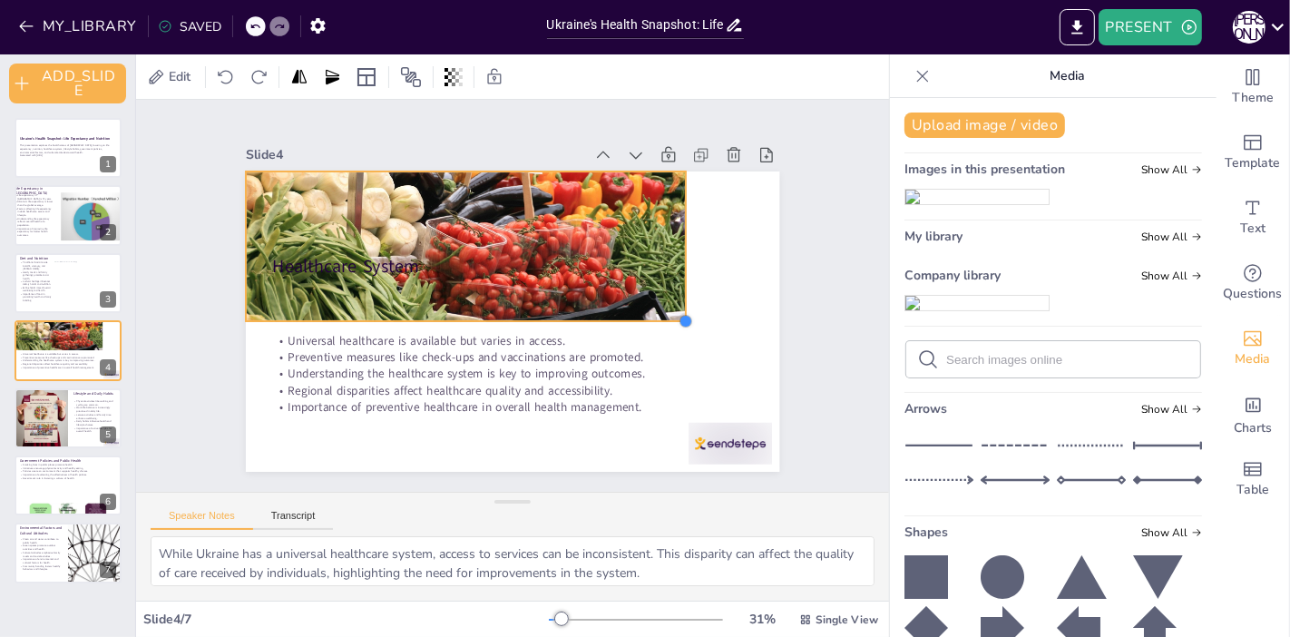
drag, startPoint x: 760, startPoint y: 347, endPoint x: 642, endPoint y: 307, distance: 124.8
click at [674, 331] on div at bounding box center [682, 339] width 16 height 16
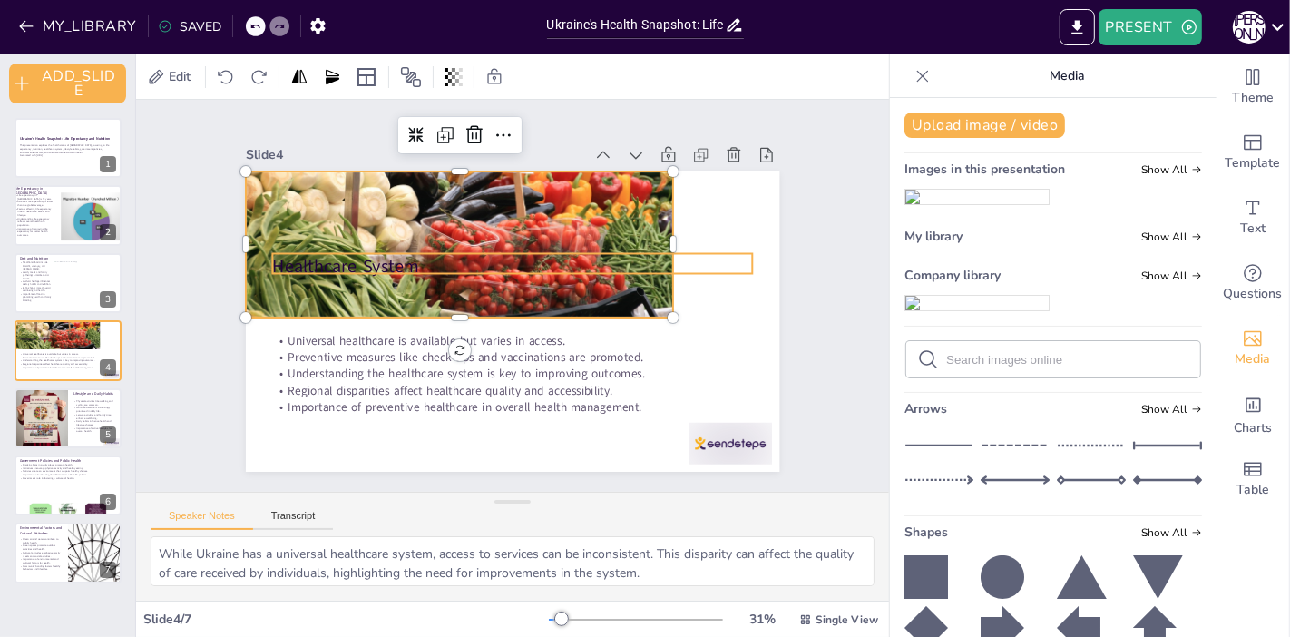
click at [558, 257] on p "Healthcare System" at bounding box center [527, 270] width 428 height 262
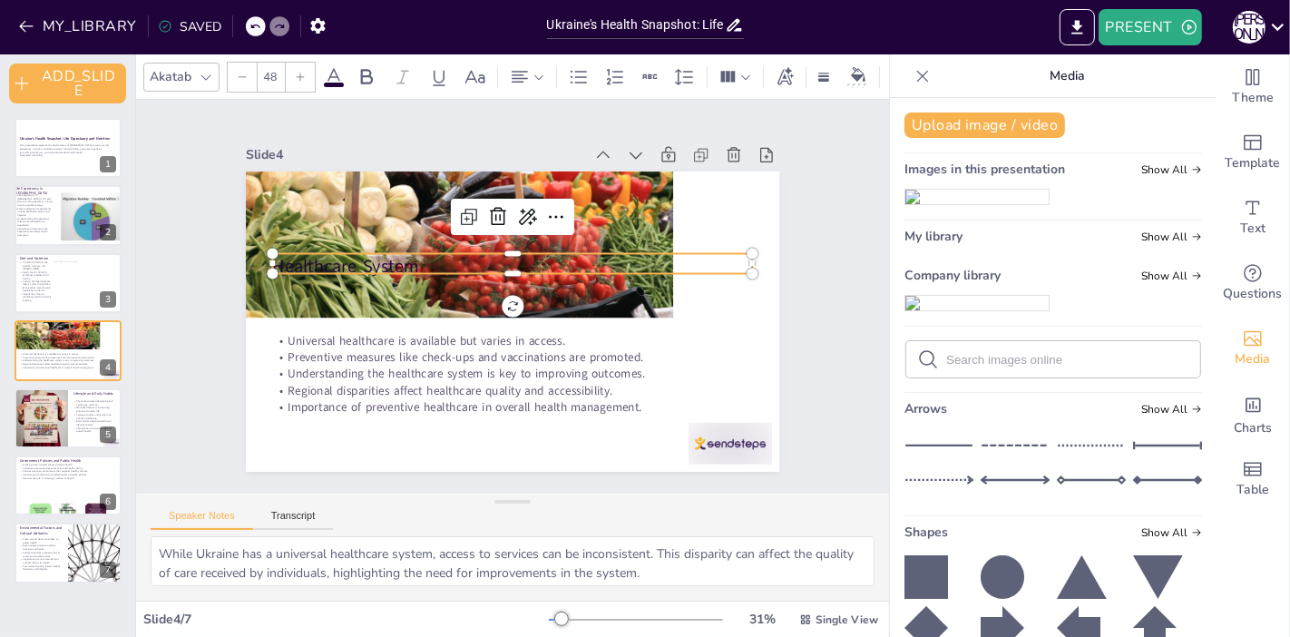
click at [575, 161] on div "Slide 4 Healthcare System Universal healthcare is available but varies in acces…" at bounding box center [508, 285] width 609 height 478
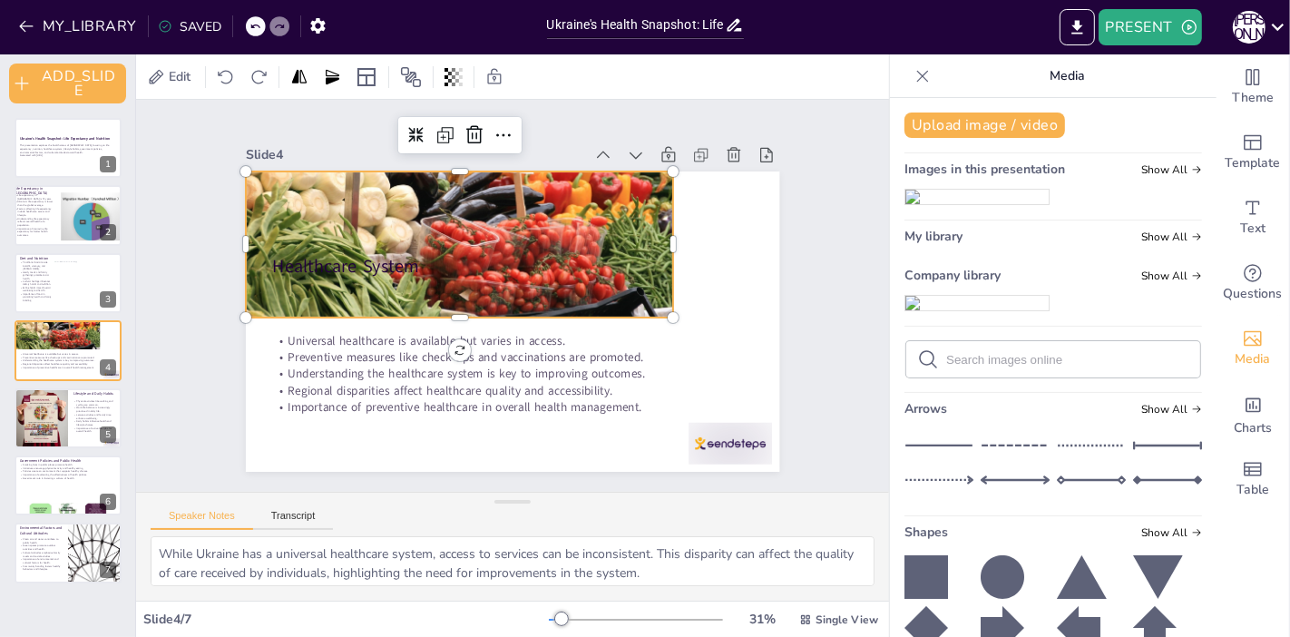
click at [569, 220] on div at bounding box center [531, 407] width 499 height 415
click at [569, 220] on div at bounding box center [399, 314] width 415 height 499
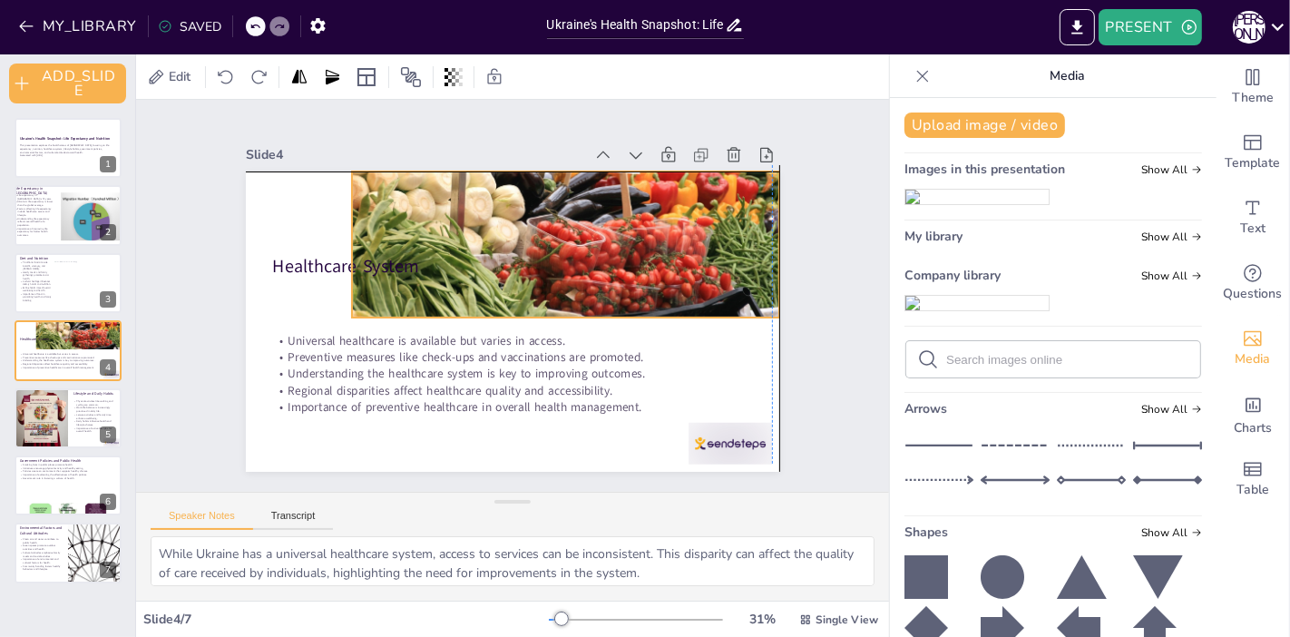
drag, startPoint x: 430, startPoint y: 213, endPoint x: 532, endPoint y: 207, distance: 102.7
click at [532, 207] on div at bounding box center [440, 382] width 481 height 381
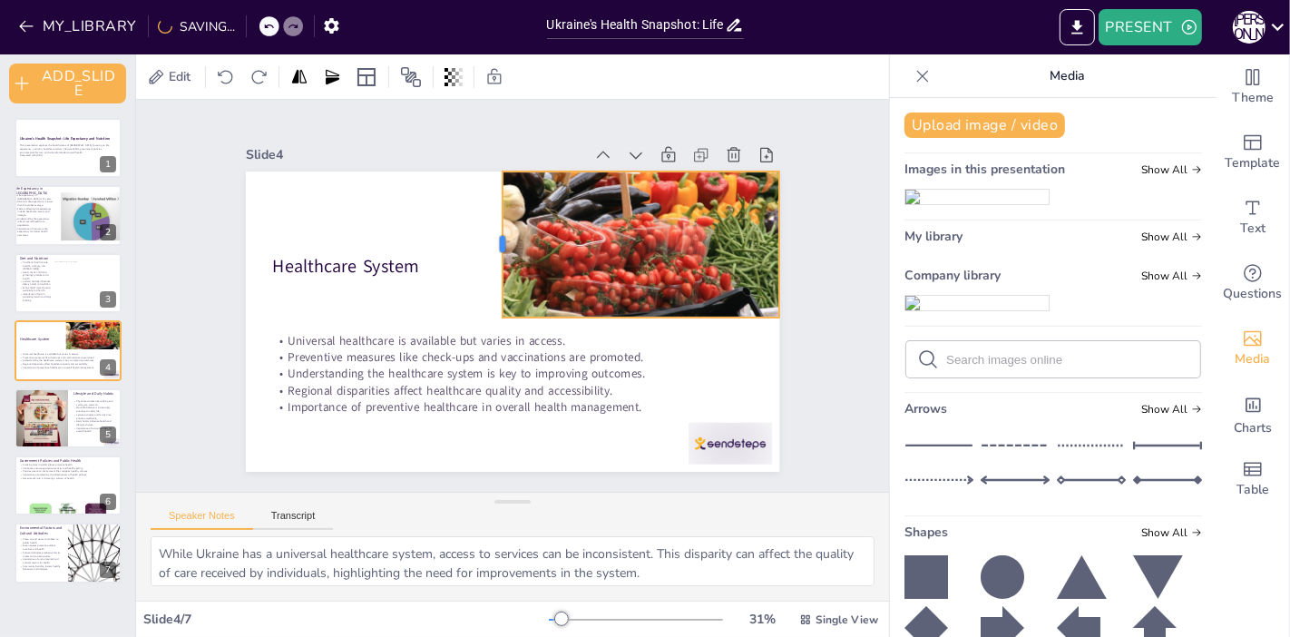
drag, startPoint x: 331, startPoint y: 237, endPoint x: 482, endPoint y: 219, distance: 151.5
click at [484, 234] on div at bounding box center [555, 263] width 143 height 59
click at [628, 307] on div at bounding box center [582, 385] width 446 height 512
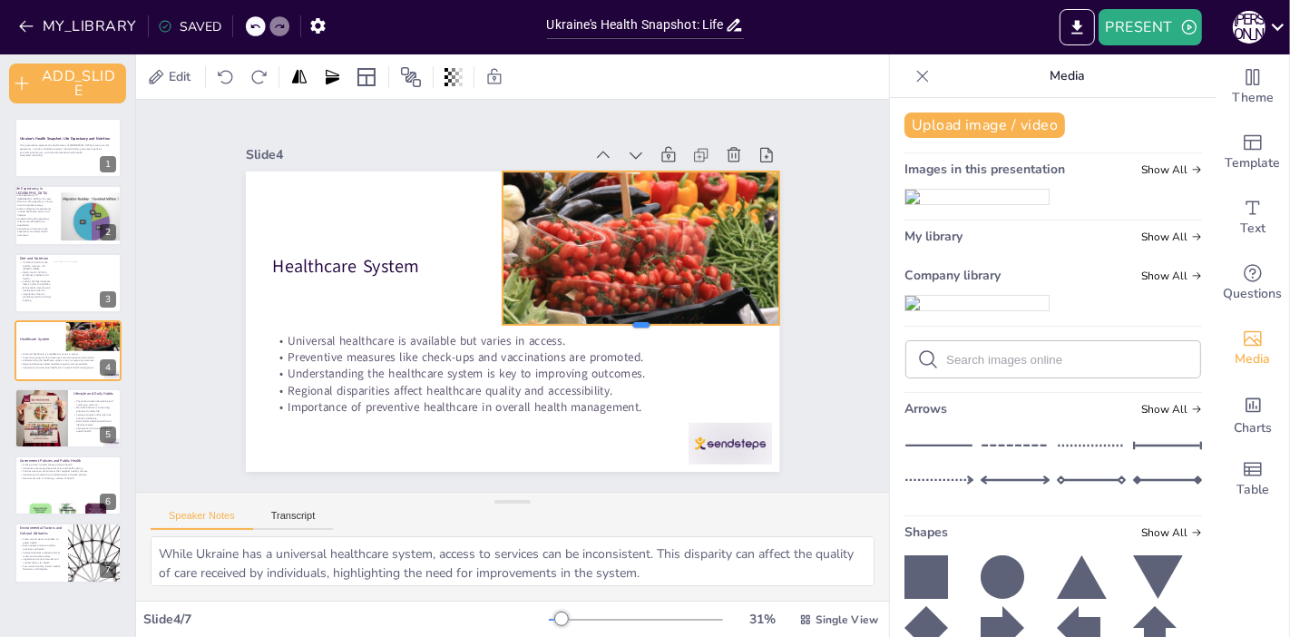
drag, startPoint x: 625, startPoint y: 315, endPoint x: 578, endPoint y: 307, distance: 47.9
click at [557, 302] on div at bounding box center [535, 163] width 44 height 277
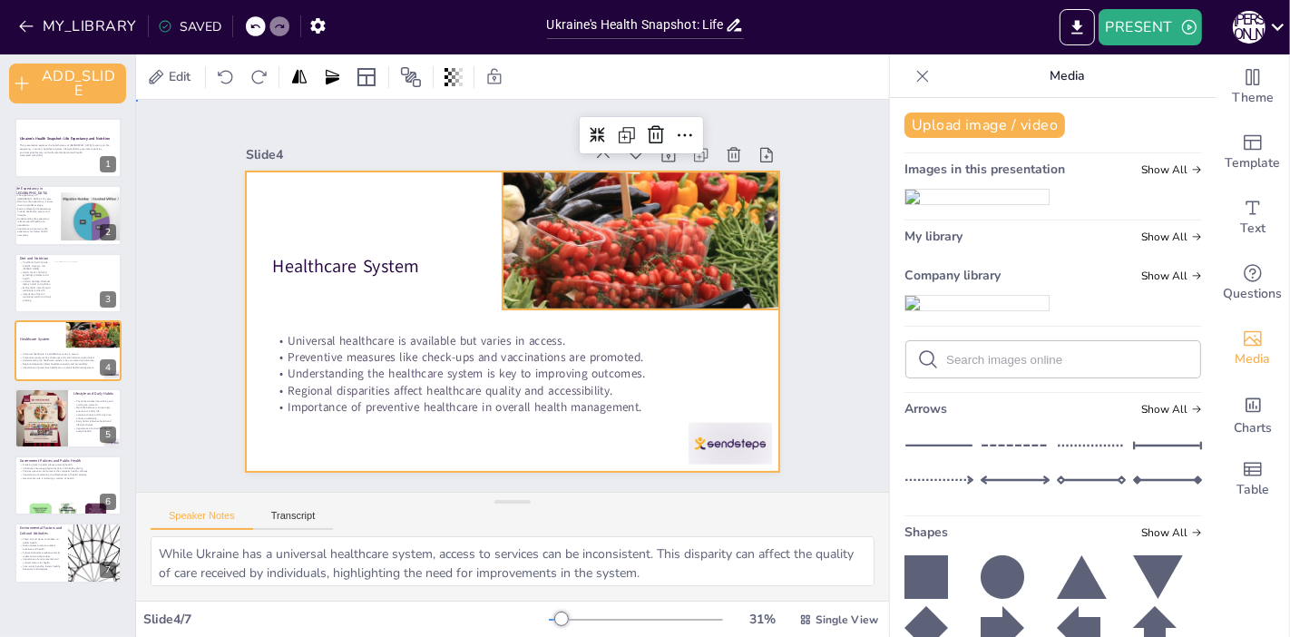
click at [422, 225] on div at bounding box center [525, 273] width 612 height 527
click at [494, 233] on div at bounding box center [423, 366] width 512 height 446
click at [304, 270] on div at bounding box center [518, 320] width 584 height 404
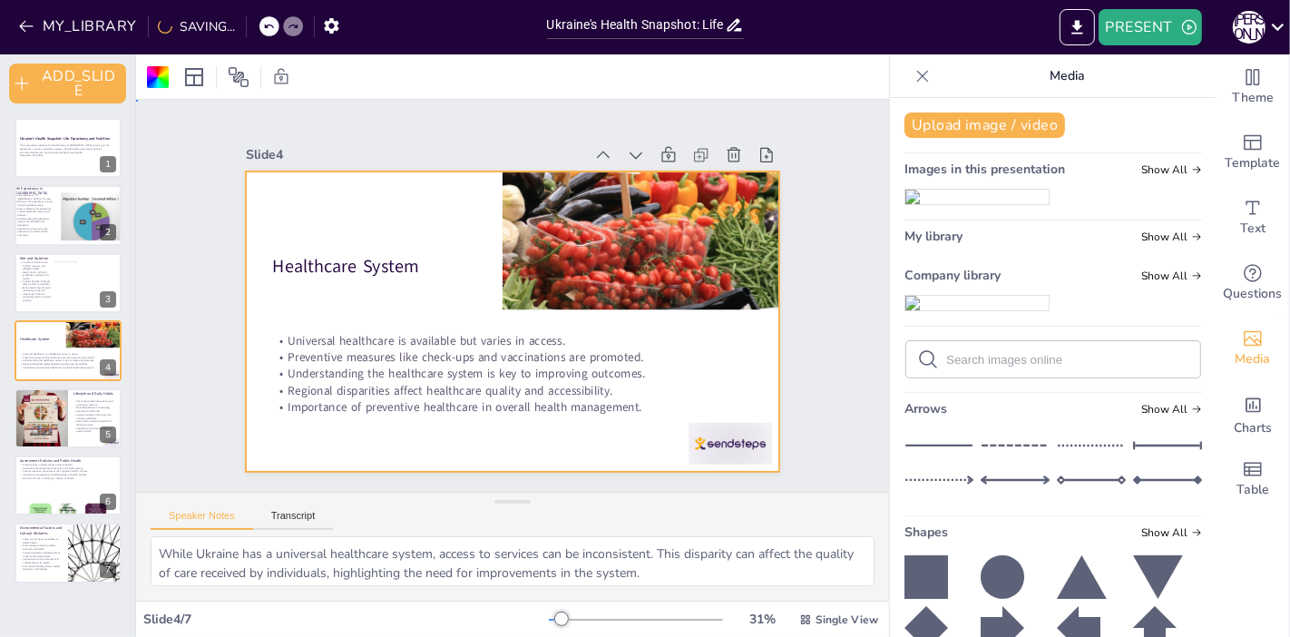
click at [336, 239] on div at bounding box center [486, 296] width 300 height 534
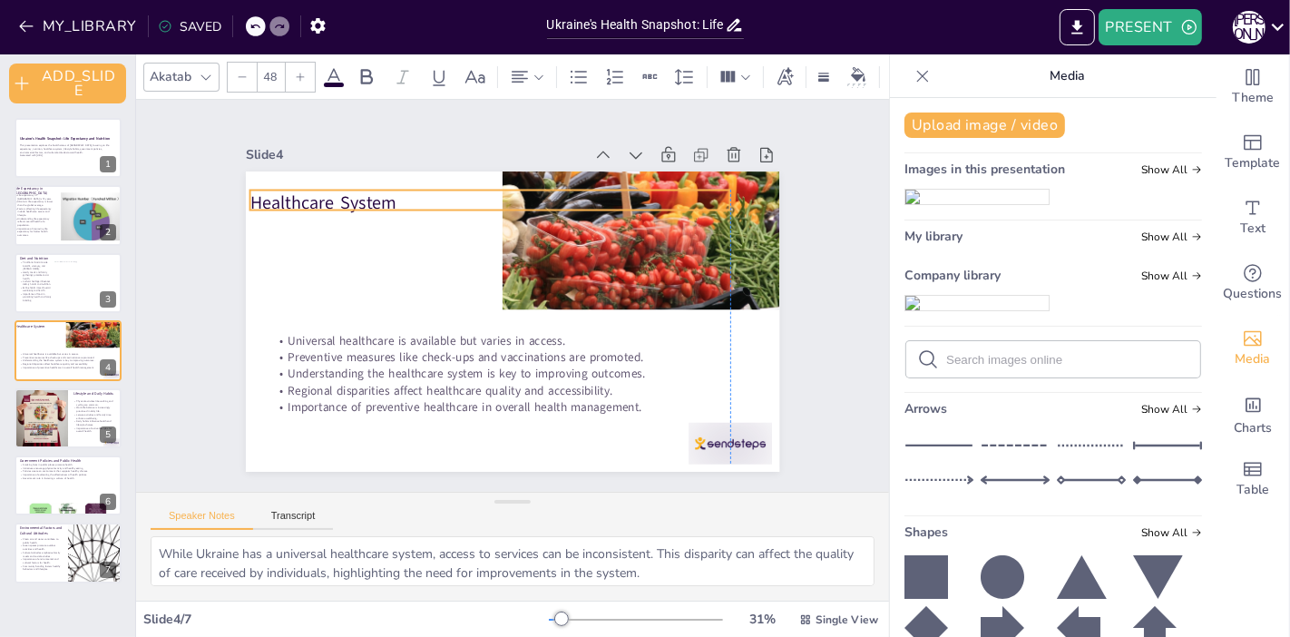
drag, startPoint x: 321, startPoint y: 255, endPoint x: 302, endPoint y: 191, distance: 66.3
click at [593, 191] on p "Healthcare System" at bounding box center [605, 273] width 25 height 481
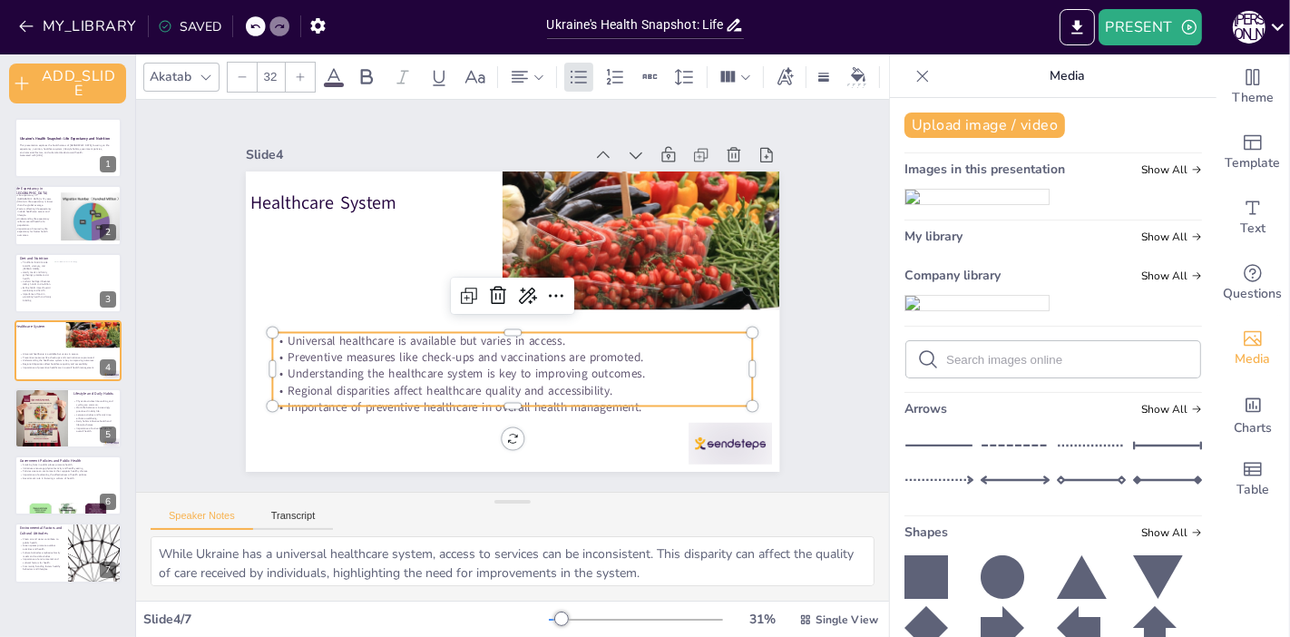
click at [478, 346] on p "Preventive measures like check-ups and vaccinations are promoted." at bounding box center [463, 331] width 296 height 398
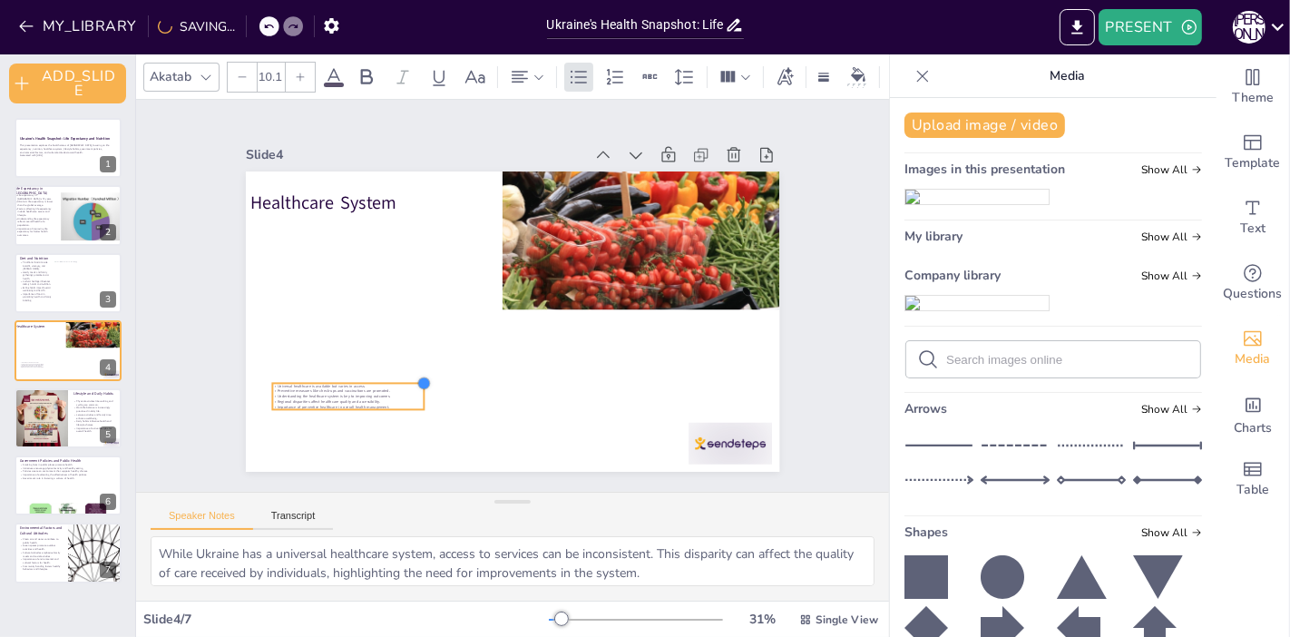
drag, startPoint x: 738, startPoint y: 325, endPoint x: 409, endPoint y: 505, distance: 375.4
click at [409, 505] on div "Slide 1 Ukraine's Health Snapshot: Life Expectancy and Nutrition This presentat…" at bounding box center [512, 350] width 753 height 501
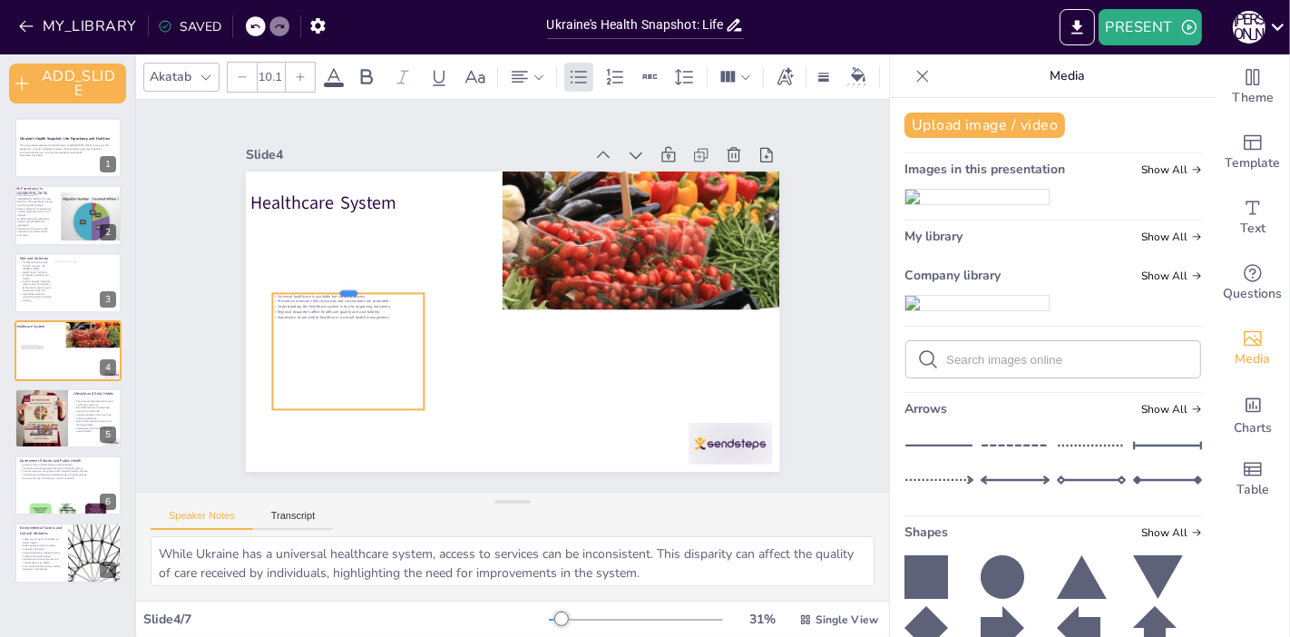
drag, startPoint x: 332, startPoint y: 373, endPoint x: 326, endPoint y: 270, distance: 102.7
click at [422, 375] on div at bounding box center [452, 449] width 61 height 149
click at [591, 330] on p "Importance of preventive healthcare in overall health management." at bounding box center [658, 370] width 134 height 81
click at [600, 297] on p "Importance of preventive healthcare in overall health management." at bounding box center [675, 304] width 151 height 21
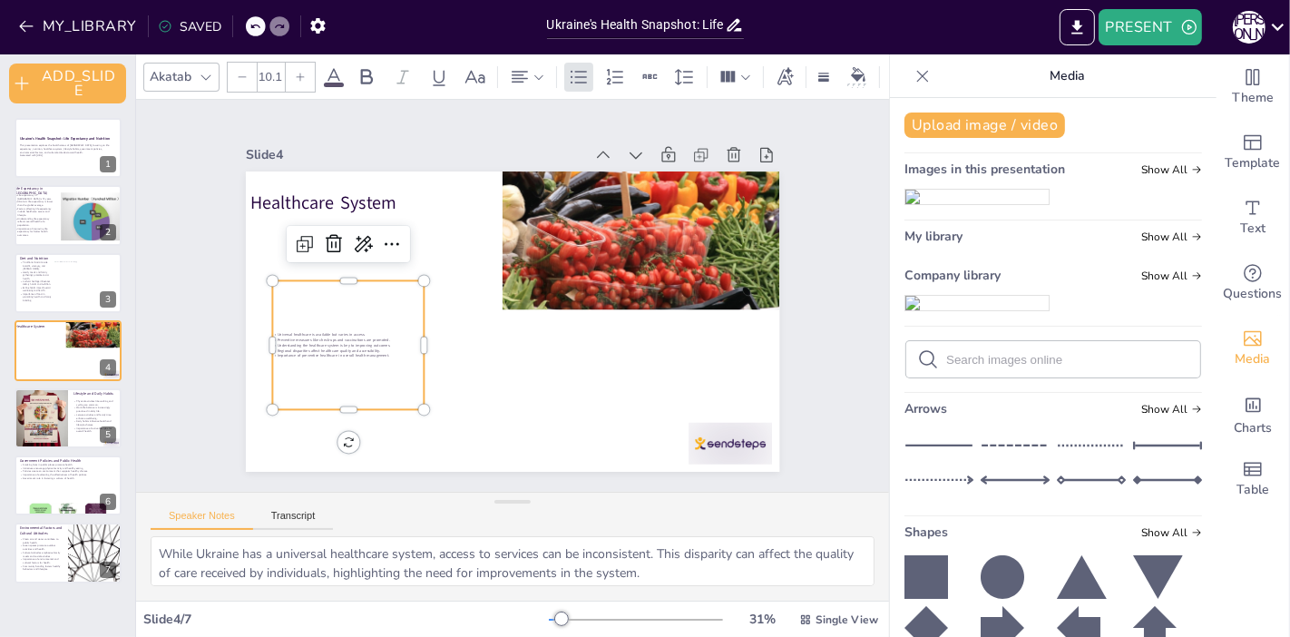
click at [352, 232] on div "Universal healthcare is available but varies in access. Preventive measures lik…" at bounding box center [431, 144] width 158 height 175
click at [577, 214] on p "Importance of preventive healthcare in overall health management." at bounding box center [650, 188] width 146 height 52
click at [544, 389] on p "Importance of preventive healthcare in overall health management." at bounding box center [554, 464] width 21 height 151
click at [278, 68] on input "10.1" at bounding box center [270, 77] width 25 height 29
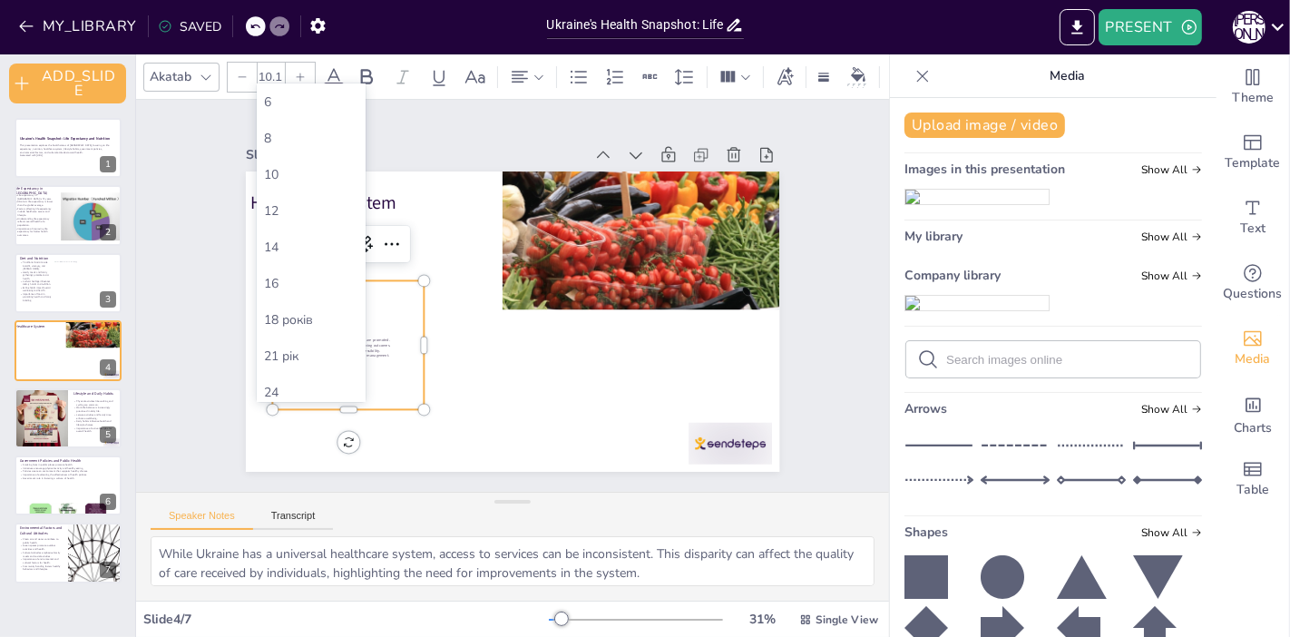
click at [289, 68] on div at bounding box center [300, 77] width 29 height 29
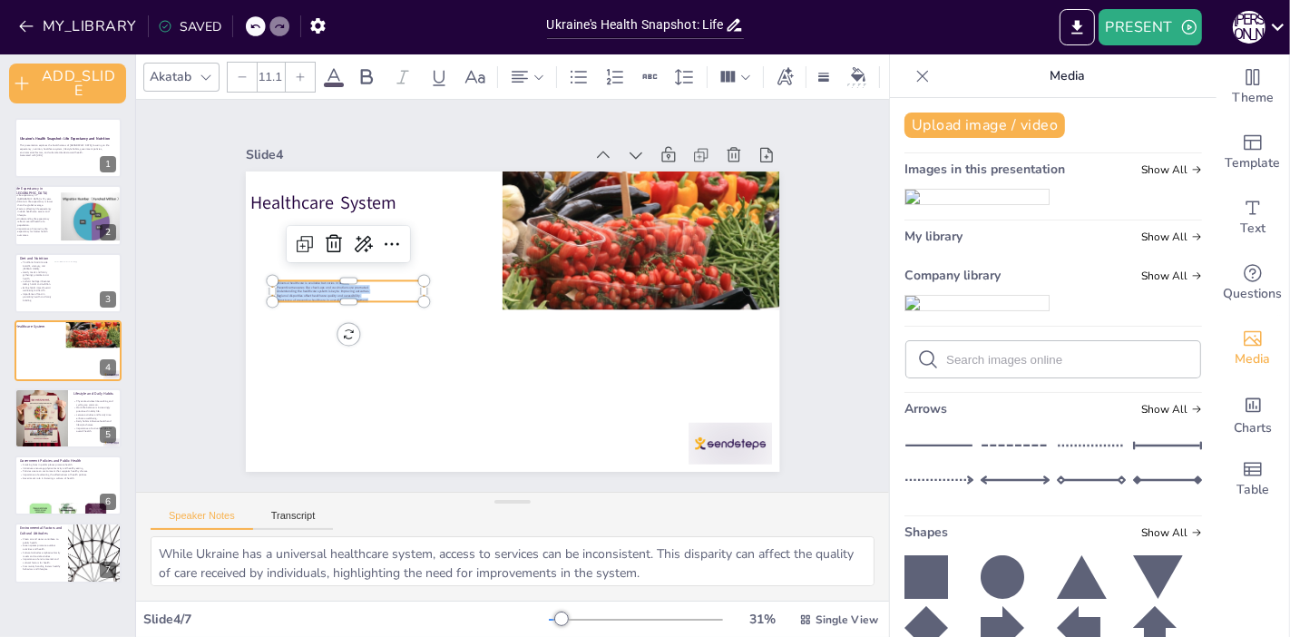
click at [289, 68] on div at bounding box center [300, 77] width 29 height 29
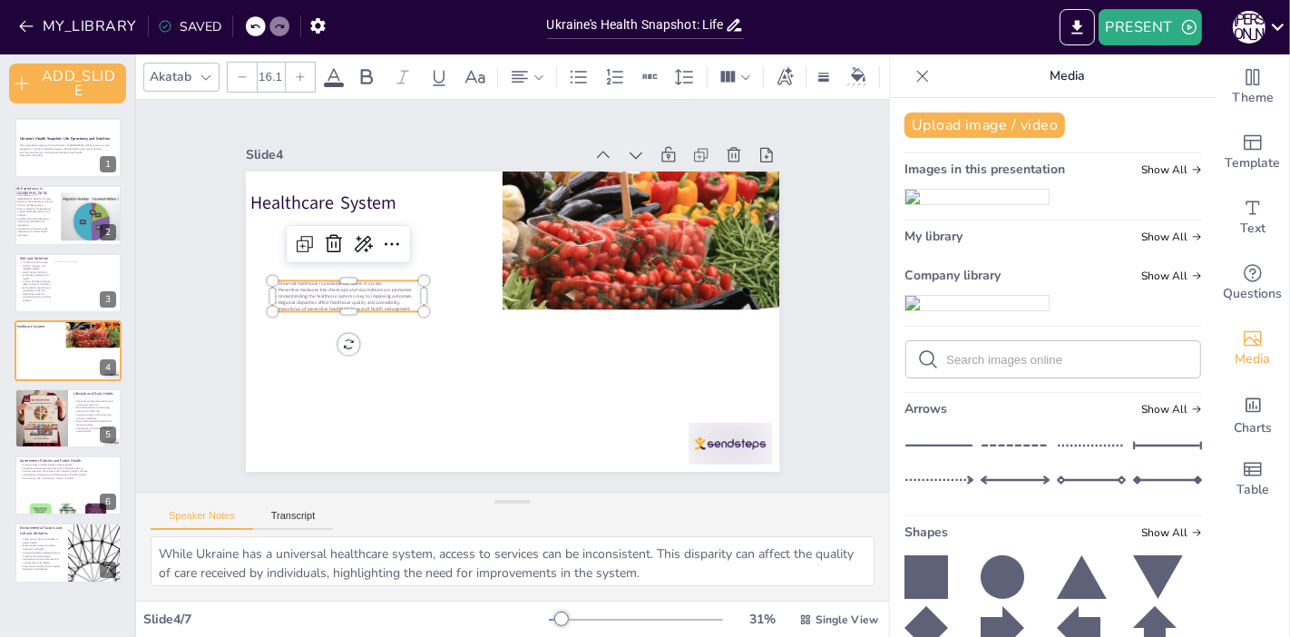
click at [289, 68] on div at bounding box center [300, 77] width 29 height 29
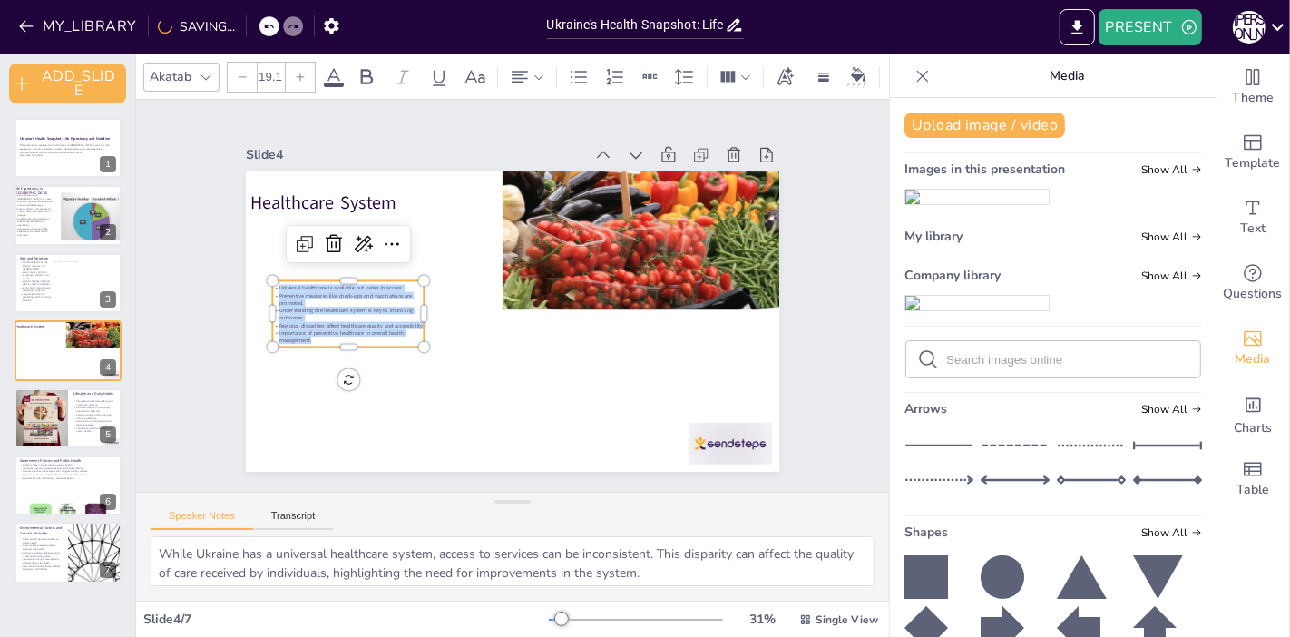
click at [289, 68] on div at bounding box center [300, 77] width 29 height 29
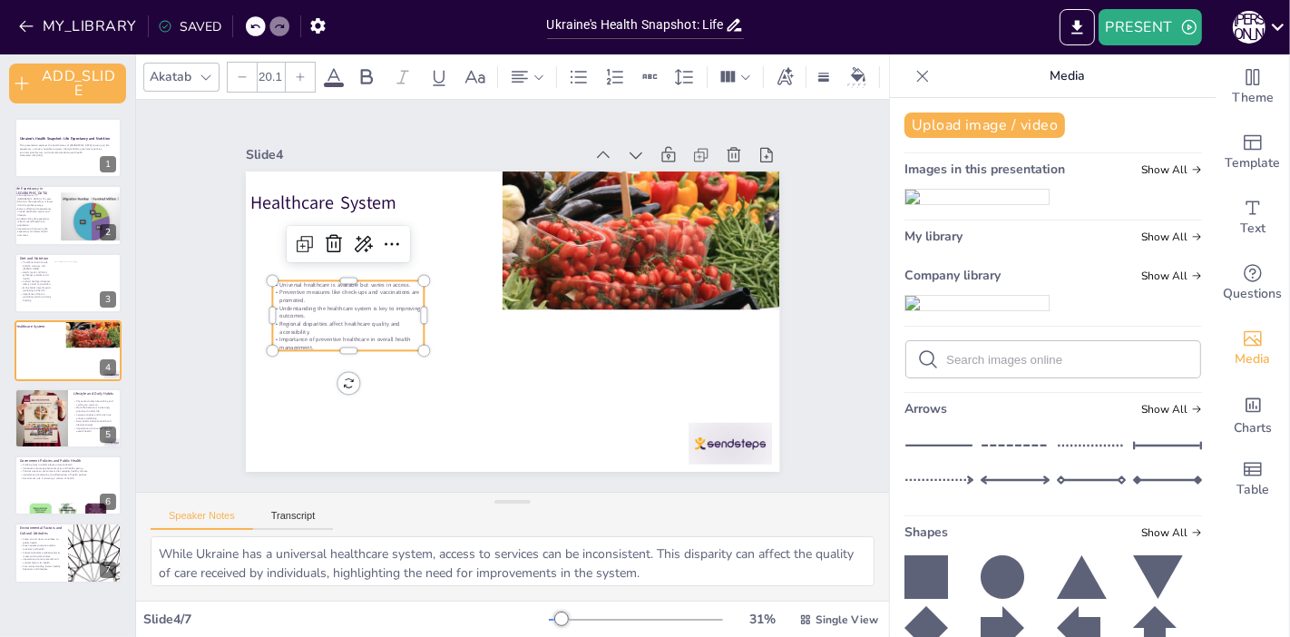
click at [289, 68] on div at bounding box center [300, 77] width 29 height 29
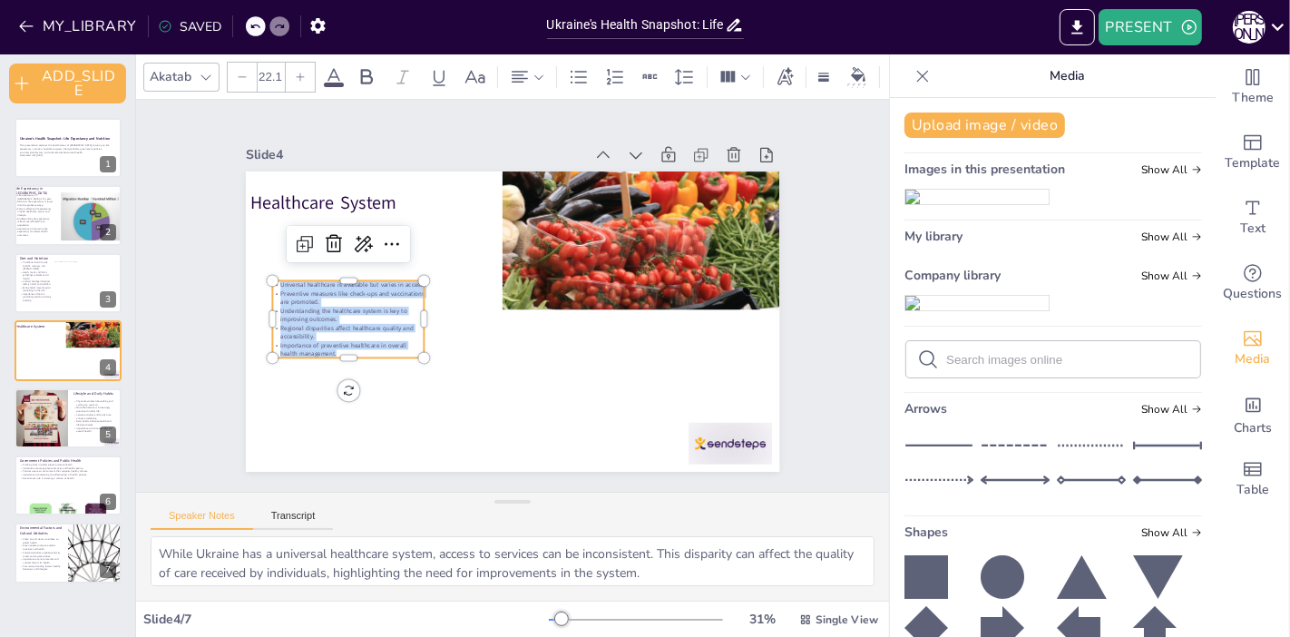
click at [289, 68] on div at bounding box center [300, 77] width 29 height 29
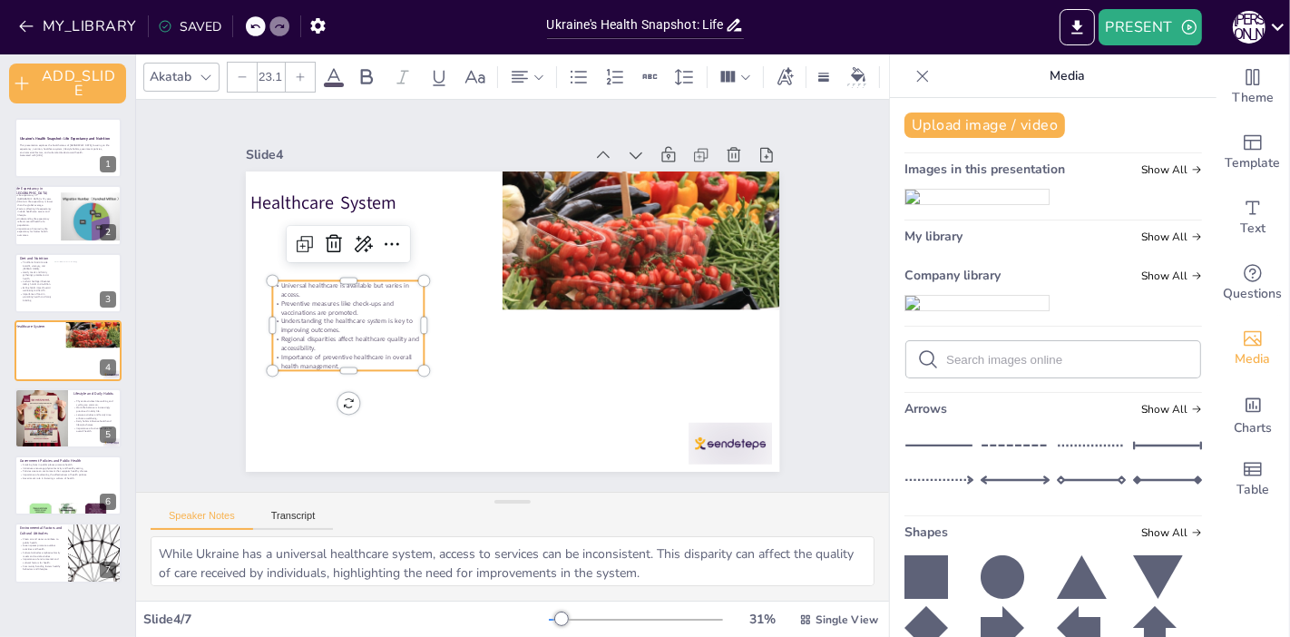
click at [289, 68] on div at bounding box center [300, 77] width 29 height 29
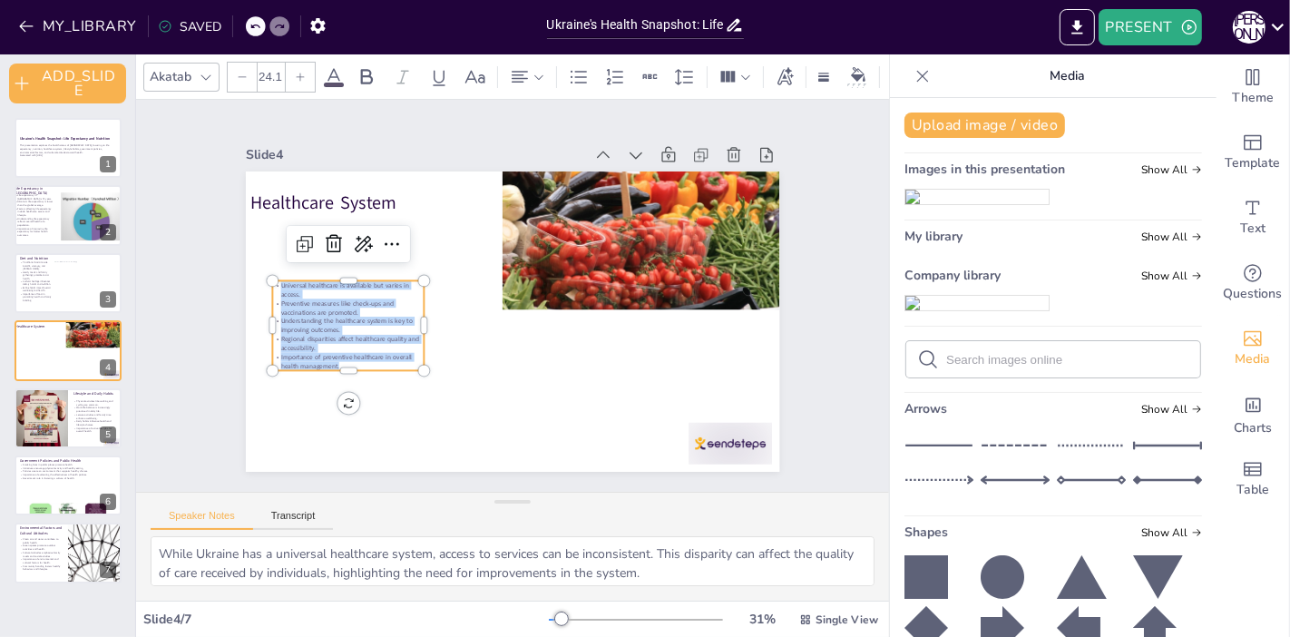
click at [289, 68] on div at bounding box center [300, 77] width 29 height 29
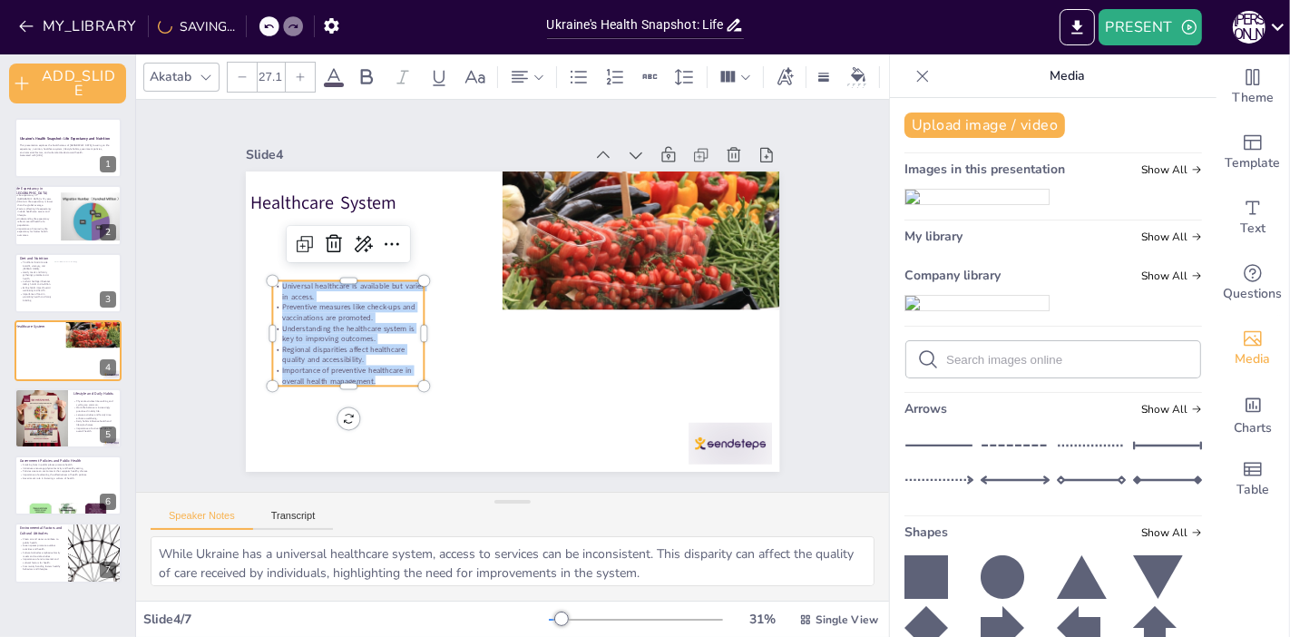
click at [289, 68] on div at bounding box center [300, 77] width 29 height 29
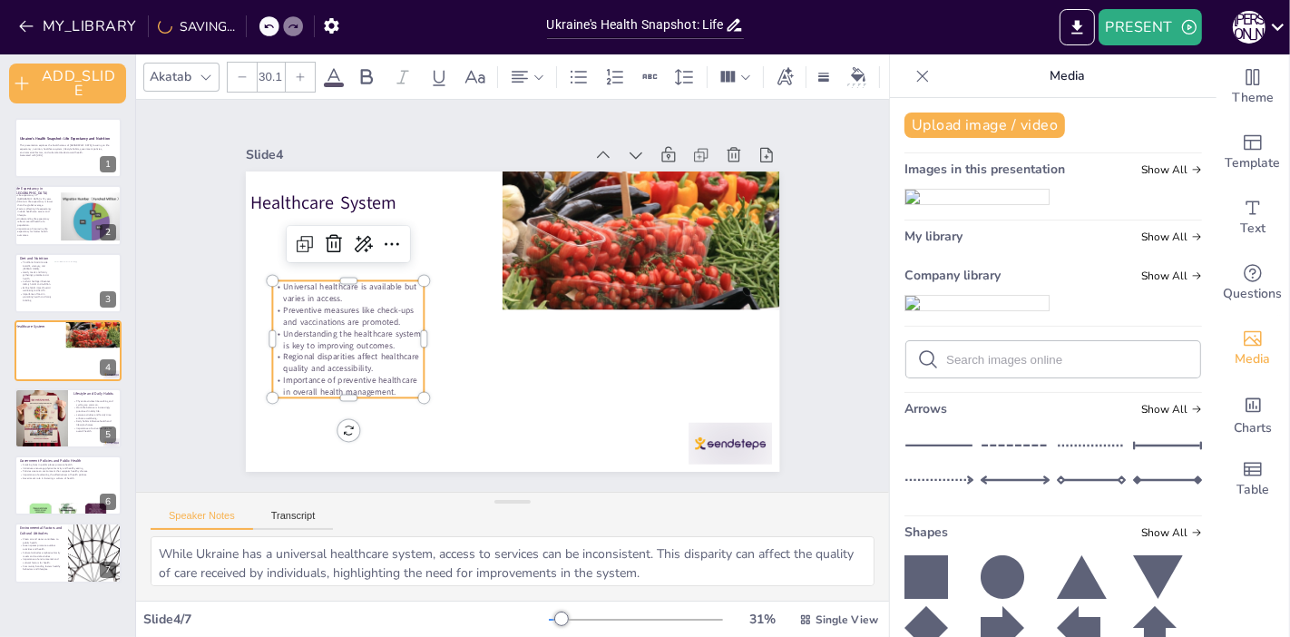
click at [289, 68] on div at bounding box center [300, 77] width 29 height 29
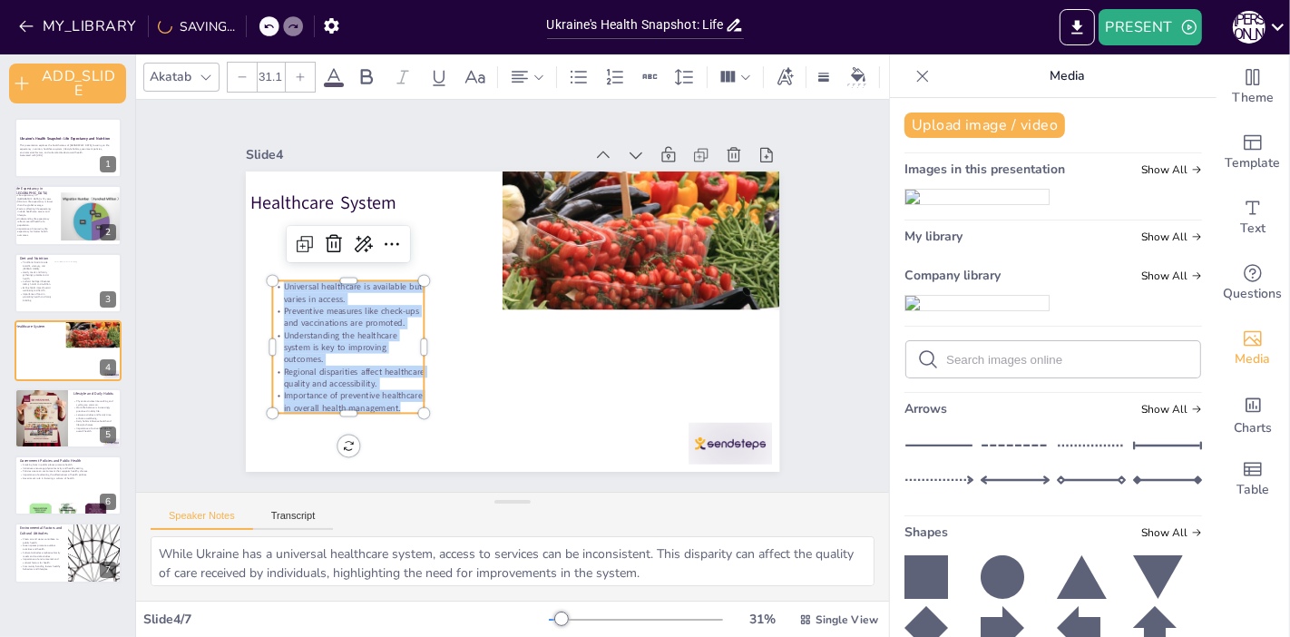
click at [289, 68] on div at bounding box center [300, 77] width 29 height 29
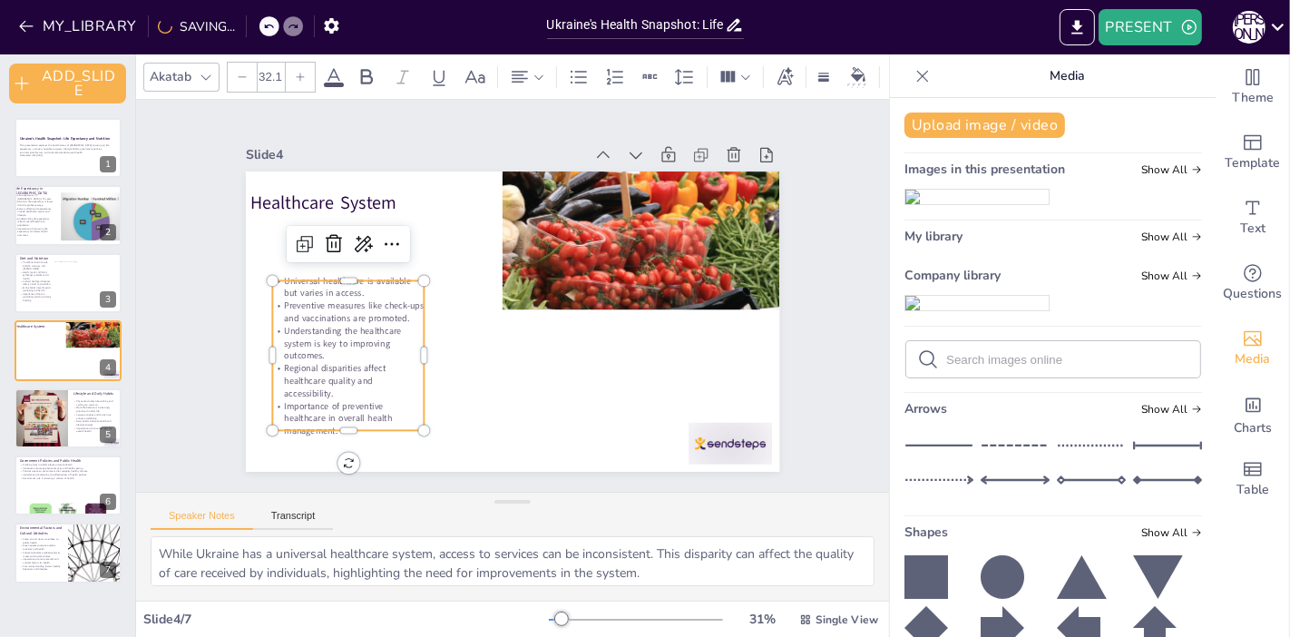
click at [289, 68] on div at bounding box center [300, 77] width 29 height 29
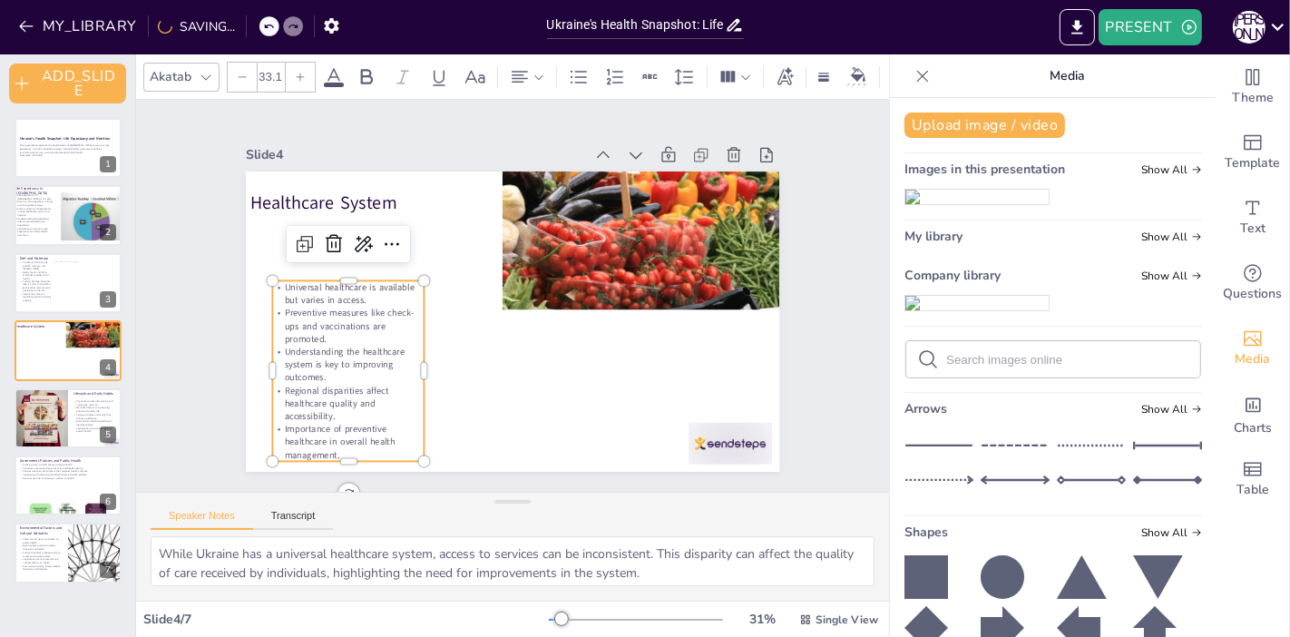
click at [289, 68] on div at bounding box center [300, 77] width 29 height 29
click at [290, 64] on div at bounding box center [300, 77] width 29 height 29
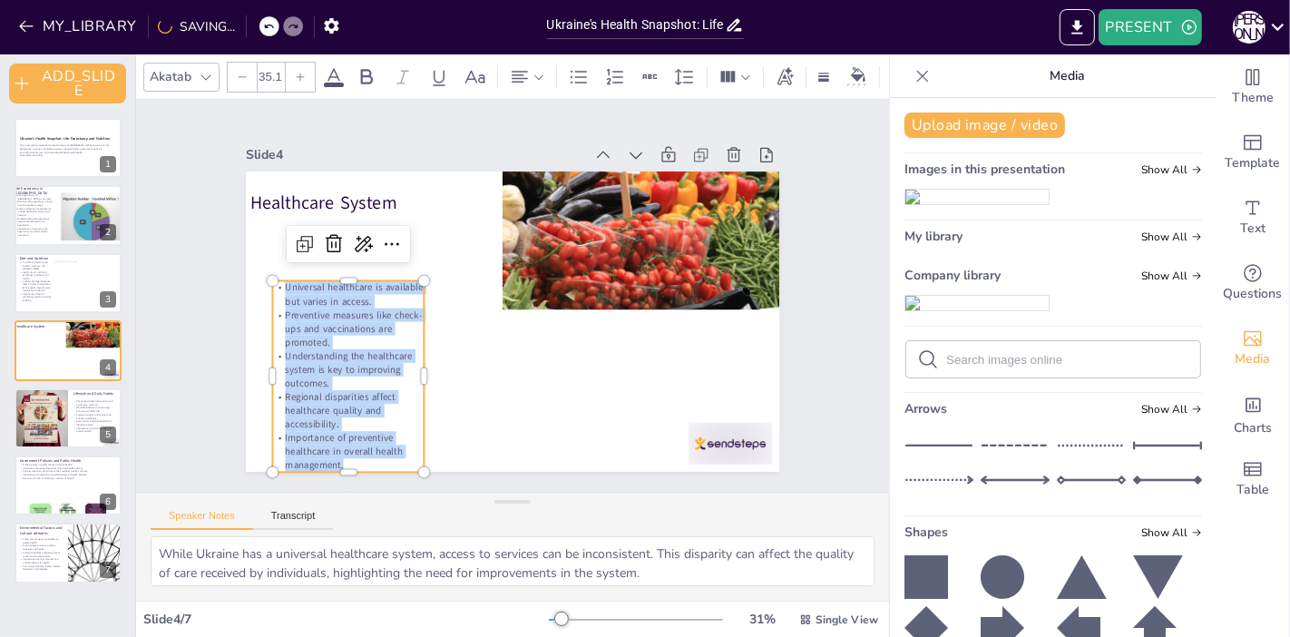
click at [290, 64] on div at bounding box center [300, 77] width 29 height 29
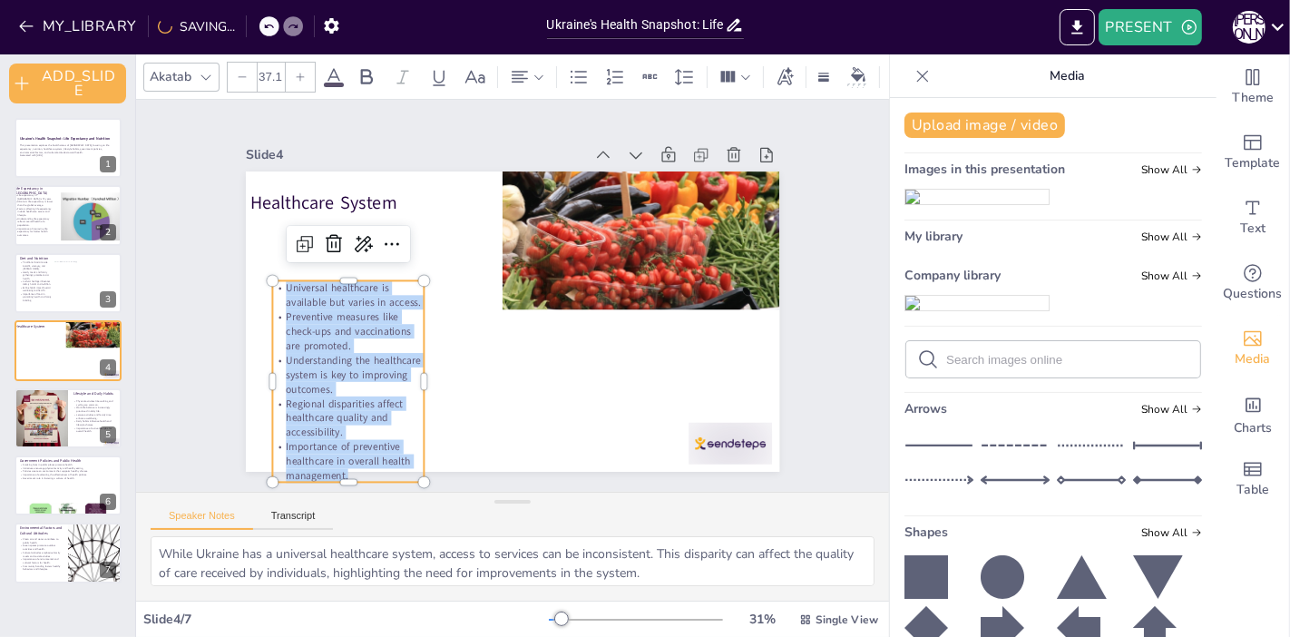
click at [290, 64] on div at bounding box center [300, 77] width 29 height 29
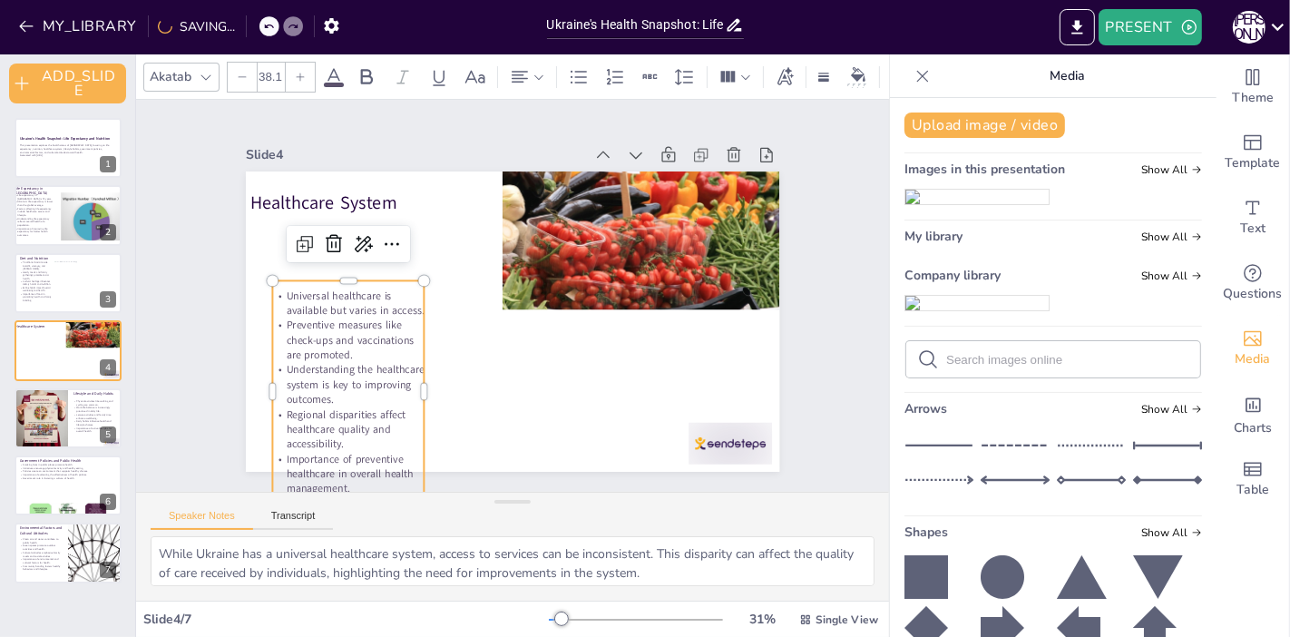
click at [290, 64] on div at bounding box center [300, 77] width 29 height 29
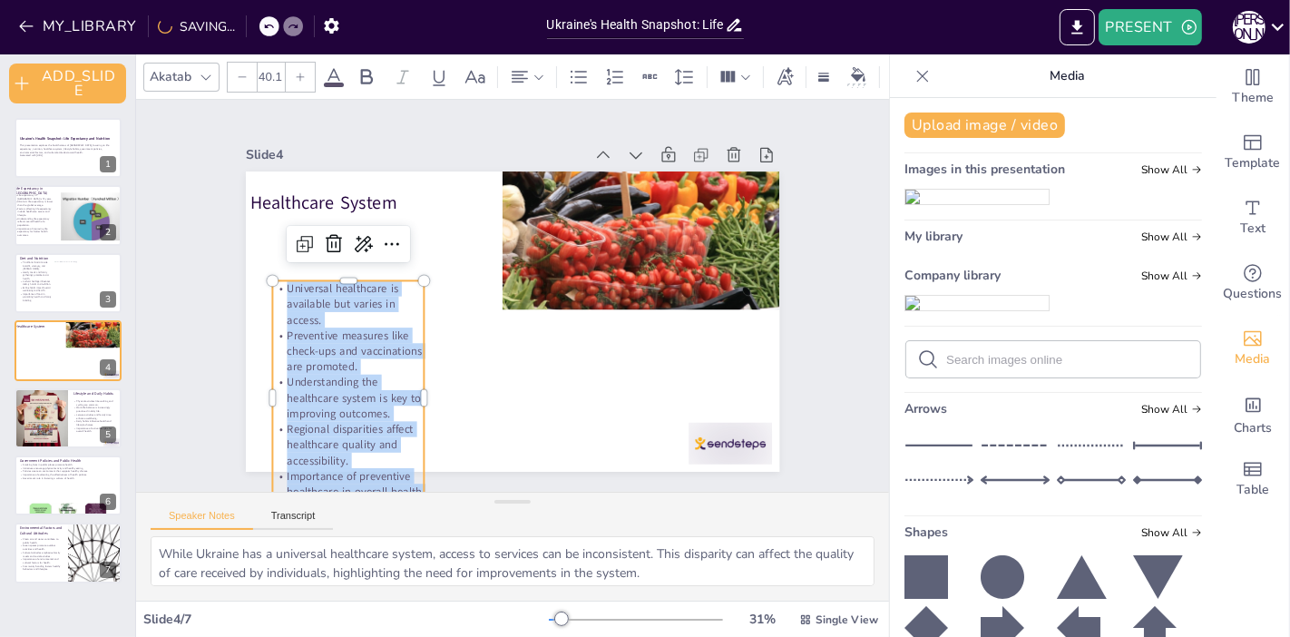
click at [290, 64] on div at bounding box center [300, 77] width 29 height 29
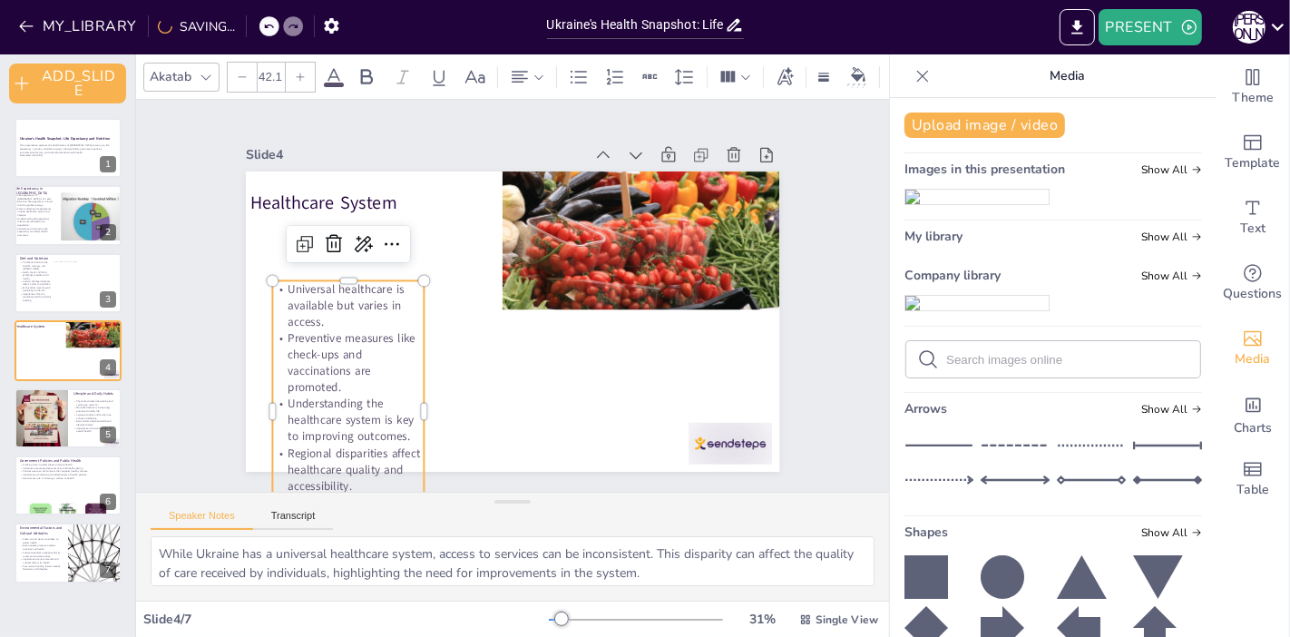
drag, startPoint x: 290, startPoint y: 64, endPoint x: 304, endPoint y: 65, distance: 13.6
click at [304, 65] on div at bounding box center [300, 77] width 29 height 29
type input "43.1"
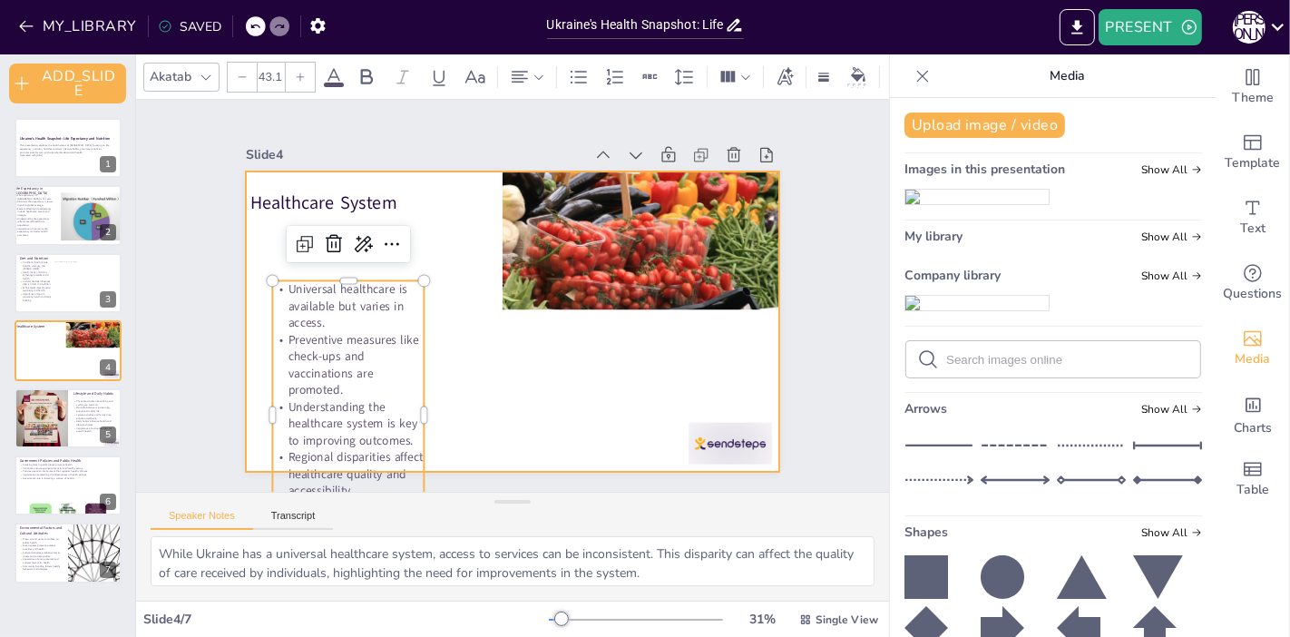
click at [472, 380] on div at bounding box center [488, 304] width 451 height 600
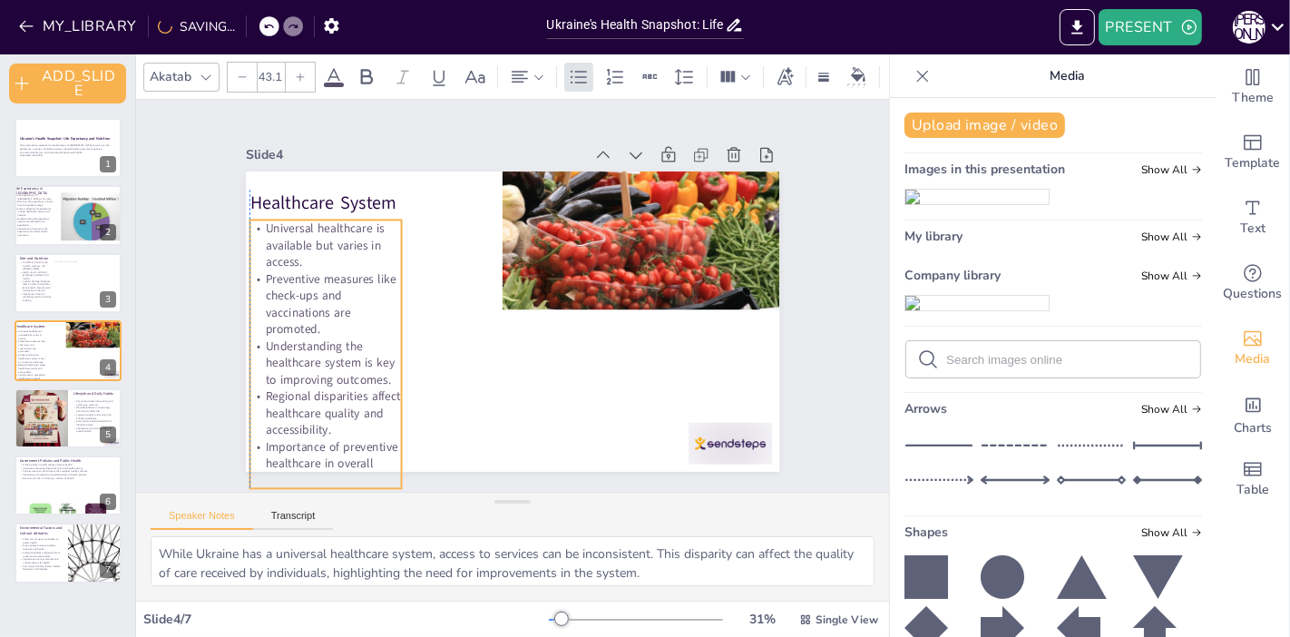
drag, startPoint x: 338, startPoint y: 366, endPoint x: 322, endPoint y: 306, distance: 62.9
click at [325, 230] on p "Preventive measures like check-ups and vaccinations are promoted." at bounding box center [396, 149] width 143 height 162
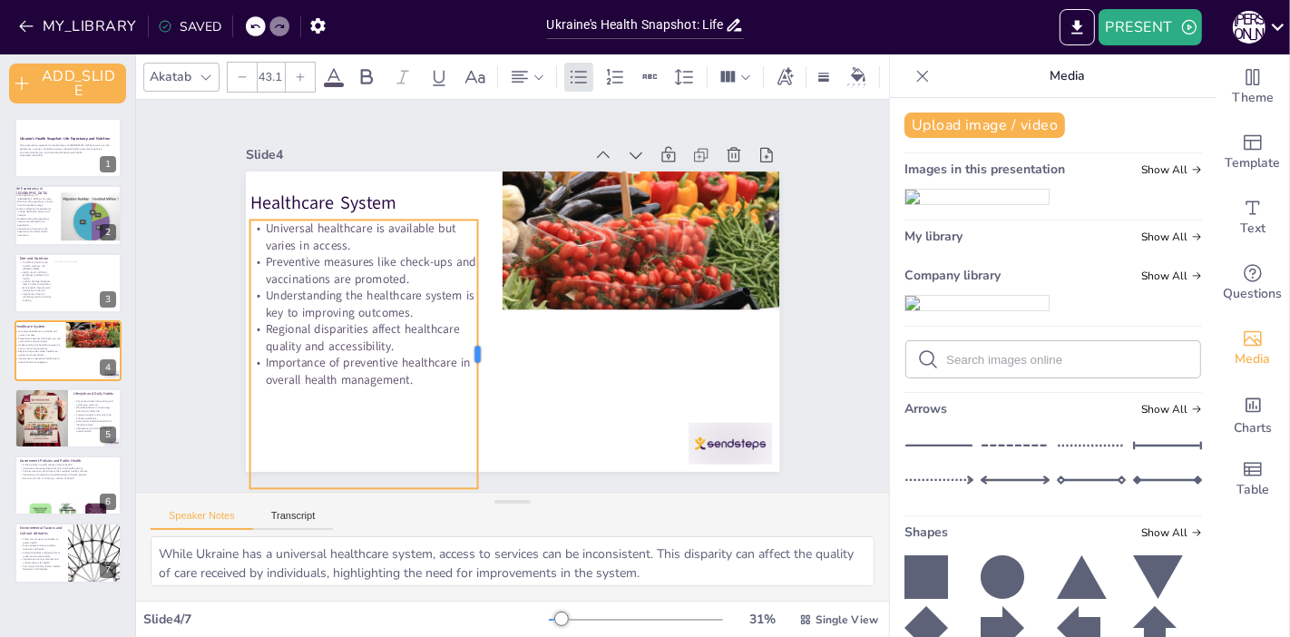
drag, startPoint x: 388, startPoint y: 357, endPoint x: 464, endPoint y: 354, distance: 76.3
click at [464, 346] on div at bounding box center [500, 233] width 170 height 226
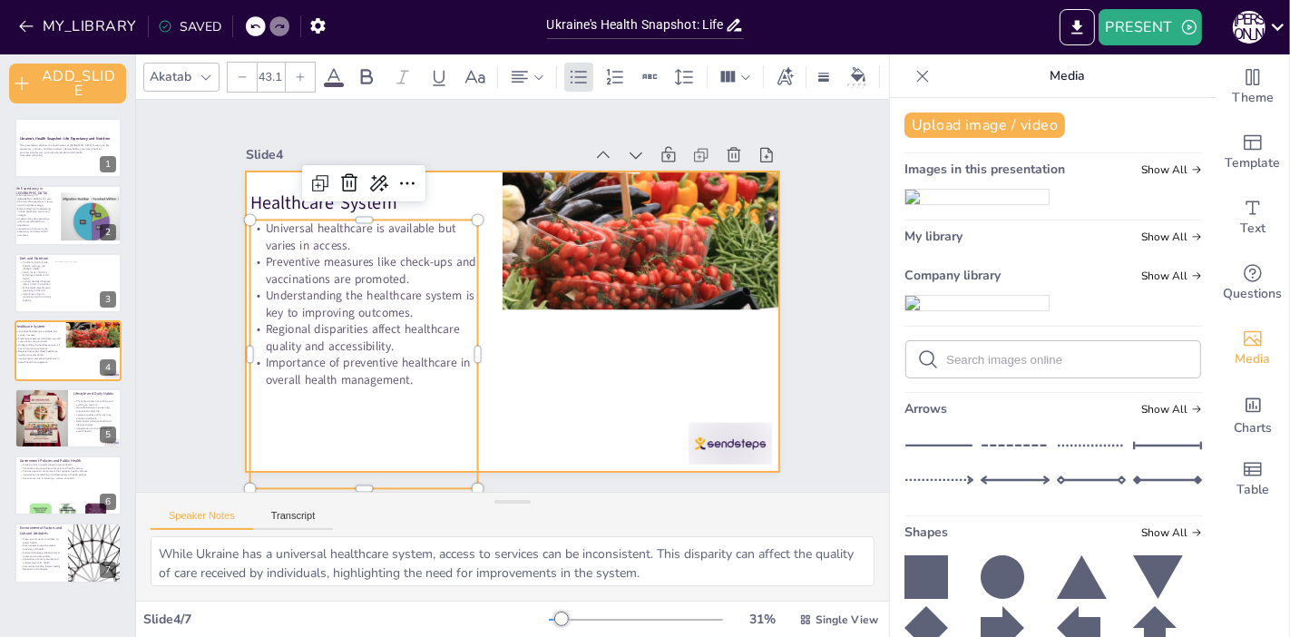
click at [519, 382] on div at bounding box center [487, 301] width 405 height 585
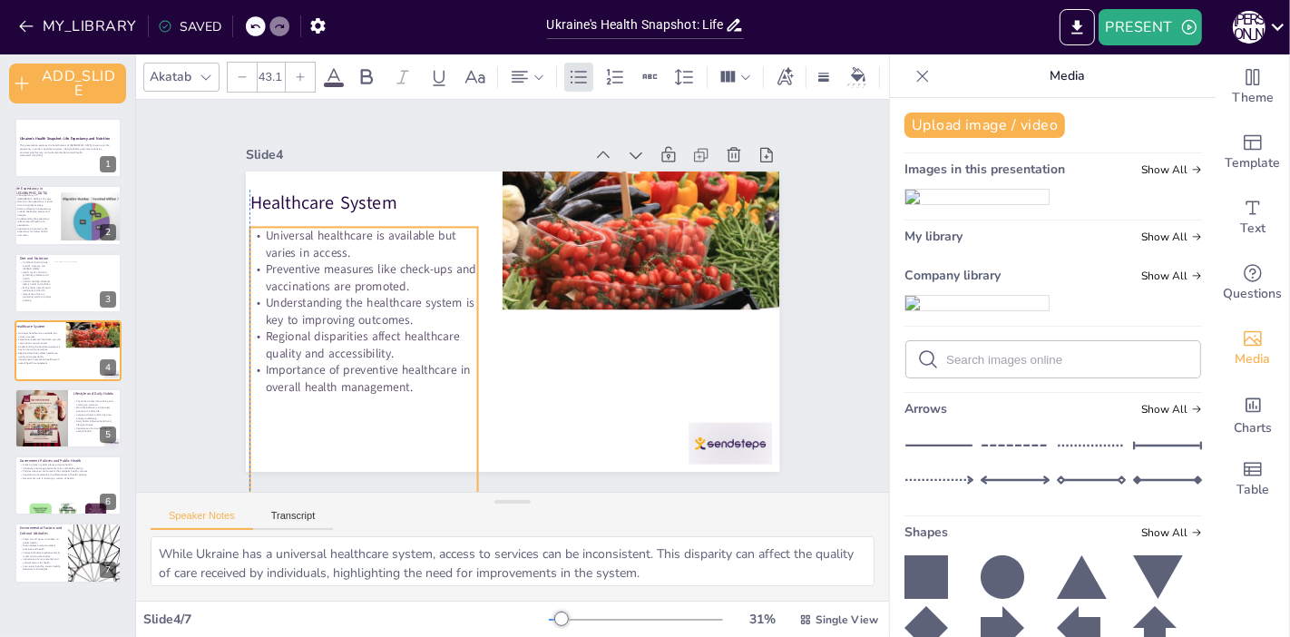
click at [307, 324] on p "Regional disparities affect healthcare quality and accessibility." at bounding box center [357, 312] width 230 height 81
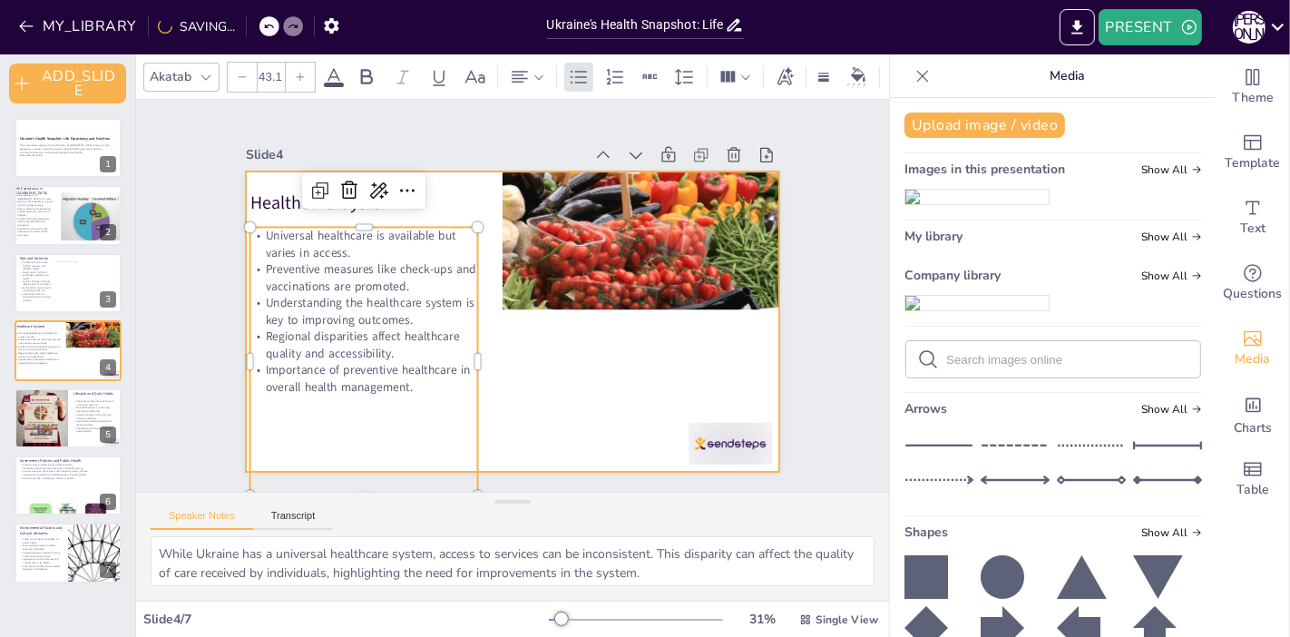
click at [488, 351] on div at bounding box center [496, 314] width 598 height 580
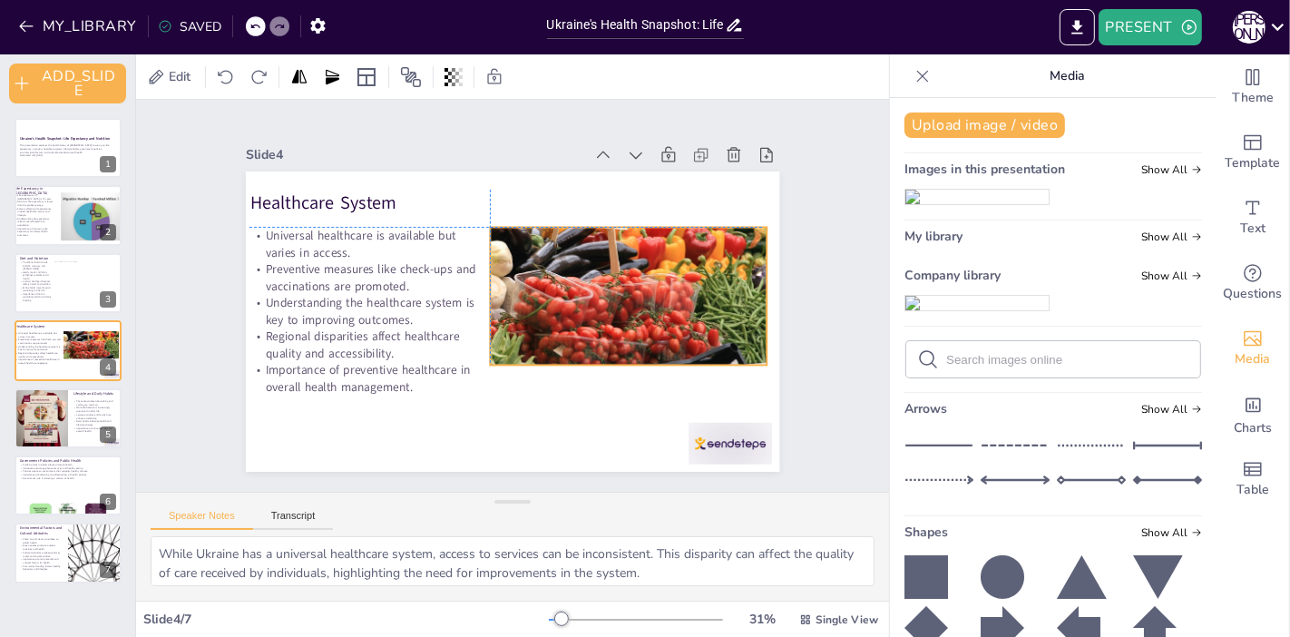
drag, startPoint x: 599, startPoint y: 228, endPoint x: 582, endPoint y: 281, distance: 56.2
click at [582, 281] on div at bounding box center [471, 340] width 427 height 298
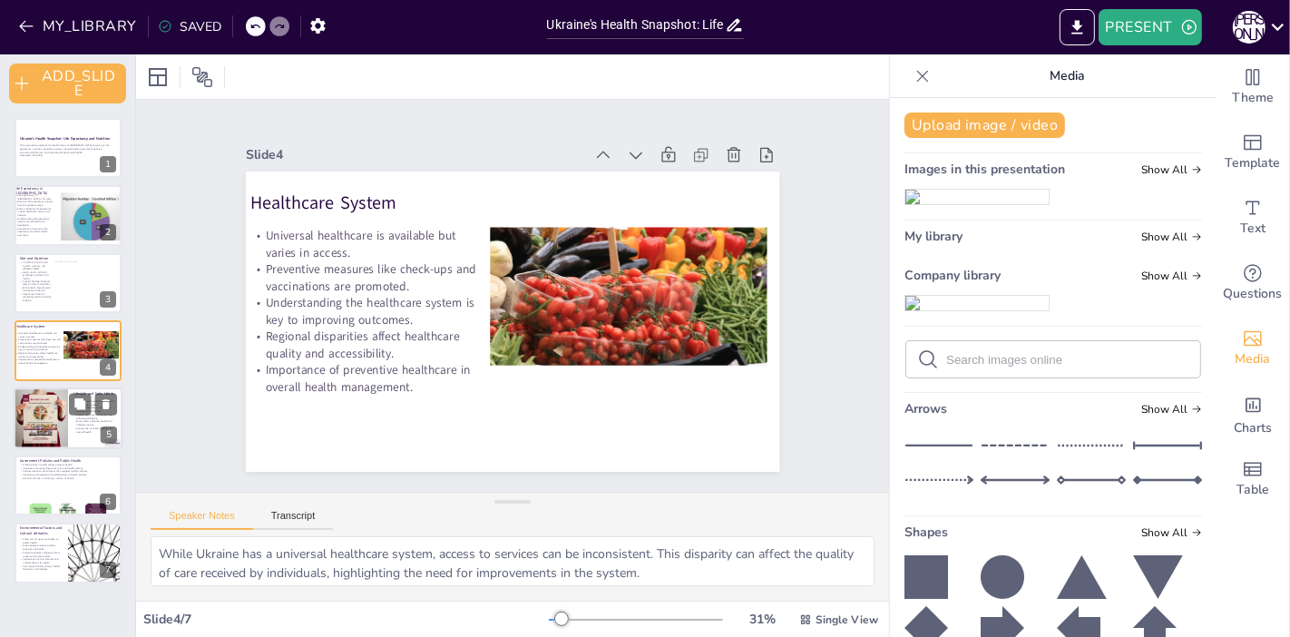
click at [45, 432] on div at bounding box center [41, 418] width 93 height 62
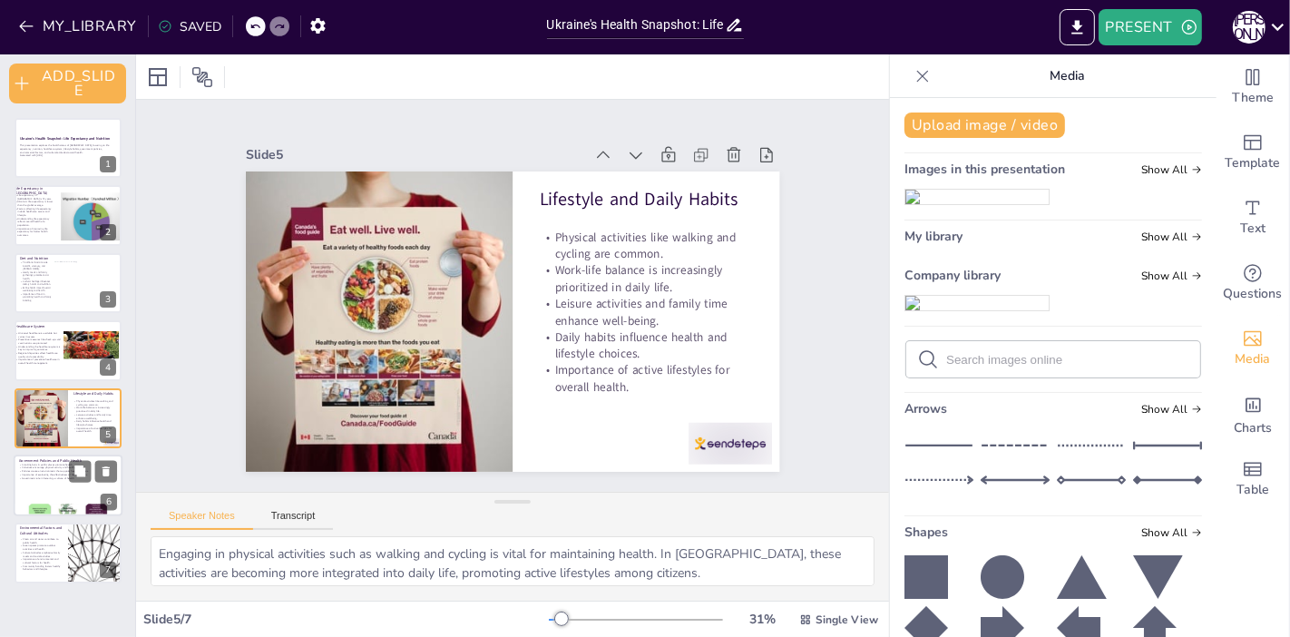
click at [54, 502] on div at bounding box center [68, 510] width 109 height 62
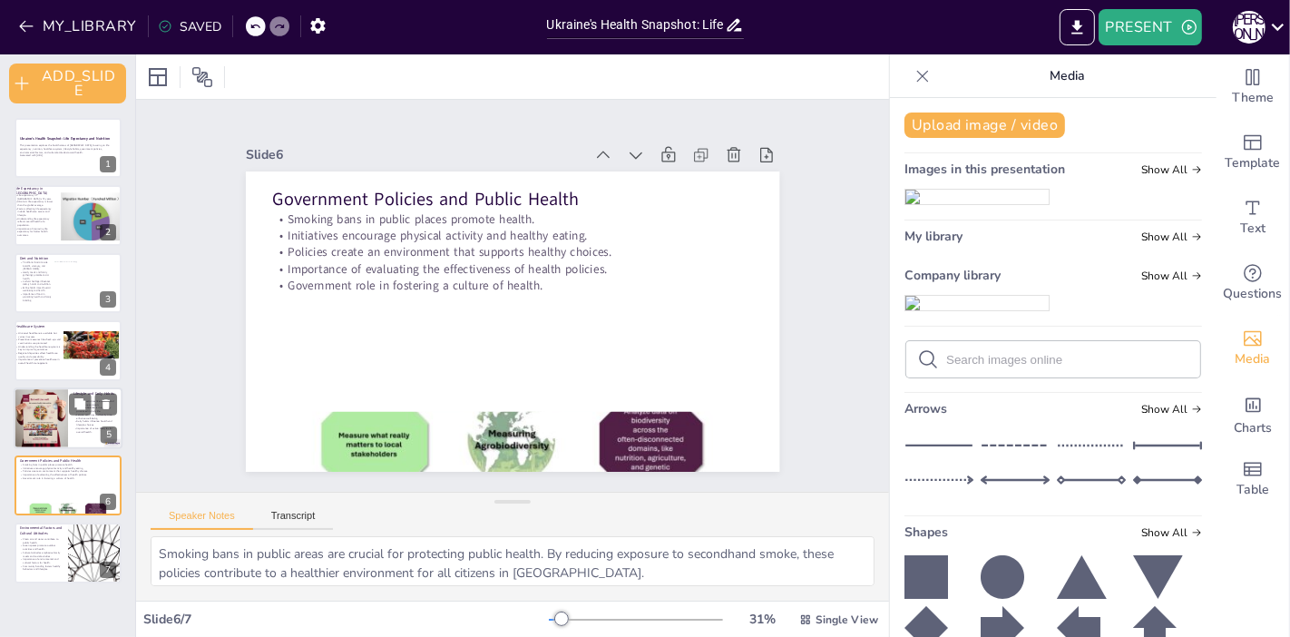
click at [59, 426] on div at bounding box center [41, 418] width 93 height 62
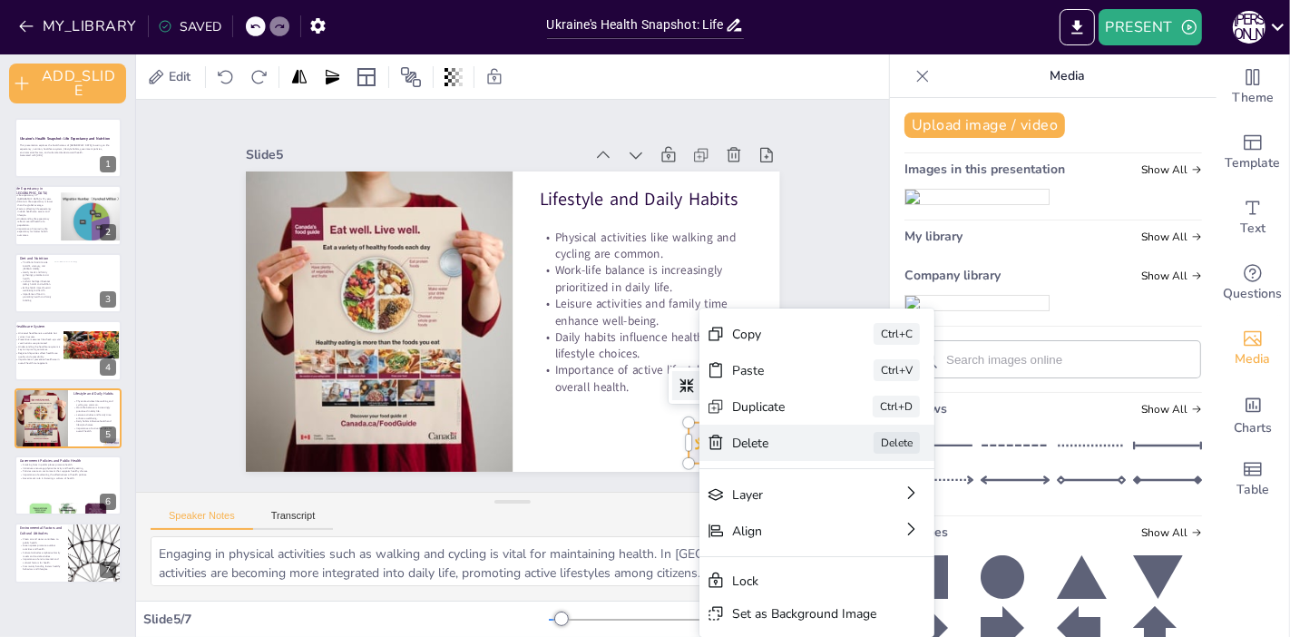
click at [124, 314] on div "[PERSON_NAME]" at bounding box center [9, 249] width 229 height 129
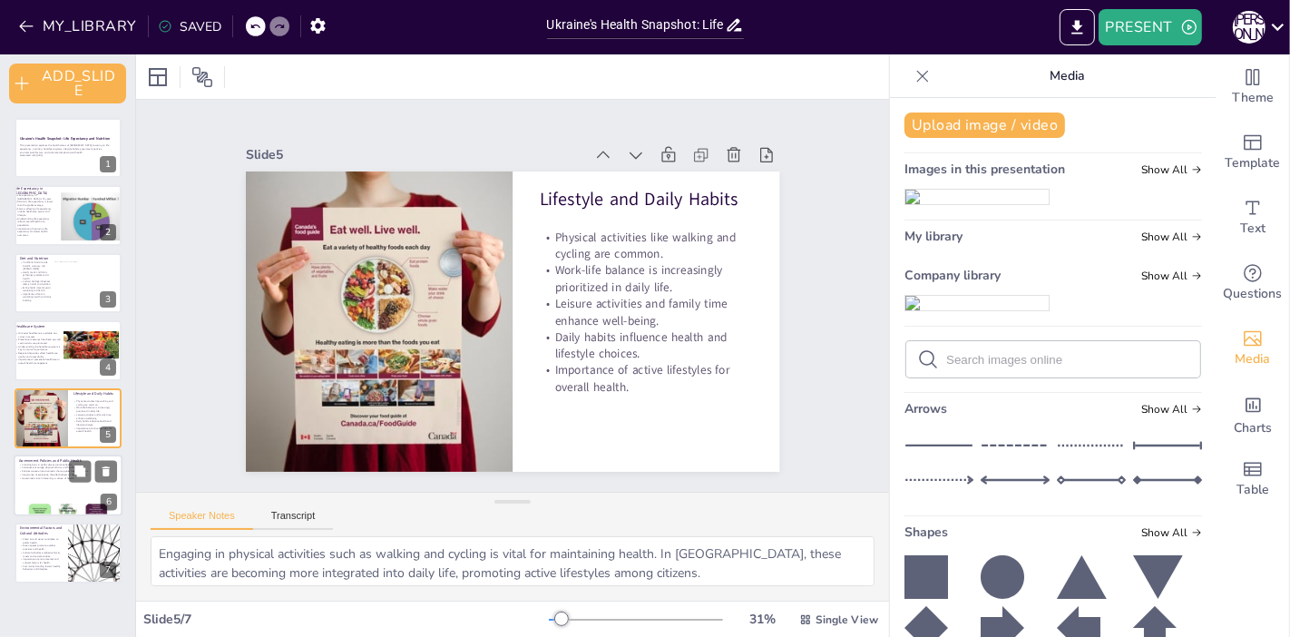
click at [59, 490] on div at bounding box center [68, 485] width 109 height 62
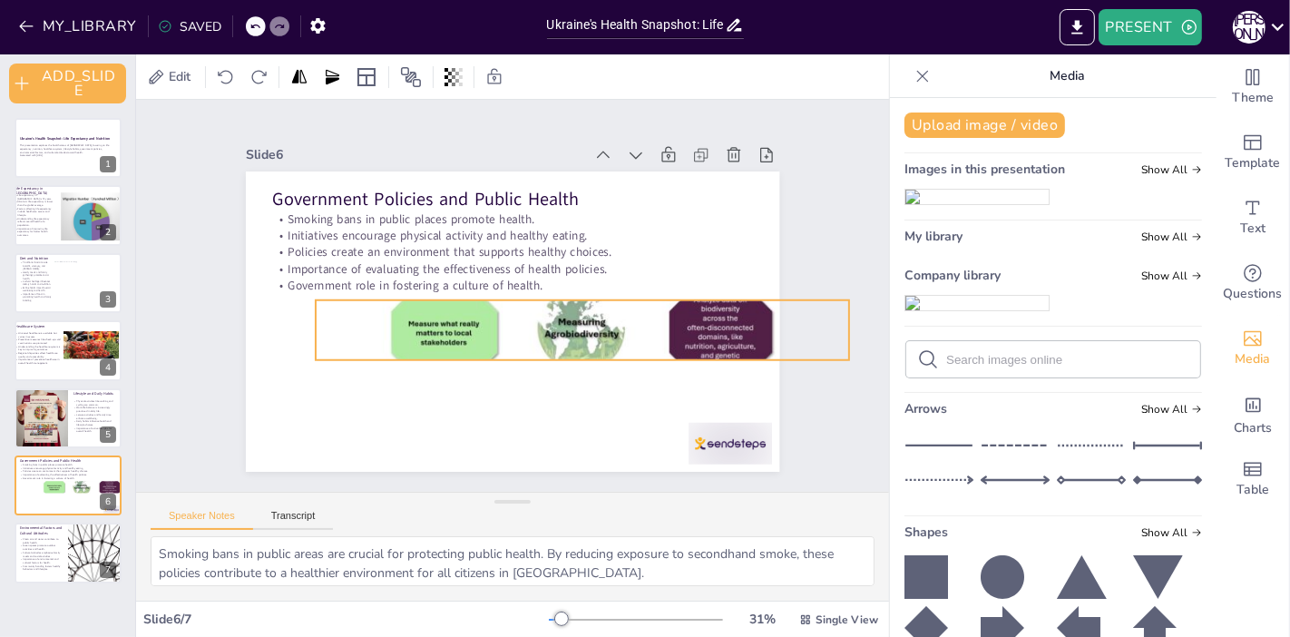
drag, startPoint x: 529, startPoint y: 445, endPoint x: 587, endPoint y: 334, distance: 125.7
click at [587, 334] on div at bounding box center [448, 339] width 527 height 612
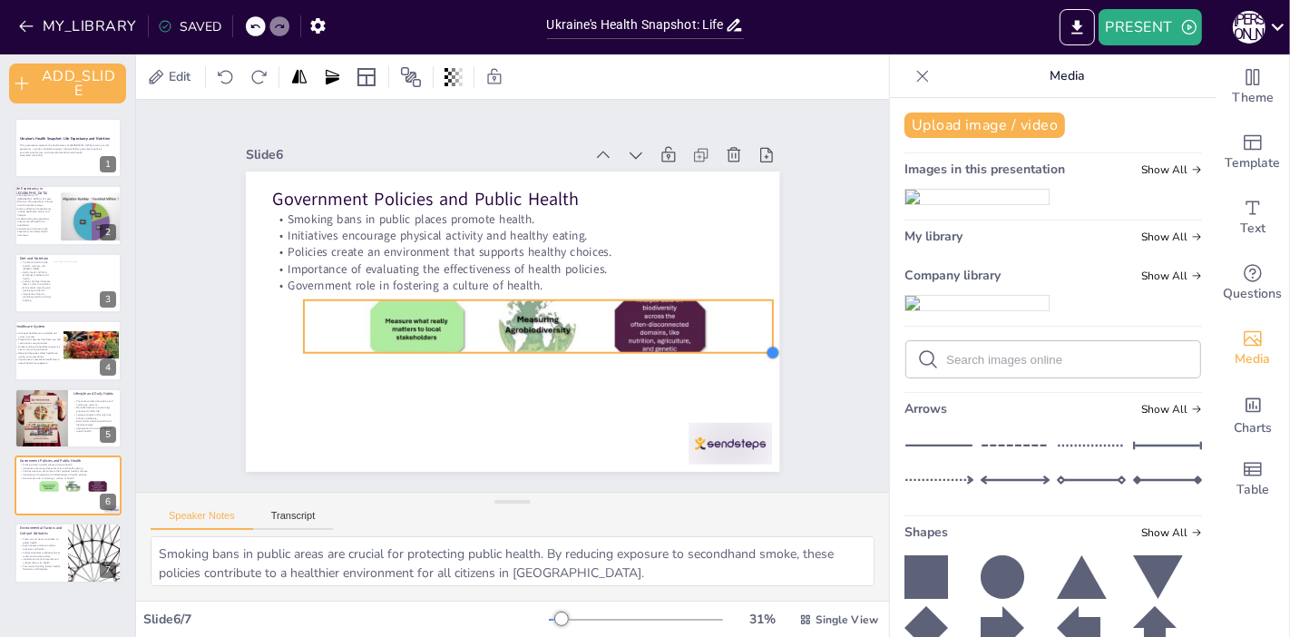
drag, startPoint x: 823, startPoint y: 351, endPoint x: 754, endPoint y: 327, distance: 73.7
click at [754, 327] on div "Government Policies and Public Health Smoking bans in public places promote hea…" at bounding box center [497, 316] width 609 height 557
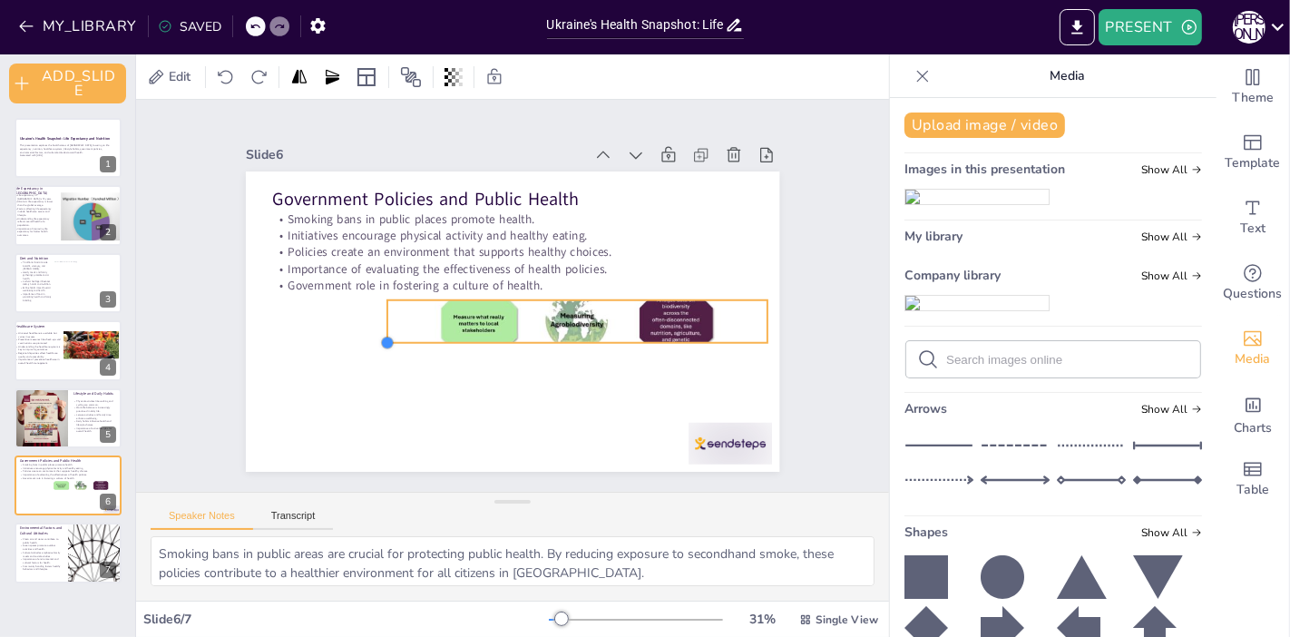
drag, startPoint x: 285, startPoint y: 349, endPoint x: 368, endPoint y: 320, distance: 88.3
click at [368, 320] on div "Government Policies and Public Health Smoking bans in public places promote hea…" at bounding box center [502, 319] width 609 height 492
drag, startPoint x: 369, startPoint y: 316, endPoint x: 405, endPoint y: 325, distance: 37.4
click at [405, 281] on div at bounding box center [419, 260] width 37 height 44
drag, startPoint x: 752, startPoint y: 309, endPoint x: 734, endPoint y: 312, distance: 18.3
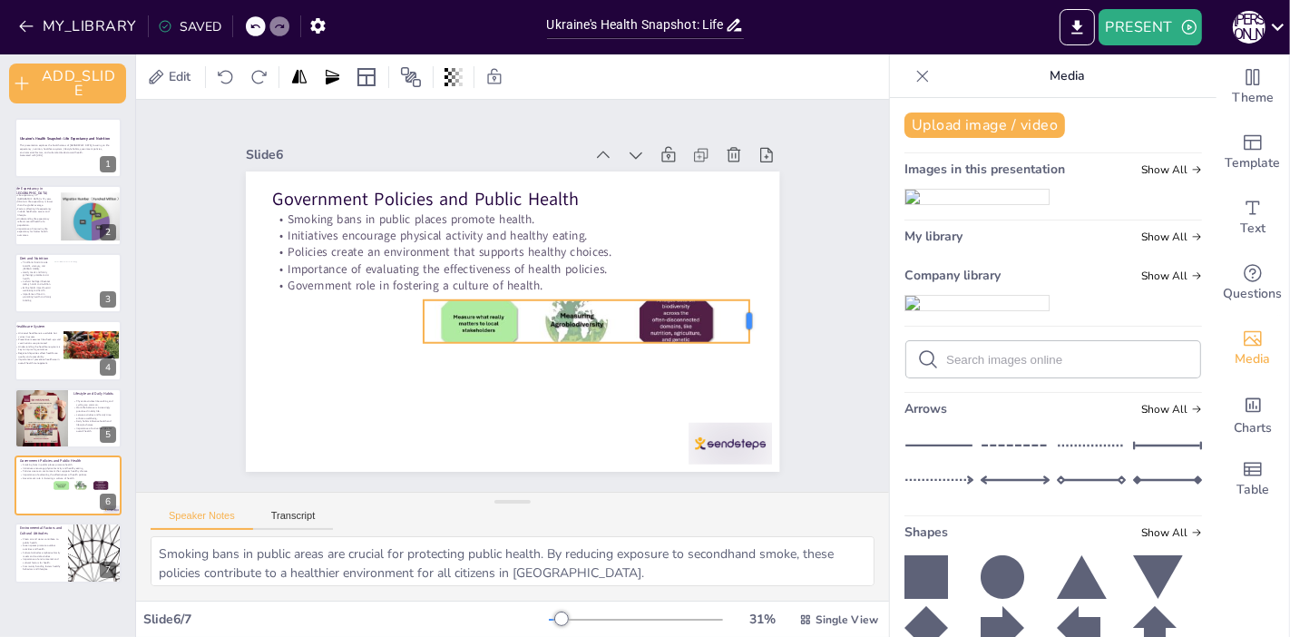
click at [279, 312] on div at bounding box center [268, 321] width 23 height 44
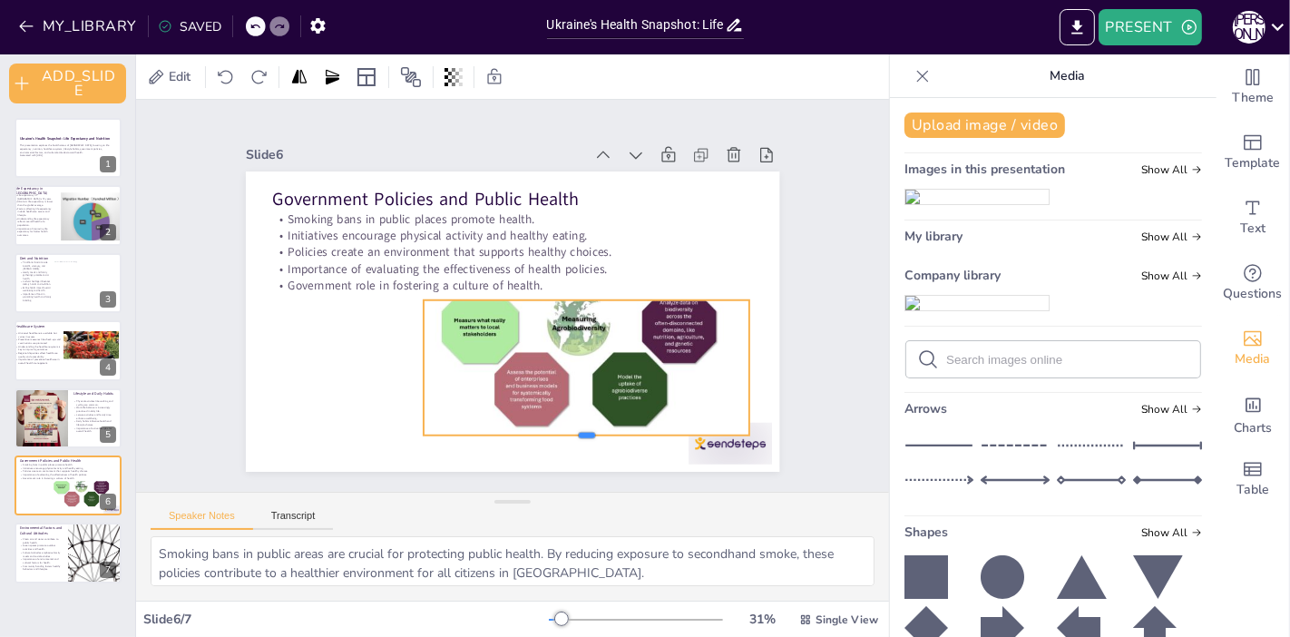
drag, startPoint x: 576, startPoint y: 335, endPoint x: 584, endPoint y: 428, distance: 93.8
click at [584, 320] on div at bounding box center [616, 168] width 146 height 304
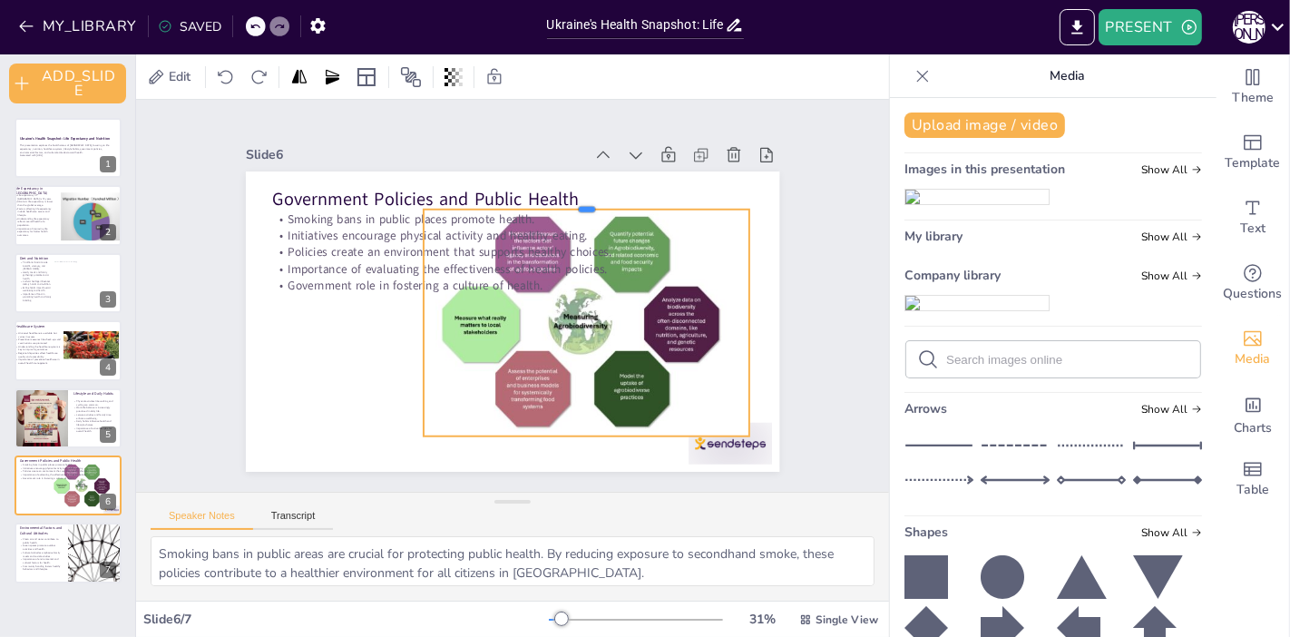
drag, startPoint x: 570, startPoint y: 291, endPoint x: 564, endPoint y: 200, distance: 90.9
click at [564, 200] on div "Government Policies and Public Health Smoking bans in public places promote hea…" at bounding box center [486, 296] width 300 height 534
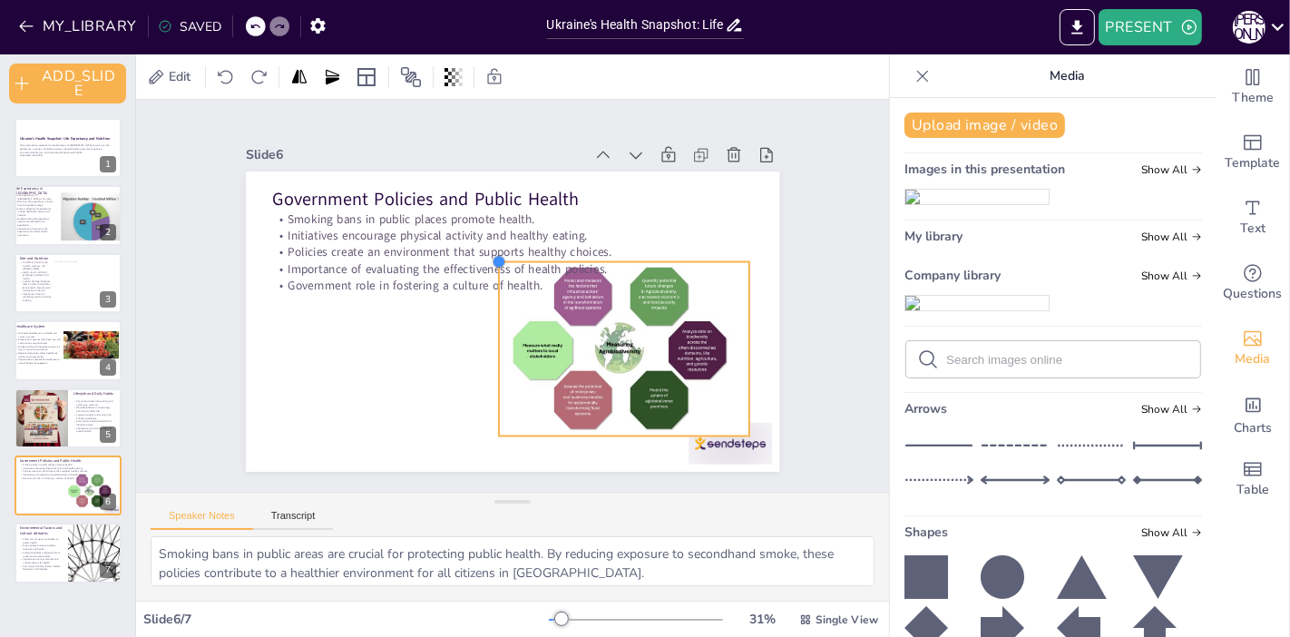
drag, startPoint x: 406, startPoint y: 206, endPoint x: 484, endPoint y: 291, distance: 115.5
click at [484, 291] on div "Government Policies and Public Health Smoking bans in public places promote hea…" at bounding box center [486, 296] width 300 height 534
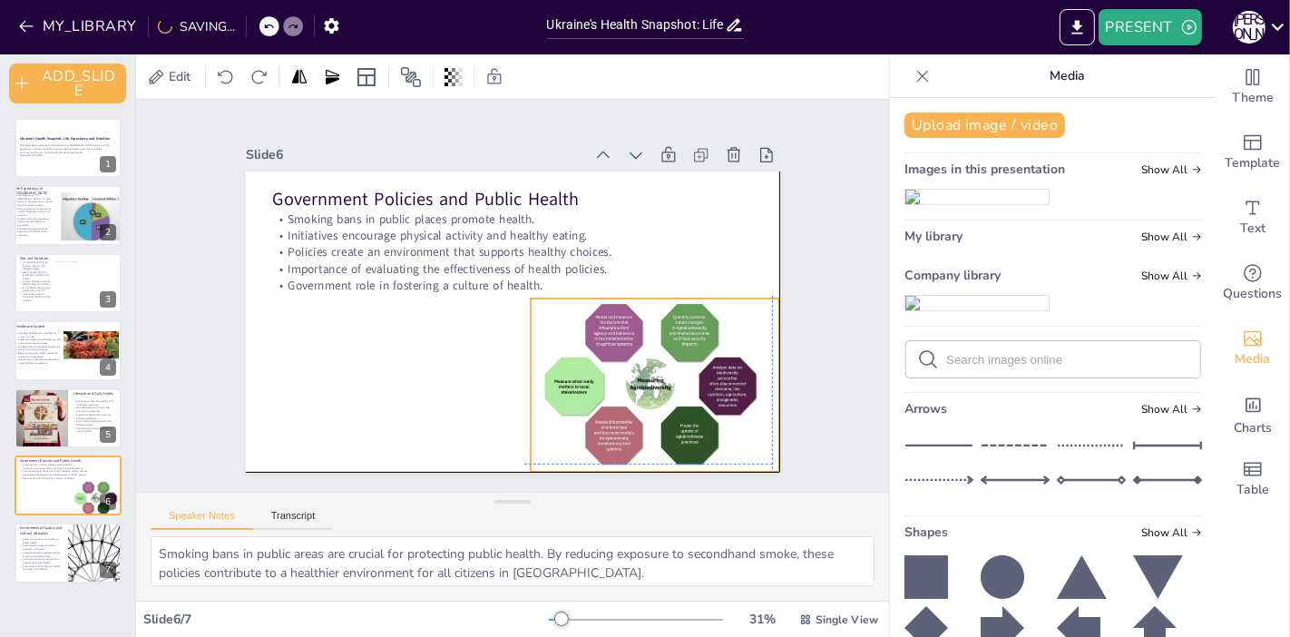
drag, startPoint x: 658, startPoint y: 351, endPoint x: 681, endPoint y: 385, distance: 41.0
click at [512, 385] on div at bounding box center [409, 424] width 203 height 313
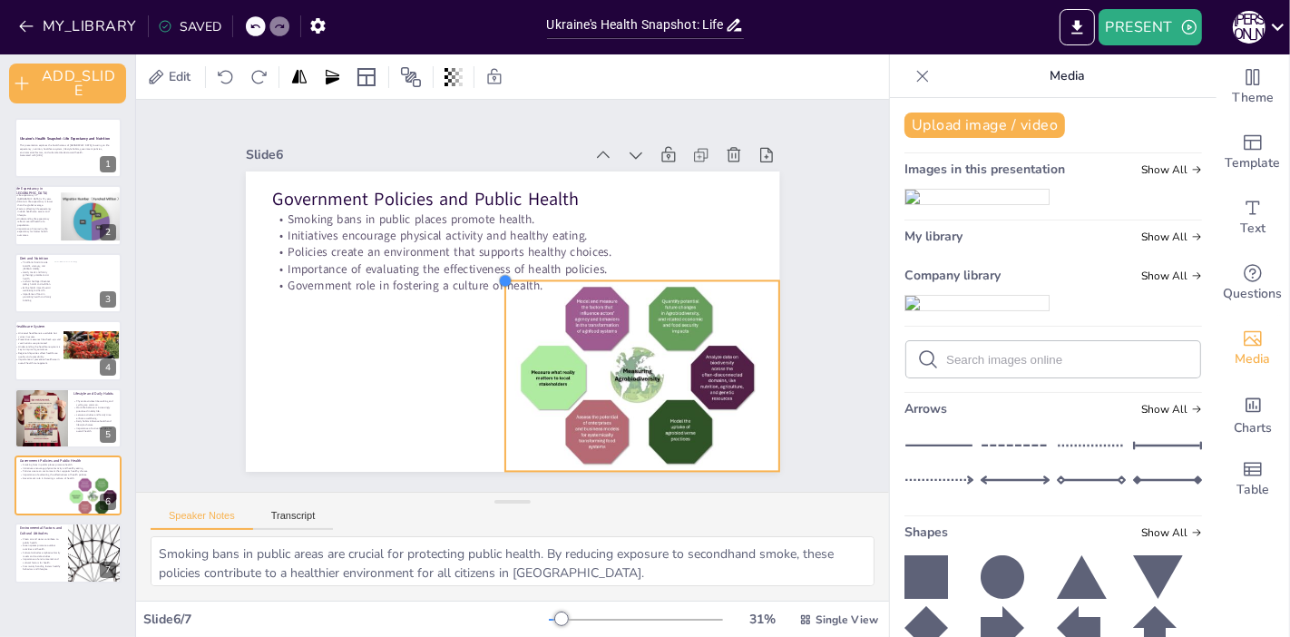
drag, startPoint x: 512, startPoint y: 289, endPoint x: 487, endPoint y: 276, distance: 28.8
click at [517, 294] on div at bounding box center [527, 304] width 20 height 20
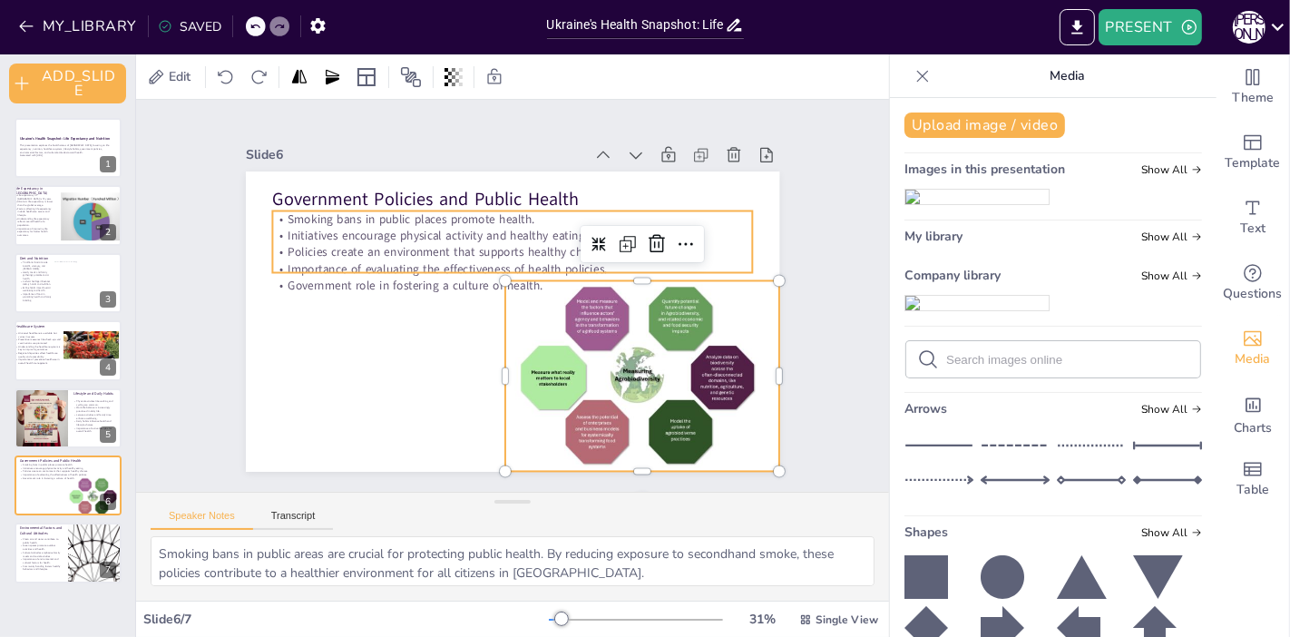
click at [706, 221] on p "Initiatives encourage physical activity and healthy eating." at bounding box center [562, 260] width 296 height 398
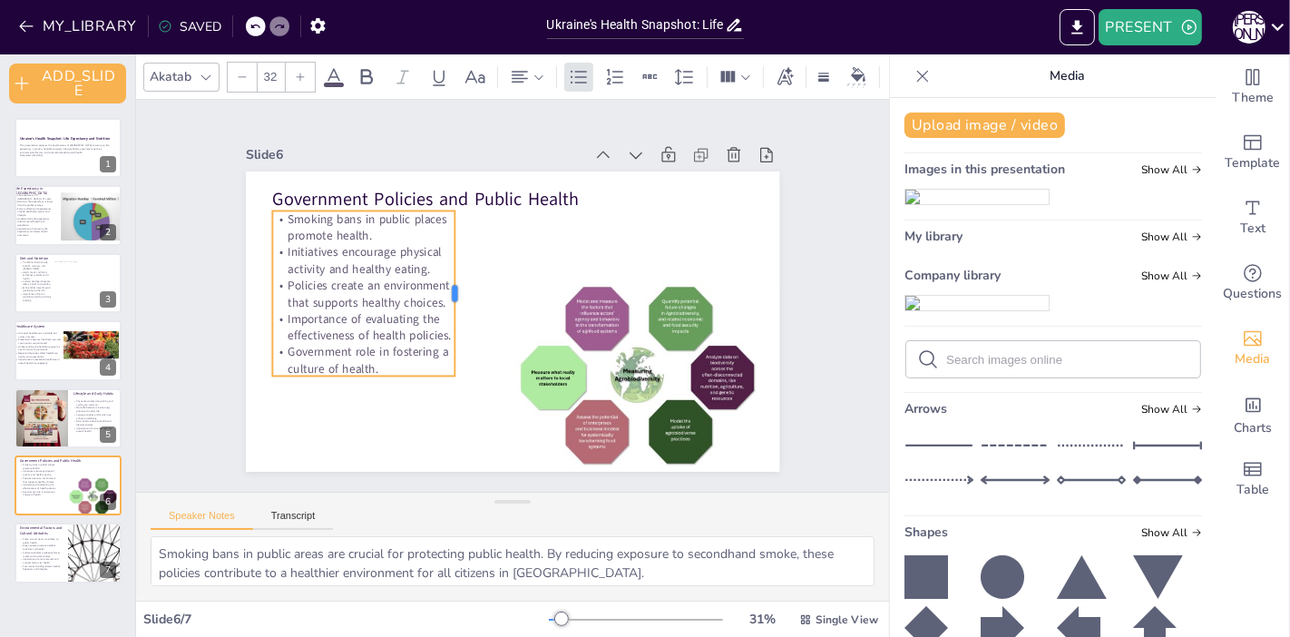
drag, startPoint x: 741, startPoint y: 229, endPoint x: 443, endPoint y: 360, distance: 326.1
click at [443, 298] on div at bounding box center [489, 250] width 151 height 95
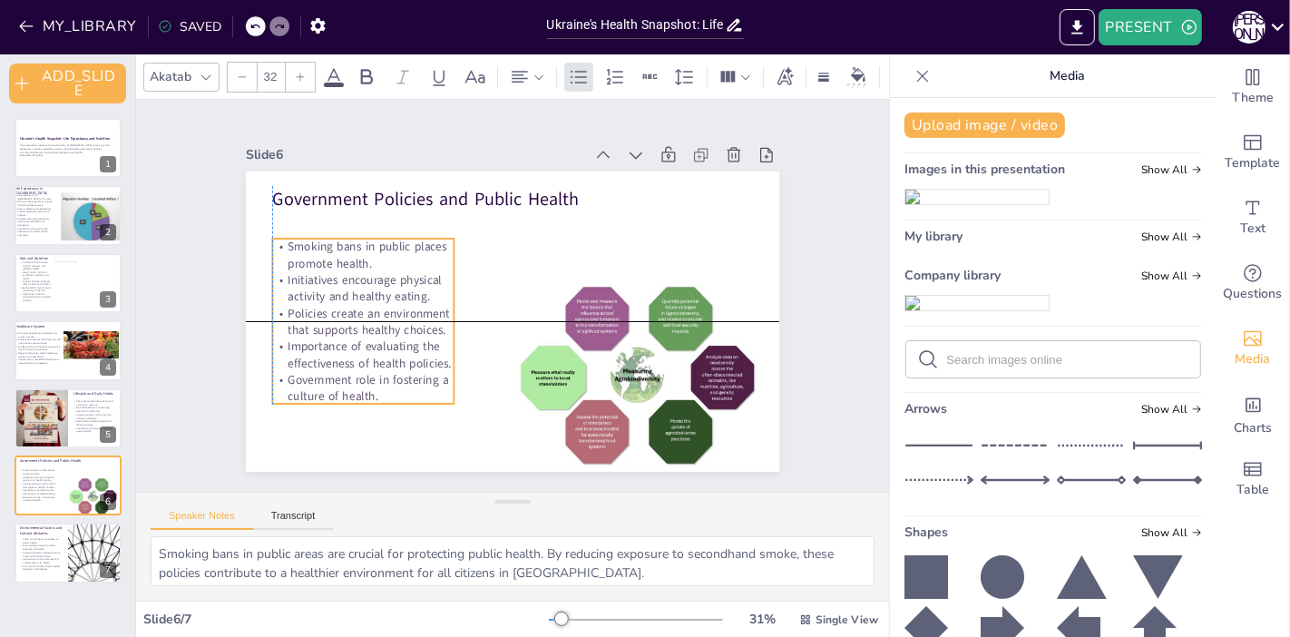
drag, startPoint x: 357, startPoint y: 309, endPoint x: 352, endPoint y: 338, distance: 29.5
click at [389, 255] on p "Importance of evaluating the effectiveness of health policies." at bounding box center [424, 162] width 71 height 185
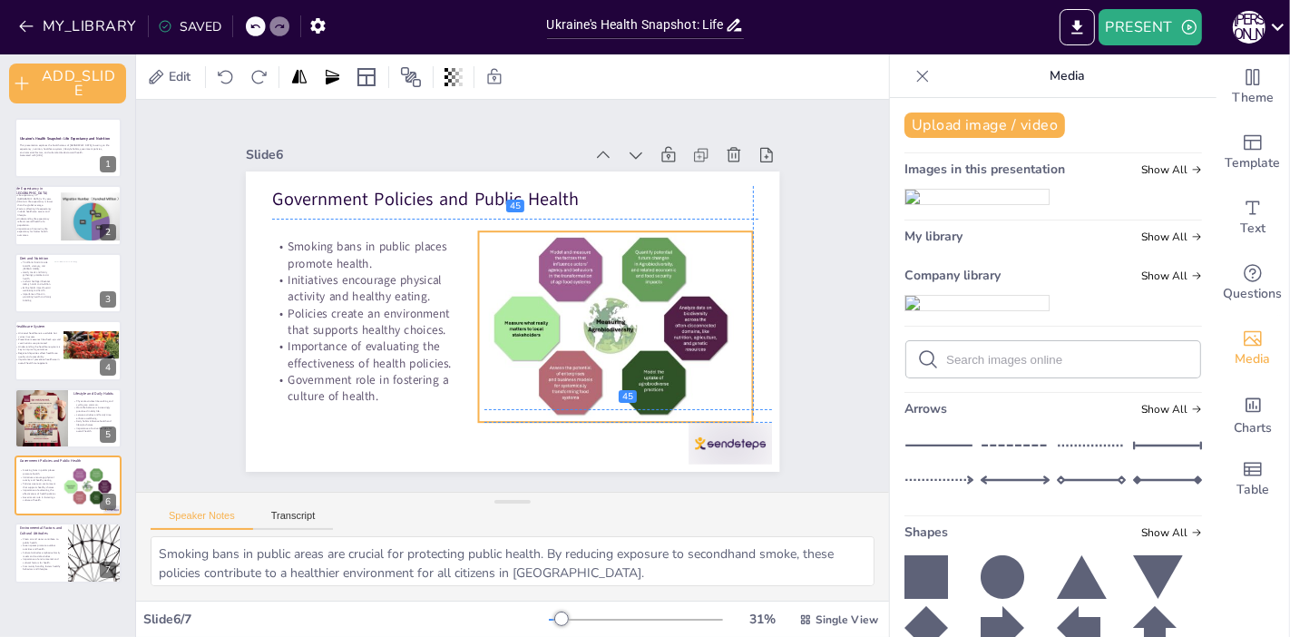
drag, startPoint x: 632, startPoint y: 311, endPoint x: 611, endPoint y: 257, distance: 58.3
click at [603, 257] on div at bounding box center [418, 339] width 370 height 360
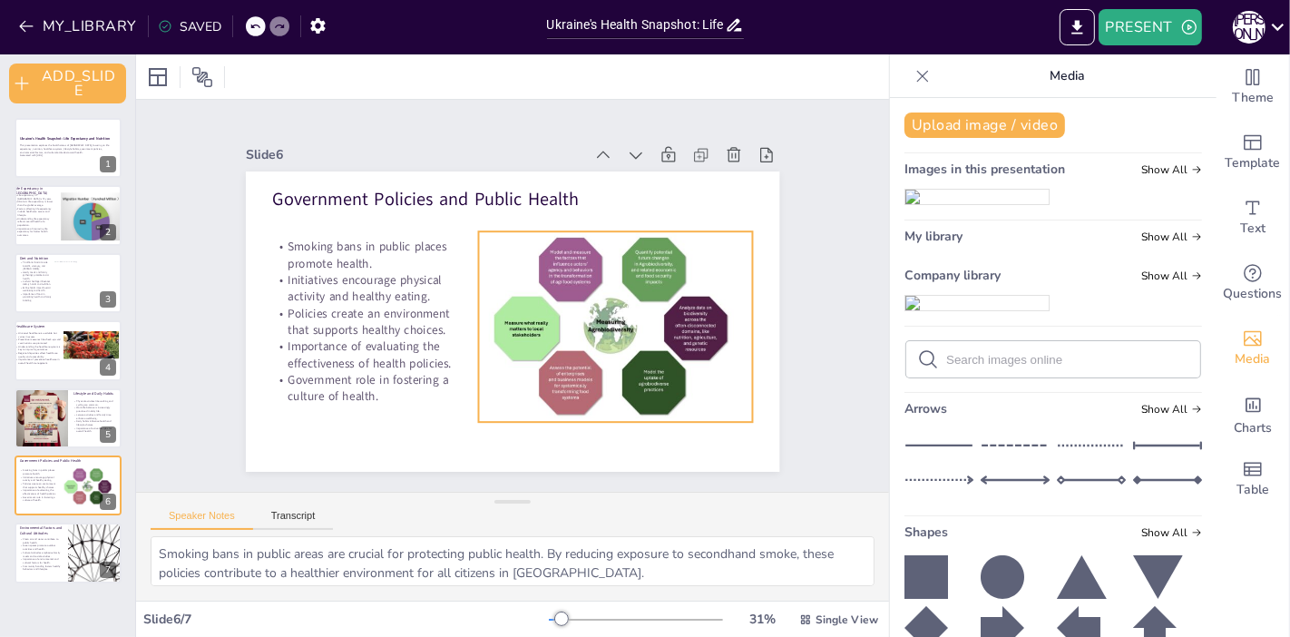
click at [609, 361] on div at bounding box center [543, 197] width 191 height 326
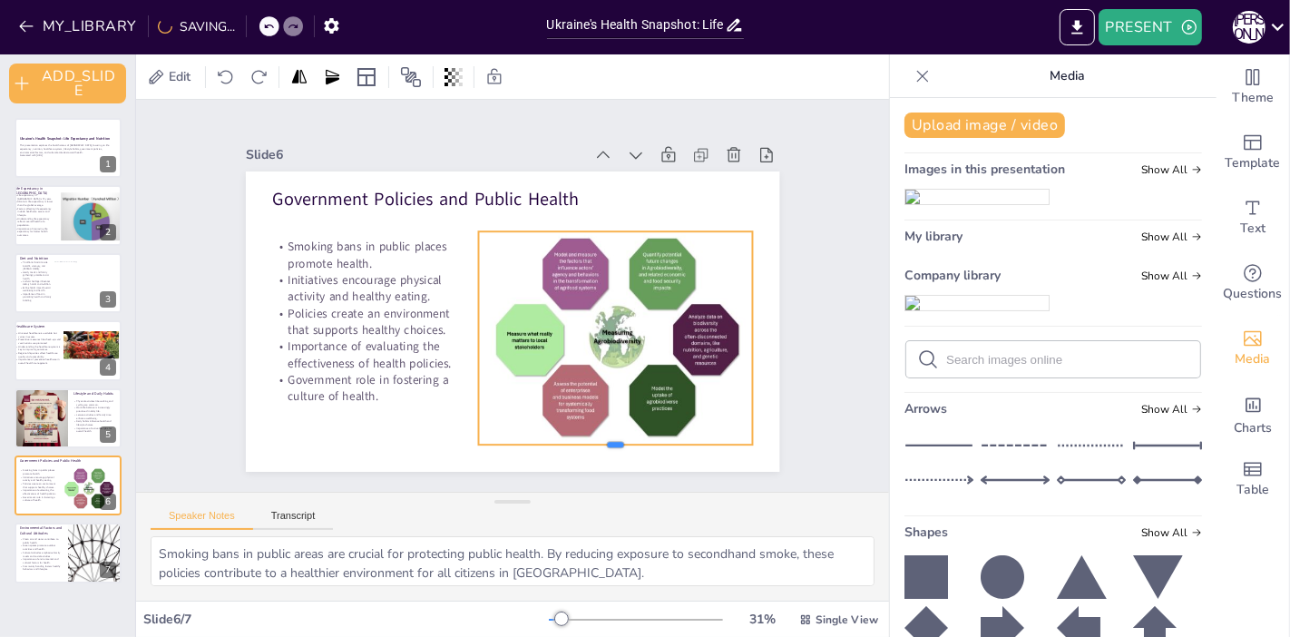
drag, startPoint x: 600, startPoint y: 418, endPoint x: 600, endPoint y: 441, distance: 22.7
click at [600, 441] on div at bounding box center [523, 483] width 245 height 150
click at [737, 358] on div at bounding box center [703, 454] width 120 height 192
click at [601, 435] on div at bounding box center [618, 256] width 395 height 386
click at [578, 435] on div at bounding box center [471, 400] width 214 height 339
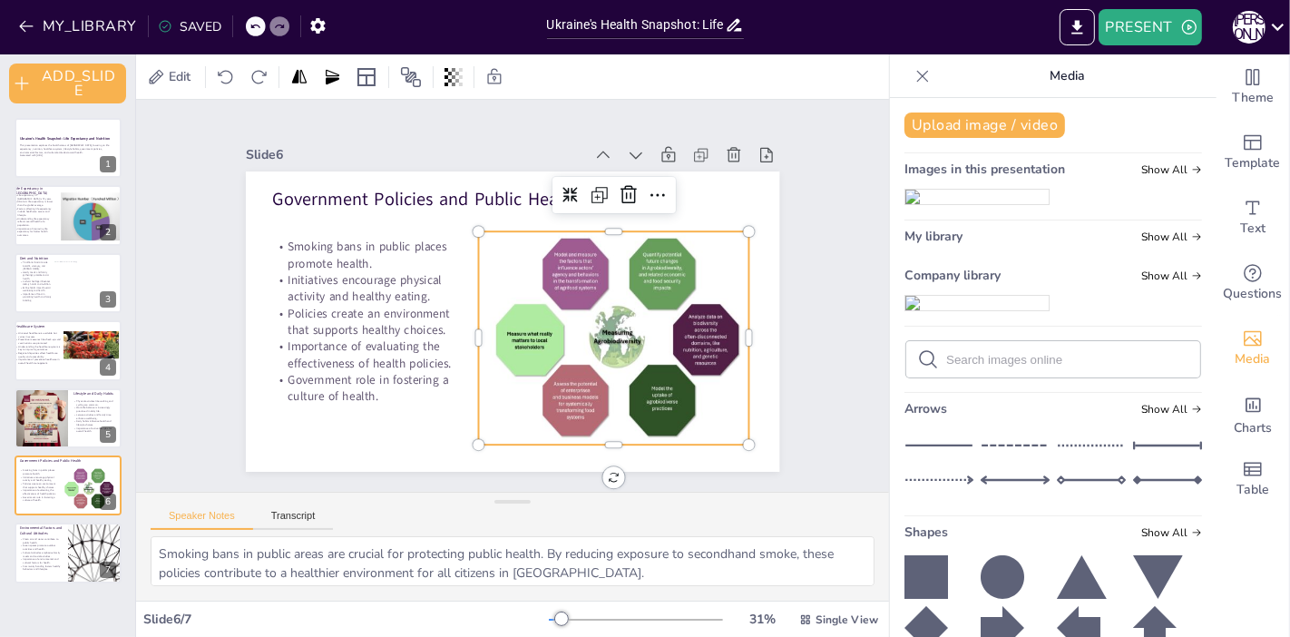
click at [601, 435] on div at bounding box center [618, 256] width 395 height 386
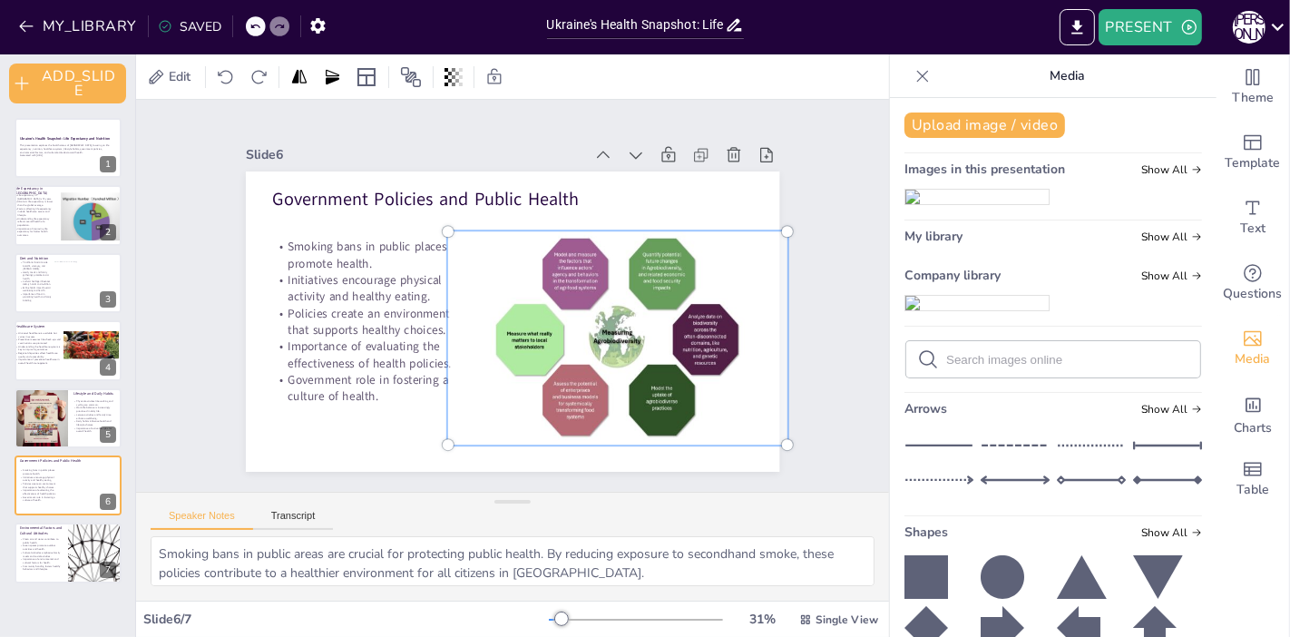
click at [601, 435] on div at bounding box center [528, 407] width 385 height 431
click at [605, 414] on div at bounding box center [398, 300] width 425 height 362
click at [843, 343] on div "Slide 1 Ukraine's Health Snapshot: Life Expectancy and Nutrition This presentat…" at bounding box center [512, 295] width 818 height 540
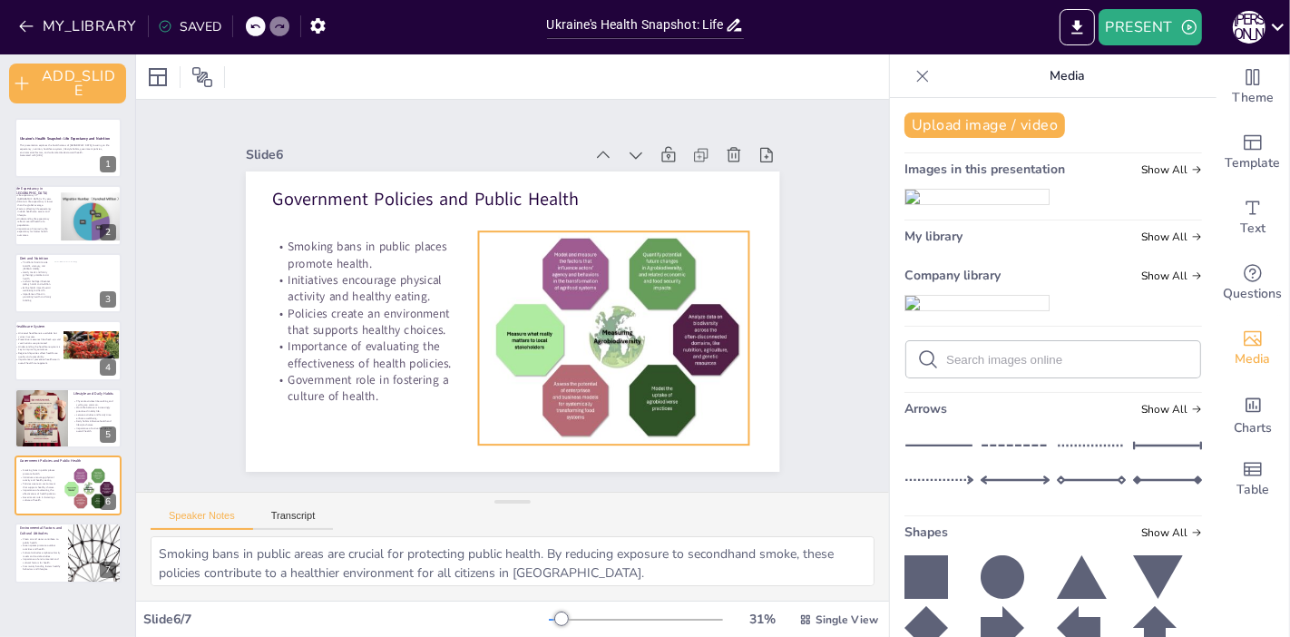
click at [593, 350] on div at bounding box center [439, 383] width 307 height 389
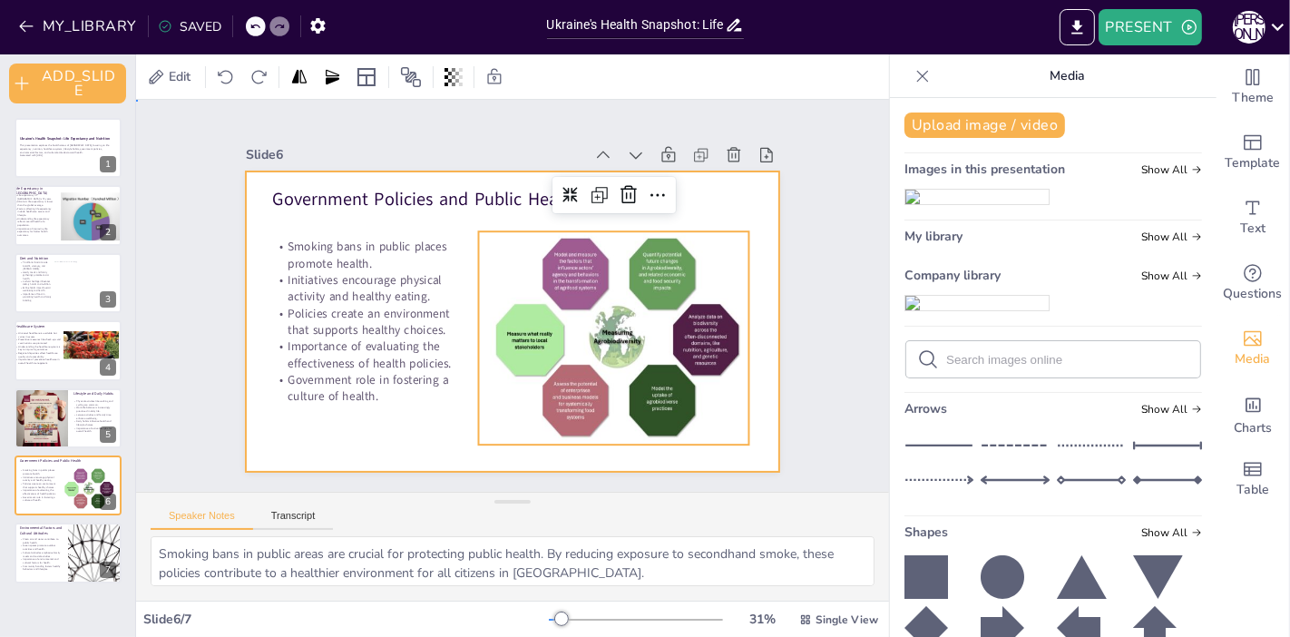
click at [599, 444] on div at bounding box center [537, 295] width 300 height 533
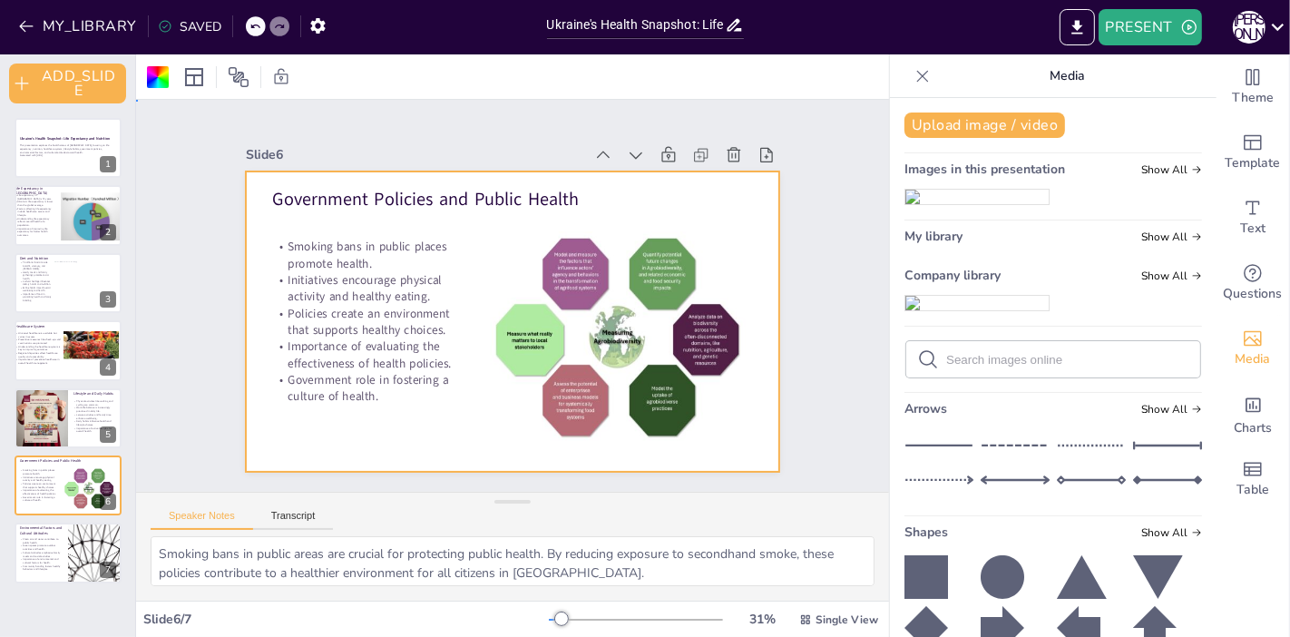
click at [778, 192] on div "Slide 1 Ukraine's Health Snapshot: Life Expectancy and Nutrition This presentat…" at bounding box center [513, 295] width 531 height 713
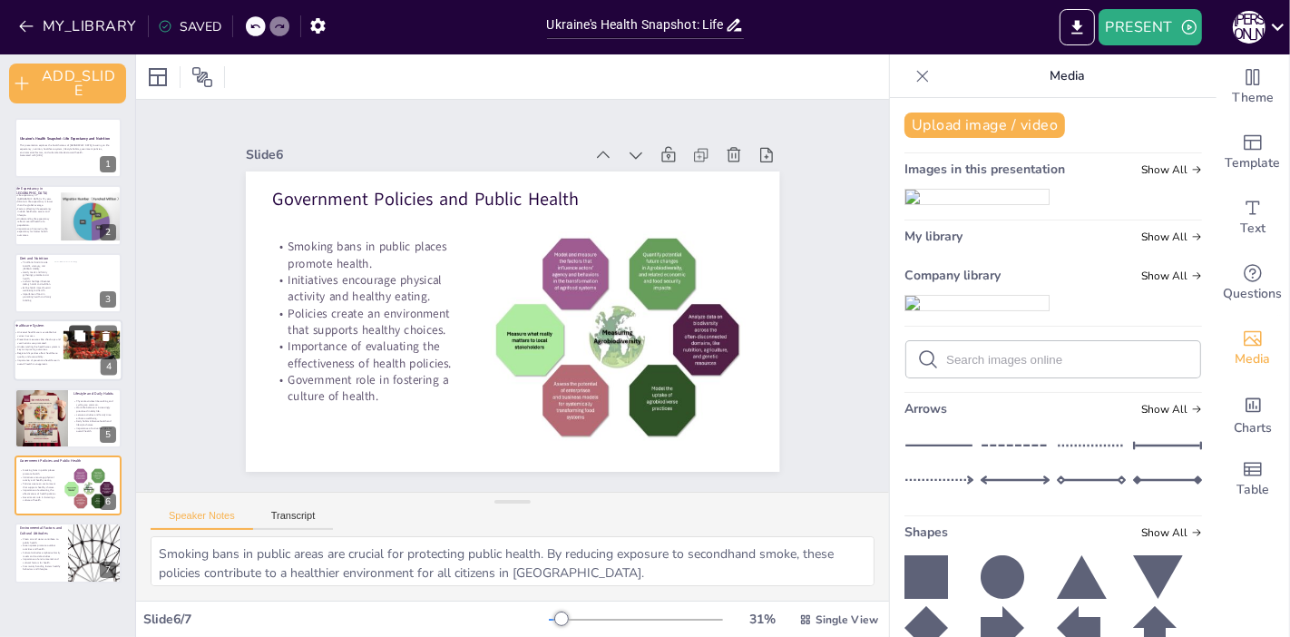
click at [88, 340] on button at bounding box center [80, 337] width 22 height 22
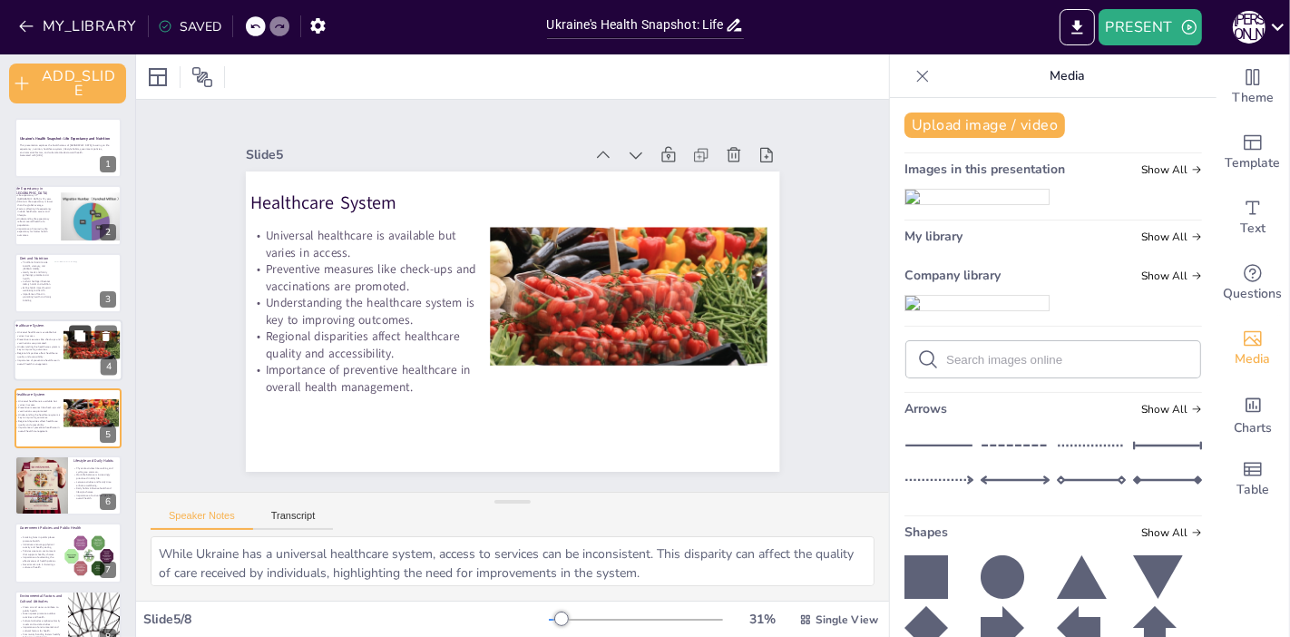
scroll to position [28, 0]
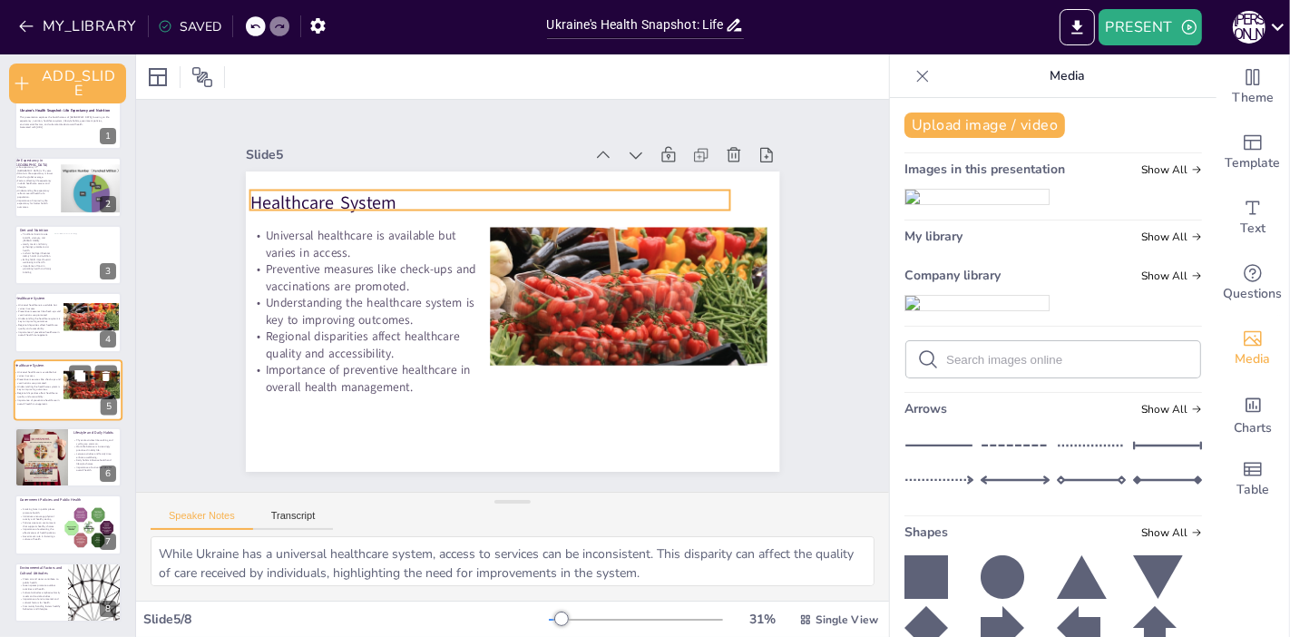
click at [111, 363] on p "Healthcare System" at bounding box center [64, 365] width 98 height 5
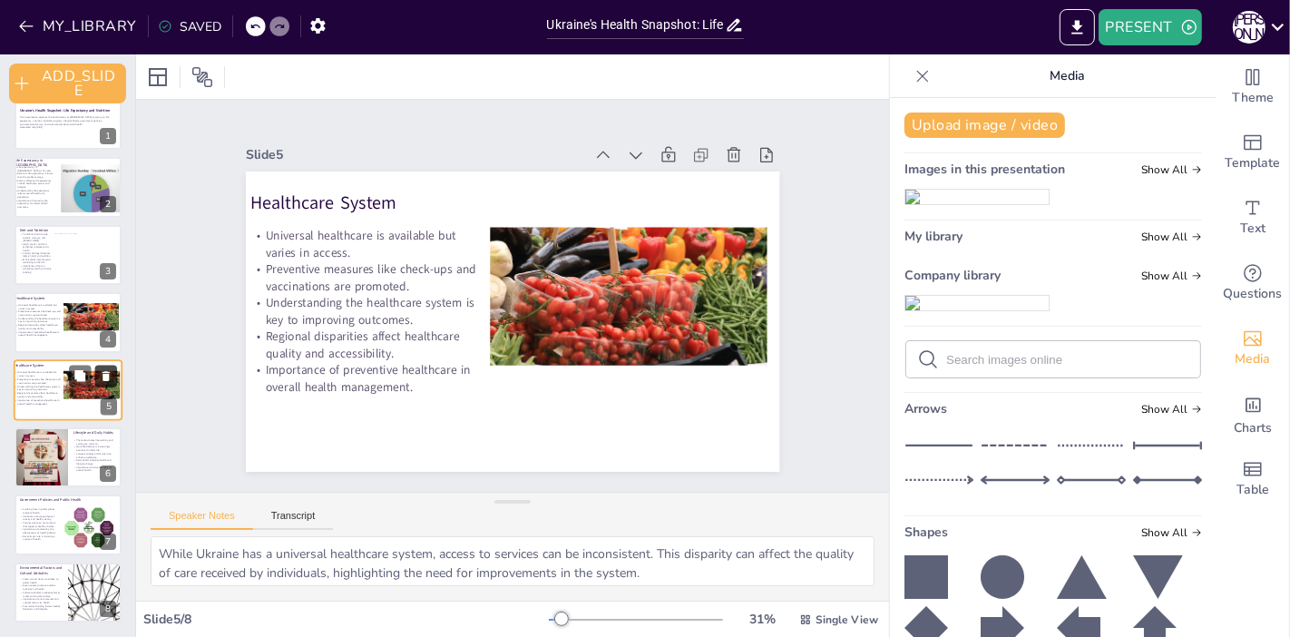
click at [111, 370] on icon at bounding box center [106, 375] width 13 height 13
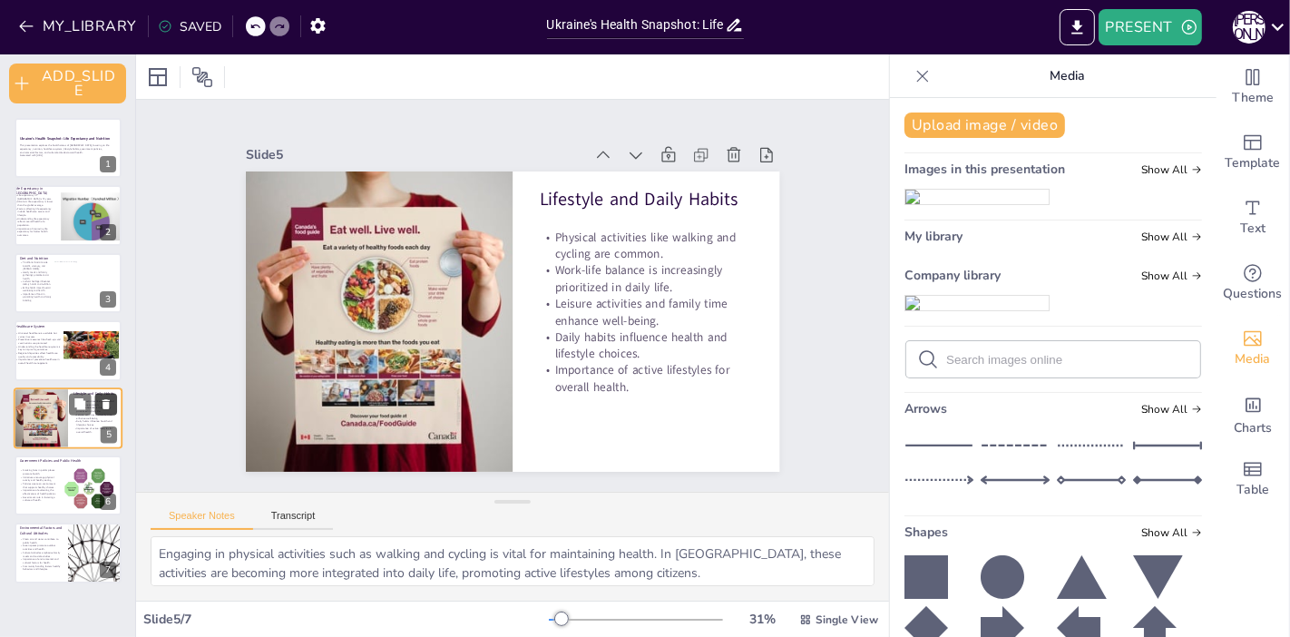
scroll to position [0, 0]
drag, startPoint x: 95, startPoint y: 273, endPoint x: 104, endPoint y: 323, distance: 50.7
click at [104, 323] on div "Ukraine's Health Snapshot: Life Expectancy and Nutrition This presentation expl…" at bounding box center [67, 350] width 135 height 465
click at [74, 519] on div "Ukraine's Health Snapshot: Life Expectancy and Nutrition This presentation expl…" at bounding box center [67, 350] width 135 height 465
click at [72, 528] on button at bounding box center [80, 539] width 22 height 22
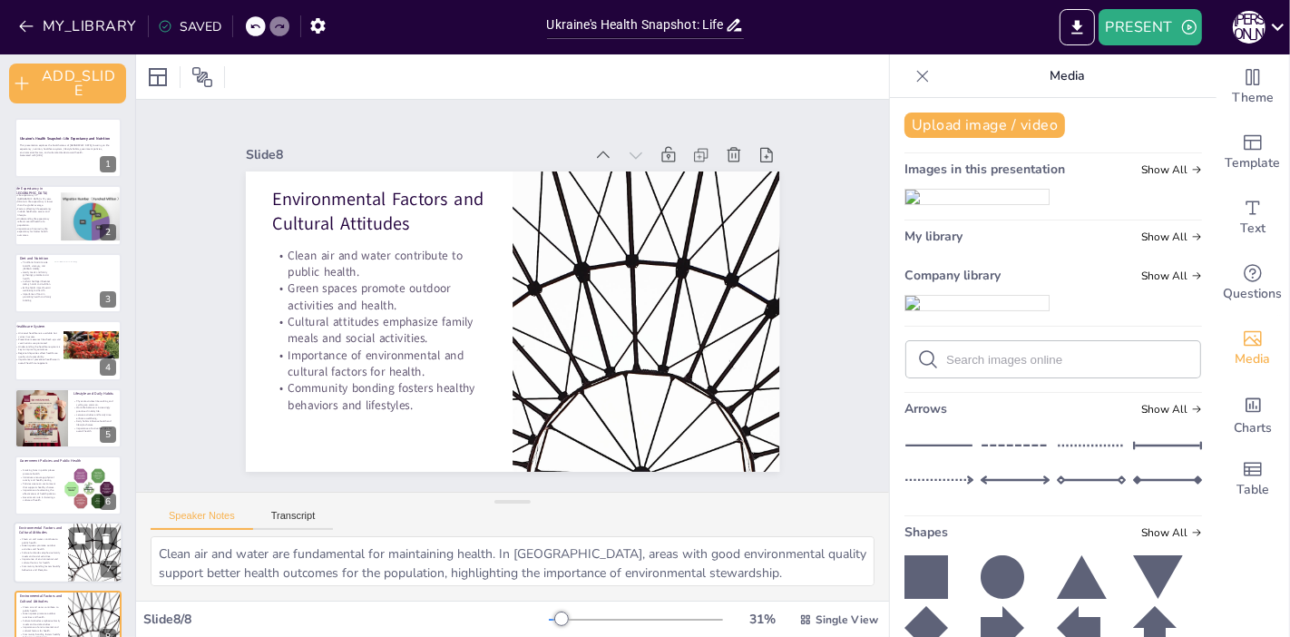
scroll to position [28, 0]
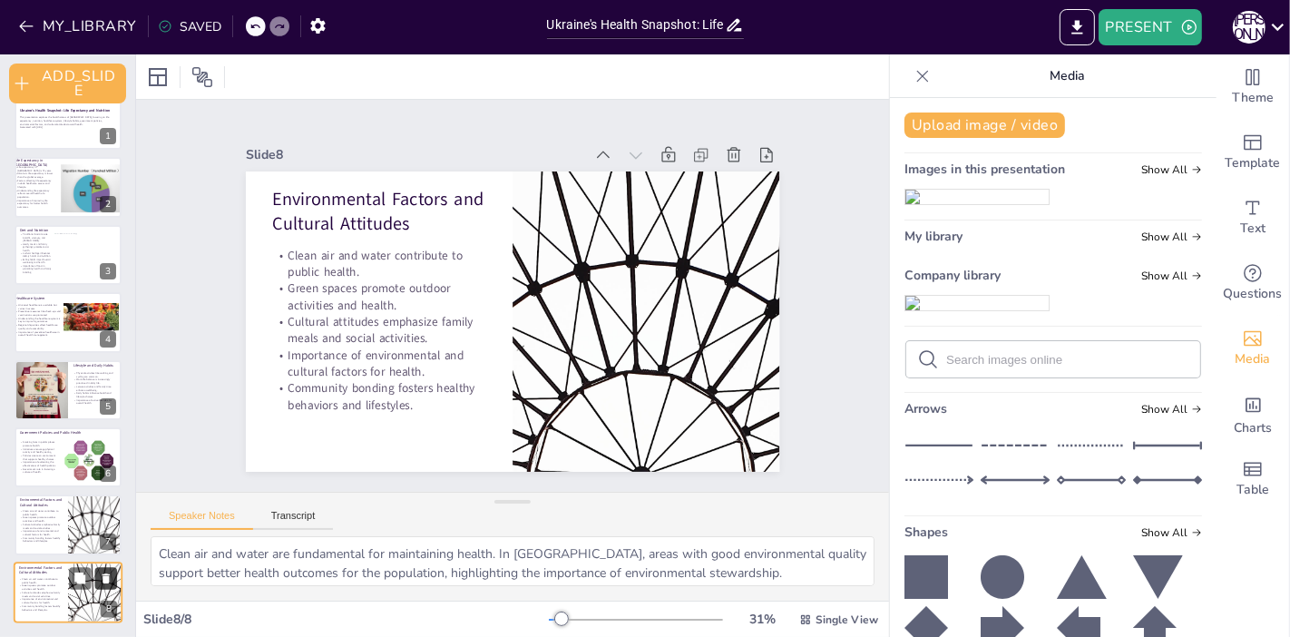
click at [111, 572] on icon at bounding box center [106, 577] width 13 height 13
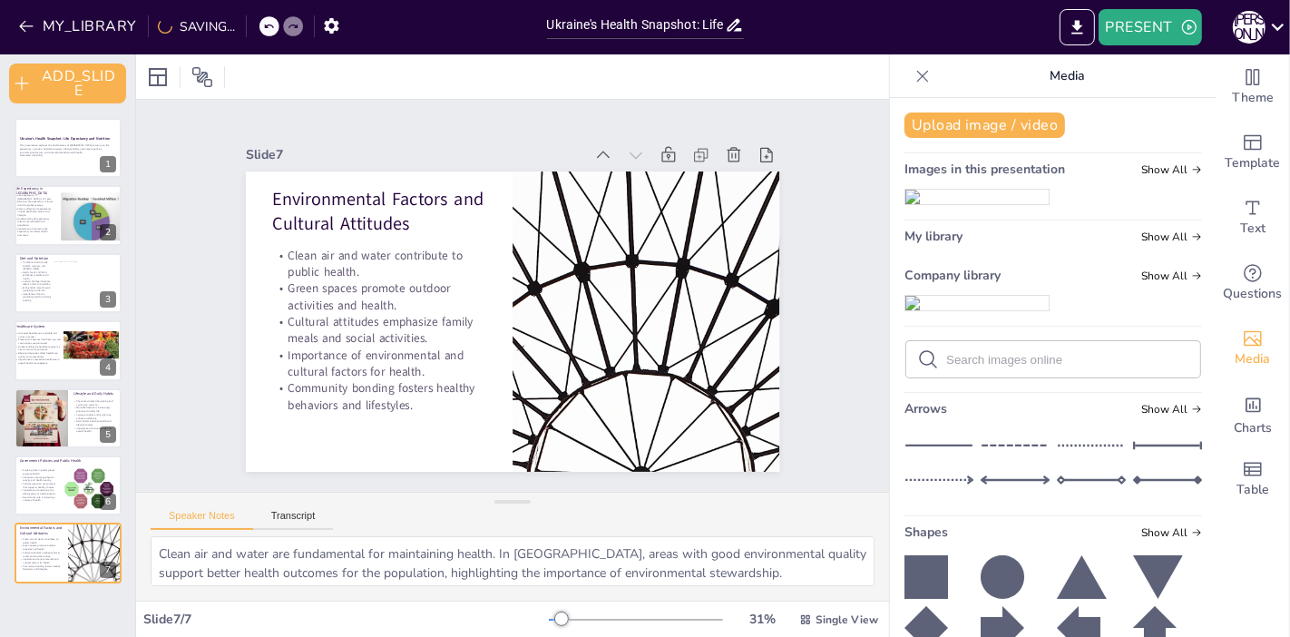
scroll to position [0, 0]
click at [21, 472] on p "Smoking bans in public places promote health." at bounding box center [37, 471] width 37 height 6
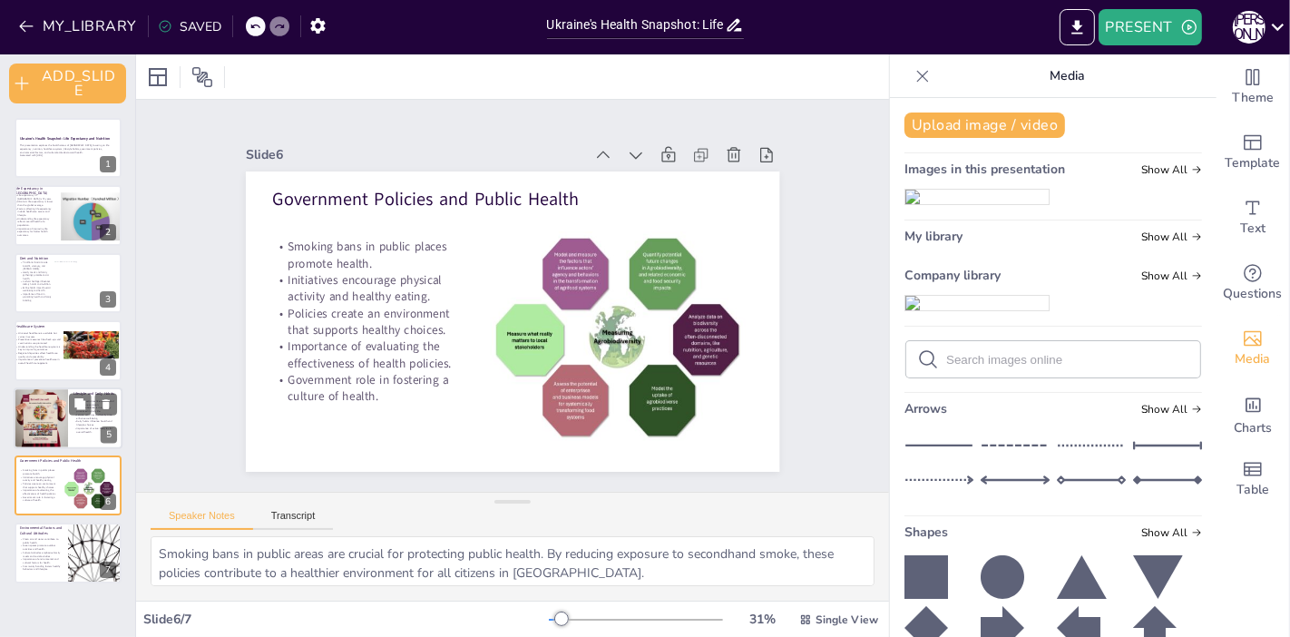
click at [24, 436] on div at bounding box center [41, 418] width 93 height 62
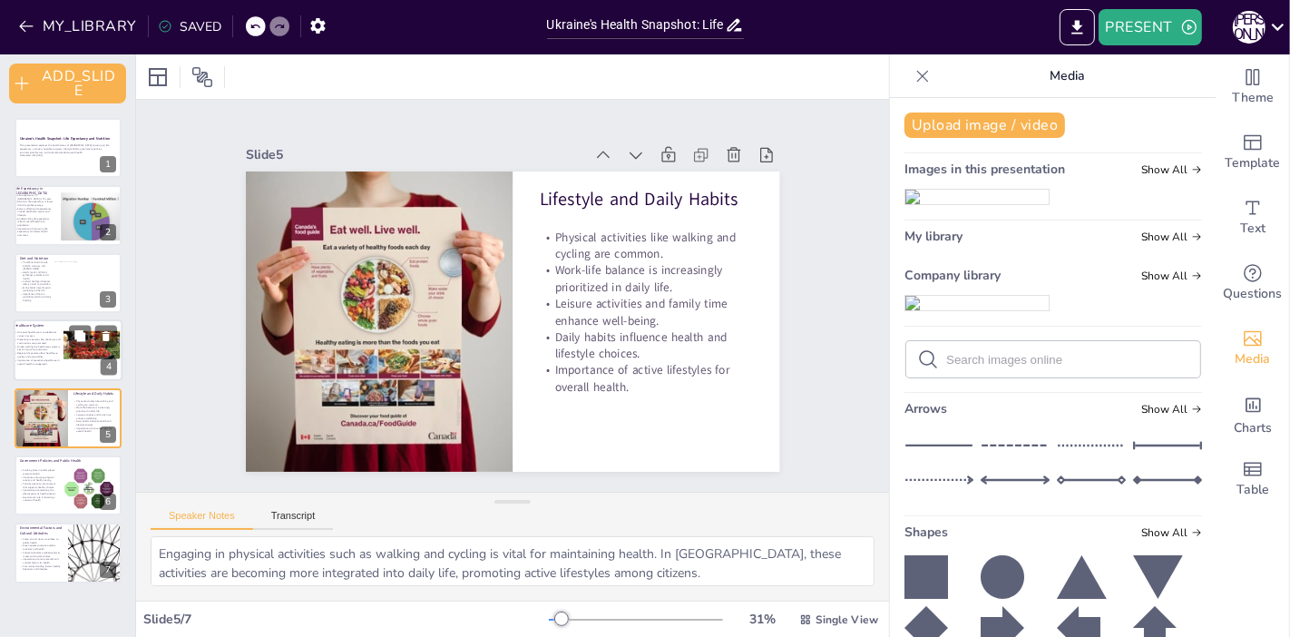
click at [38, 360] on p "Importance of preventive healthcare in overall health management." at bounding box center [38, 361] width 46 height 7
type textarea "While Ukraine has a universal healthcare system, access to services can be inco…"
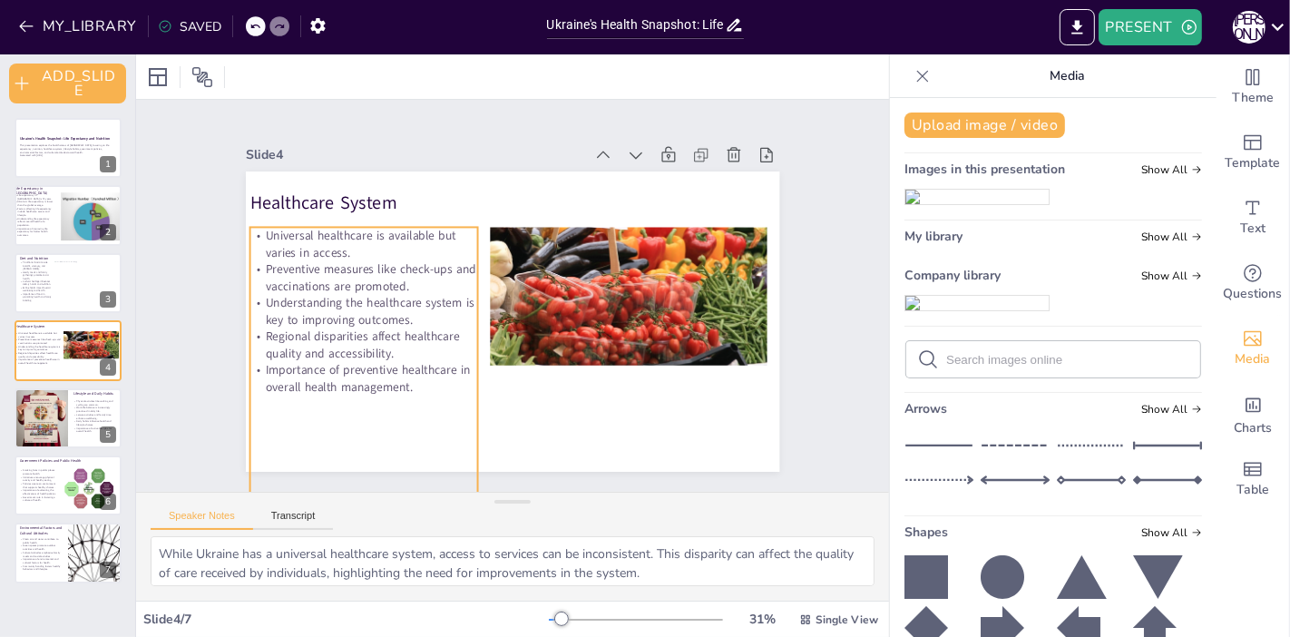
click at [540, 290] on p "Understanding the healthcare system is key to improving outcomes." at bounding box center [642, 370] width 204 height 161
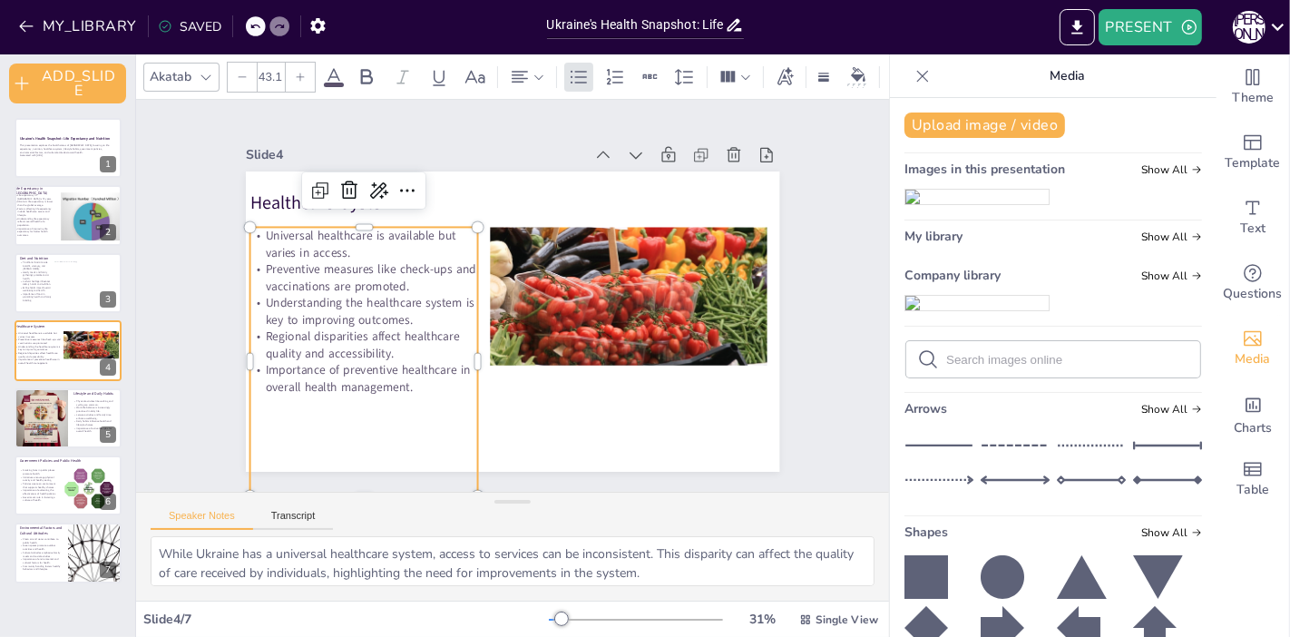
click at [512, 271] on p "Understanding the healthcare system is key to improving outcomes." at bounding box center [601, 175] width 178 height 192
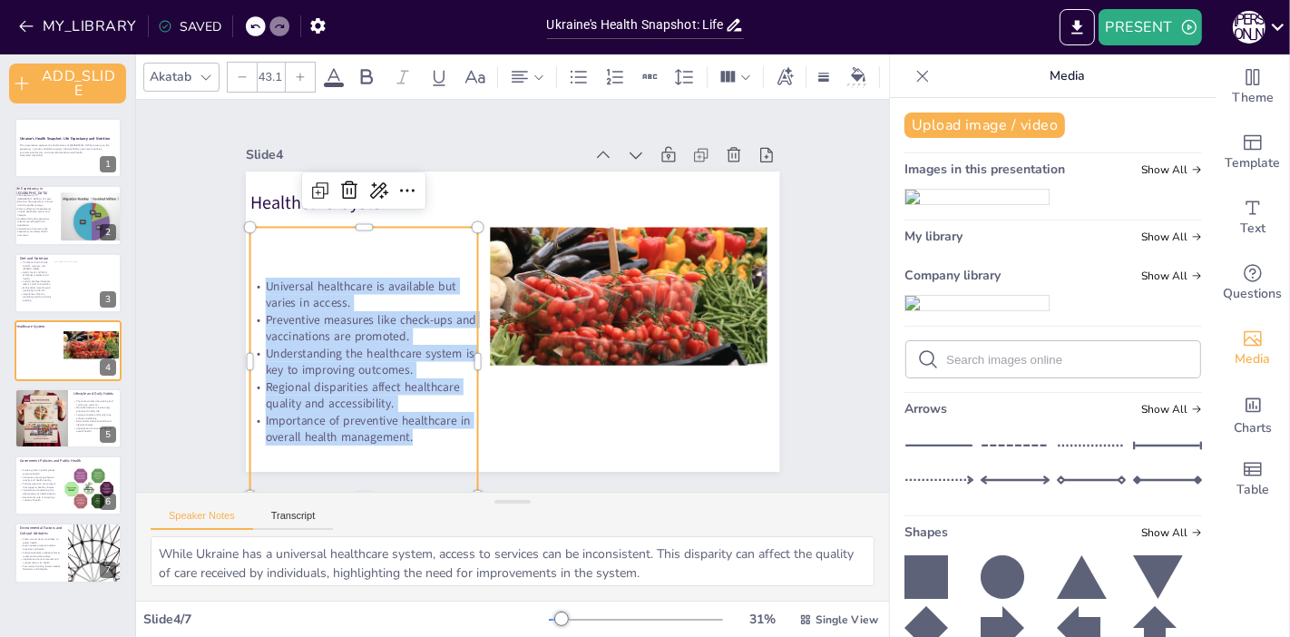
click at [186, 273] on div "Slide 1 Ukraine's Health Snapshot: Life Expectancy and Nutrition This presentat…" at bounding box center [512, 296] width 706 height 686
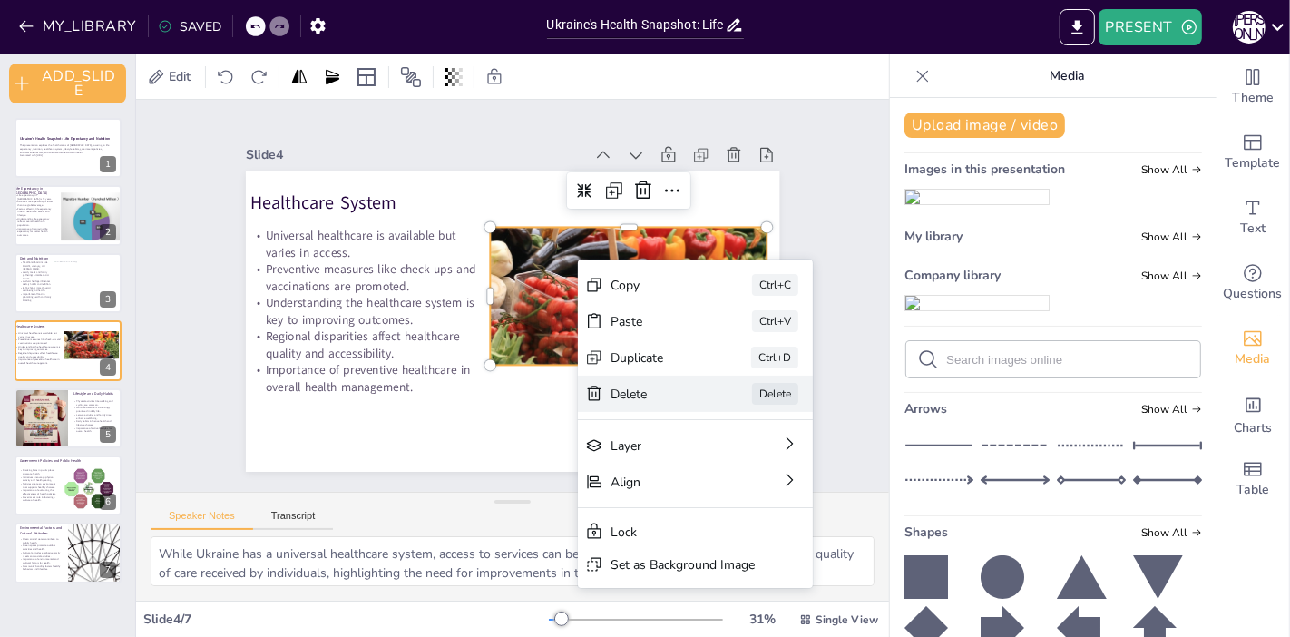
click at [511, 572] on div "Delete" at bounding box center [481, 636] width 60 height 87
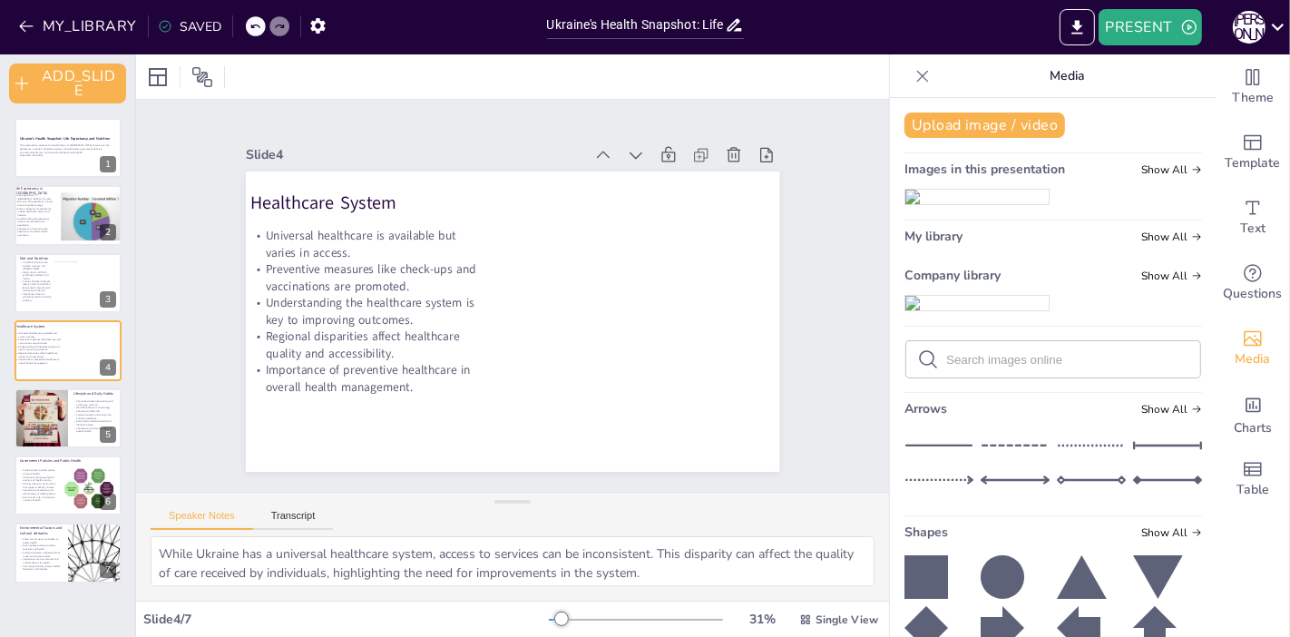
click at [971, 139] on div "Upload image / video Images in this presentation Show All My library Show All C…" at bounding box center [1053, 367] width 326 height 539
click at [971, 138] on div "Upload image / video Images in this presentation Show All My library Show All C…" at bounding box center [1053, 367] width 326 height 539
click at [966, 124] on button "Upload image / video" at bounding box center [984, 124] width 161 height 25
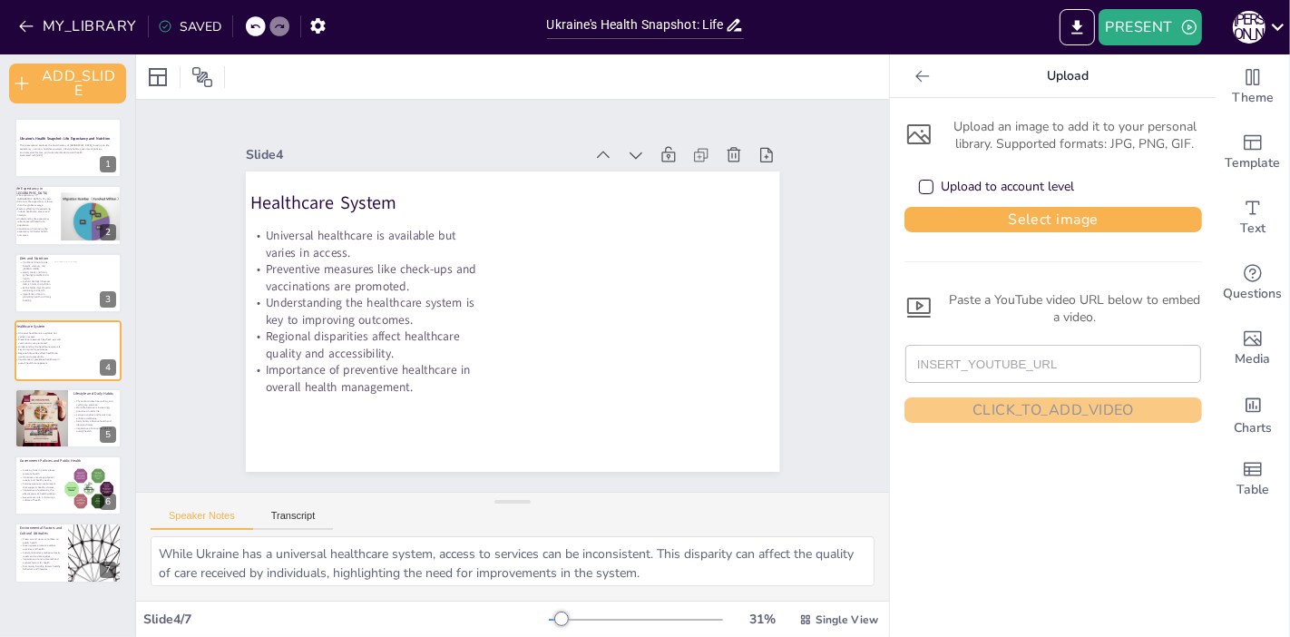
click at [924, 180] on div "Upload to account level" at bounding box center [996, 187] width 155 height 18
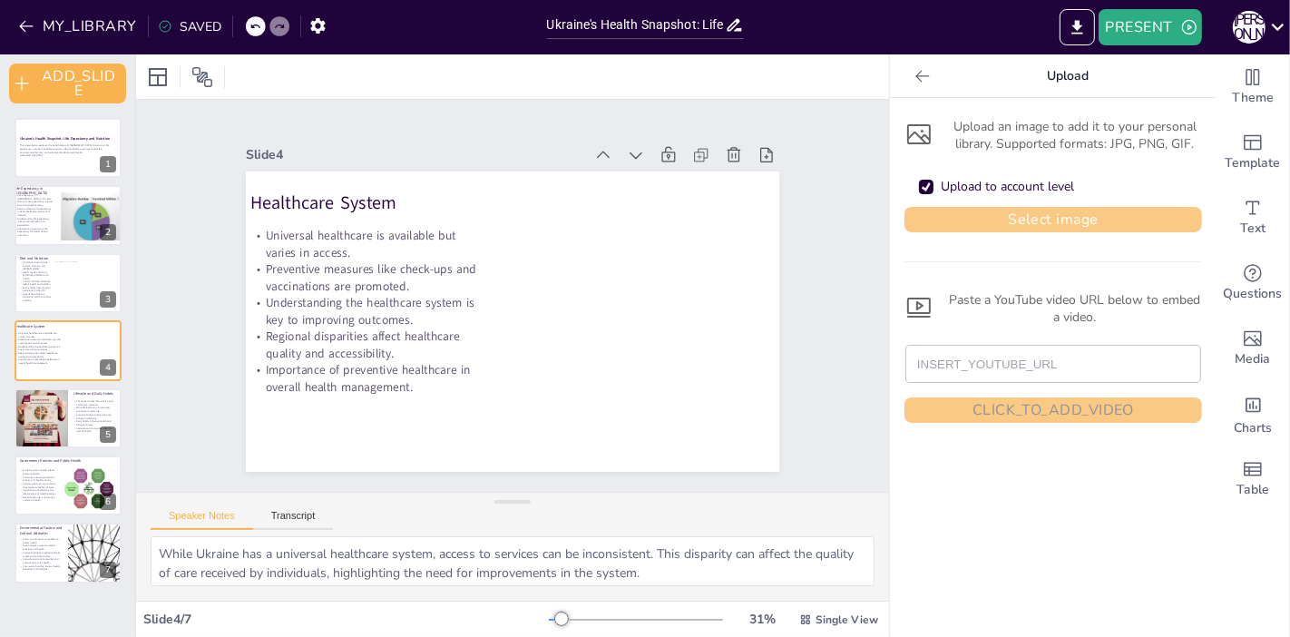
click at [966, 214] on button "Select image" at bounding box center [1052, 219] width 297 height 25
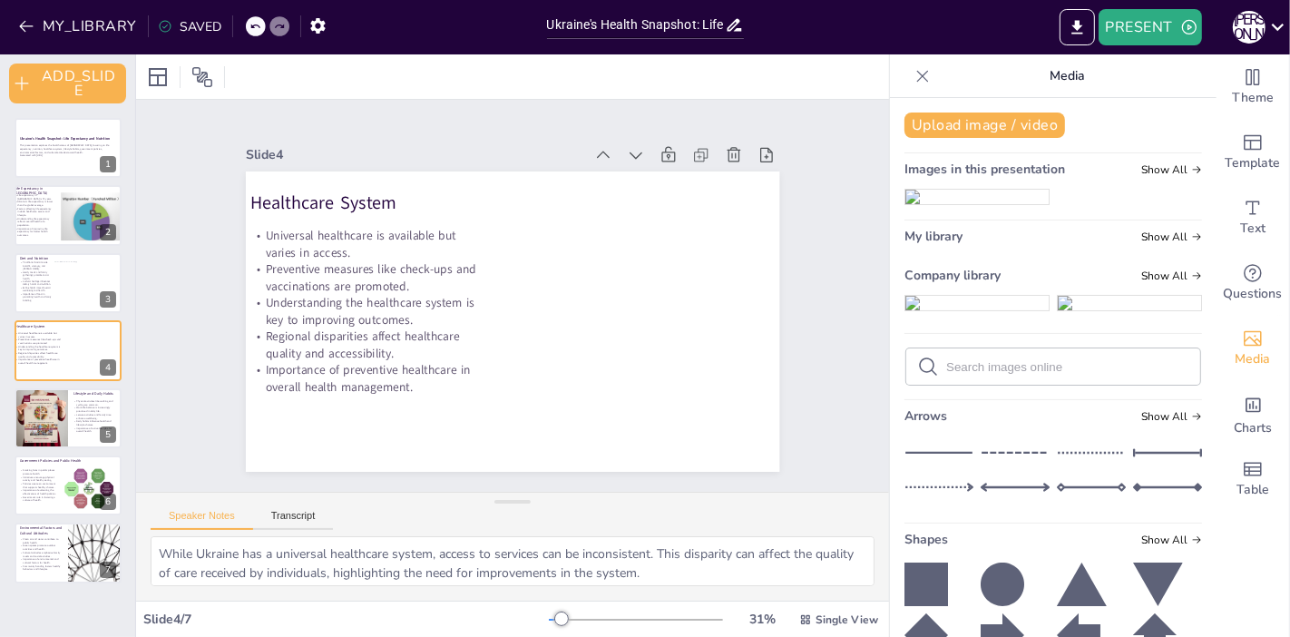
click at [963, 310] on img at bounding box center [976, 303] width 143 height 15
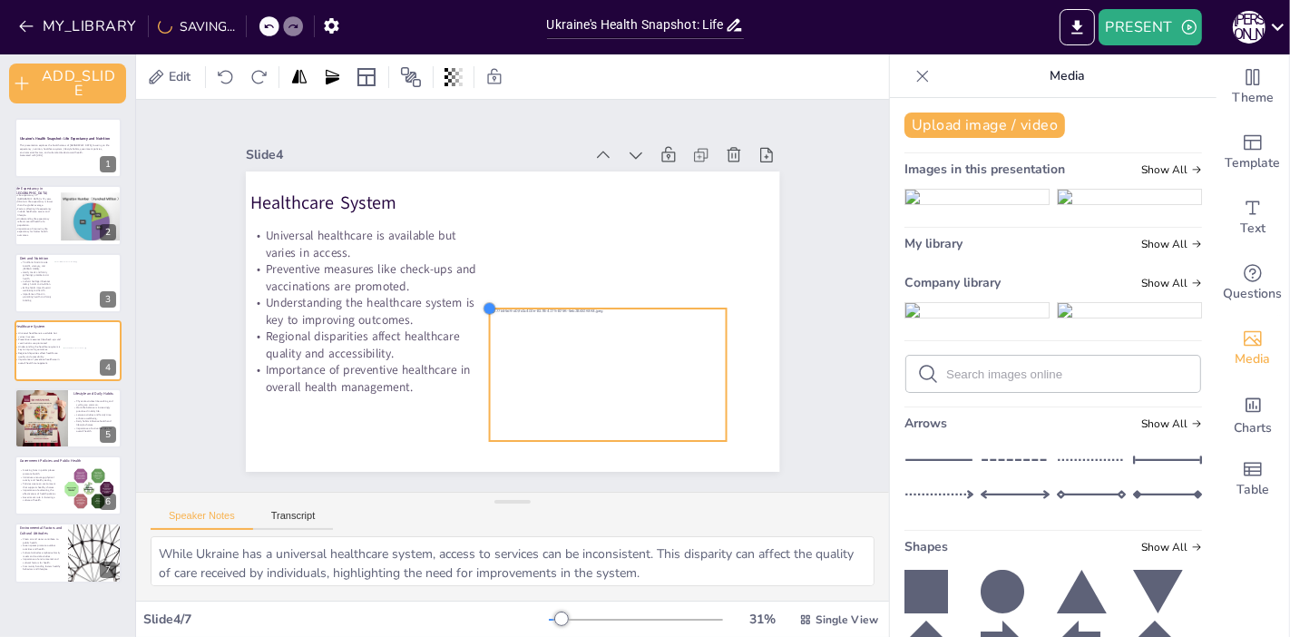
drag, startPoint x: 281, startPoint y: 192, endPoint x: 511, endPoint y: 299, distance: 253.2
click at [511, 299] on div "Healthcare System Universal healthcare is available but varies in access. Preve…" at bounding box center [507, 270] width 584 height 404
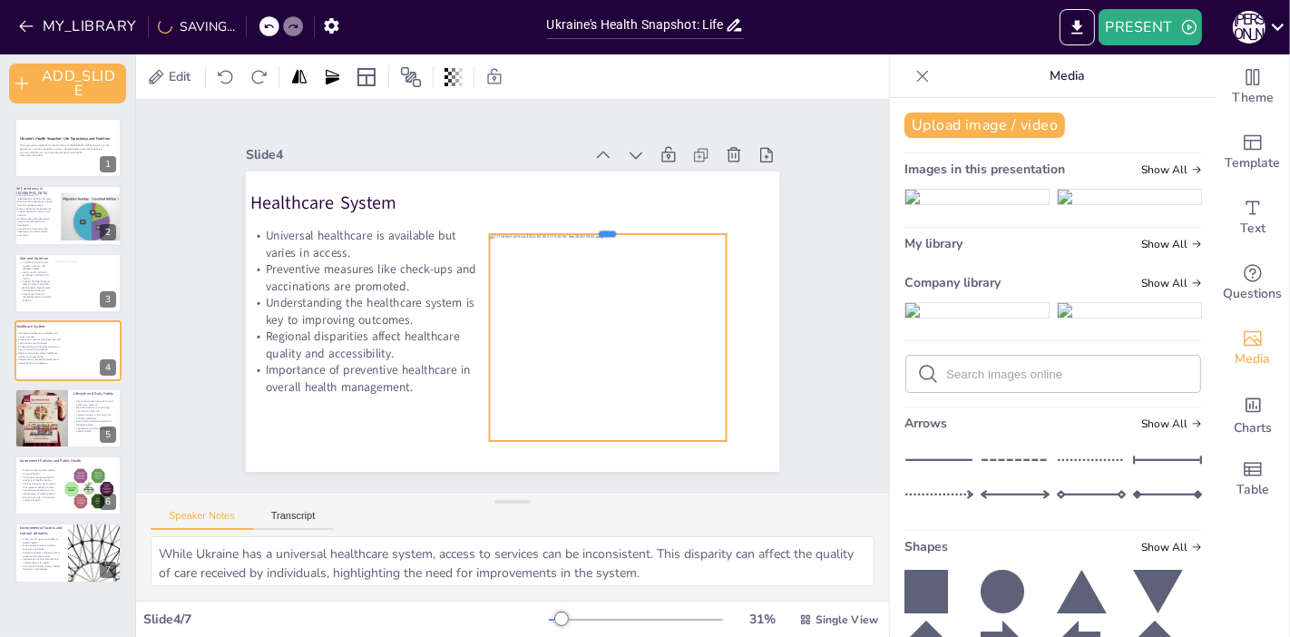
drag, startPoint x: 589, startPoint y: 296, endPoint x: 589, endPoint y: 221, distance: 74.4
click at [550, 352] on div at bounding box center [434, 383] width 234 height 63
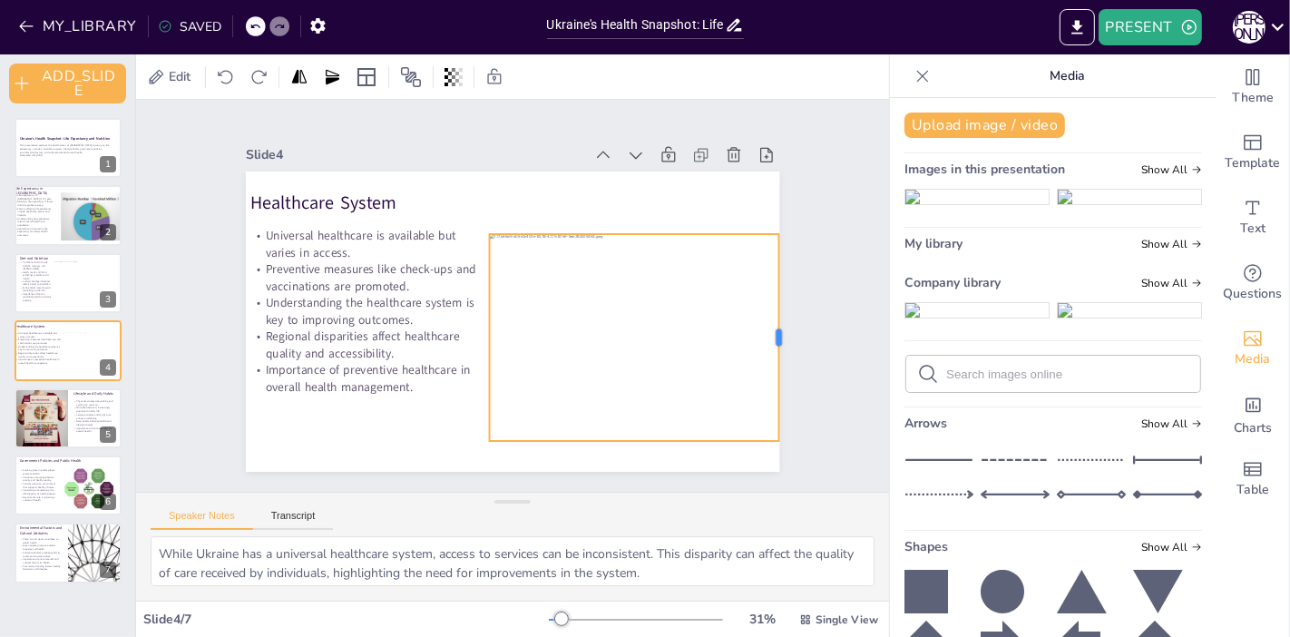
drag, startPoint x: 712, startPoint y: 326, endPoint x: 765, endPoint y: 317, distance: 53.4
click at [778, 317] on div at bounding box center [785, 338] width 15 height 208
click at [621, 245] on div at bounding box center [531, 425] width 336 height 361
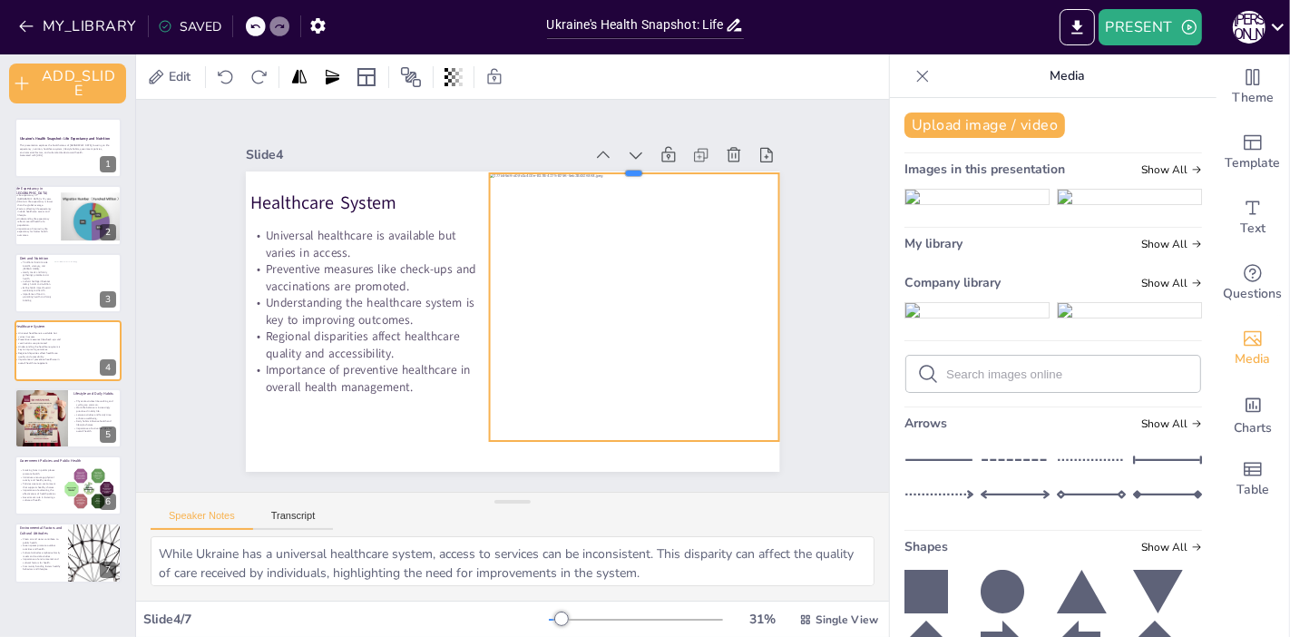
drag, startPoint x: 621, startPoint y: 220, endPoint x: 613, endPoint y: 160, distance: 61.3
click at [613, 178] on div at bounding box center [690, 280] width 225 height 204
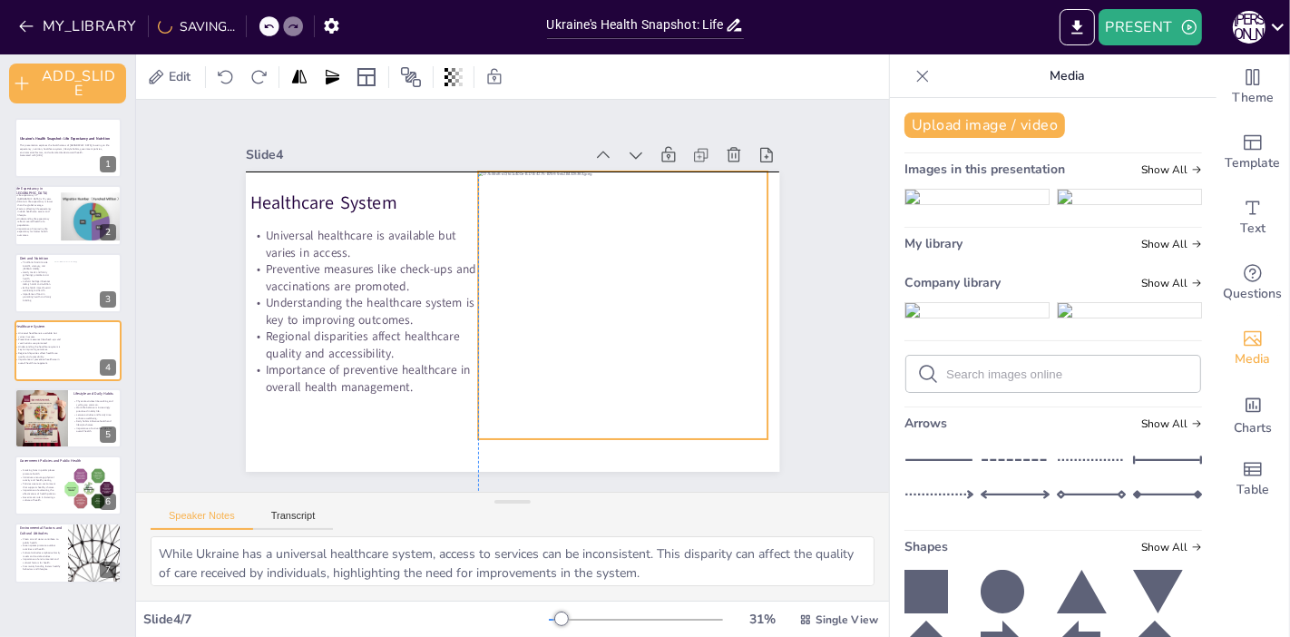
drag, startPoint x: 617, startPoint y: 323, endPoint x: 600, endPoint y: 324, distance: 16.3
click at [600, 324] on div at bounding box center [589, 406] width 434 height 439
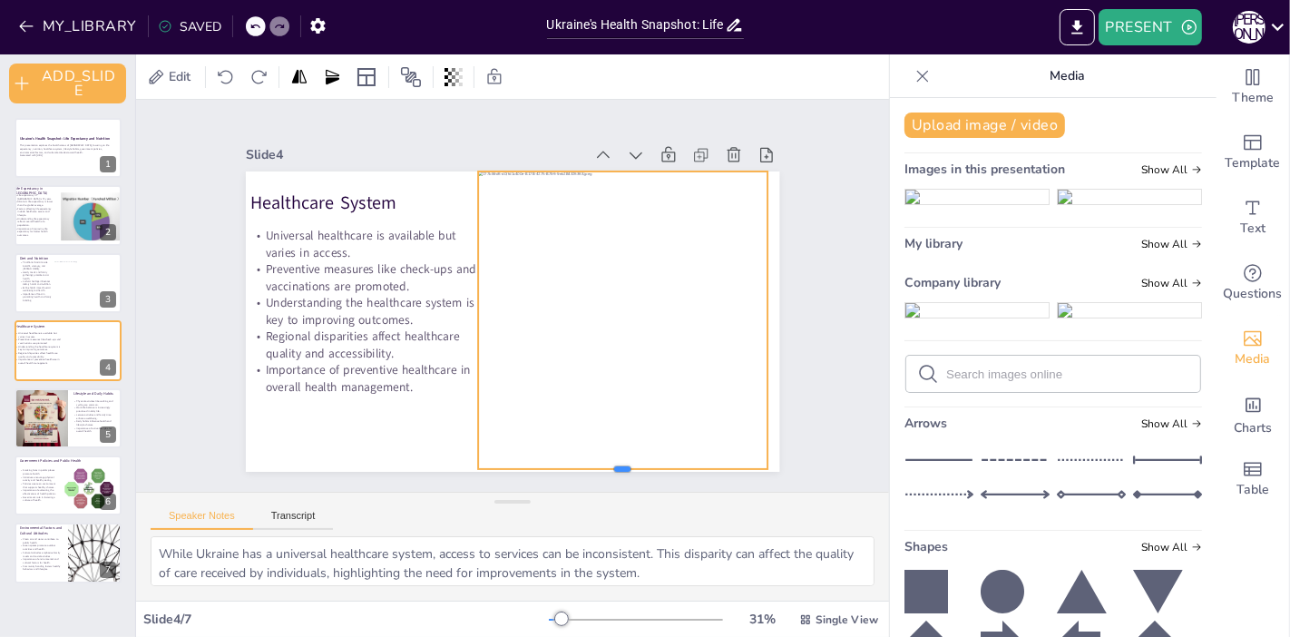
drag, startPoint x: 607, startPoint y: 434, endPoint x: 611, endPoint y: 464, distance: 30.3
click at [611, 464] on div at bounding box center [708, 377] width 242 height 181
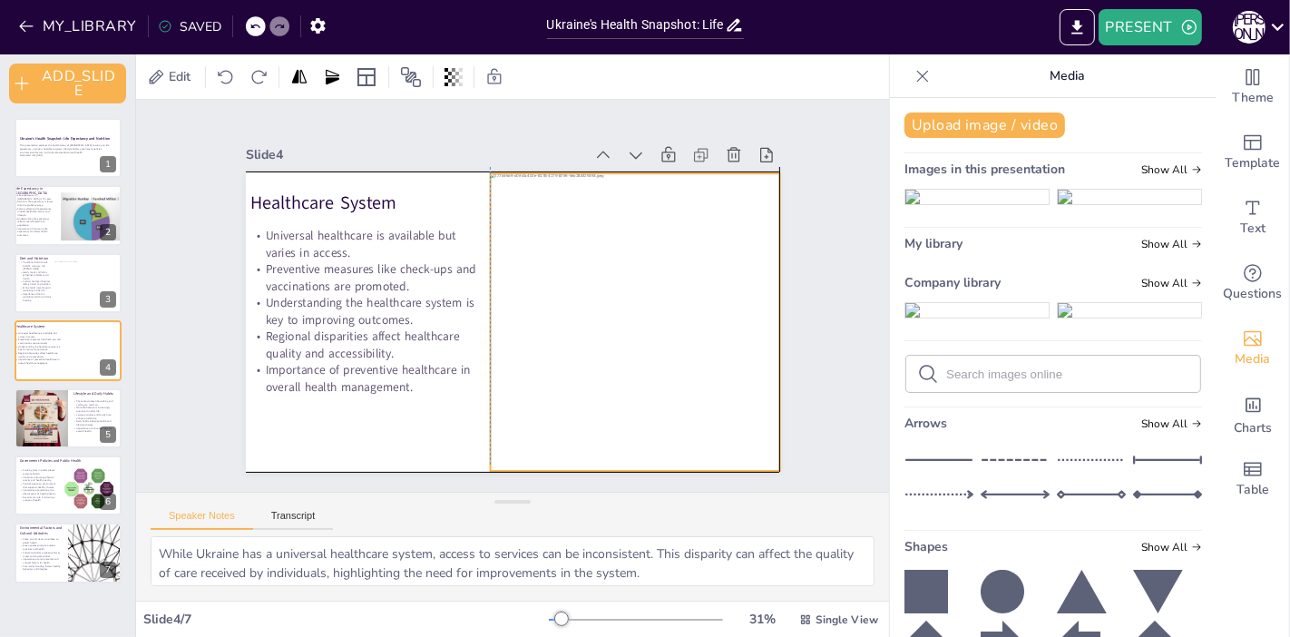
drag, startPoint x: 628, startPoint y: 395, endPoint x: 639, endPoint y: 390, distance: 12.6
click at [548, 390] on div at bounding box center [359, 285] width 378 height 333
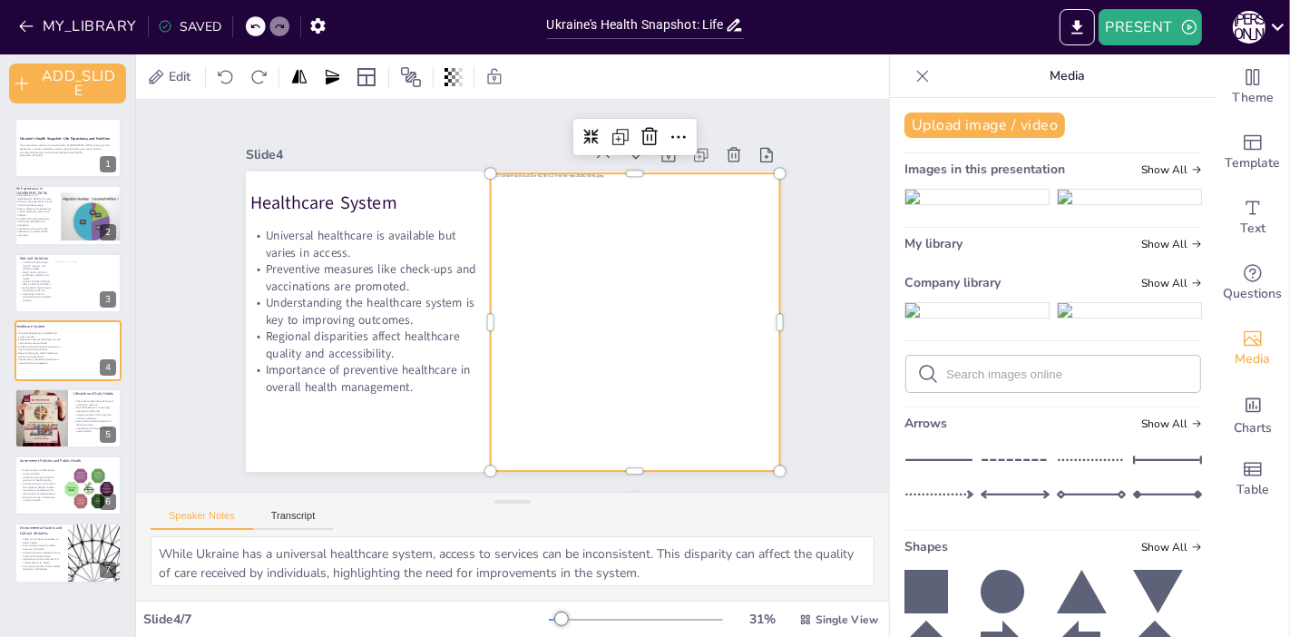
click at [827, 330] on div "Slide 1 Ukraine's Health Snapshot: Life Expectancy and Nutrition This presentat…" at bounding box center [512, 296] width 847 height 665
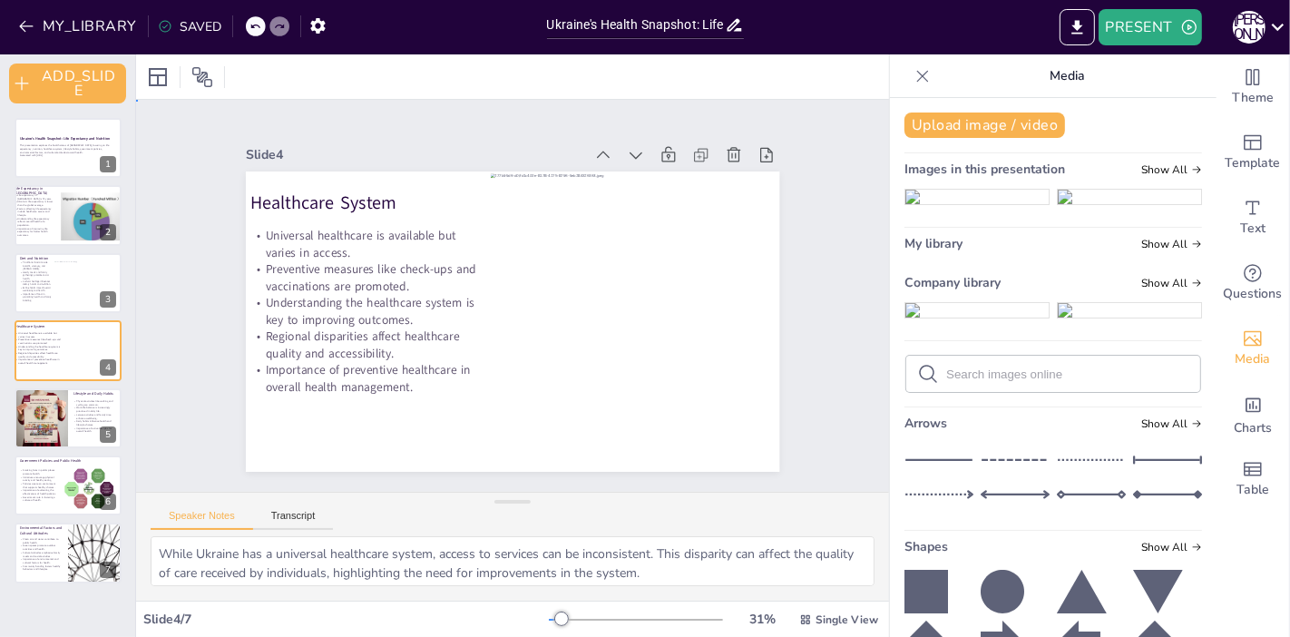
click at [317, 351] on div "Slide 1 Ukraine's Health Snapshot: Life Expectancy and Nutrition This presentat…" at bounding box center [513, 295] width 392 height 753
click at [1082, 29] on icon "EXPORT_TO_POWERPOINT" at bounding box center [1076, 27] width 19 height 19
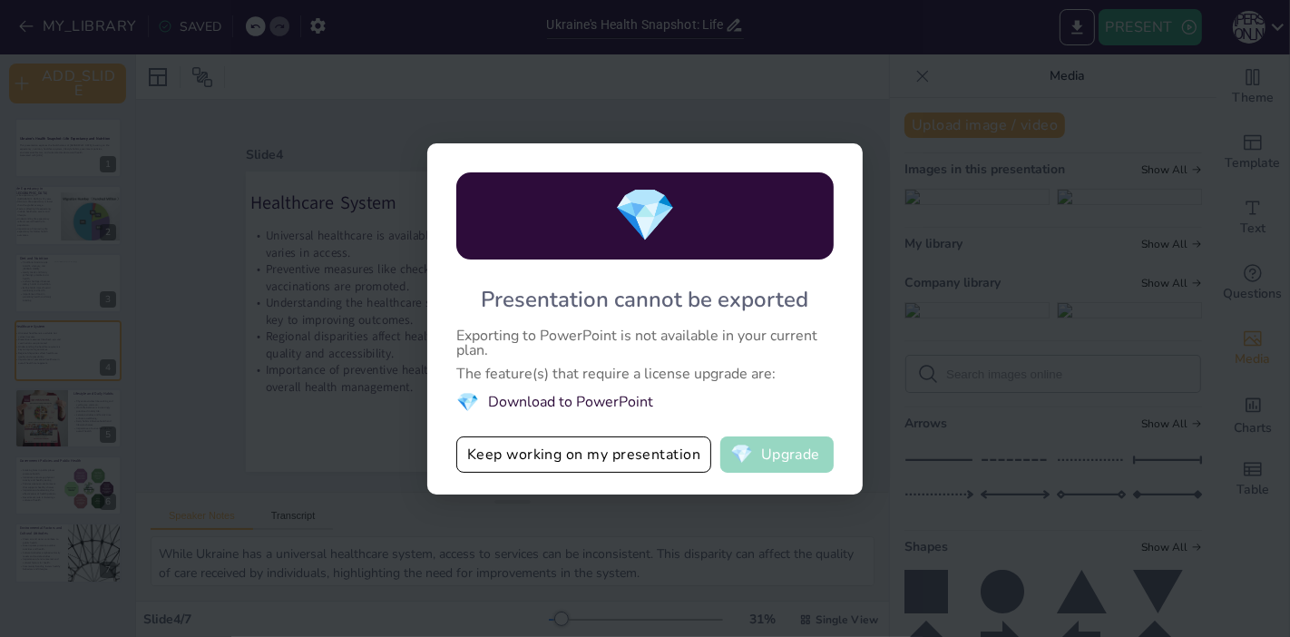
click at [755, 460] on button "💎 Upgrade" at bounding box center [776, 454] width 113 height 36
